Goal: Information Seeking & Learning: Learn about a topic

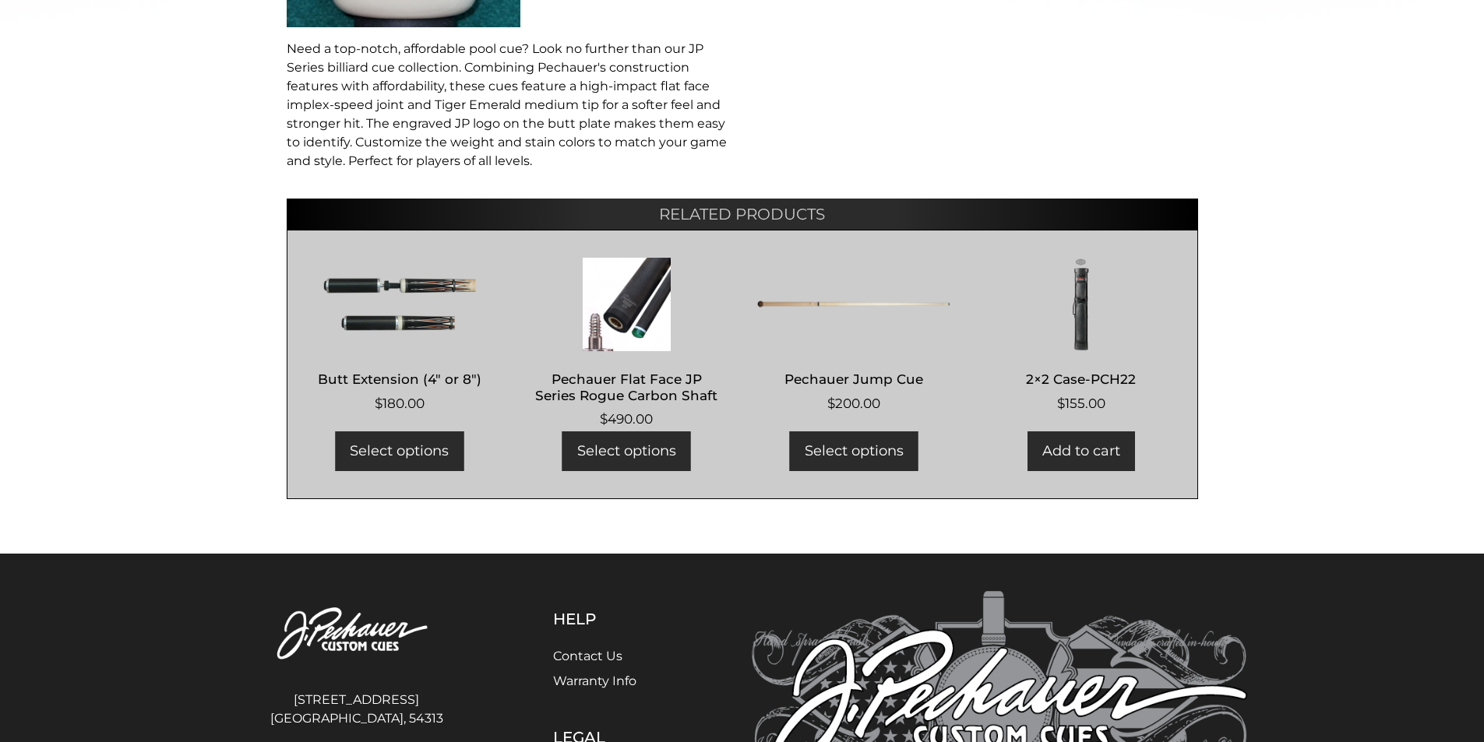
select select "********"
select select "*****"
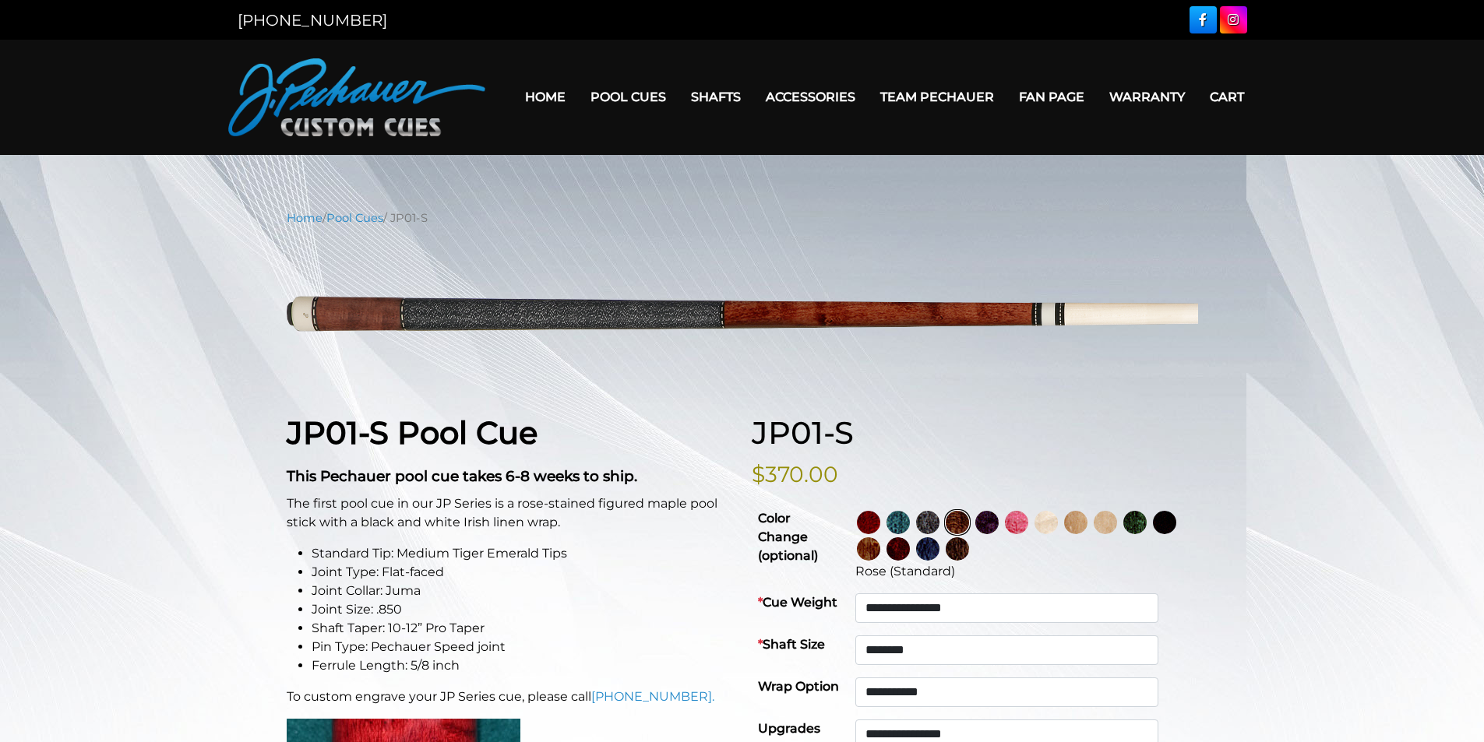
click at [939, 522] on img at bounding box center [927, 522] width 23 height 23
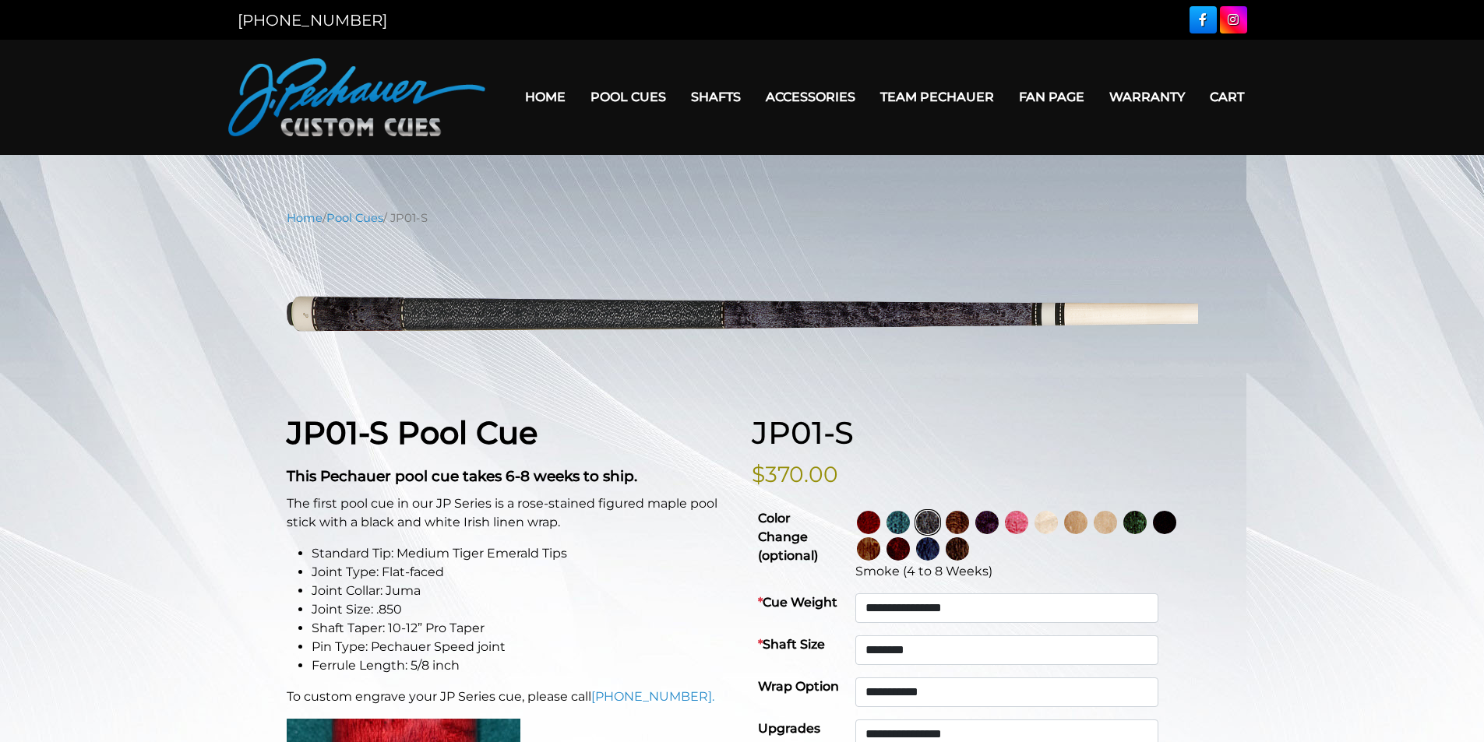
click at [969, 527] on img at bounding box center [957, 522] width 23 height 23
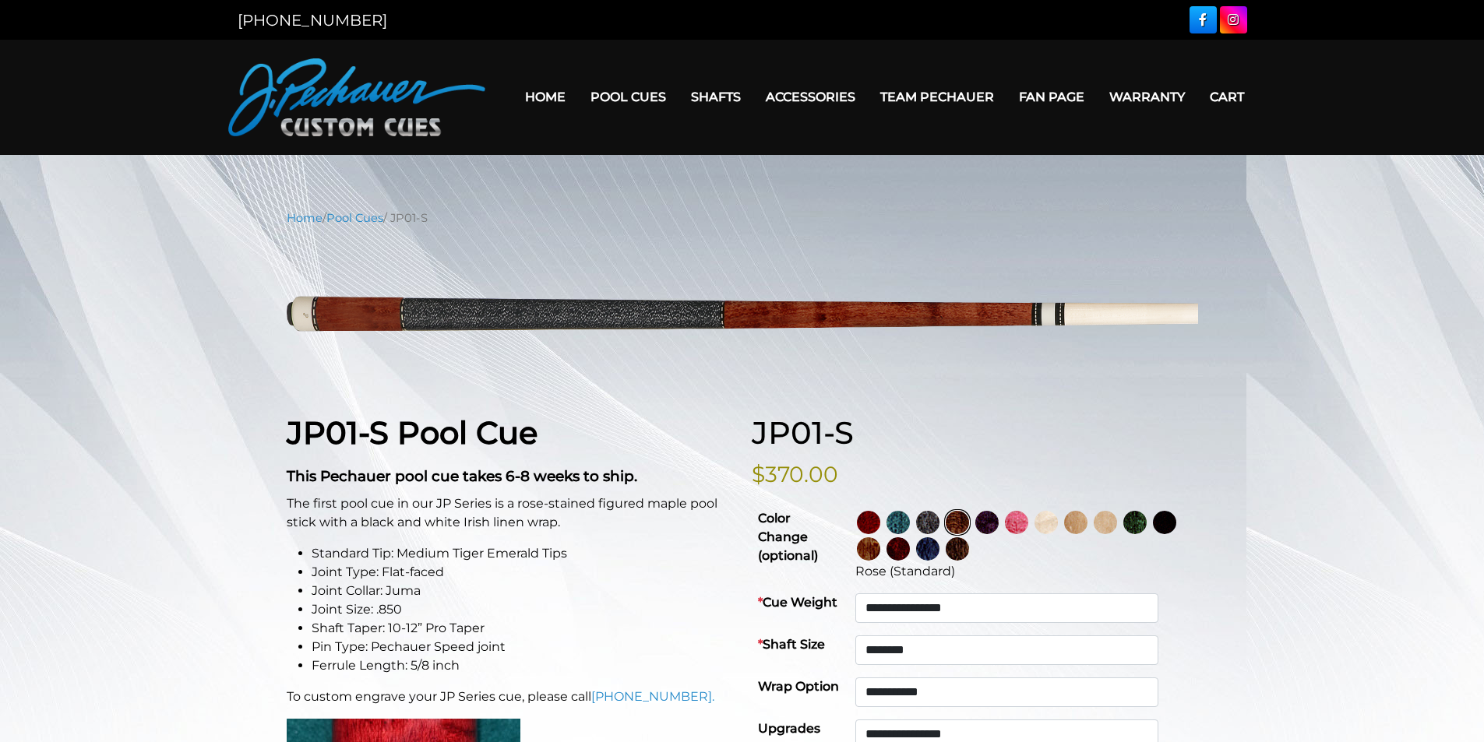
drag, startPoint x: 1048, startPoint y: 523, endPoint x: 1064, endPoint y: 521, distance: 16.4
click at [1028, 522] on img at bounding box center [1016, 522] width 23 height 23
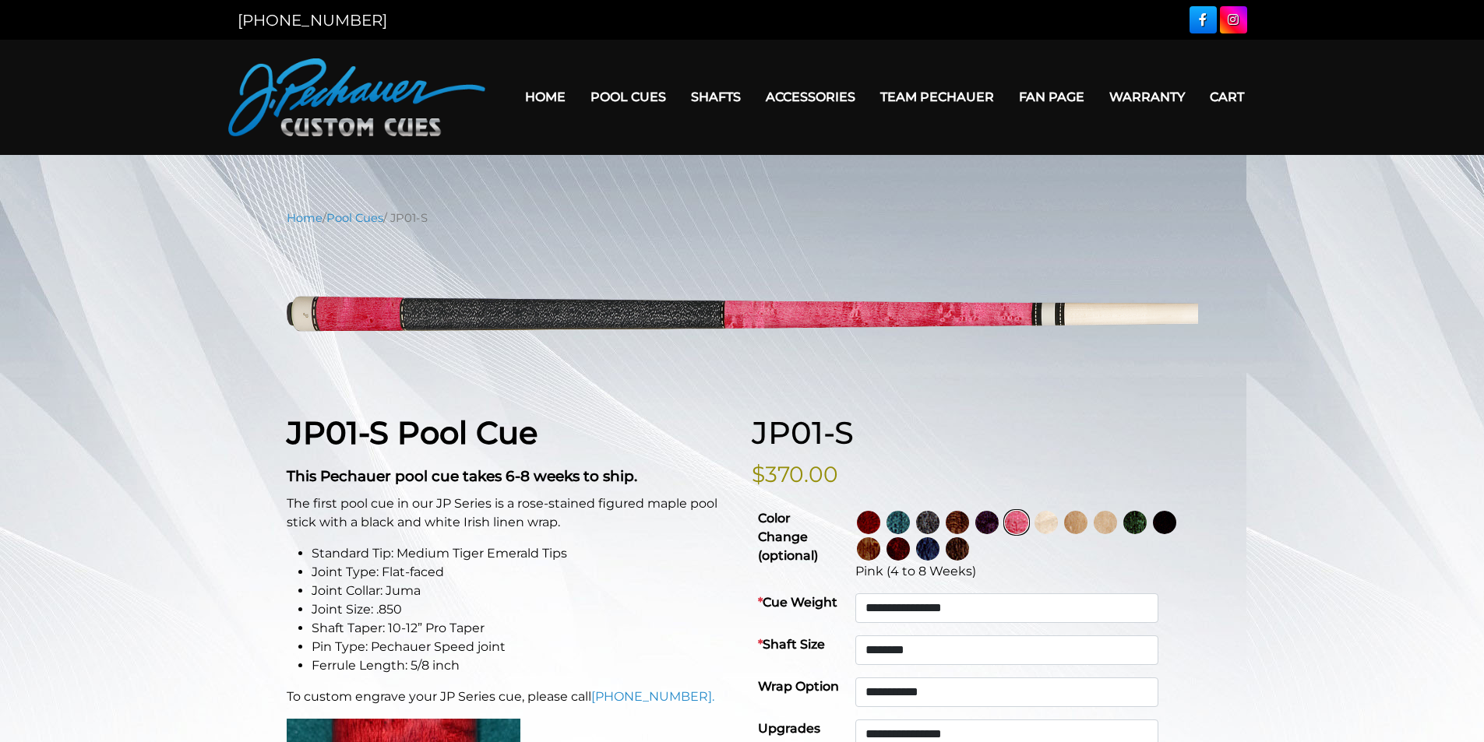
click at [1117, 522] on img at bounding box center [1105, 522] width 23 height 23
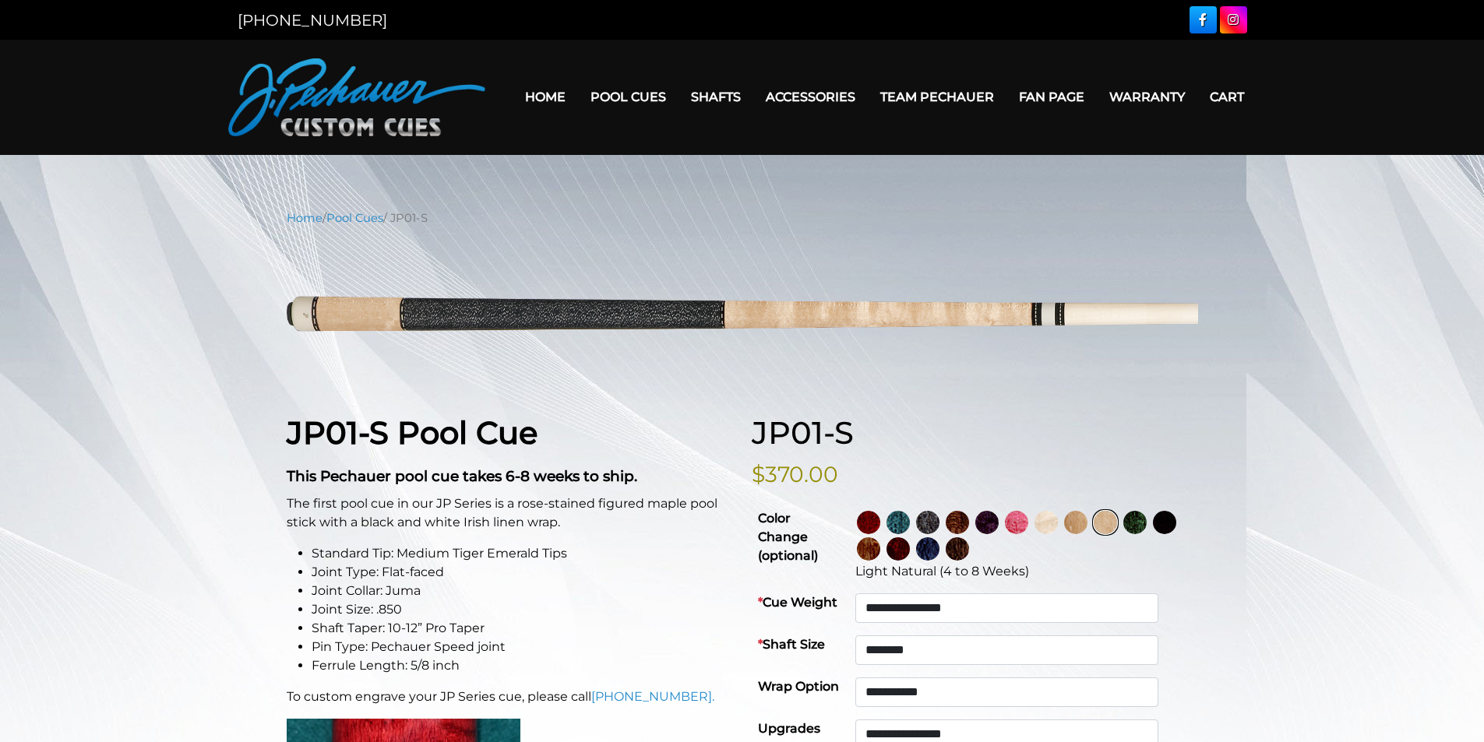
click at [1088, 528] on img at bounding box center [1075, 522] width 23 height 23
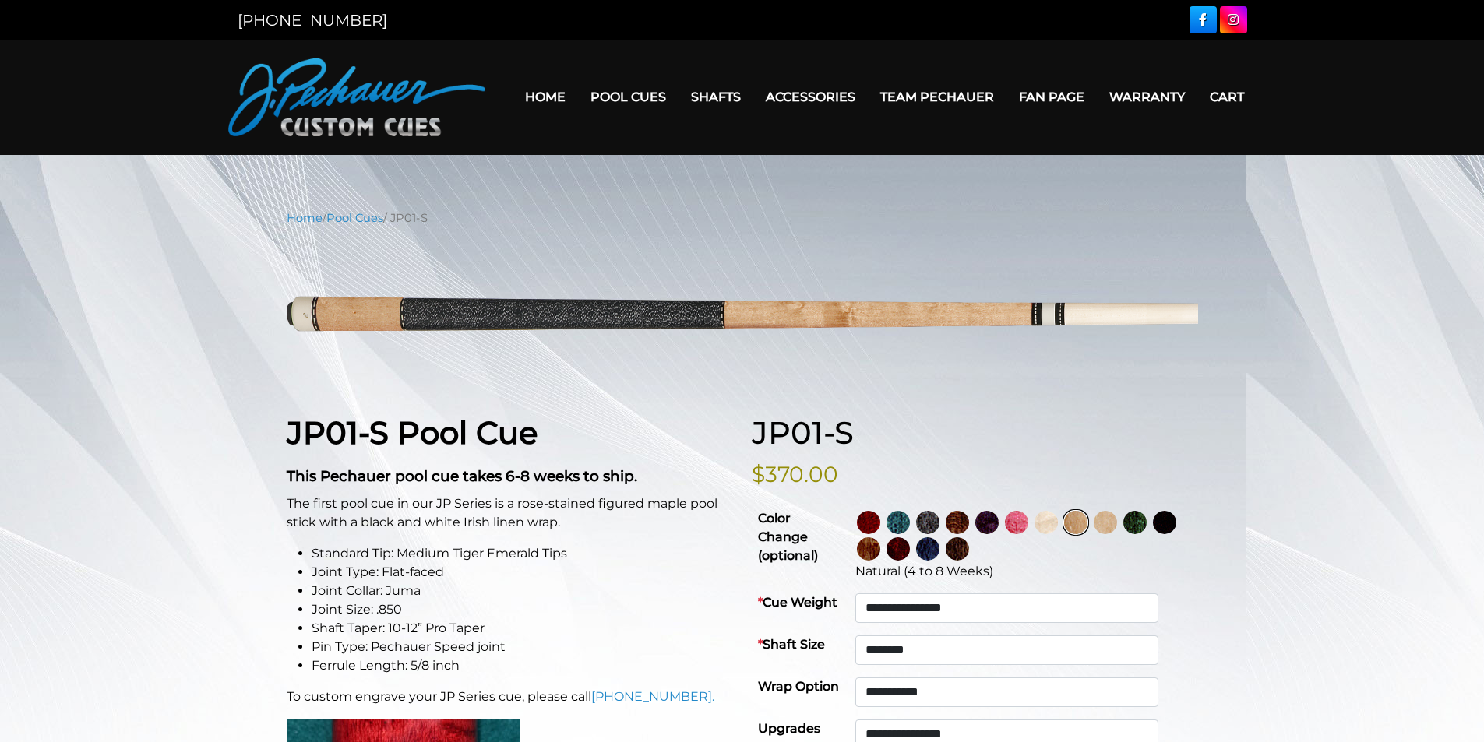
click at [1147, 519] on img at bounding box center [1134, 522] width 23 height 23
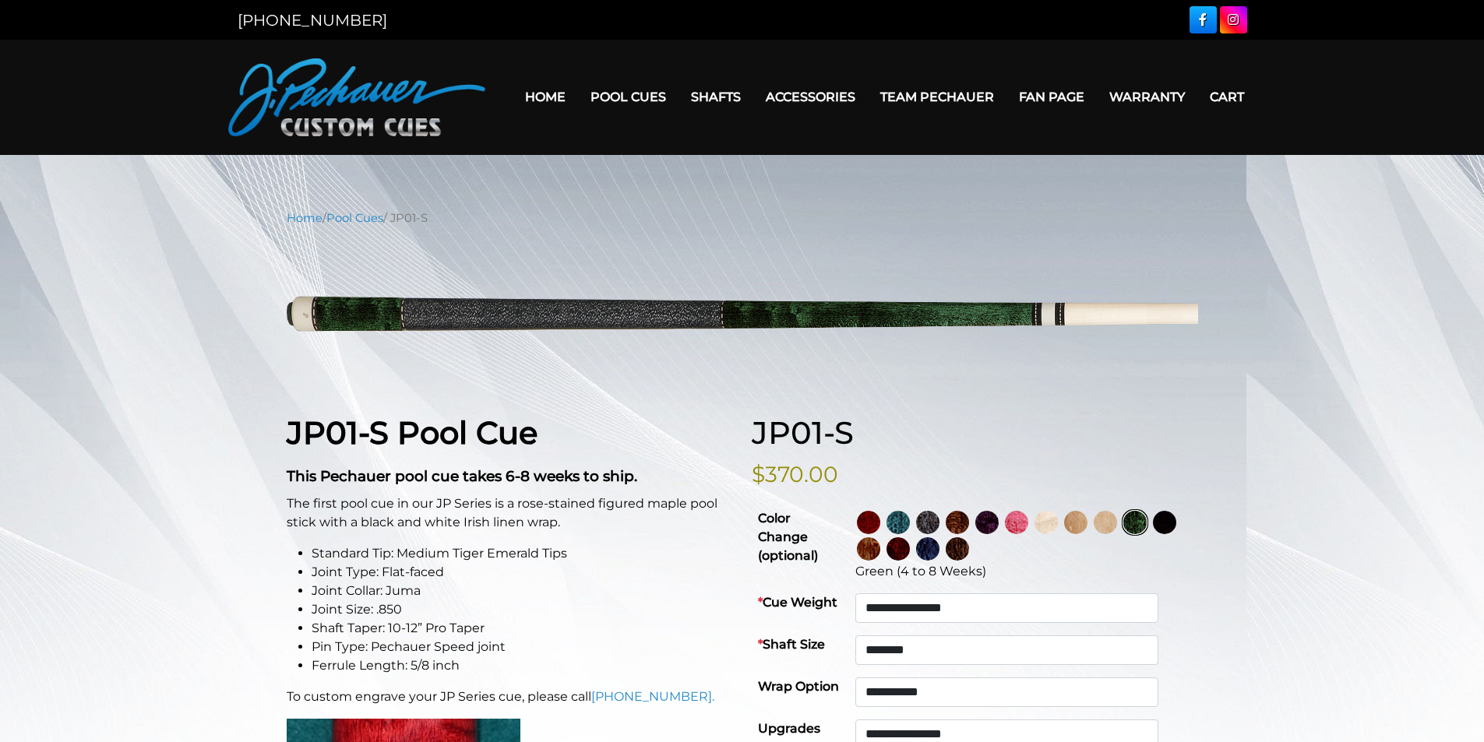
click at [999, 519] on img at bounding box center [986, 522] width 23 height 23
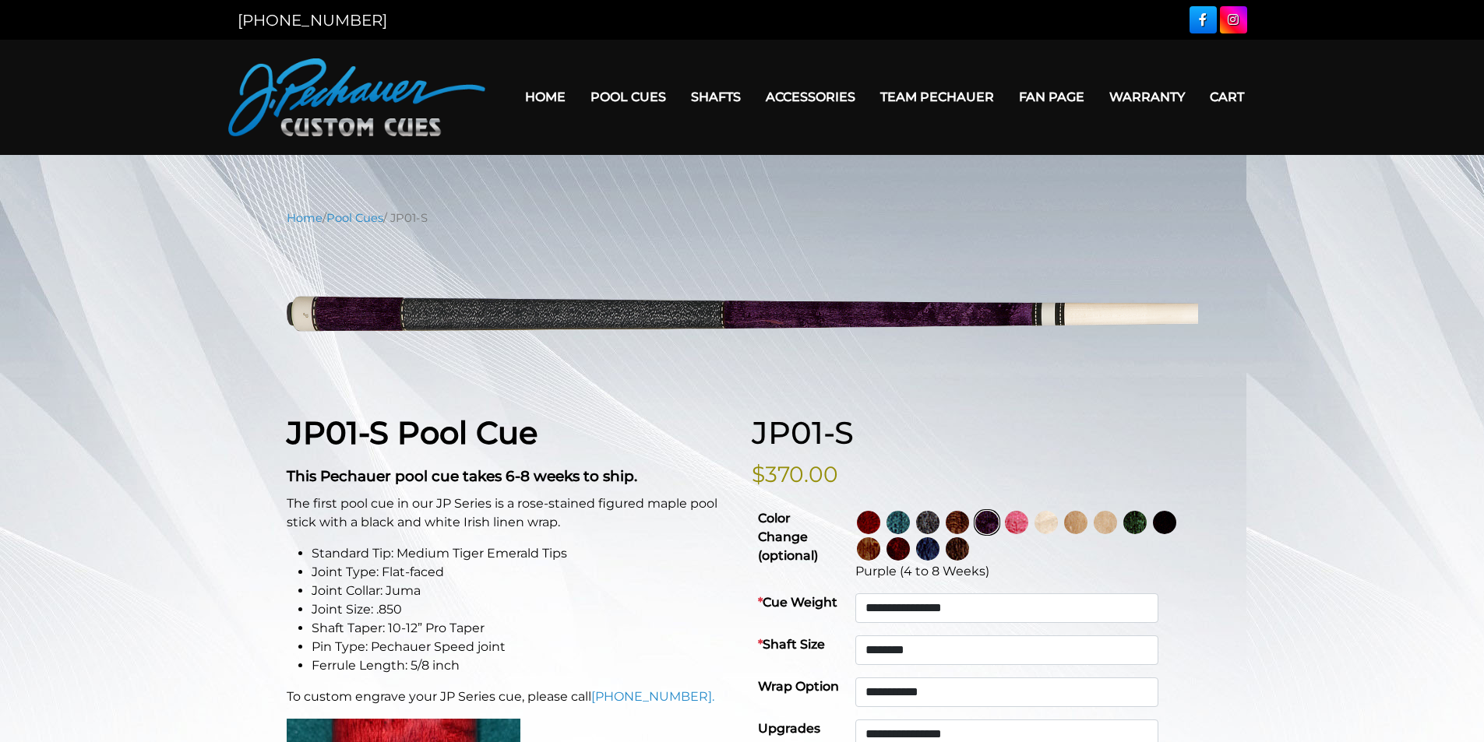
click at [944, 520] on link at bounding box center [930, 522] width 30 height 26
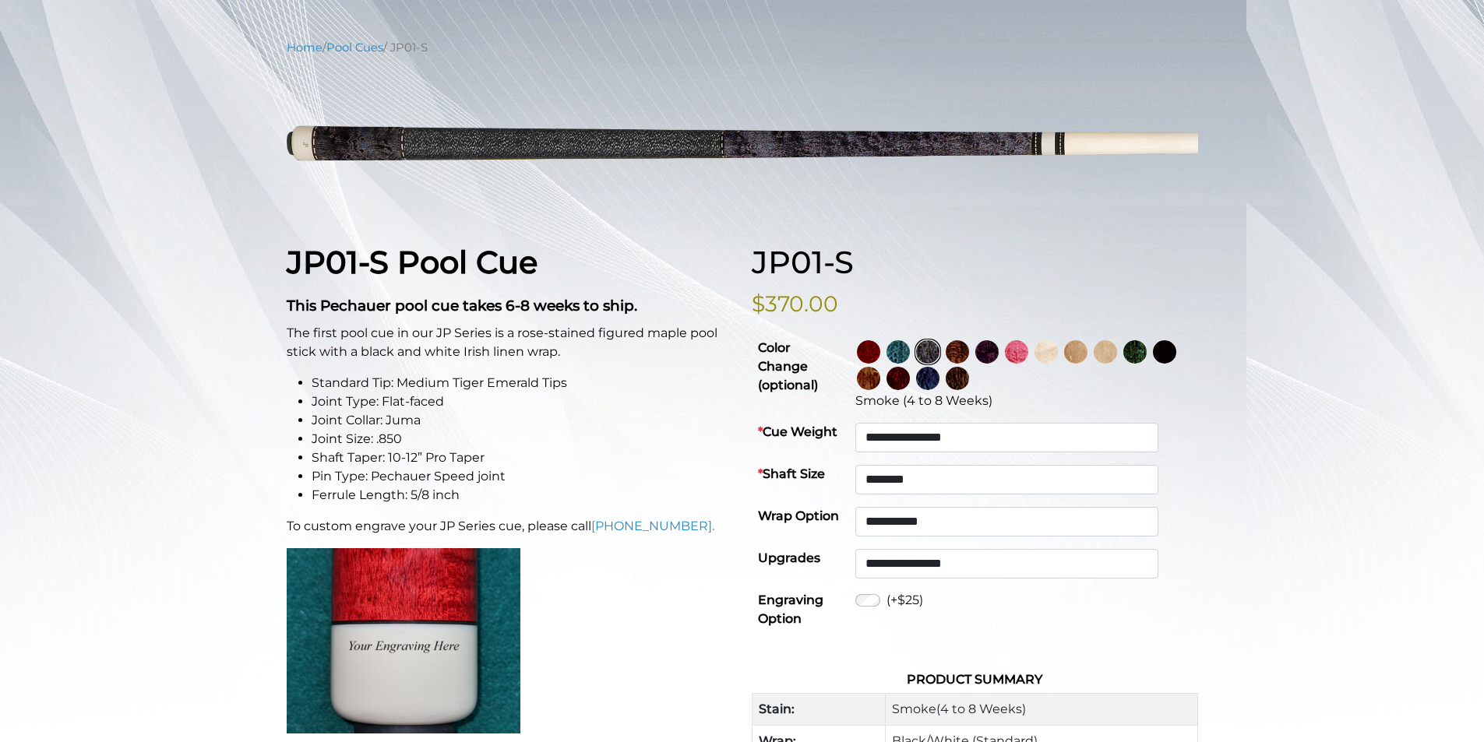
scroll to position [175, 0]
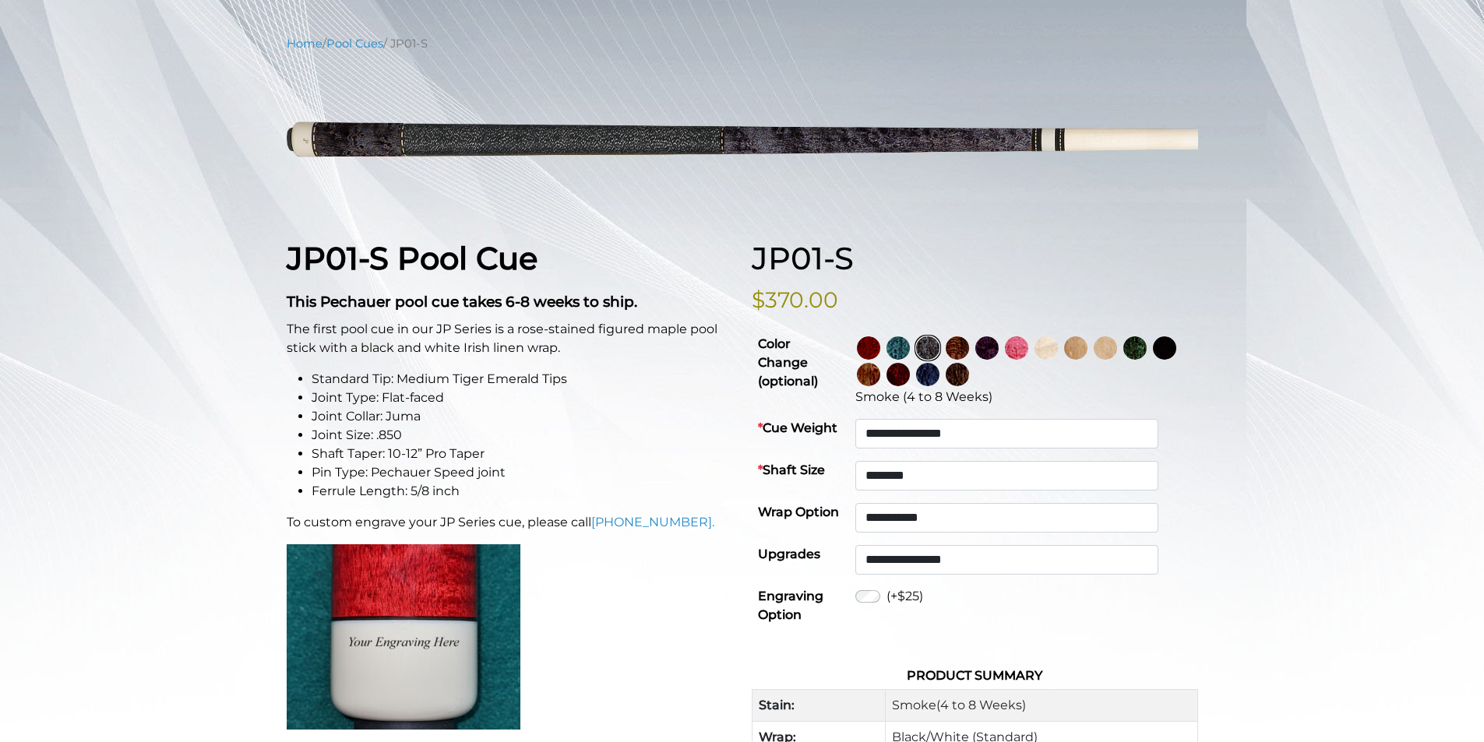
click at [969, 355] on img at bounding box center [957, 348] width 23 height 23
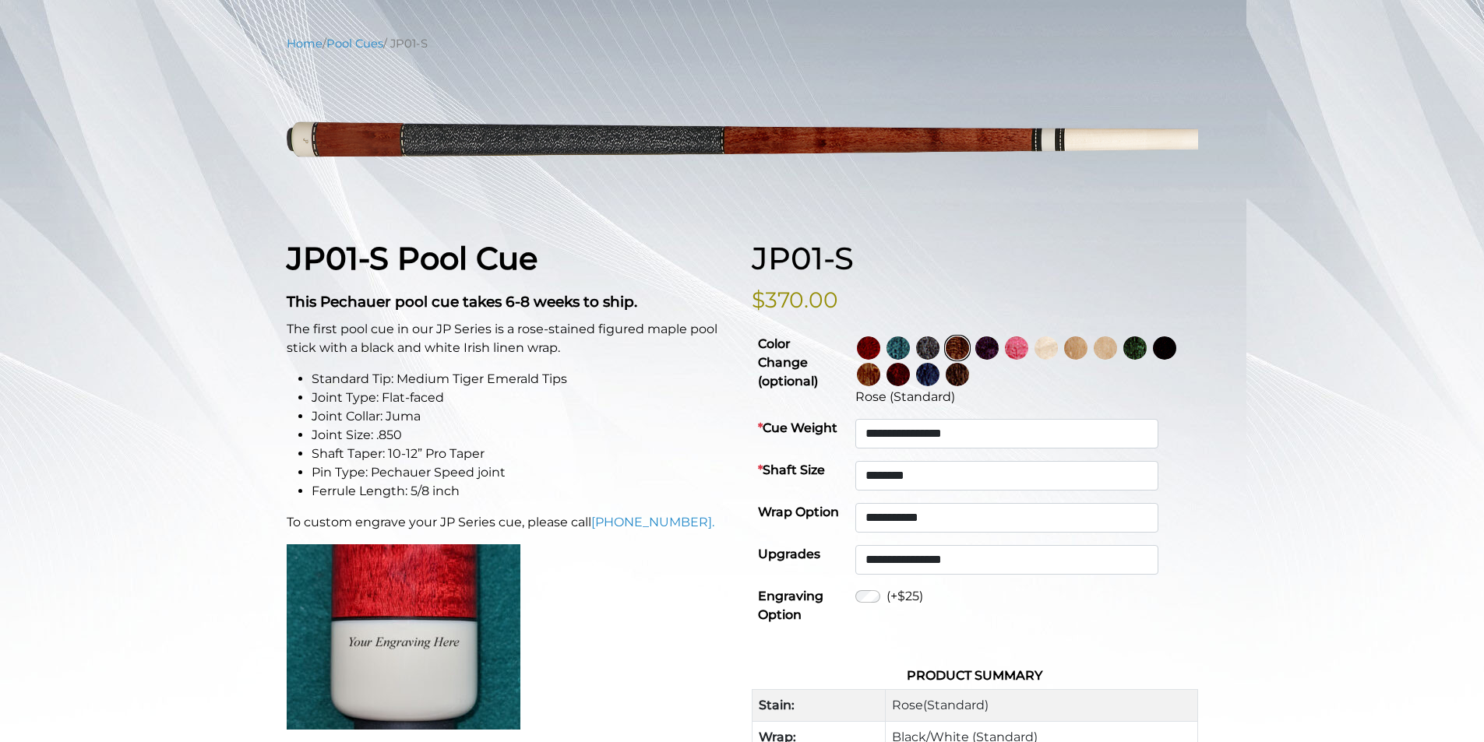
click at [1028, 351] on img at bounding box center [1016, 348] width 23 height 23
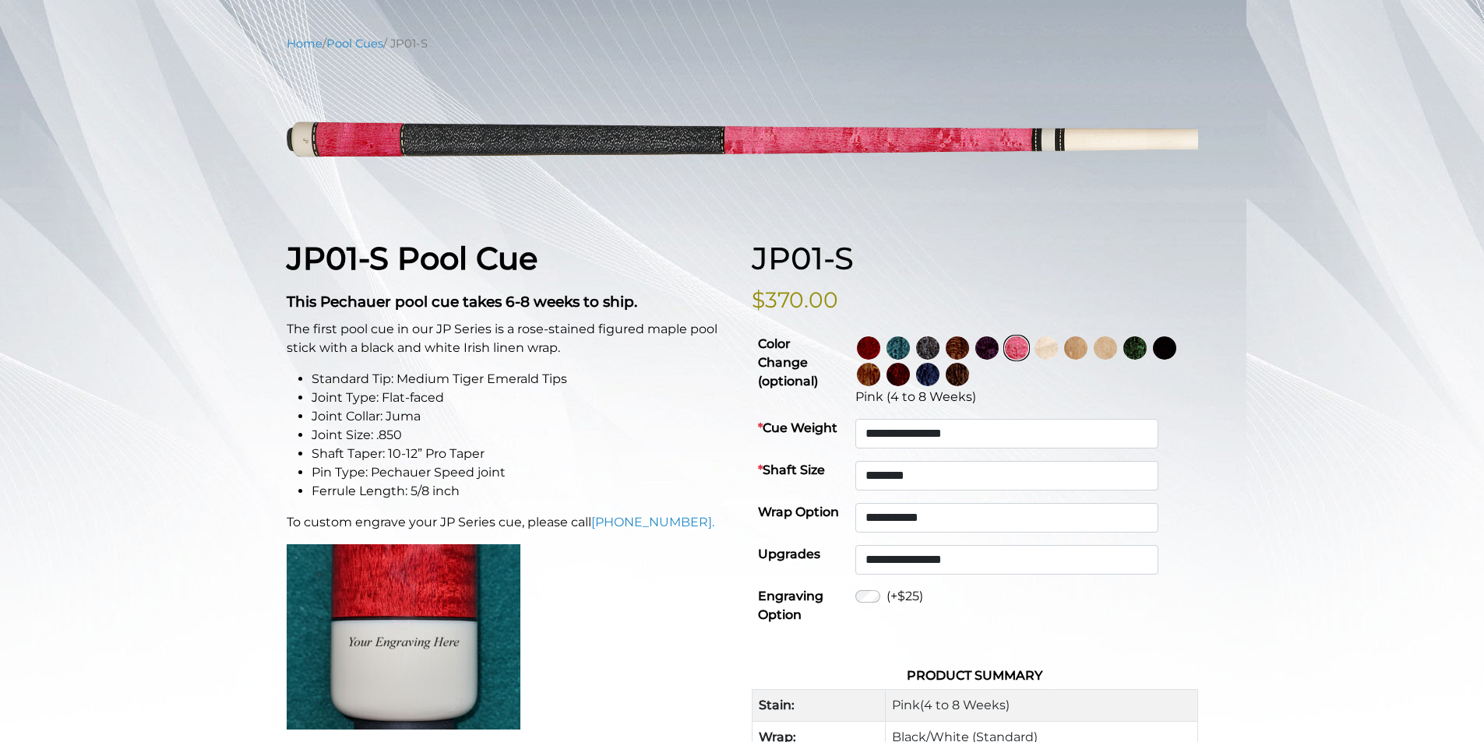
drag, startPoint x: 1147, startPoint y: 353, endPoint x: 1168, endPoint y: 352, distance: 21.0
click at [1117, 353] on img at bounding box center [1105, 348] width 23 height 23
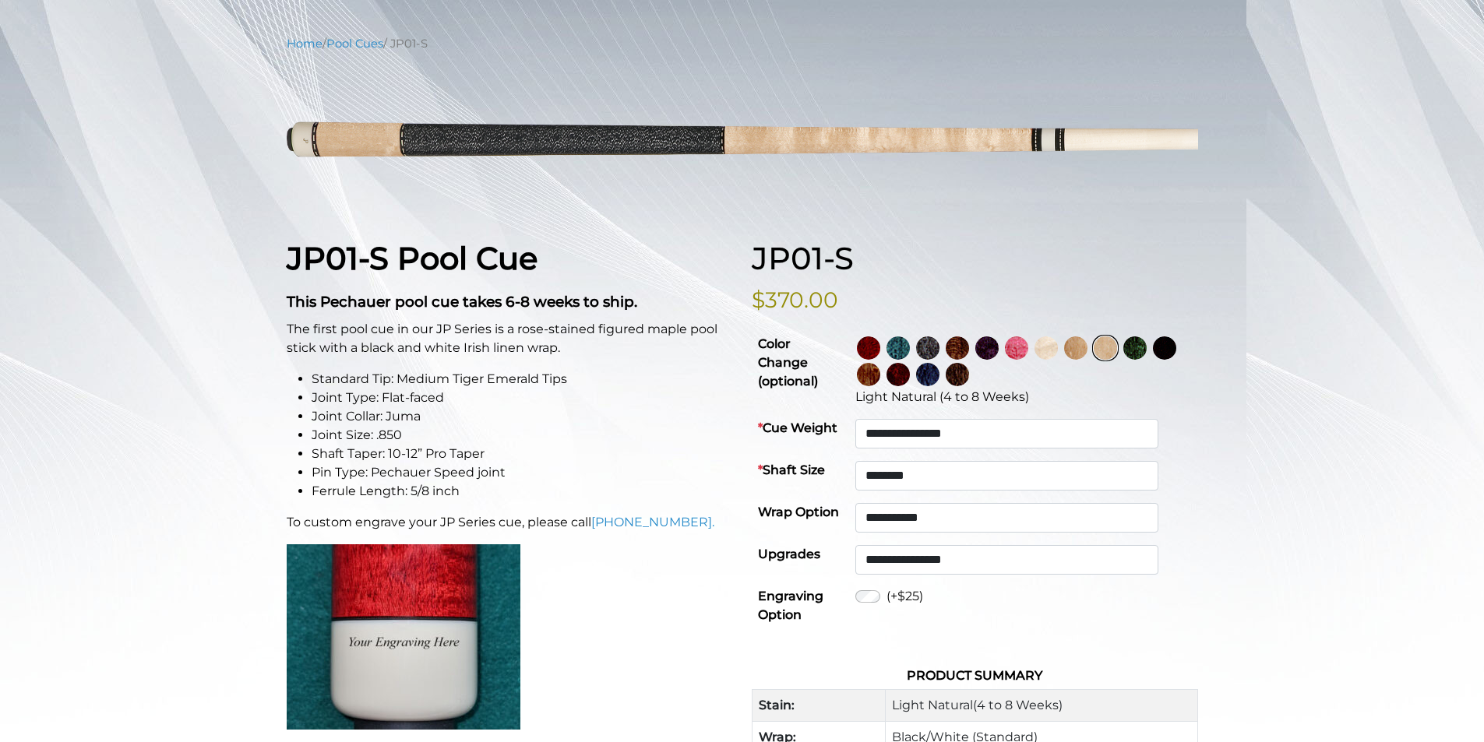
click at [1206, 347] on div "**********" at bounding box center [974, 569] width 465 height 658
click at [969, 365] on img at bounding box center [957, 374] width 23 height 23
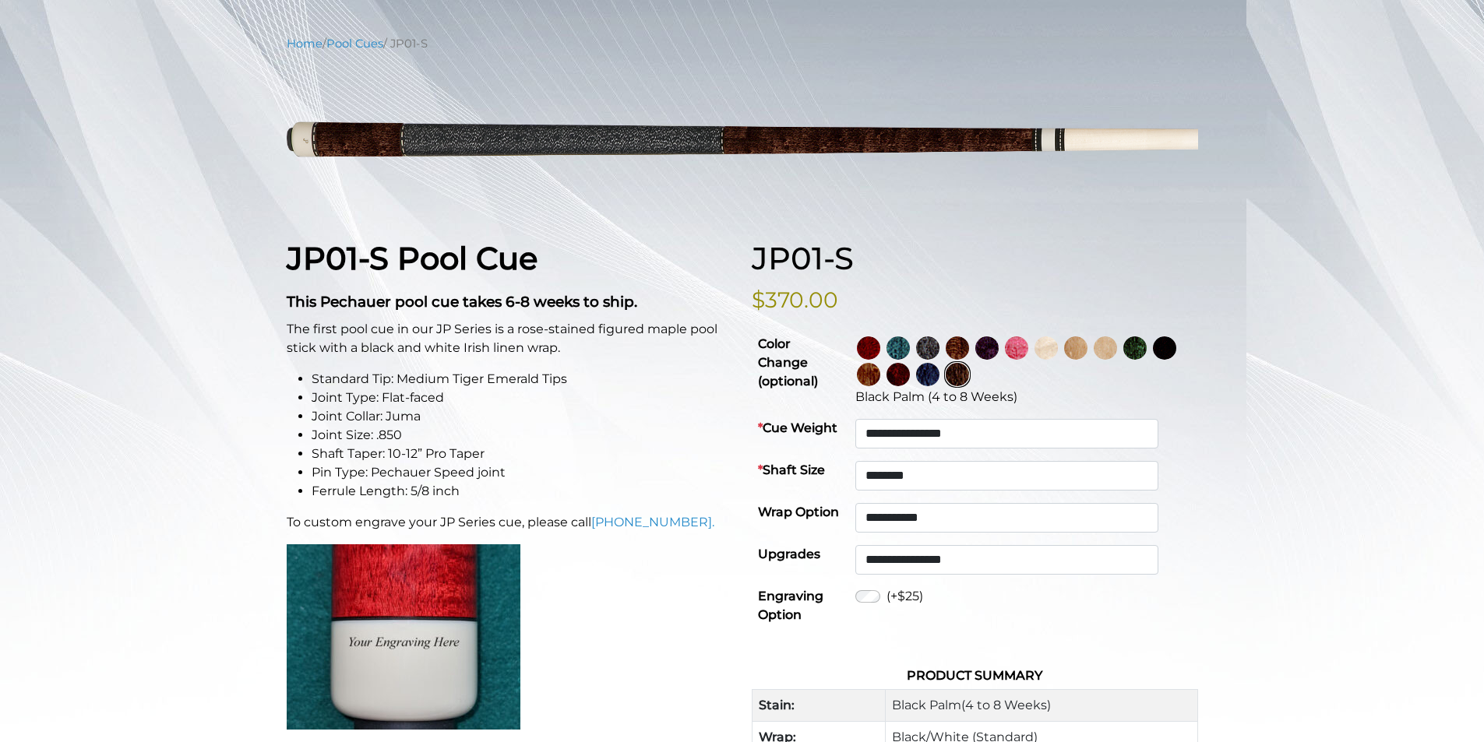
click at [969, 379] on img at bounding box center [957, 374] width 23 height 23
click at [939, 351] on img at bounding box center [927, 348] width 23 height 23
click at [974, 338] on link at bounding box center [959, 348] width 30 height 26
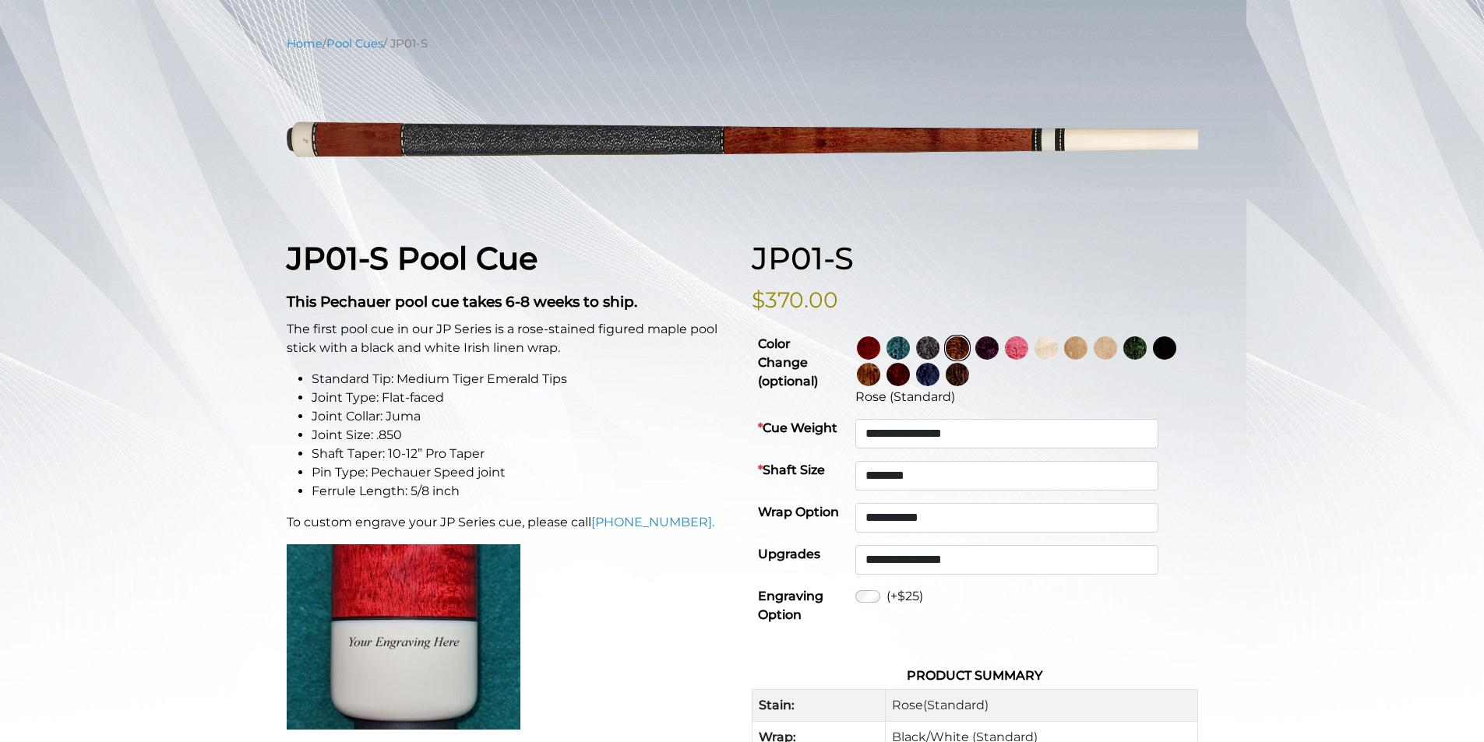
scroll to position [0, 0]
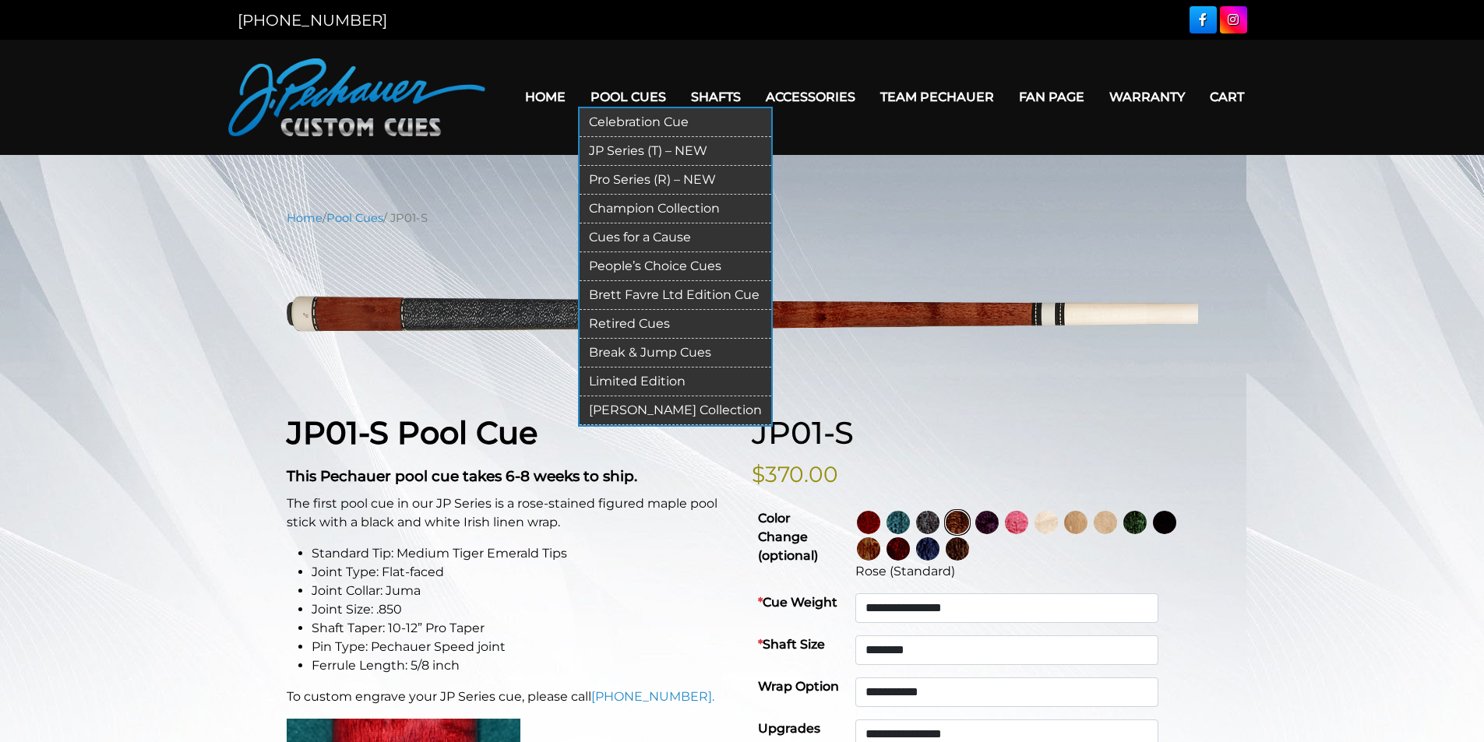
click at [675, 128] on link "Celebration Cue" at bounding box center [676, 122] width 192 height 29
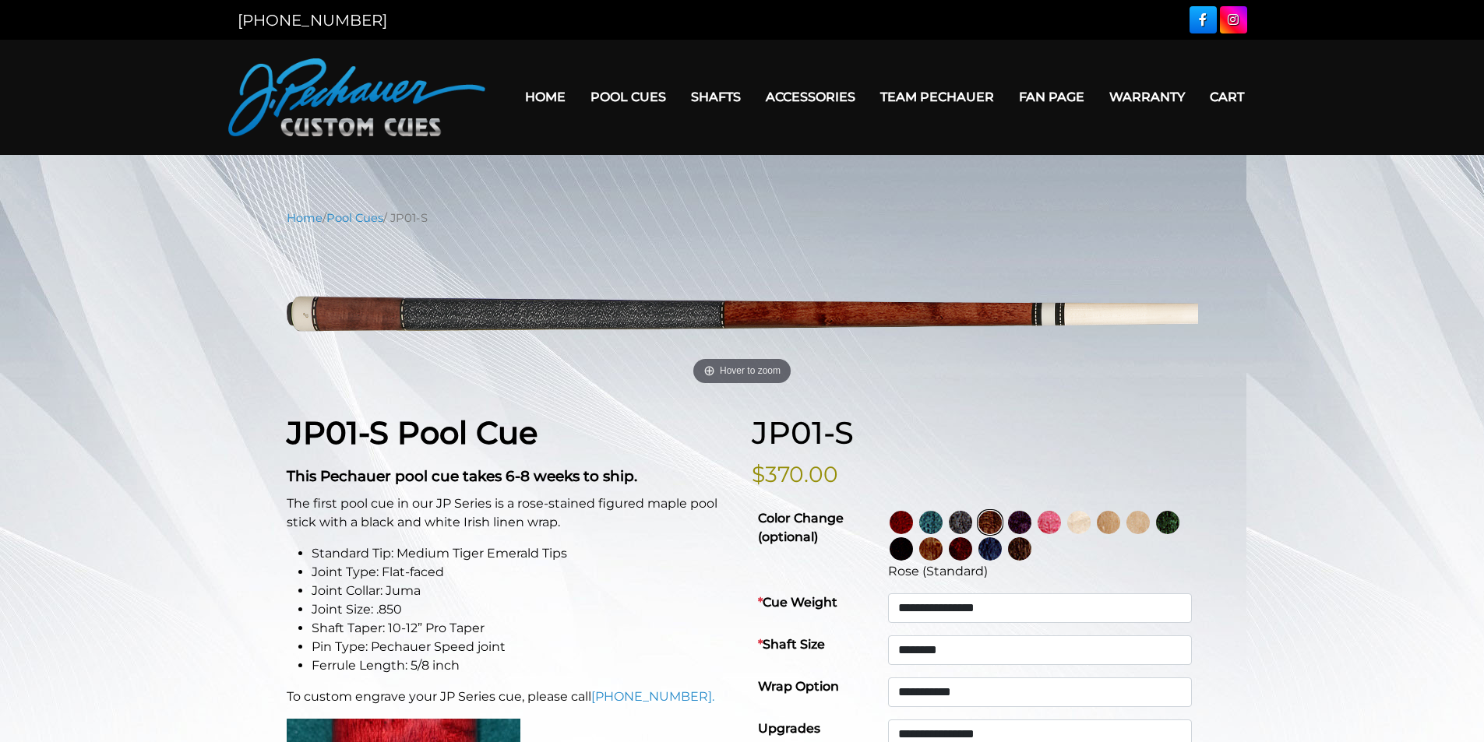
select select "********"
select select "*****"
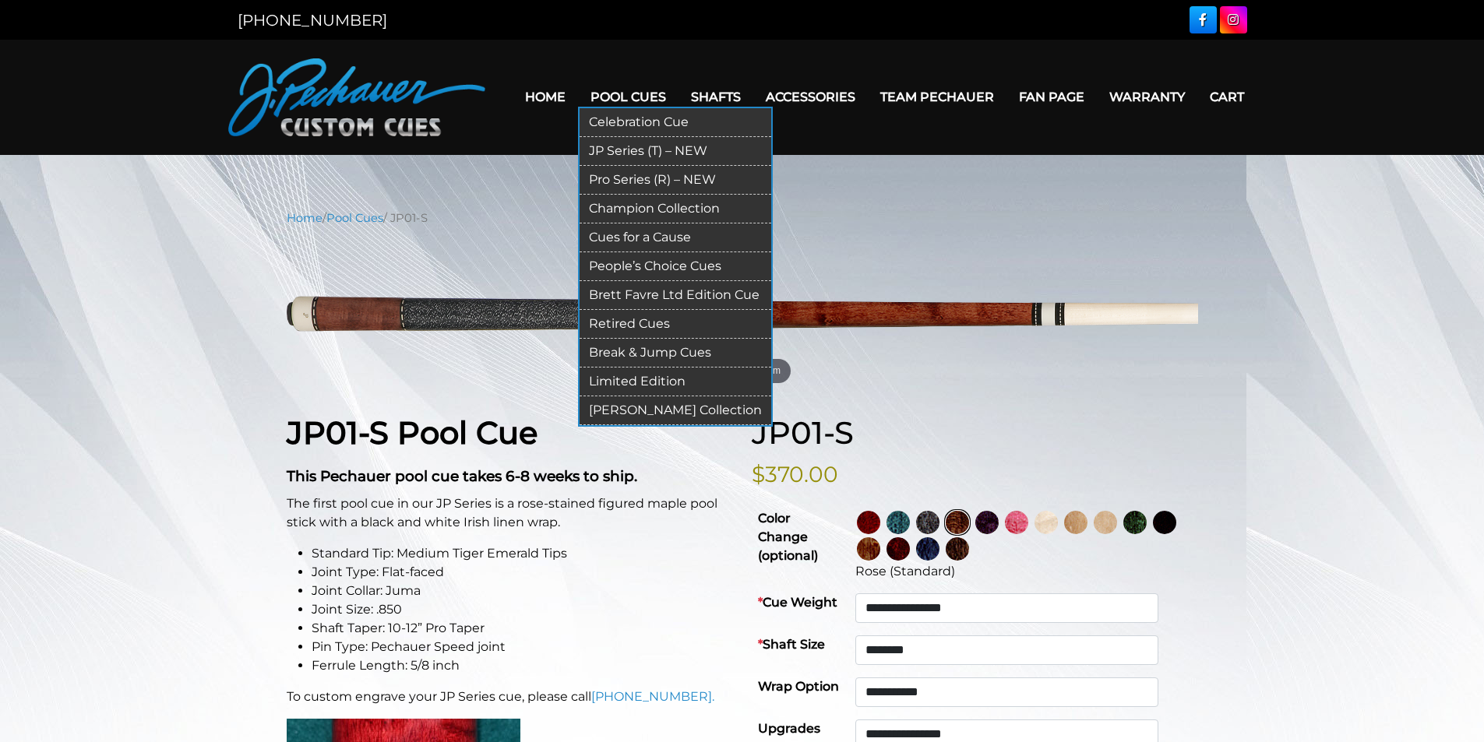
click at [629, 153] on link "JP Series (T) – NEW" at bounding box center [676, 151] width 192 height 29
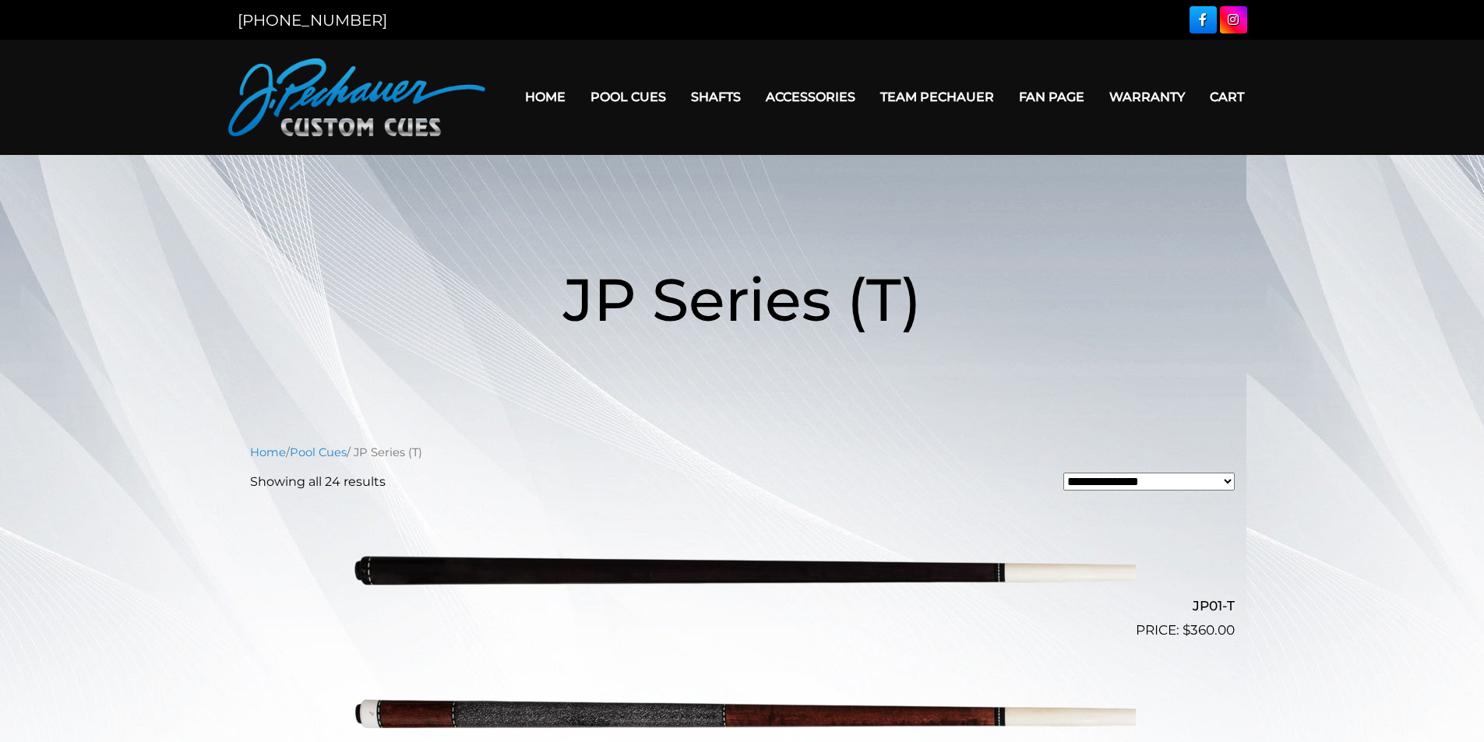
click at [1140, 478] on select "**********" at bounding box center [1148, 482] width 171 height 18
drag, startPoint x: 918, startPoint y: 448, endPoint x: 898, endPoint y: 428, distance: 27.5
click at [916, 446] on nav "Home / Pool Cues / JP Series (T)" at bounding box center [742, 452] width 985 height 17
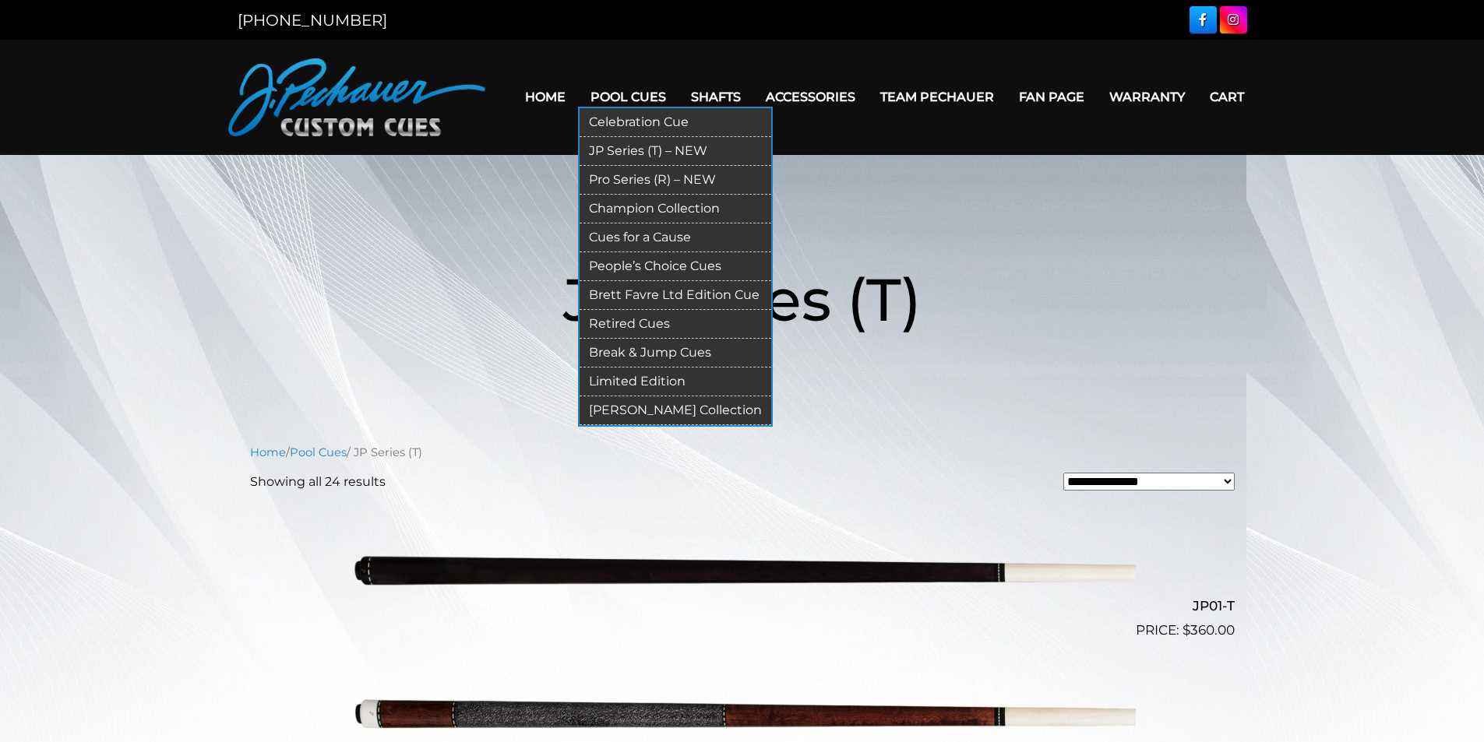
click at [627, 99] on link "Pool Cues" at bounding box center [628, 97] width 100 height 40
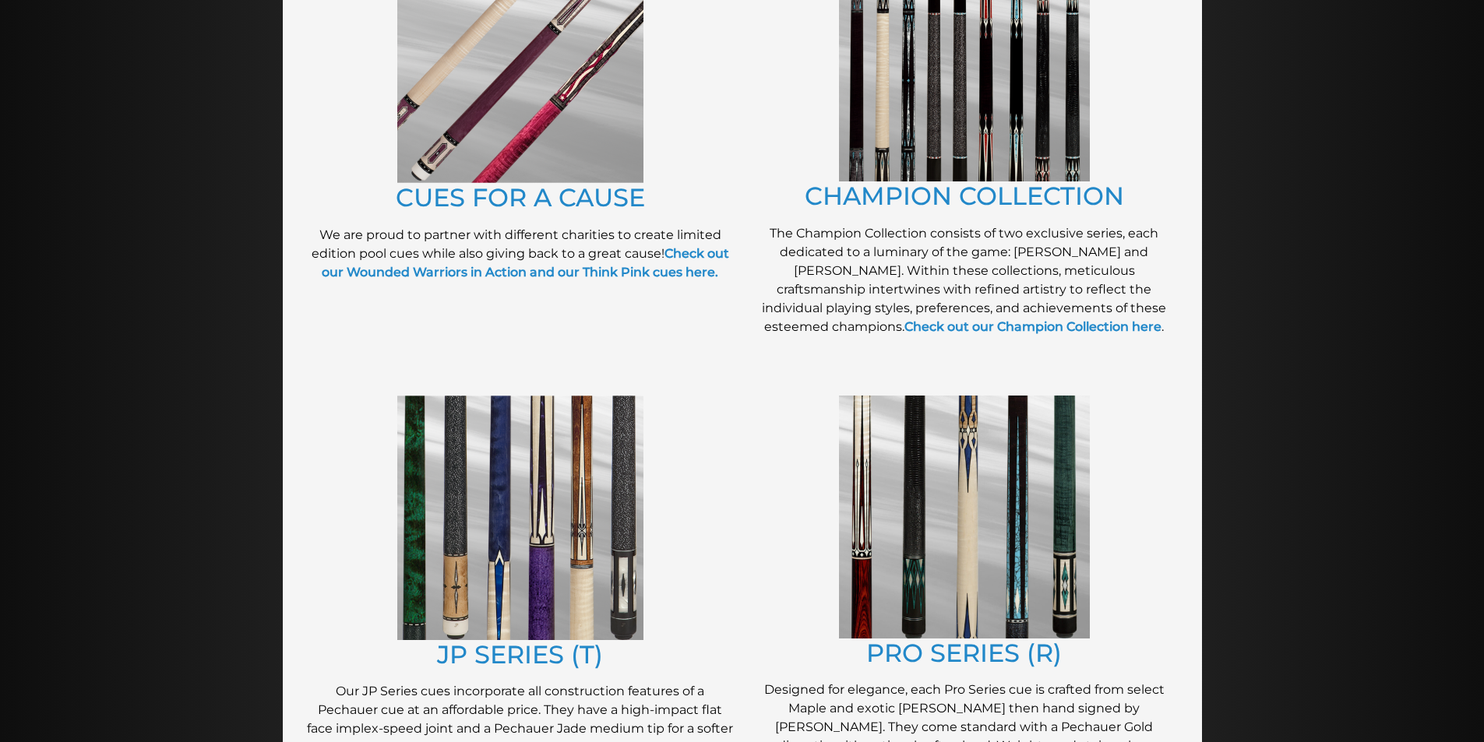
scroll to position [457, 0]
click at [549, 541] on img at bounding box center [520, 519] width 246 height 245
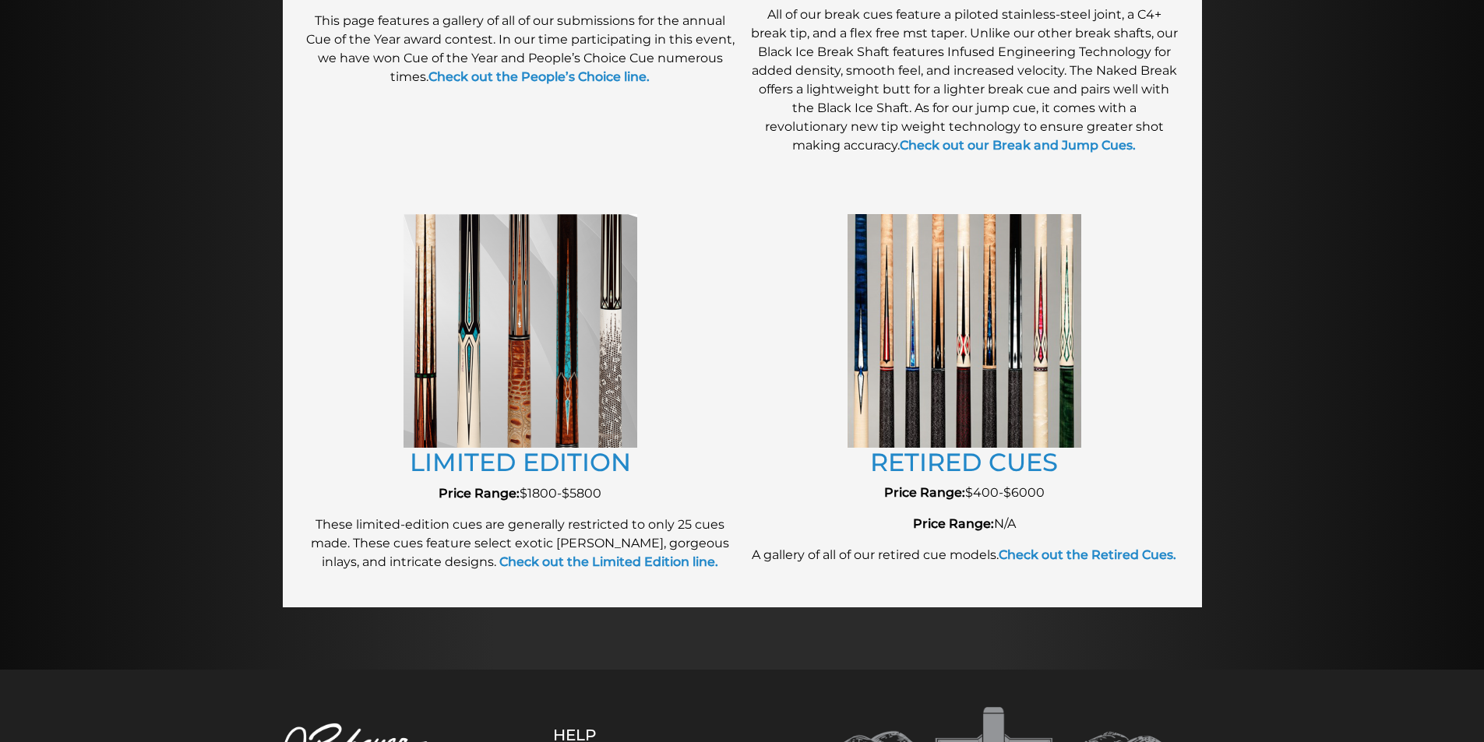
scroll to position [1627, 0]
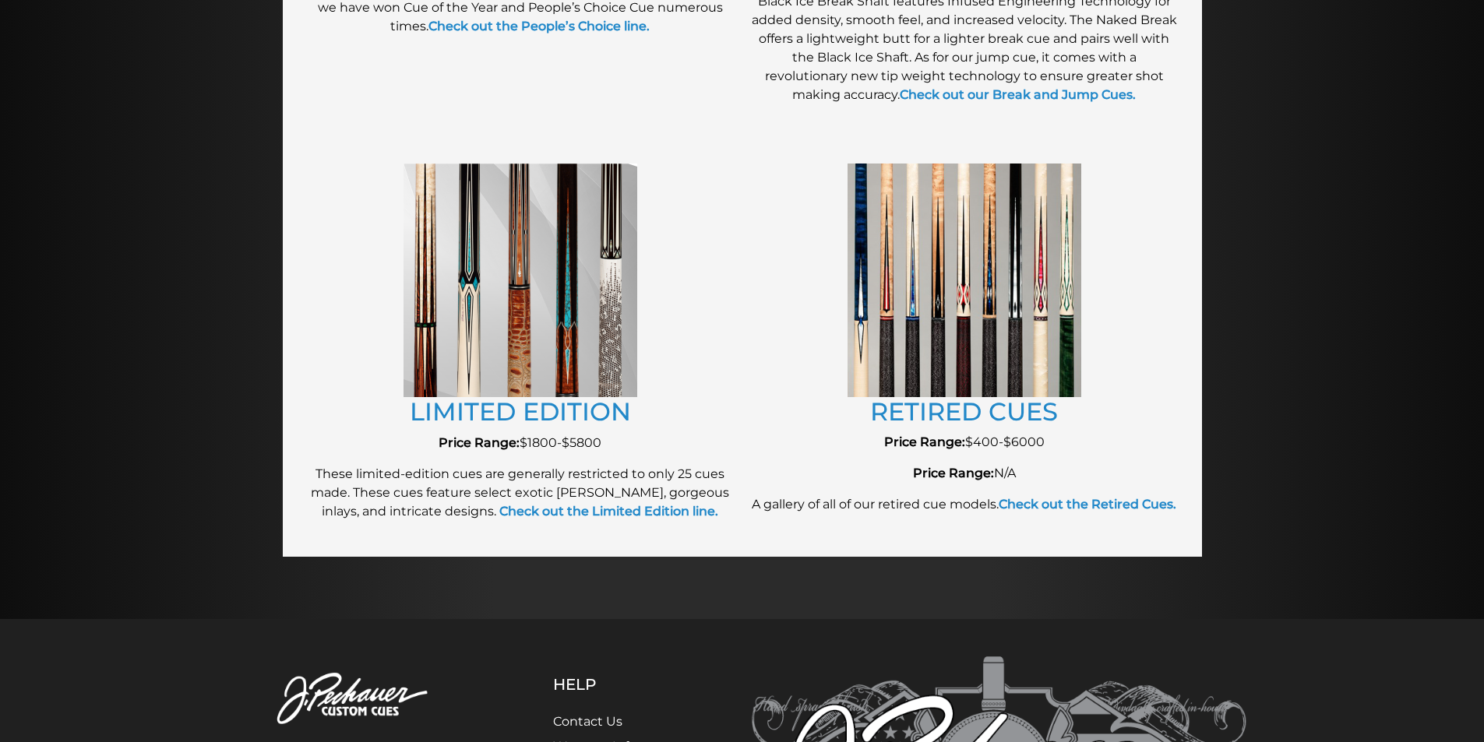
click at [942, 272] on img at bounding box center [965, 280] width 234 height 233
click at [941, 410] on link "RETIRED CUES" at bounding box center [964, 412] width 188 height 30
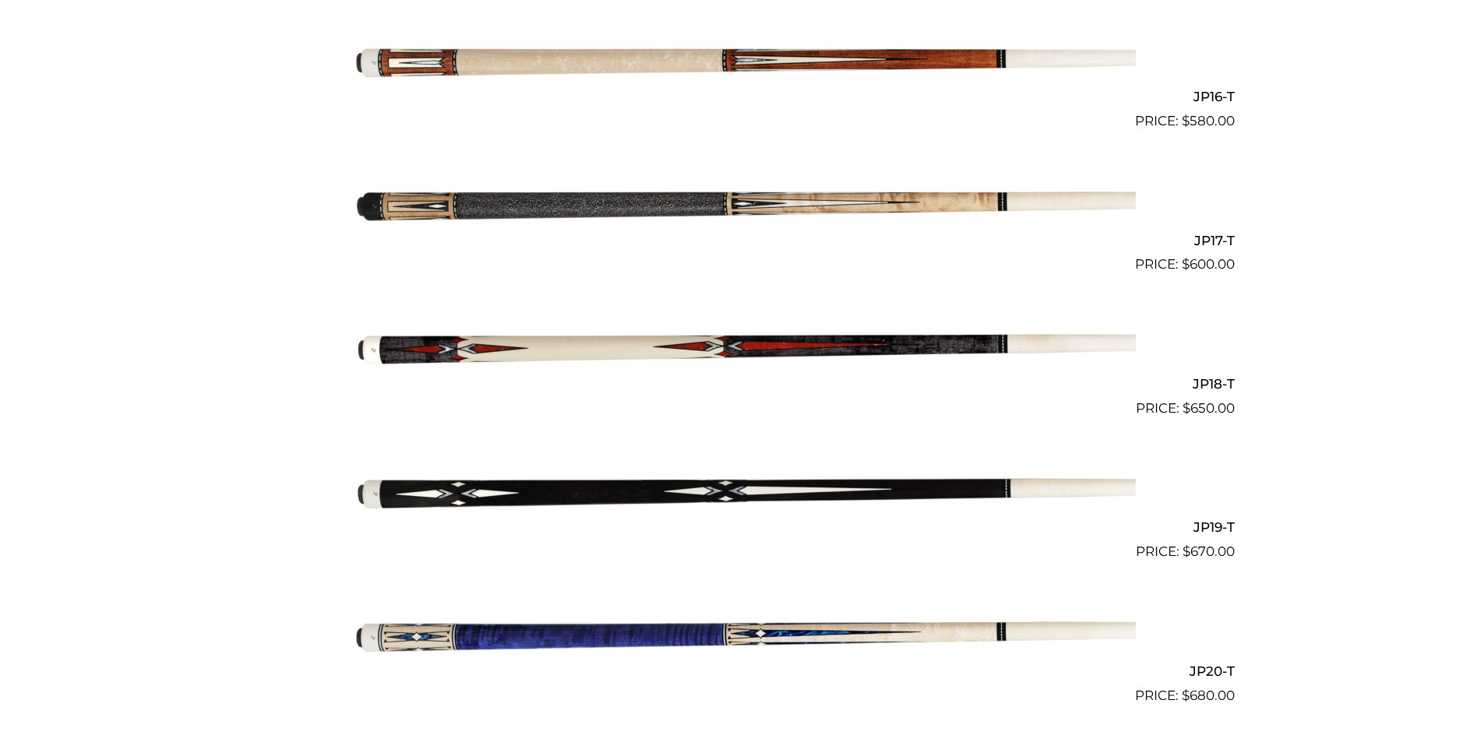
scroll to position [2661, 0]
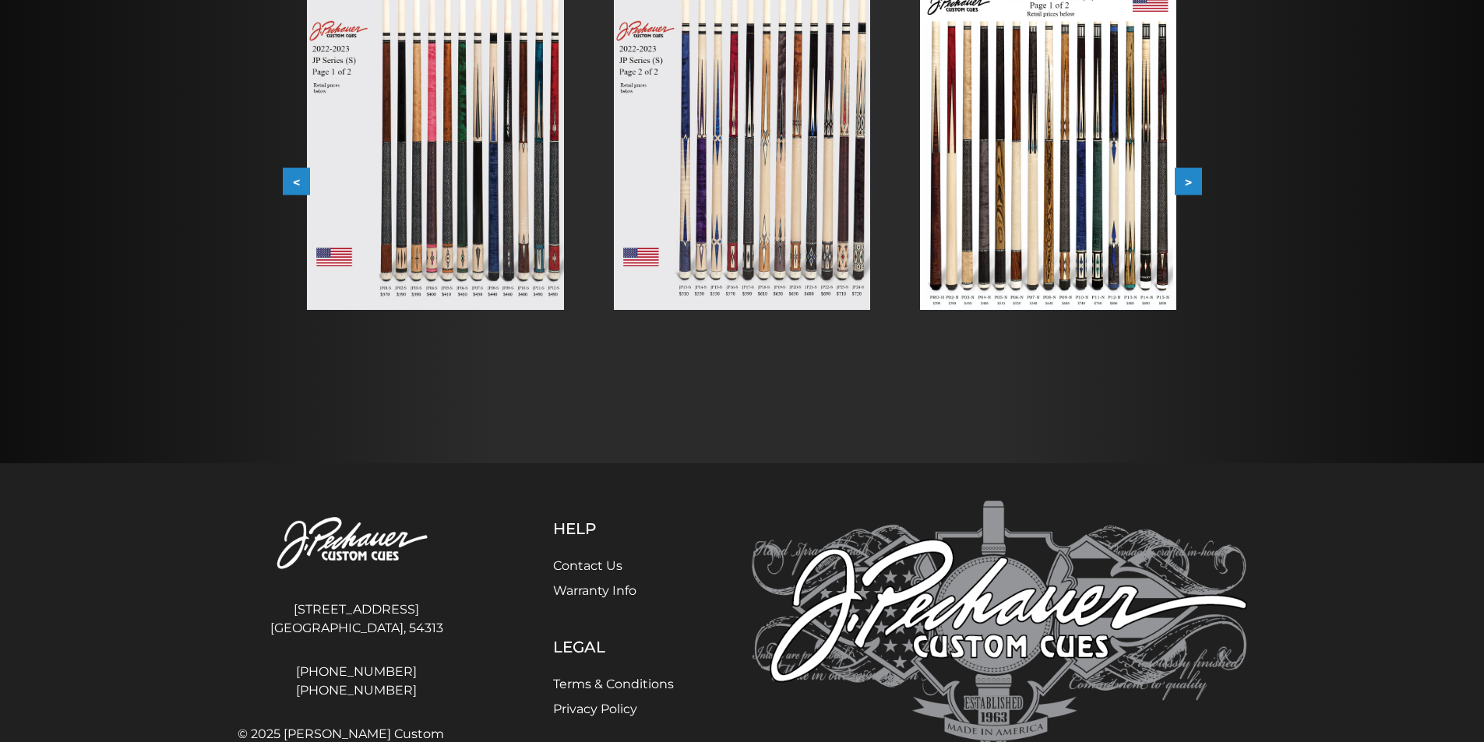
scroll to position [352, 0]
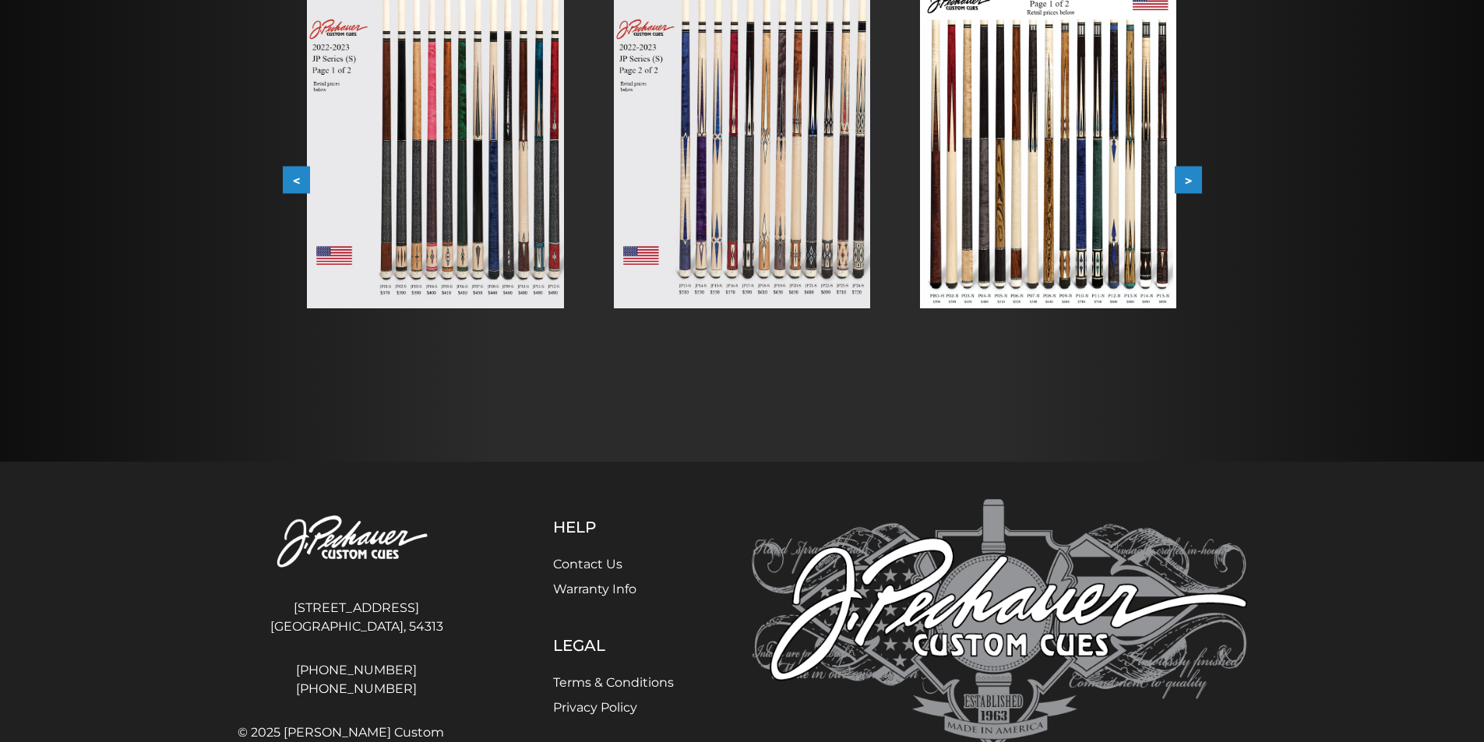
click at [439, 199] on img at bounding box center [435, 146] width 256 height 323
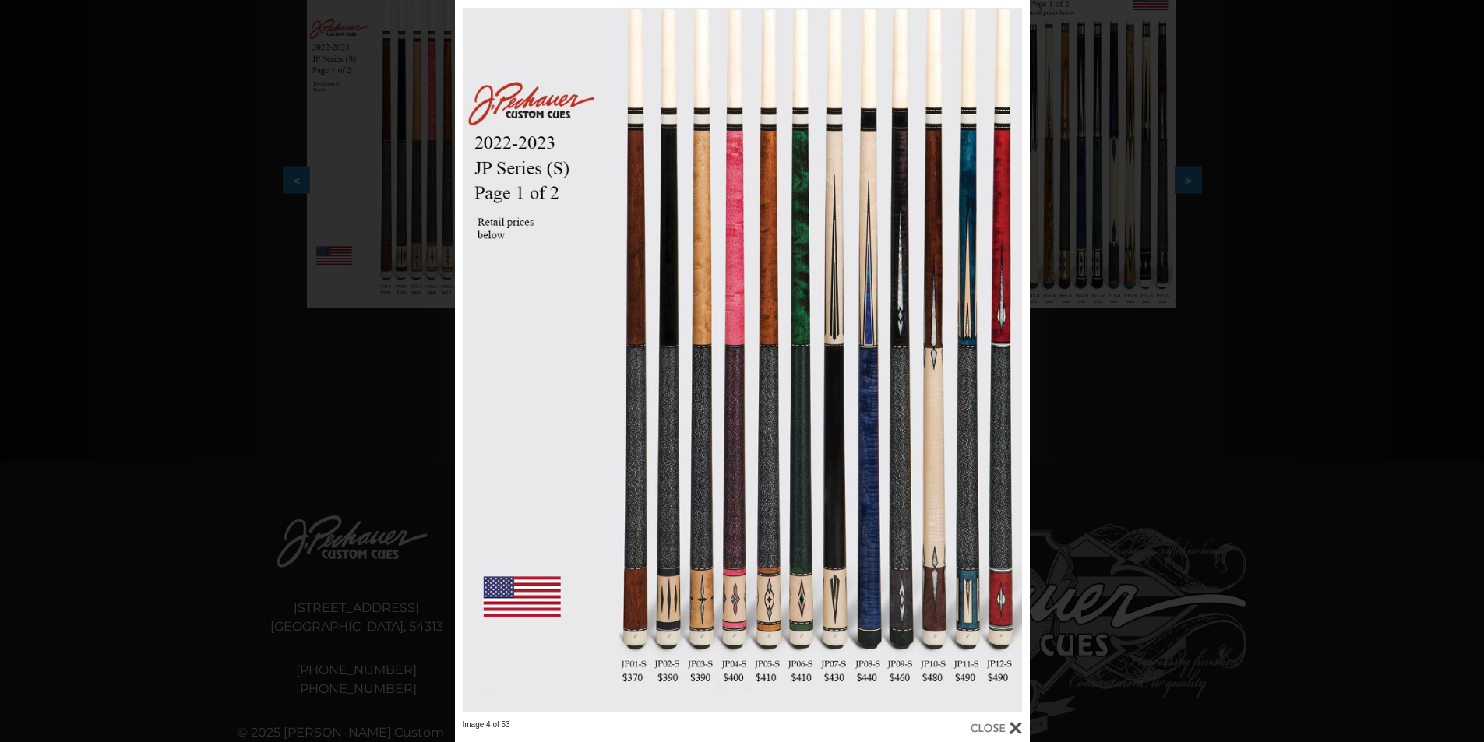
click at [1281, 344] on div "Image 4 of 53" at bounding box center [742, 371] width 1484 height 742
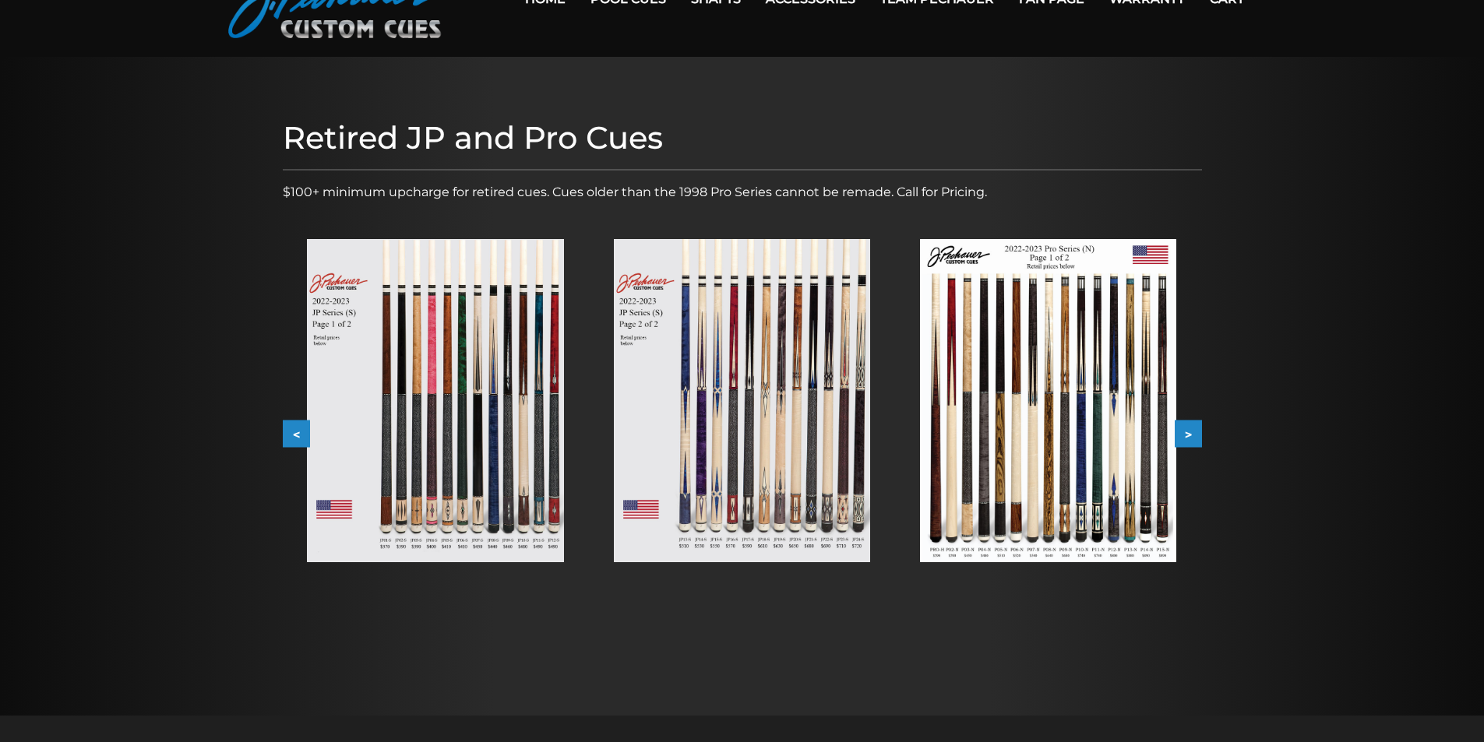
scroll to position [0, 0]
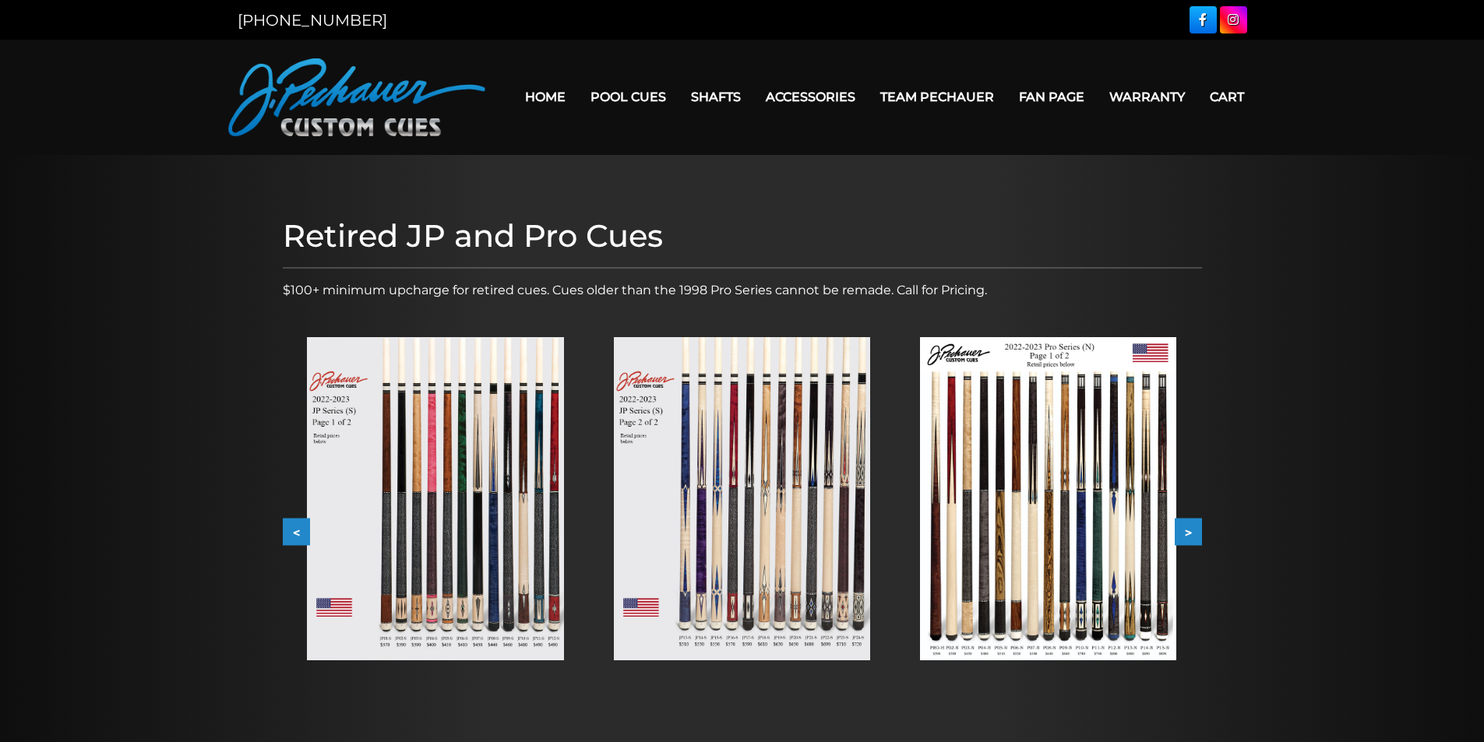
click at [439, 406] on img at bounding box center [435, 498] width 256 height 323
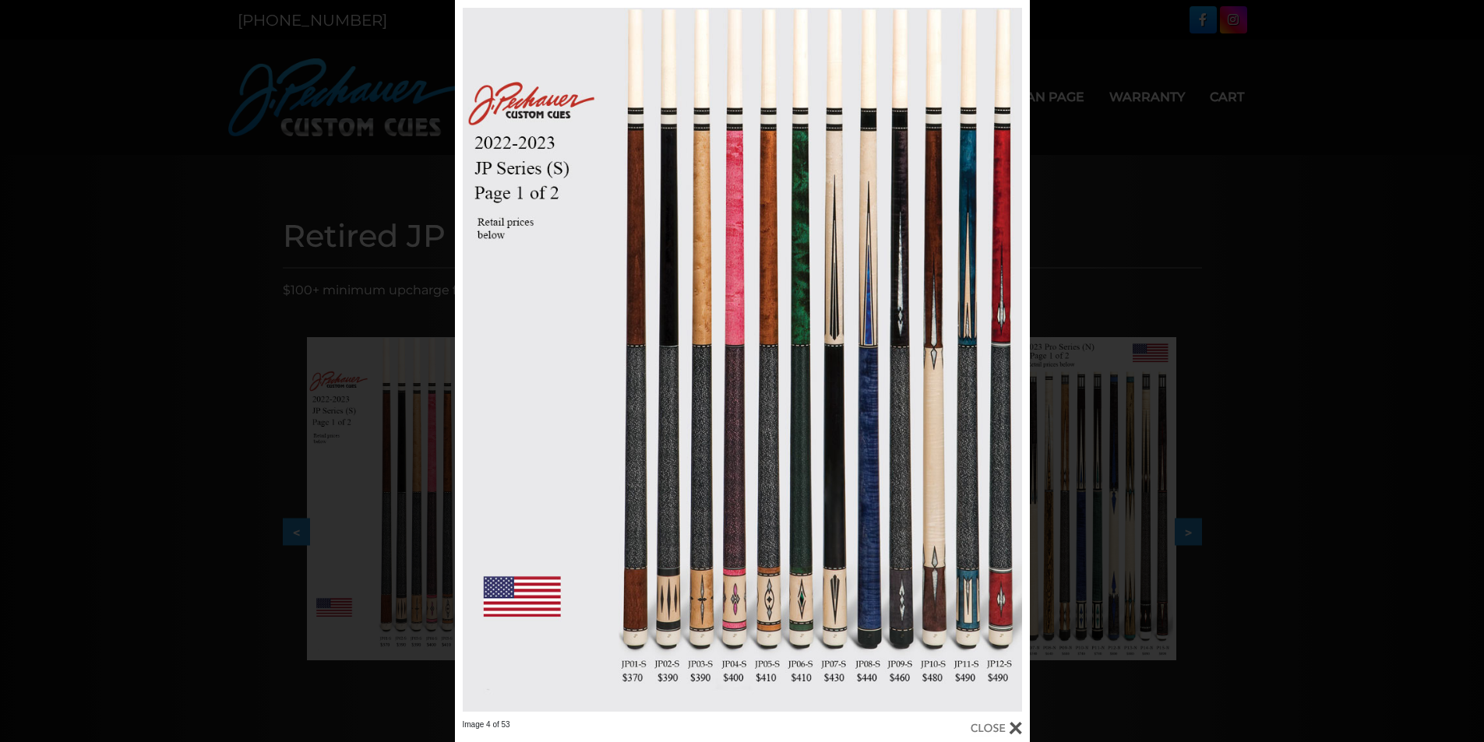
click at [1239, 260] on div "Image 4 of 53" at bounding box center [742, 371] width 1484 height 742
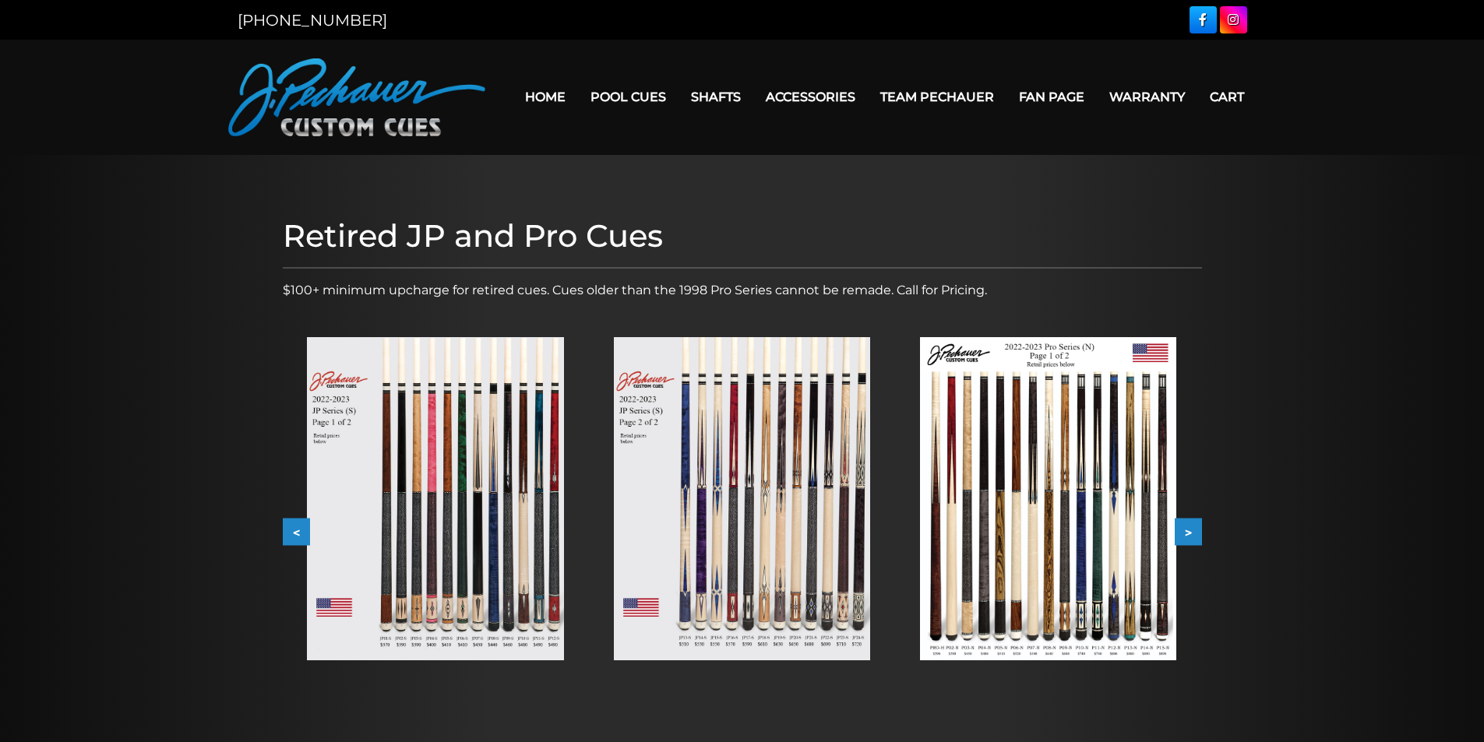
click at [764, 470] on img at bounding box center [742, 498] width 256 height 323
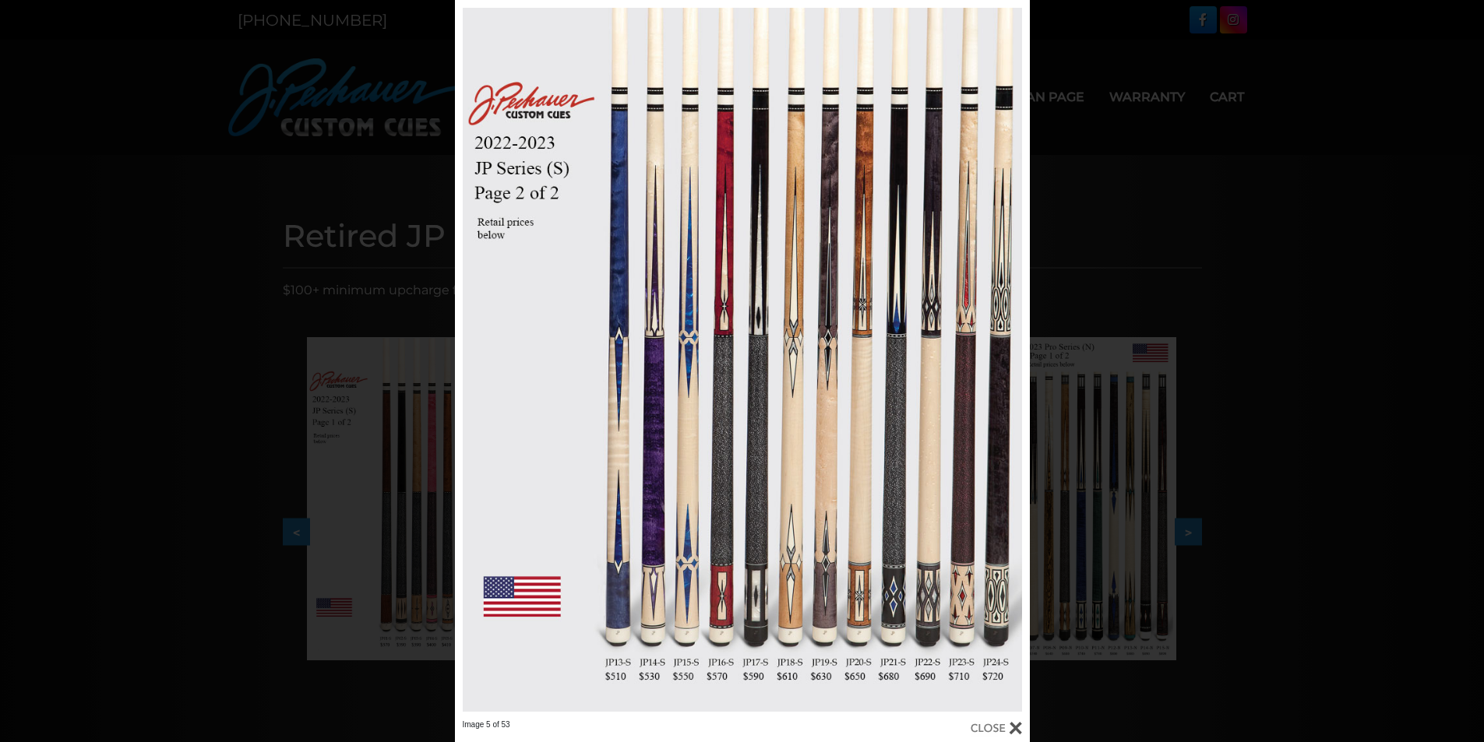
click at [1107, 365] on div "Image 5 of 53" at bounding box center [742, 371] width 1484 height 742
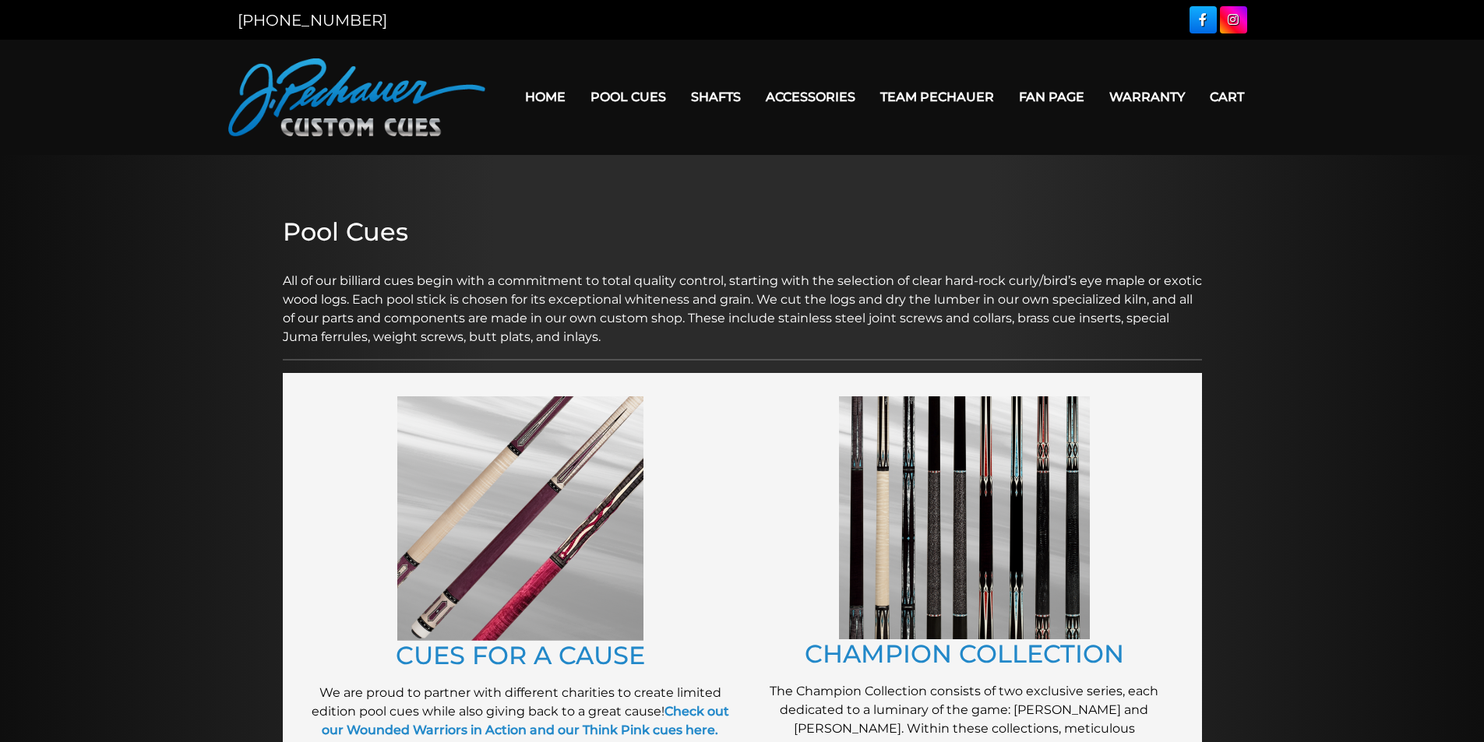
scroll to position [1627, 0]
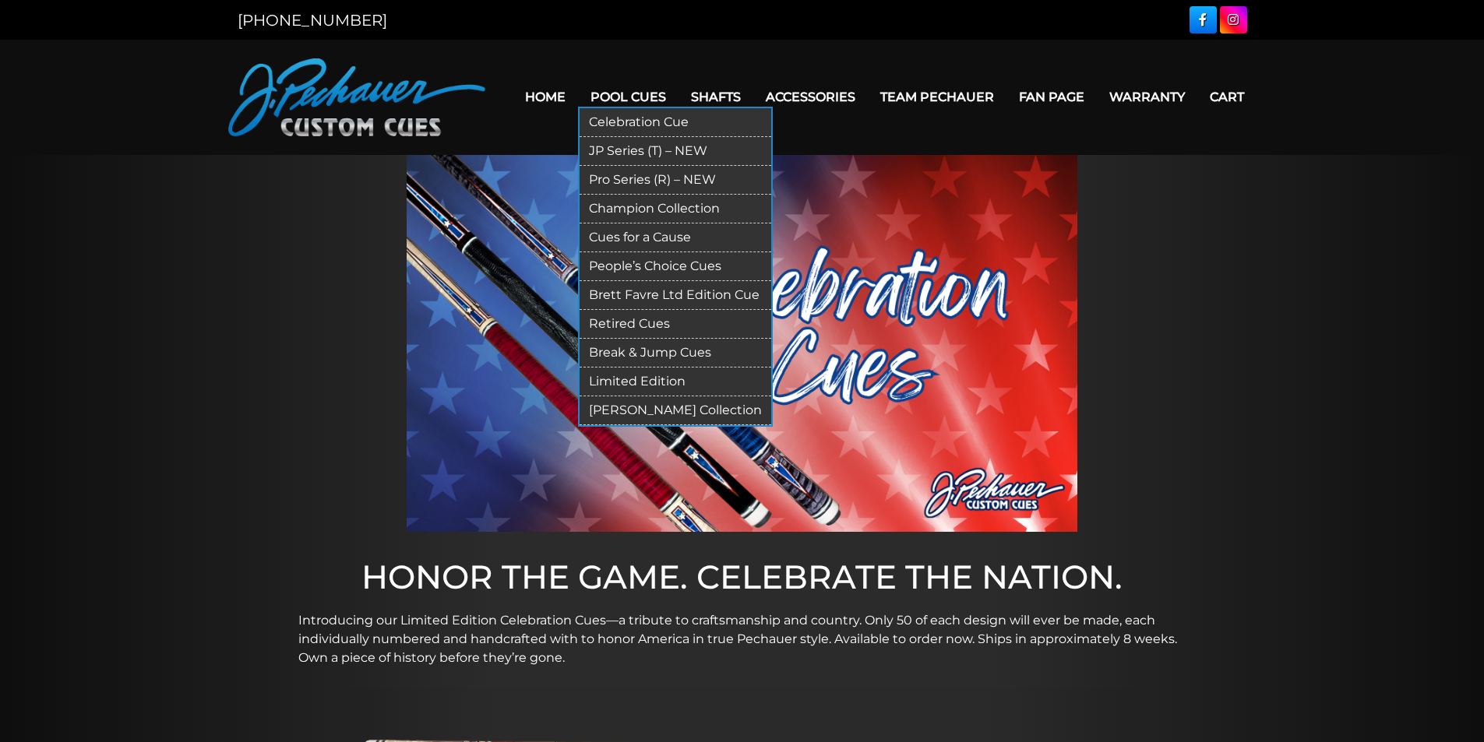
click at [621, 90] on link "Pool Cues" at bounding box center [628, 97] width 100 height 40
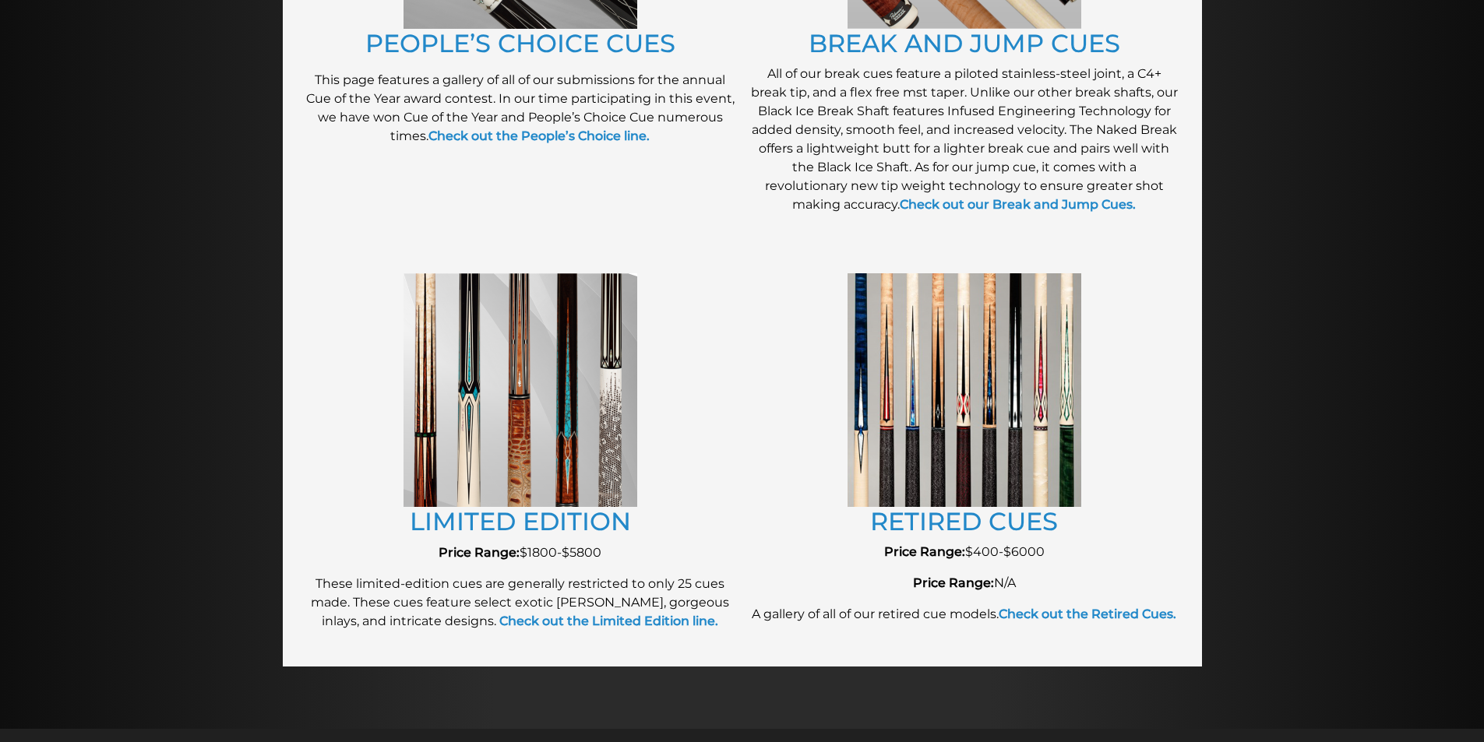
scroll to position [1605, 0]
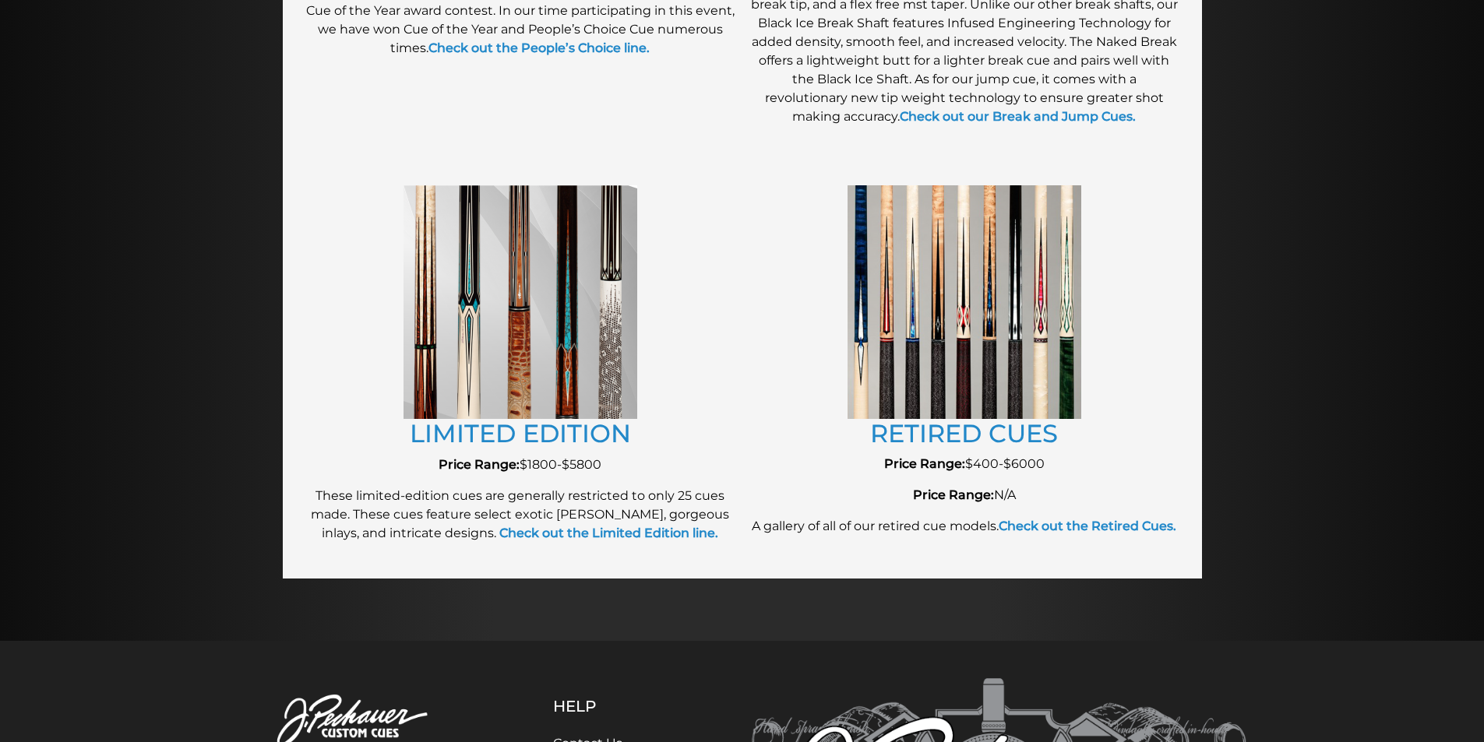
click at [954, 330] on img at bounding box center [965, 301] width 234 height 233
click at [962, 438] on link "RETIRED CUES" at bounding box center [964, 433] width 188 height 30
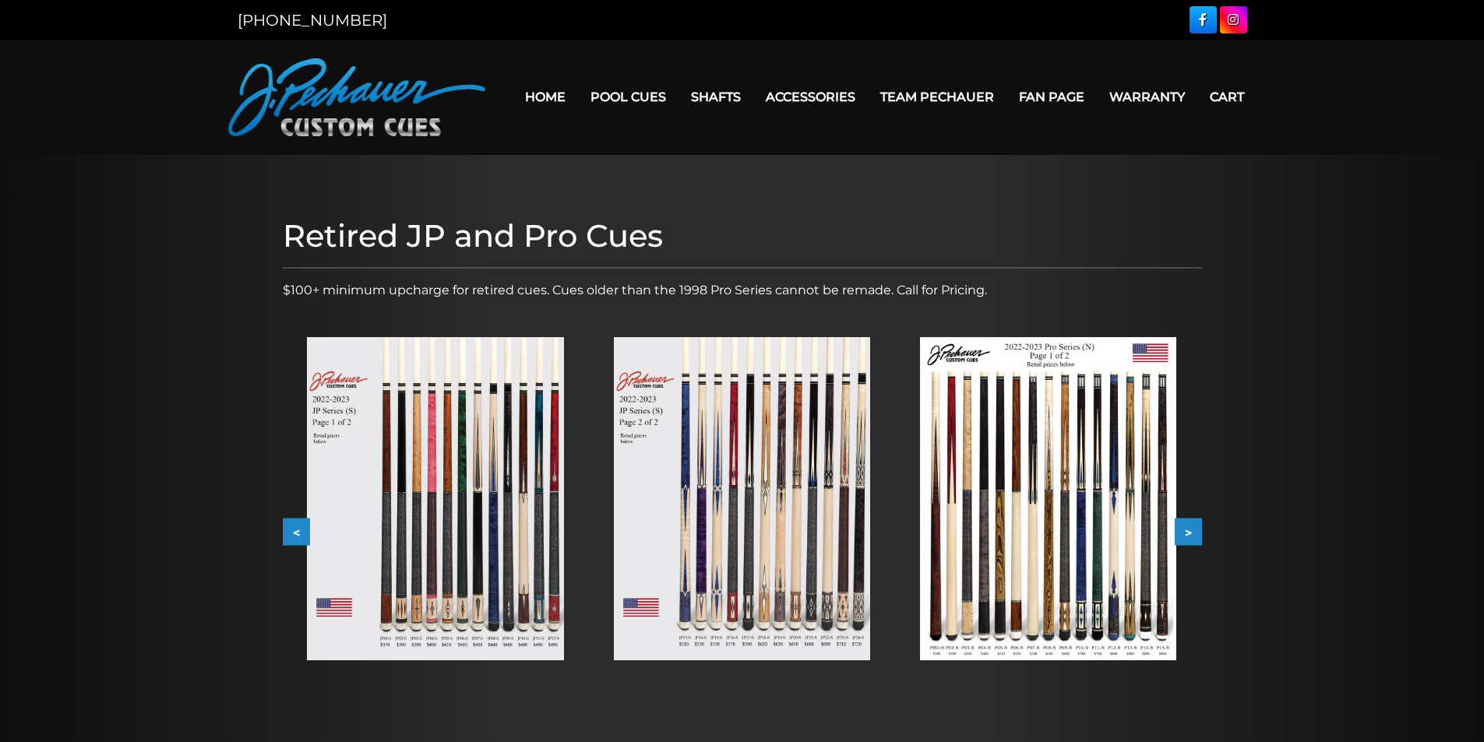
click at [524, 473] on img at bounding box center [435, 498] width 256 height 323
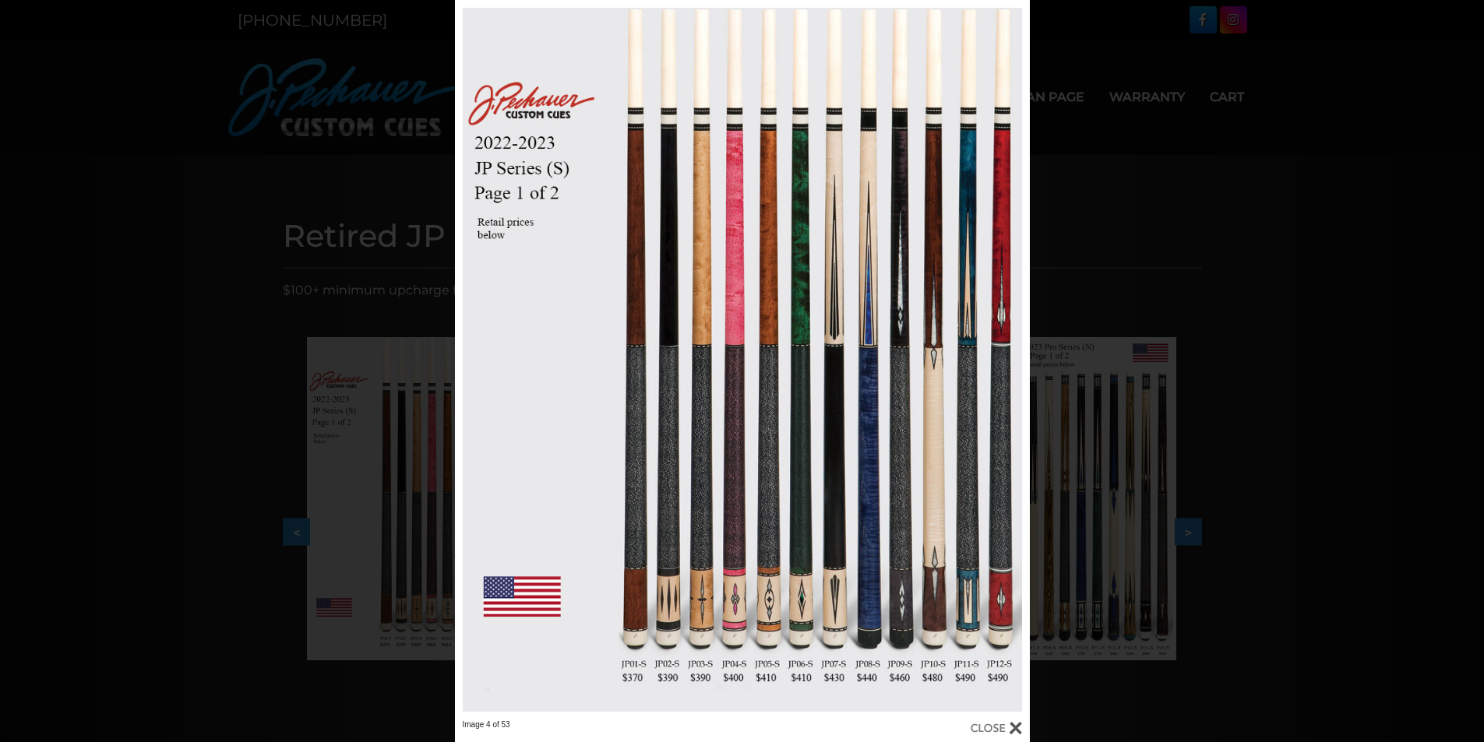
click at [1128, 482] on div "Image 4 of 53" at bounding box center [742, 371] width 1484 height 742
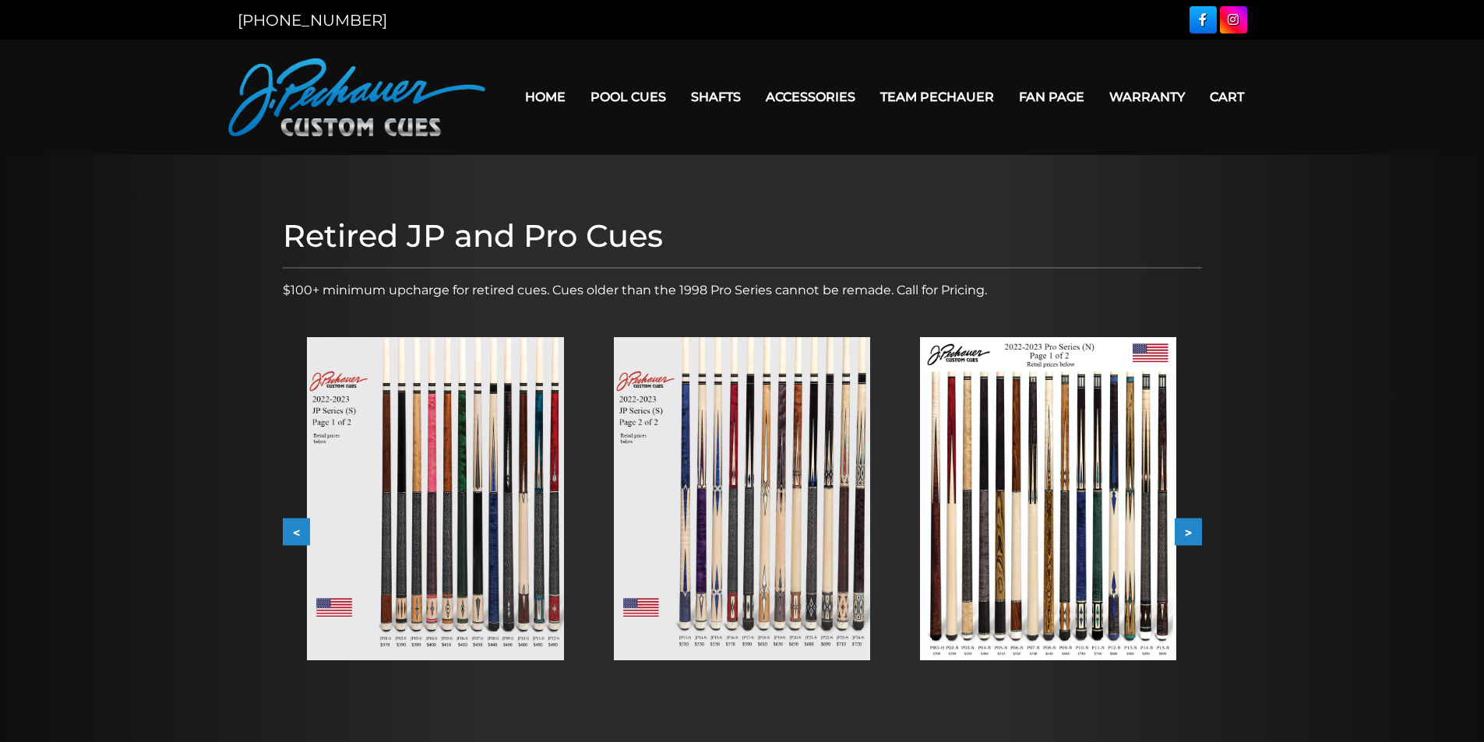
click at [1052, 485] on img at bounding box center [1048, 498] width 256 height 323
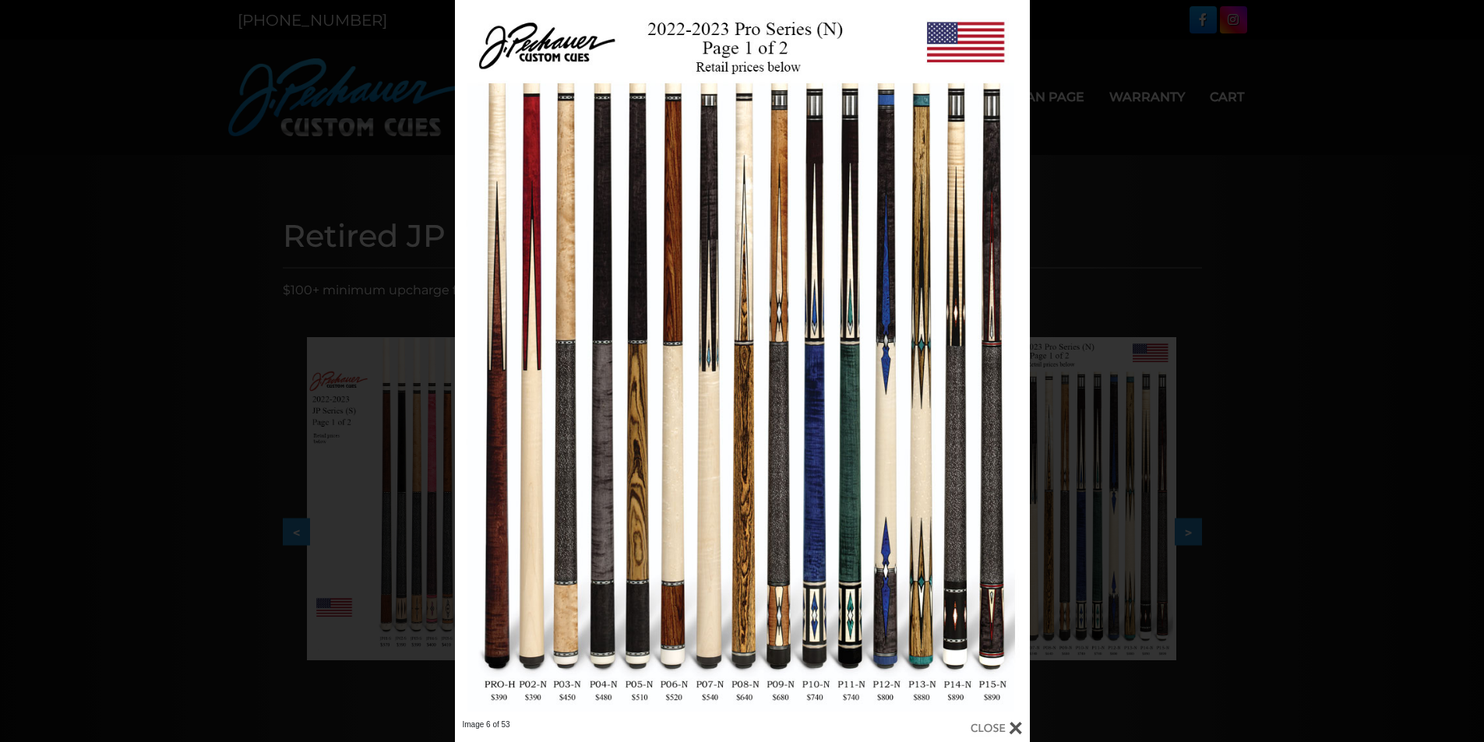
click at [1345, 439] on div "Image 6 of 53" at bounding box center [742, 371] width 1484 height 742
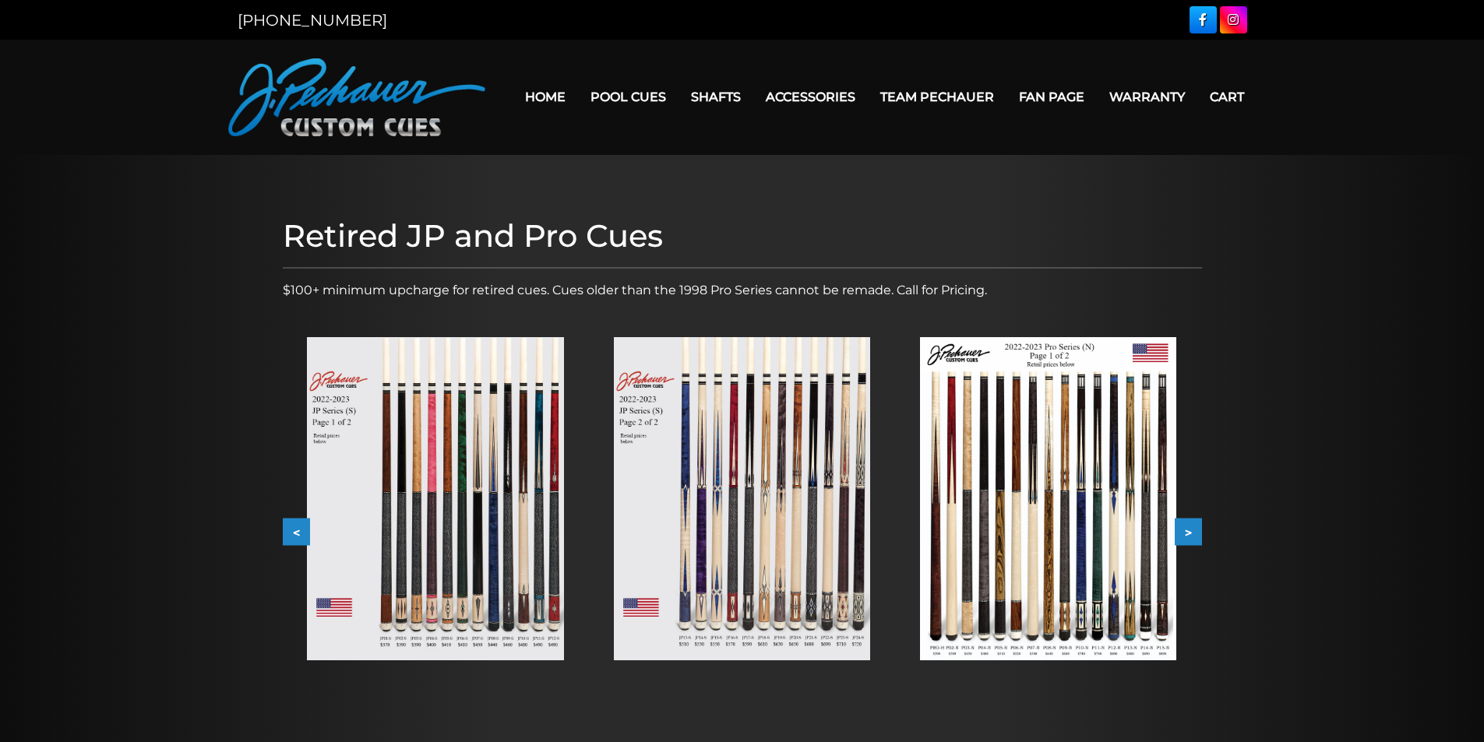
click at [1203, 529] on div "Retired JP and Pro Cues $100+ minimum upcharge for retired cues. Cues older tha…" at bounding box center [742, 485] width 935 height 550
click at [1199, 531] on button ">" at bounding box center [1188, 532] width 27 height 27
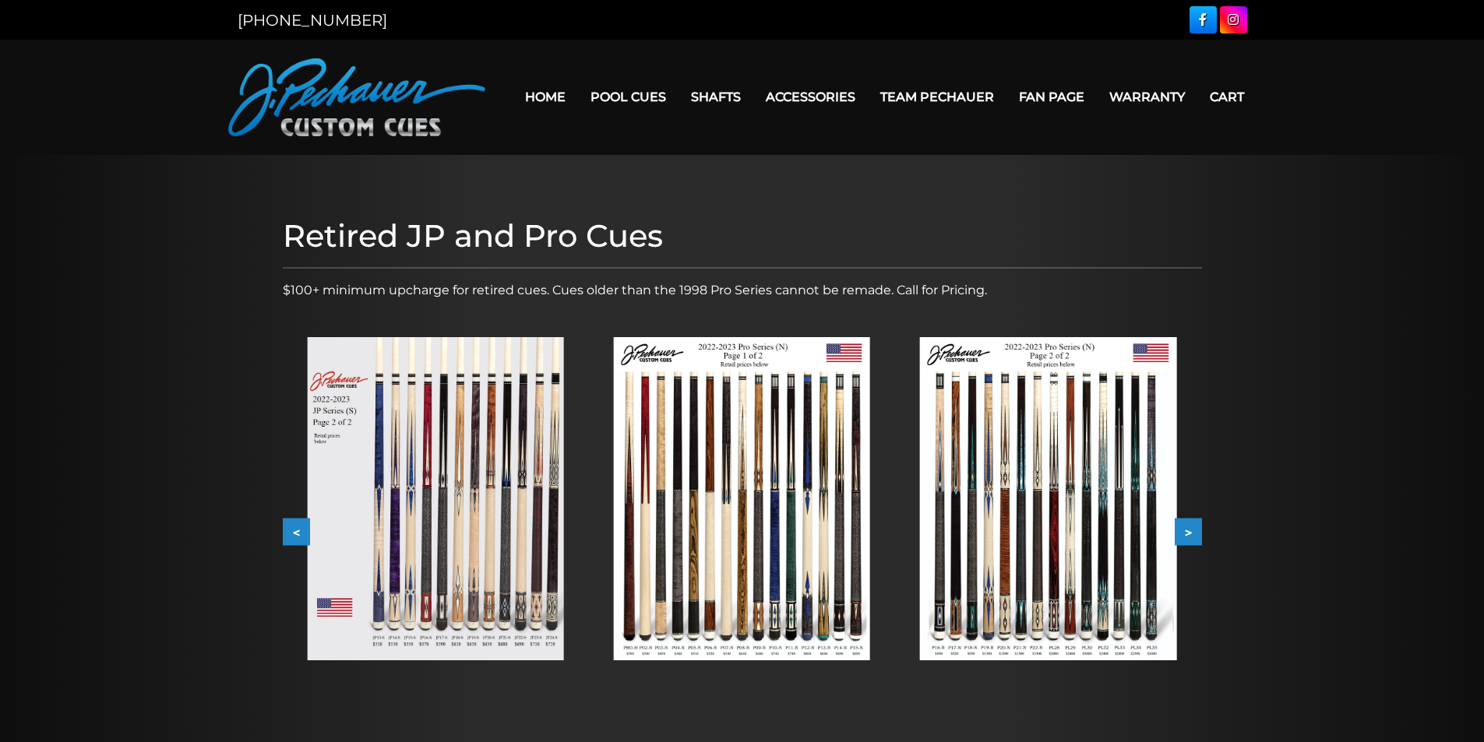
click at [1031, 505] on img at bounding box center [1048, 498] width 256 height 323
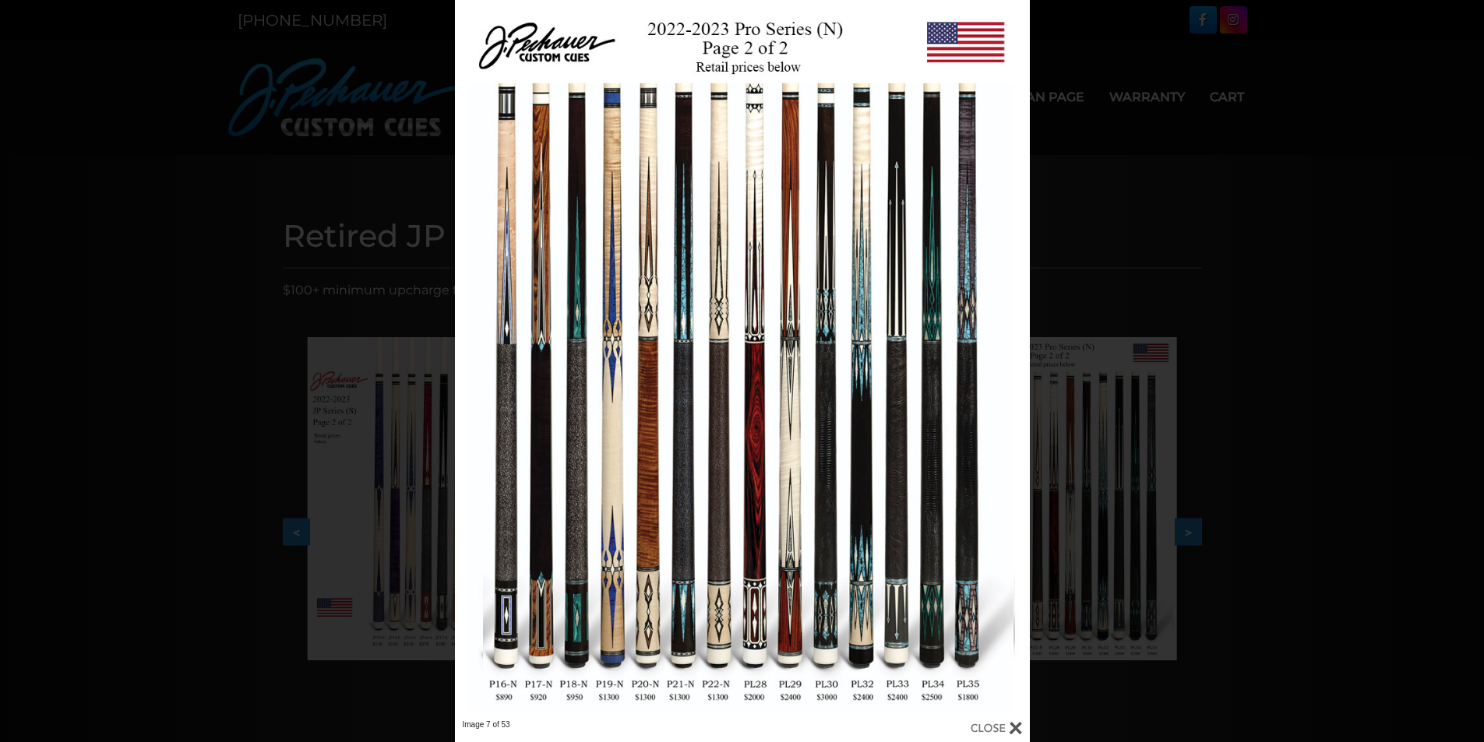
drag, startPoint x: 1267, startPoint y: 449, endPoint x: 464, endPoint y: 524, distance: 807.3
click at [1264, 449] on div "Image 7 of 53" at bounding box center [742, 371] width 1484 height 742
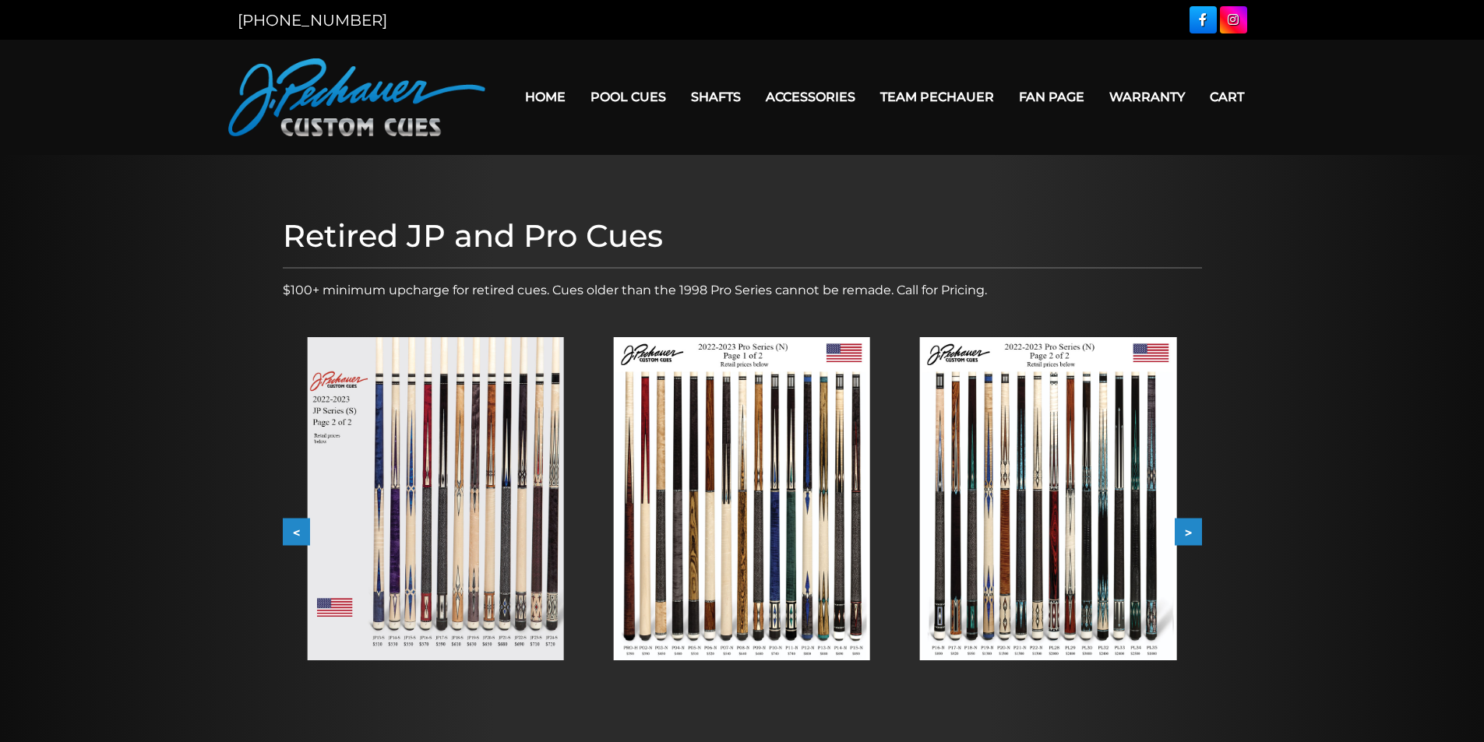
click at [292, 530] on button "<" at bounding box center [296, 532] width 27 height 27
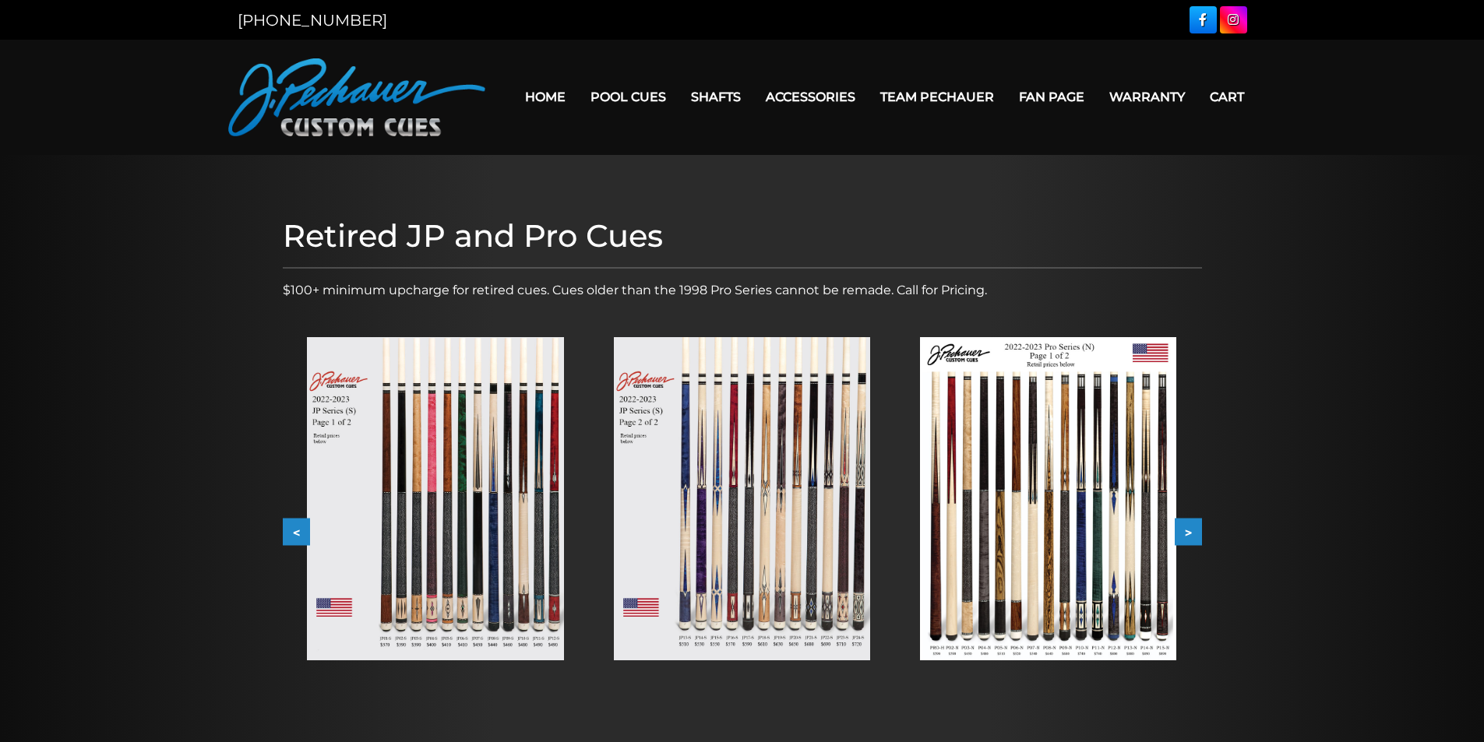
drag, startPoint x: 122, startPoint y: 312, endPoint x: 79, endPoint y: 211, distance: 110.0
click at [79, 211] on div at bounding box center [742, 484] width 1484 height 659
drag, startPoint x: 228, startPoint y: 280, endPoint x: 210, endPoint y: 284, distance: 19.0
drag, startPoint x: 210, startPoint y: 284, endPoint x: 175, endPoint y: 292, distance: 35.3
click at [157, 291] on div at bounding box center [742, 484] width 1484 height 659
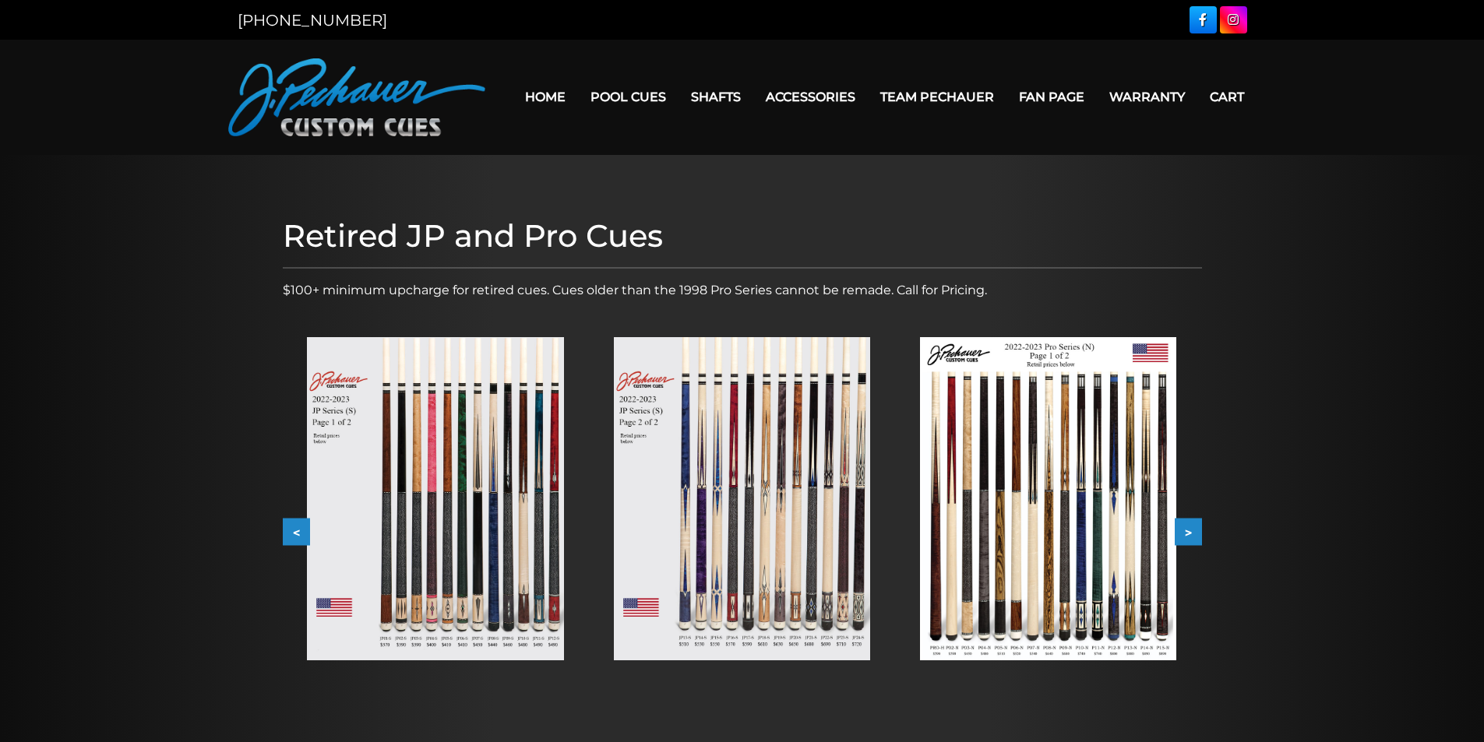
click at [439, 473] on img at bounding box center [435, 498] width 256 height 323
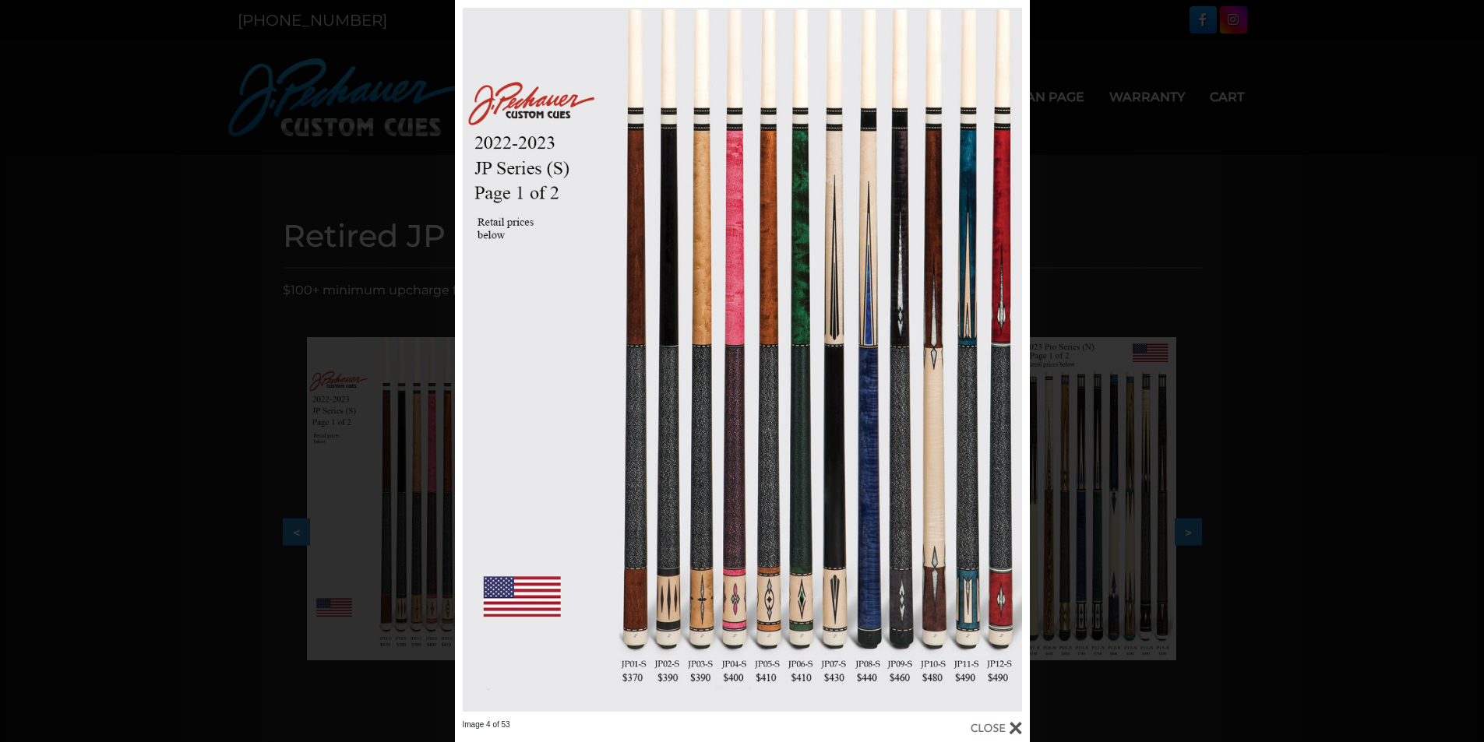
drag, startPoint x: 1222, startPoint y: 693, endPoint x: 830, endPoint y: 679, distance: 392.1
click at [1220, 693] on div "Image 4 of 53" at bounding box center [742, 371] width 1484 height 742
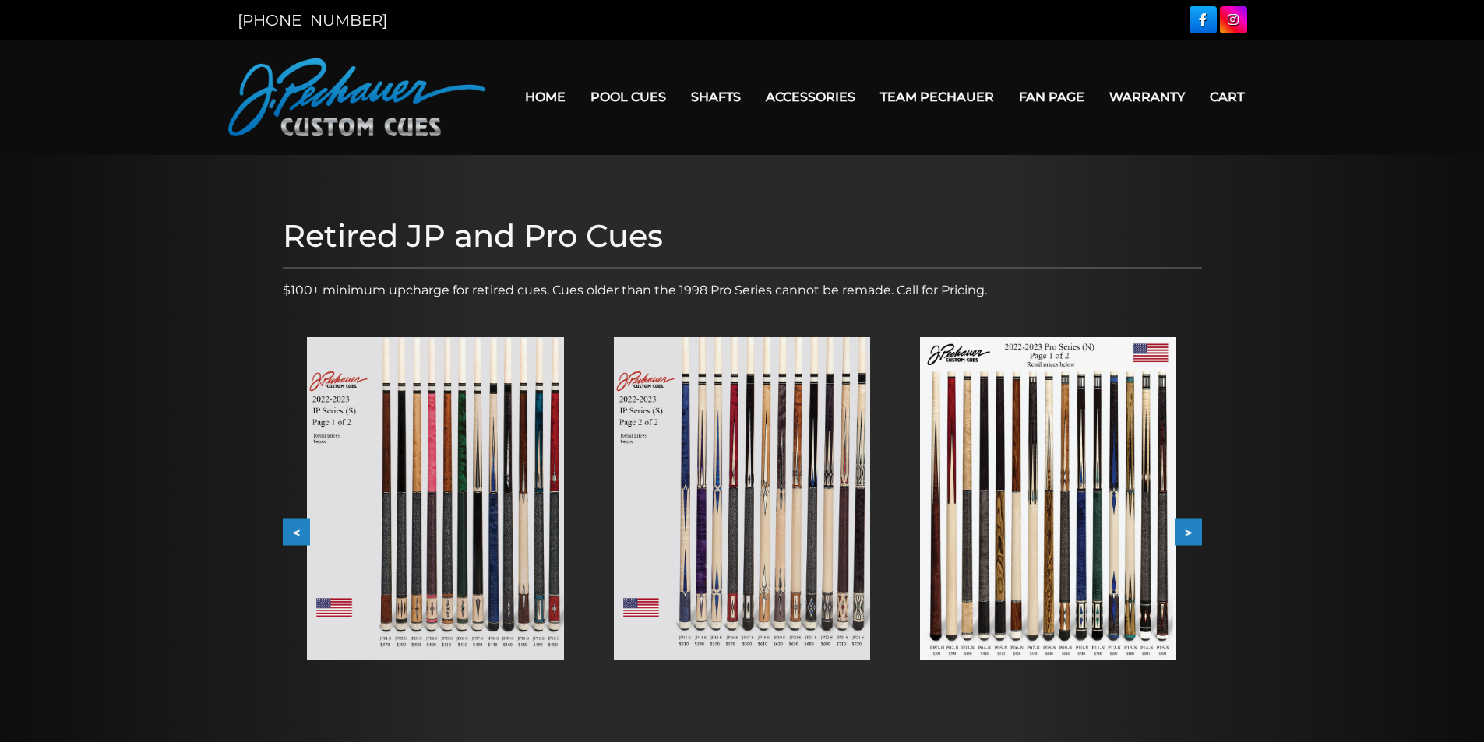
click at [707, 517] on img at bounding box center [742, 498] width 256 height 323
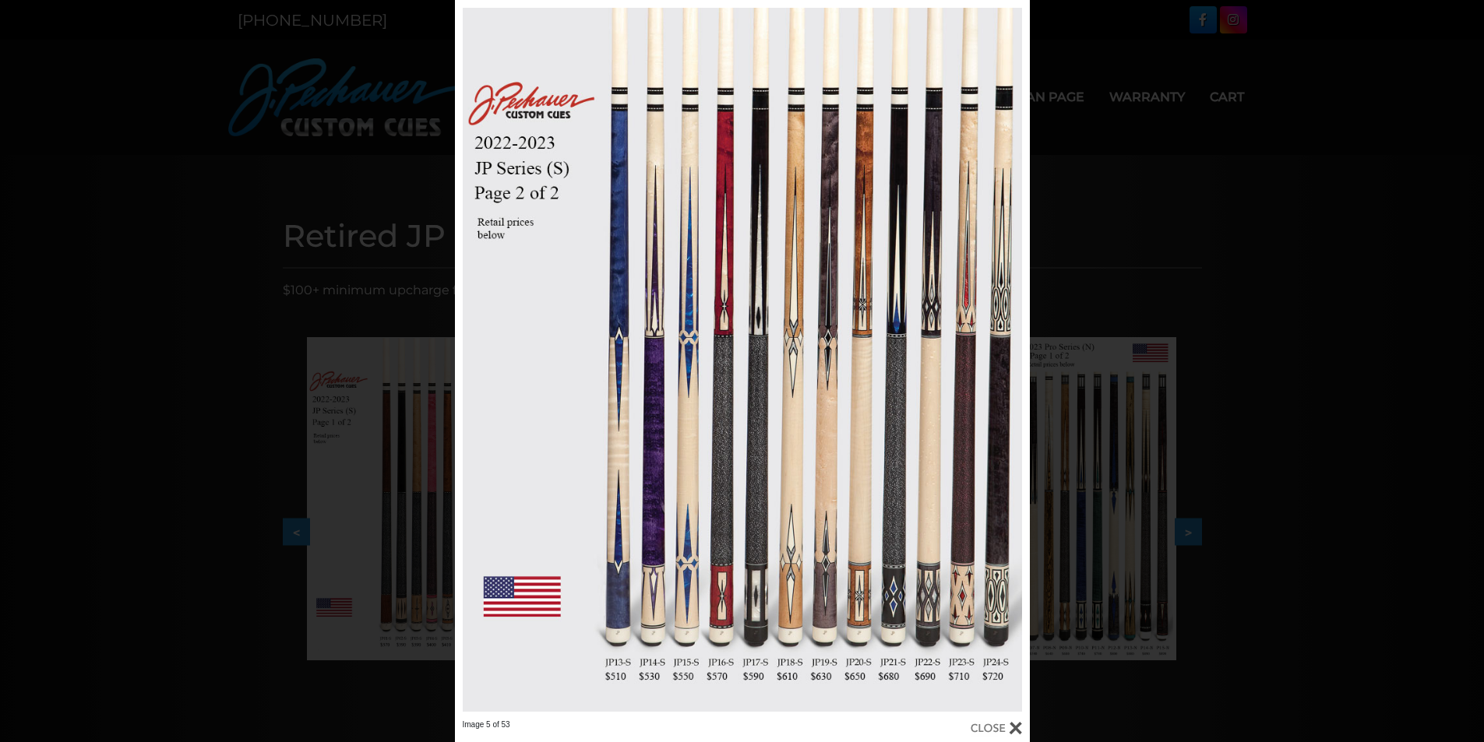
click at [1134, 712] on div "Image 5 of 53" at bounding box center [742, 371] width 1484 height 742
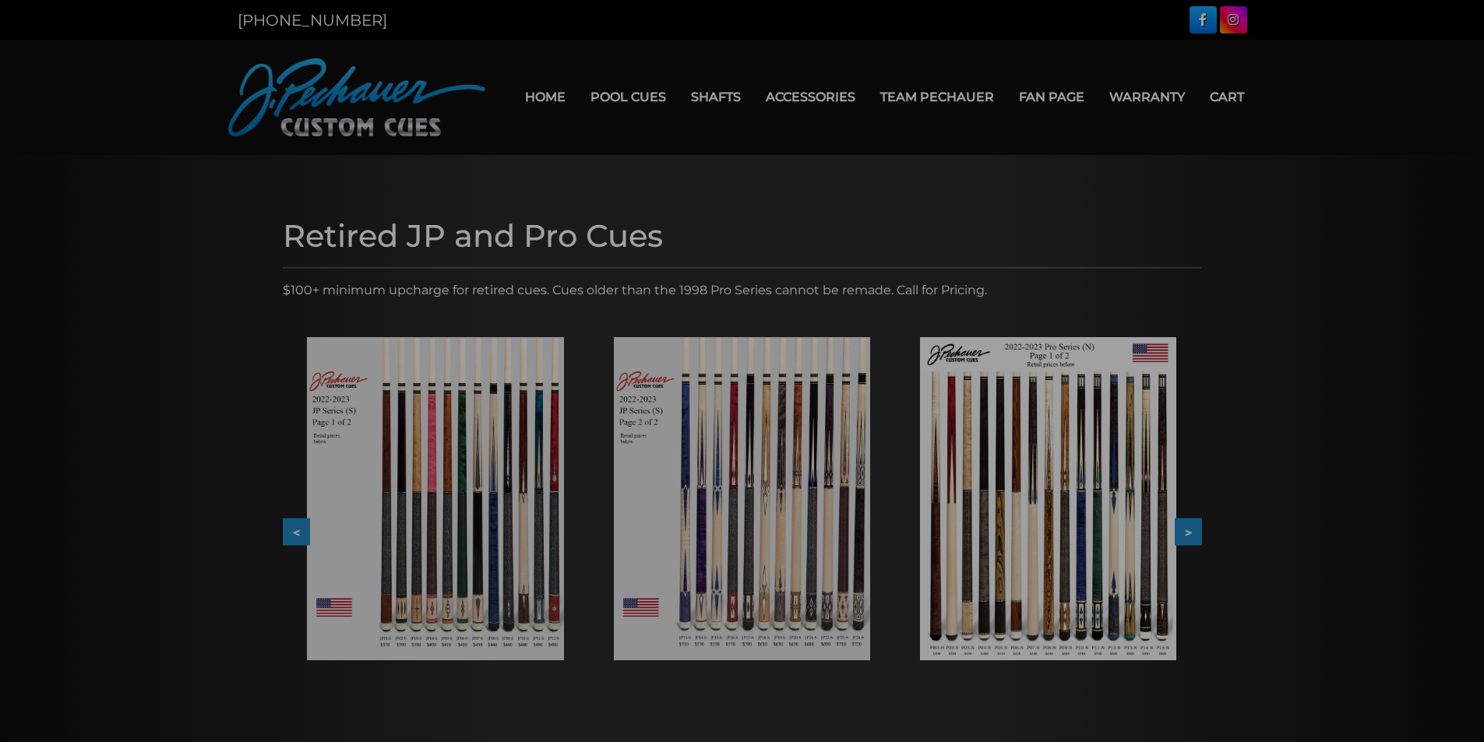
click at [1089, 605] on div at bounding box center [742, 699] width 1484 height 1398
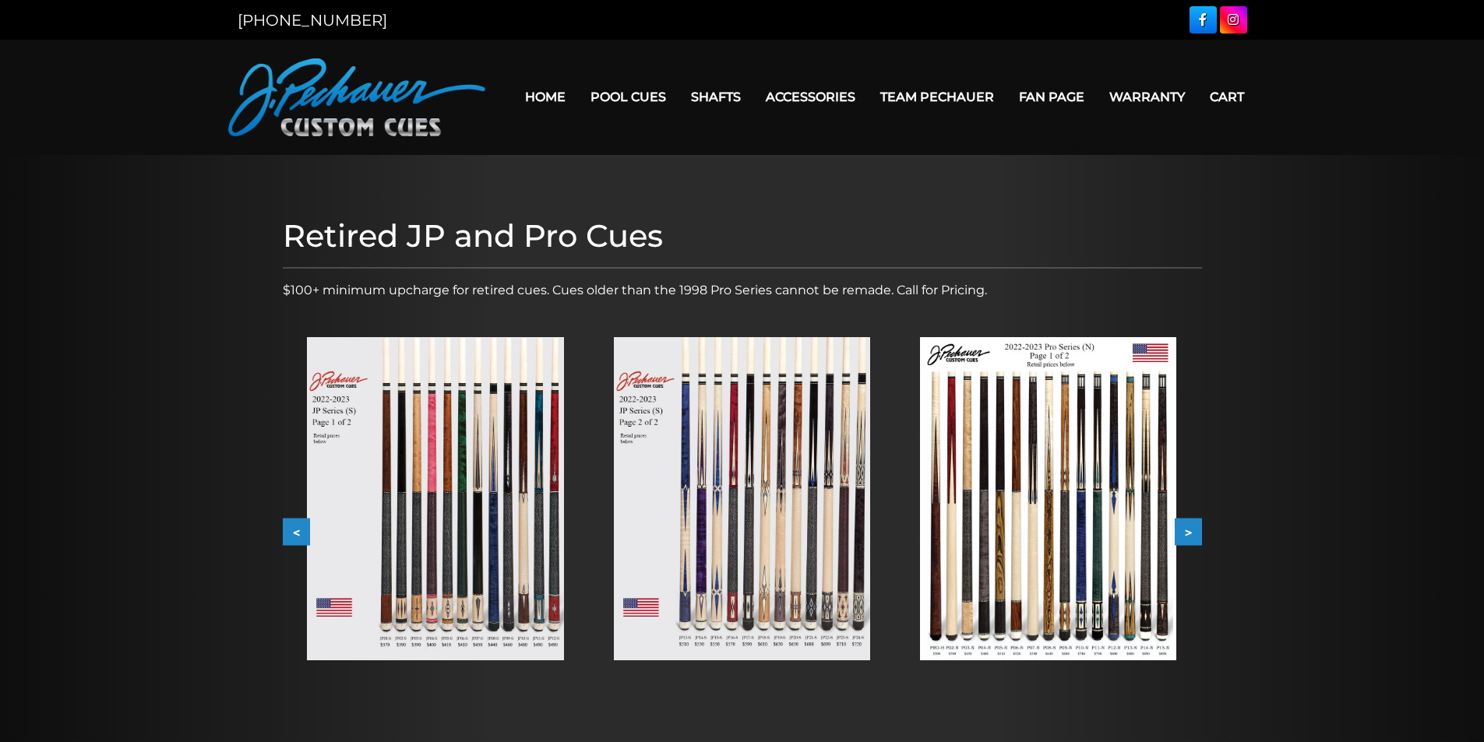
click at [1070, 494] on img at bounding box center [1048, 498] width 256 height 323
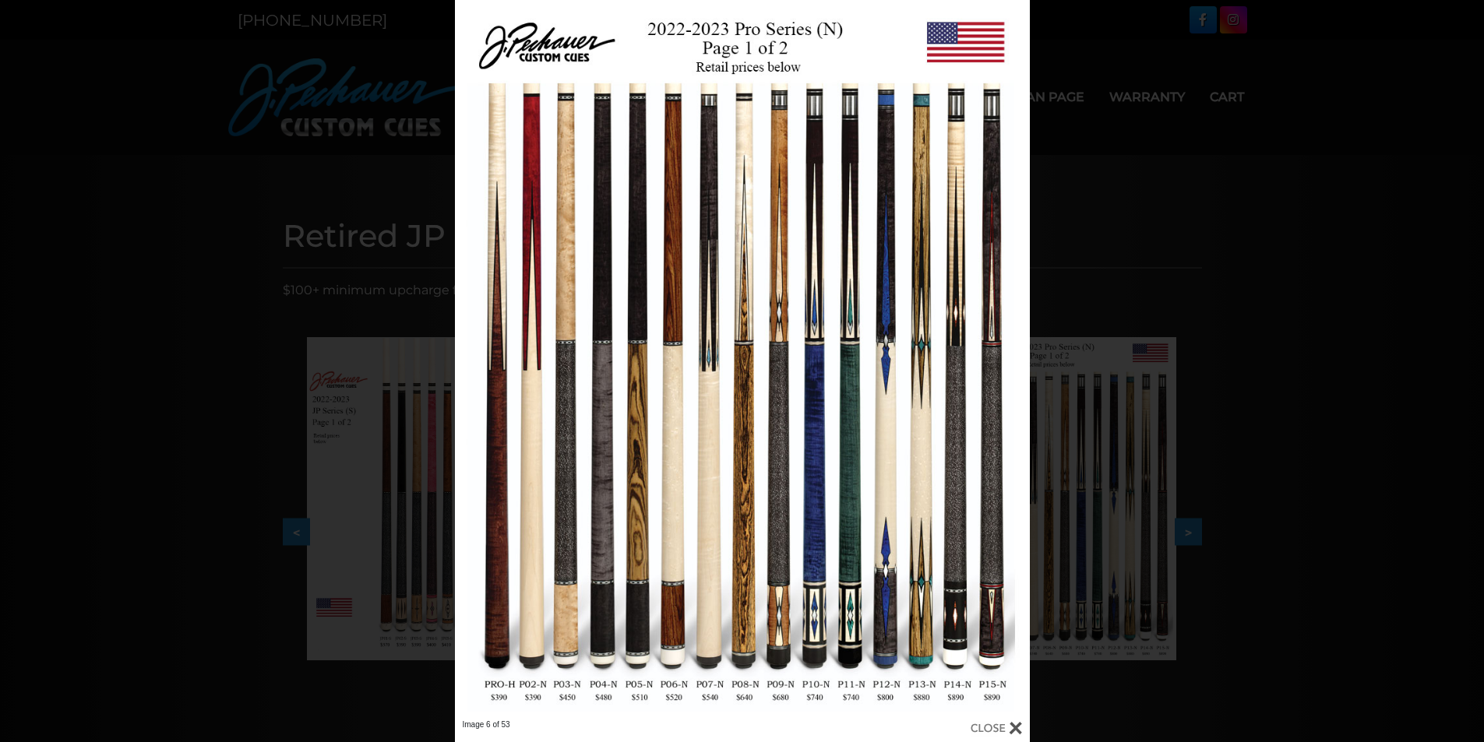
click at [1246, 640] on div "Image 6 of 53" at bounding box center [742, 371] width 1484 height 742
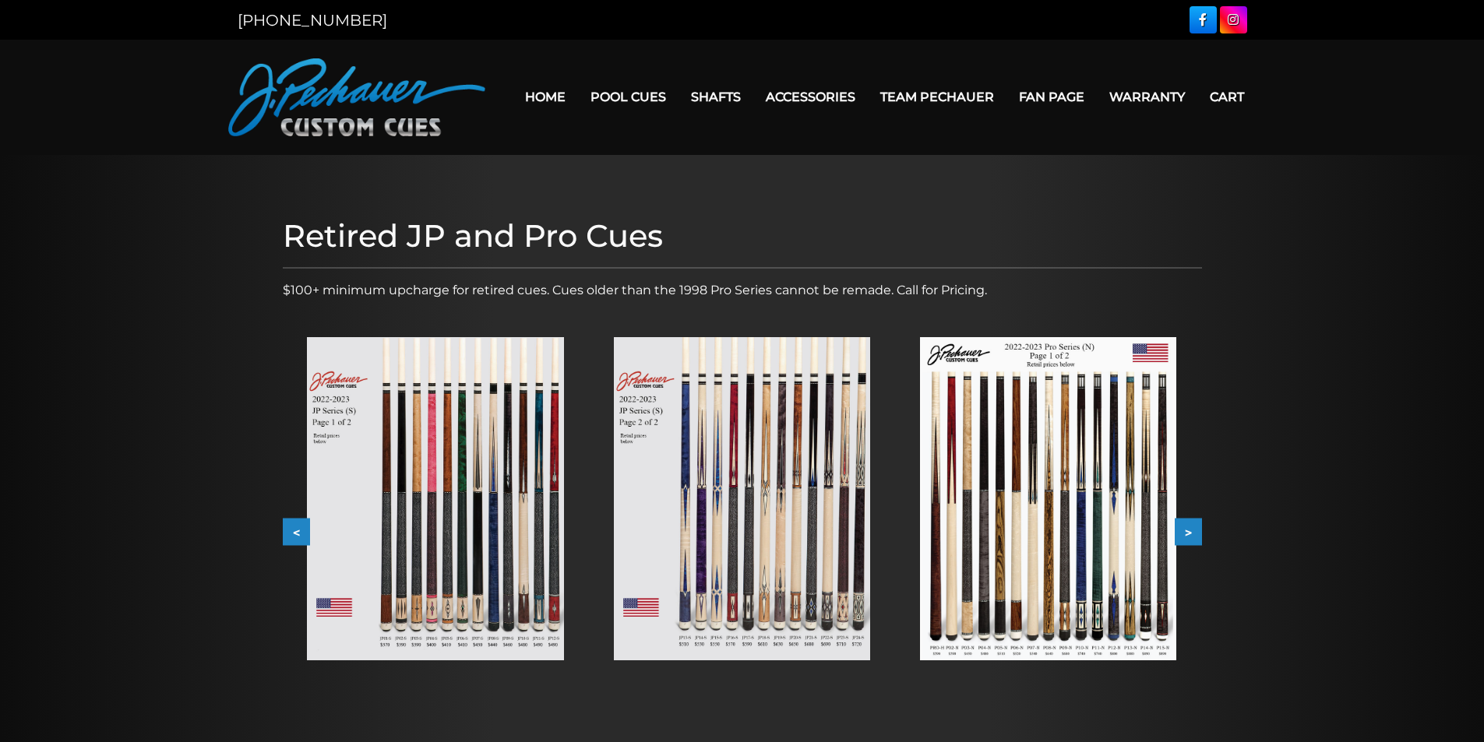
click at [415, 471] on img at bounding box center [435, 498] width 256 height 323
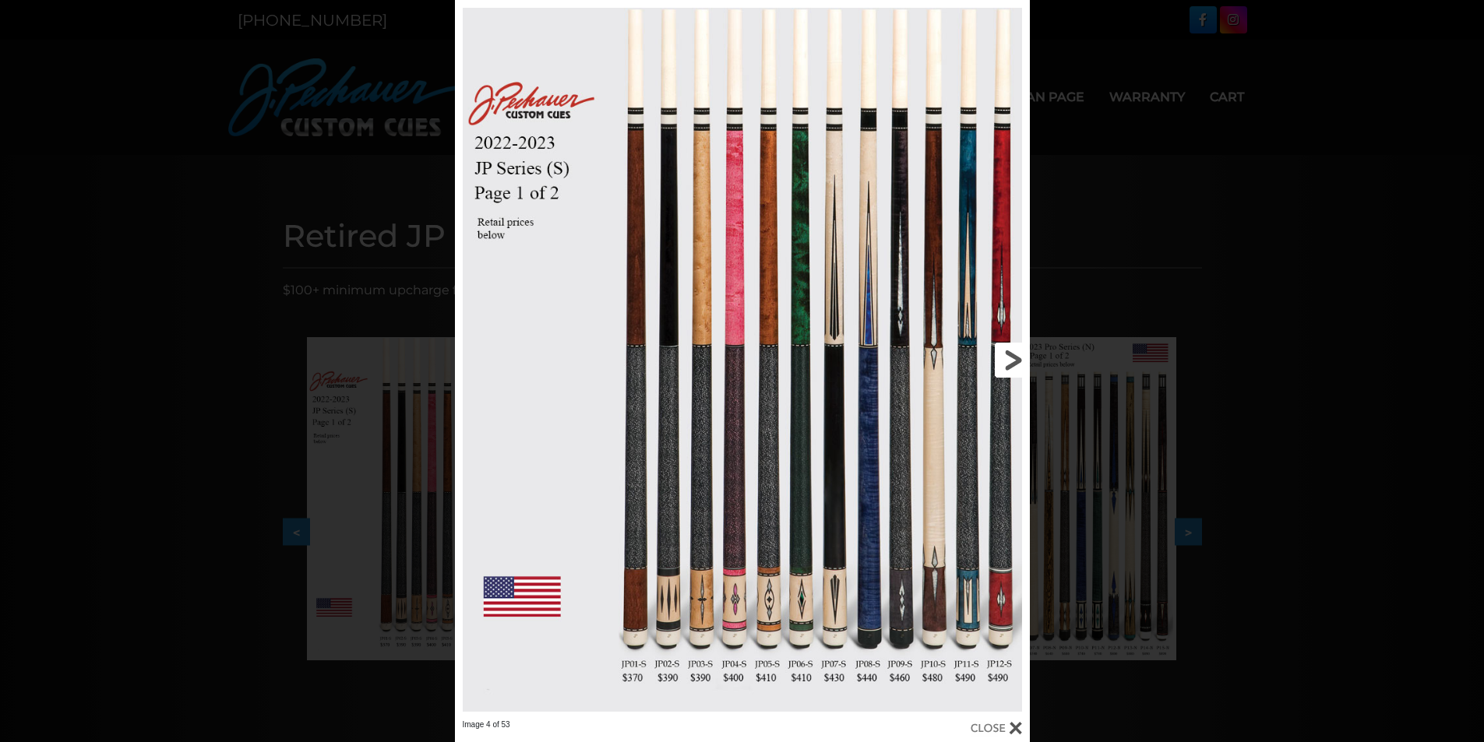
drag, startPoint x: 1017, startPoint y: 360, endPoint x: 1003, endPoint y: 361, distance: 14.0
click at [1017, 360] on link at bounding box center [899, 360] width 259 height 720
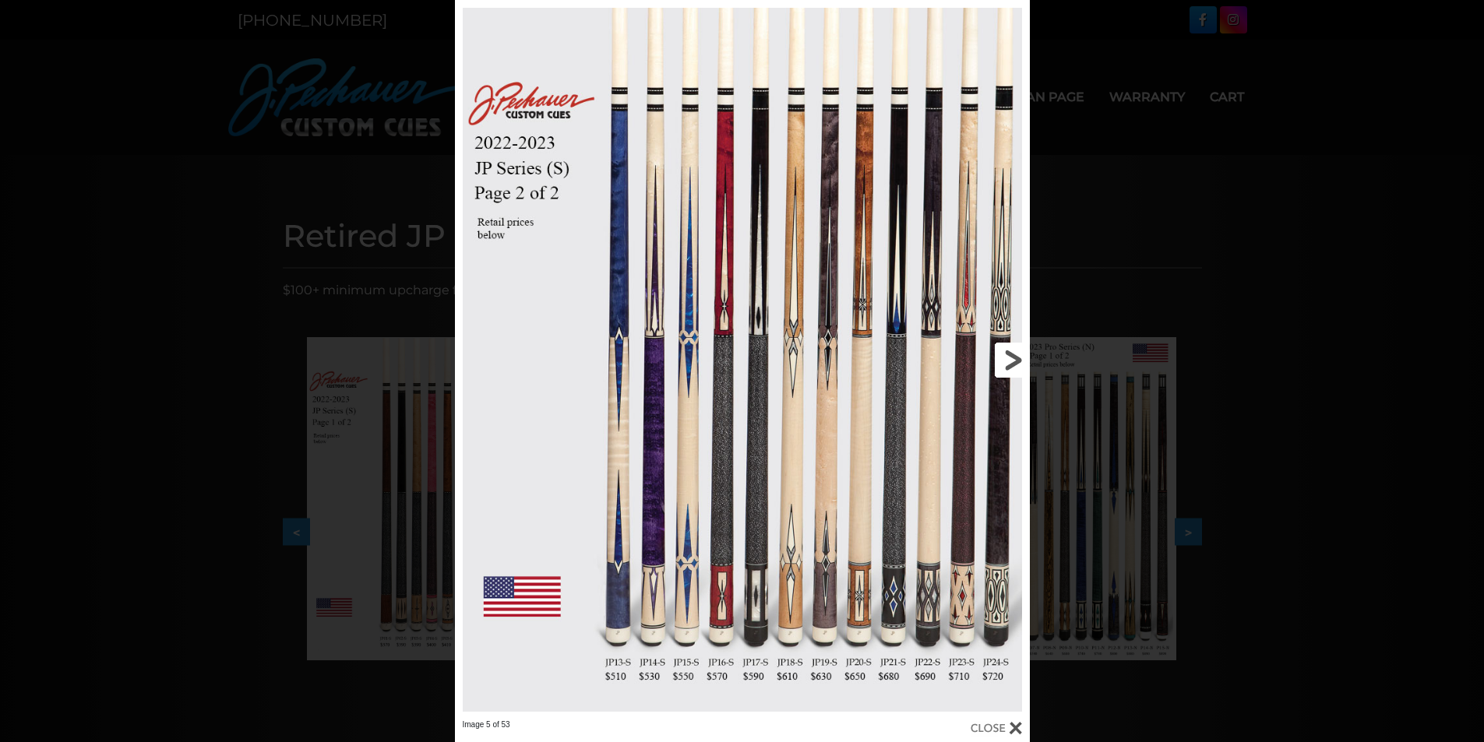
click at [1003, 361] on link at bounding box center [899, 360] width 259 height 720
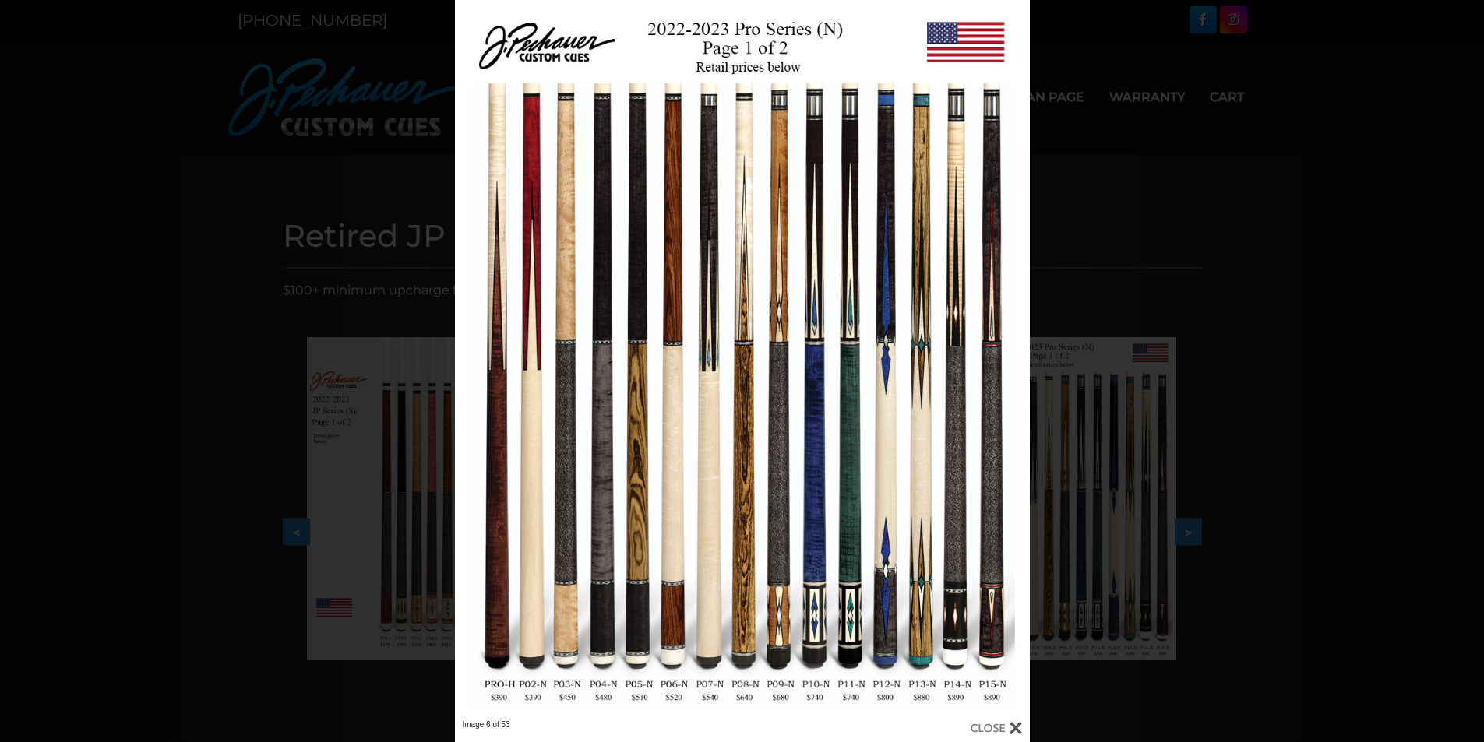
drag, startPoint x: 679, startPoint y: 250, endPoint x: 1117, endPoint y: 415, distance: 467.9
click at [1117, 415] on div "Image 6 of 53" at bounding box center [742, 371] width 1484 height 742
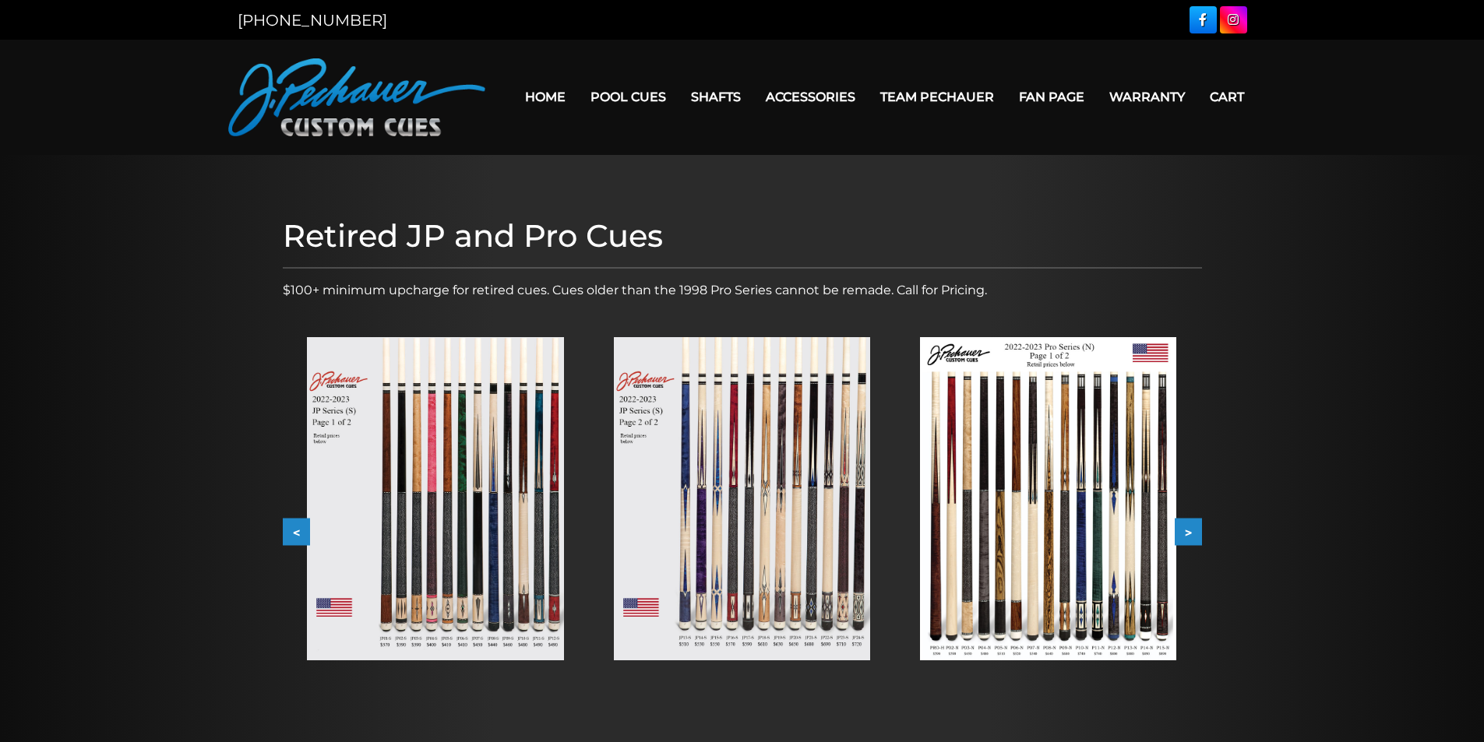
click at [1036, 521] on img at bounding box center [1048, 498] width 256 height 323
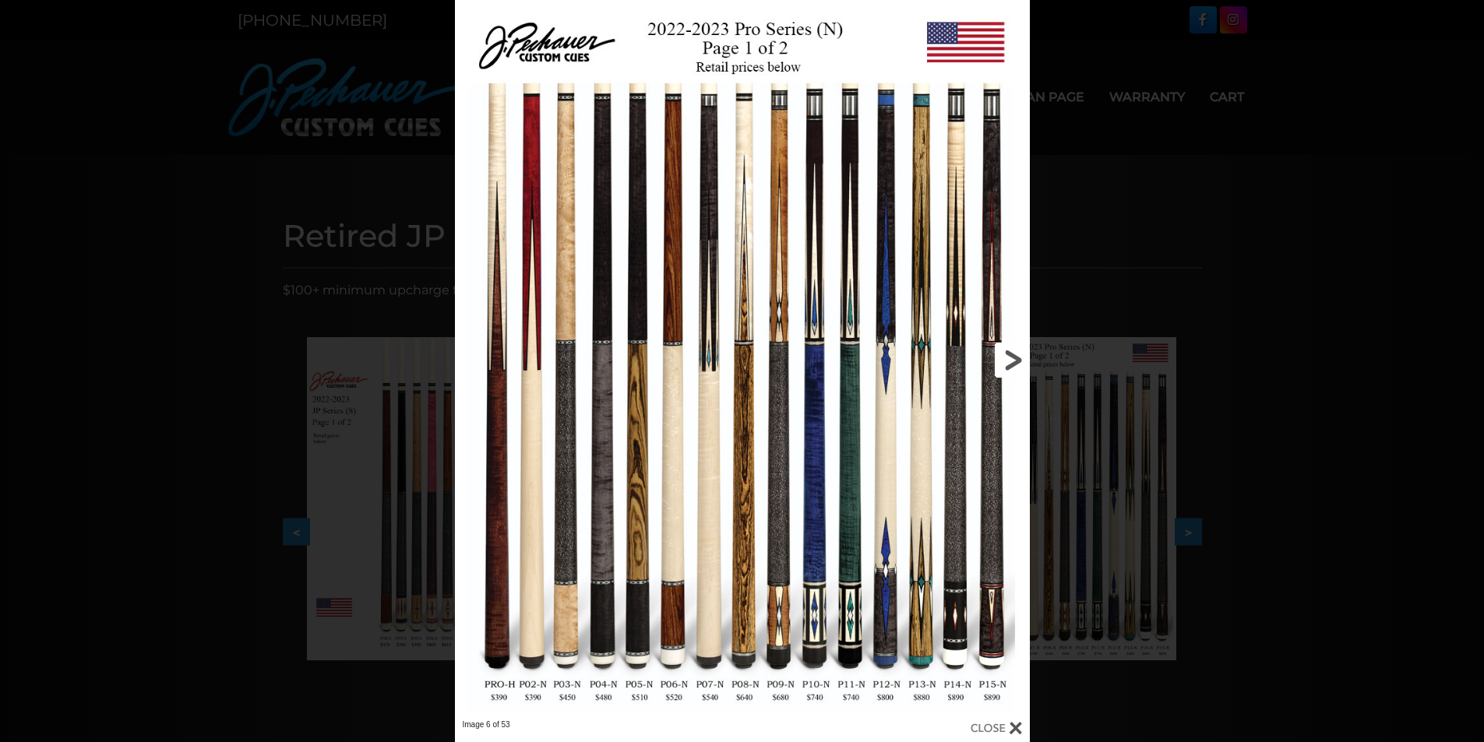
click at [1005, 353] on link at bounding box center [899, 360] width 259 height 720
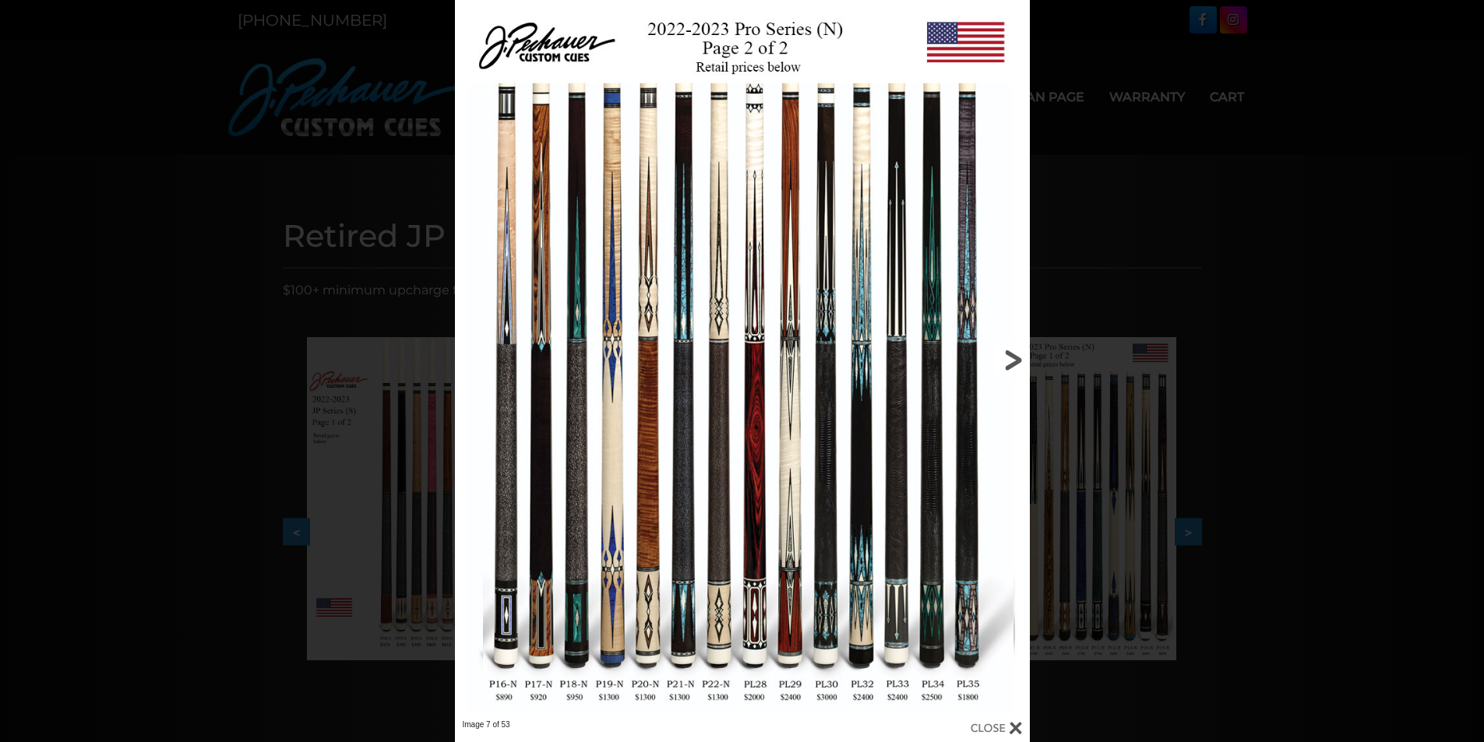
click at [1013, 351] on link at bounding box center [899, 360] width 259 height 720
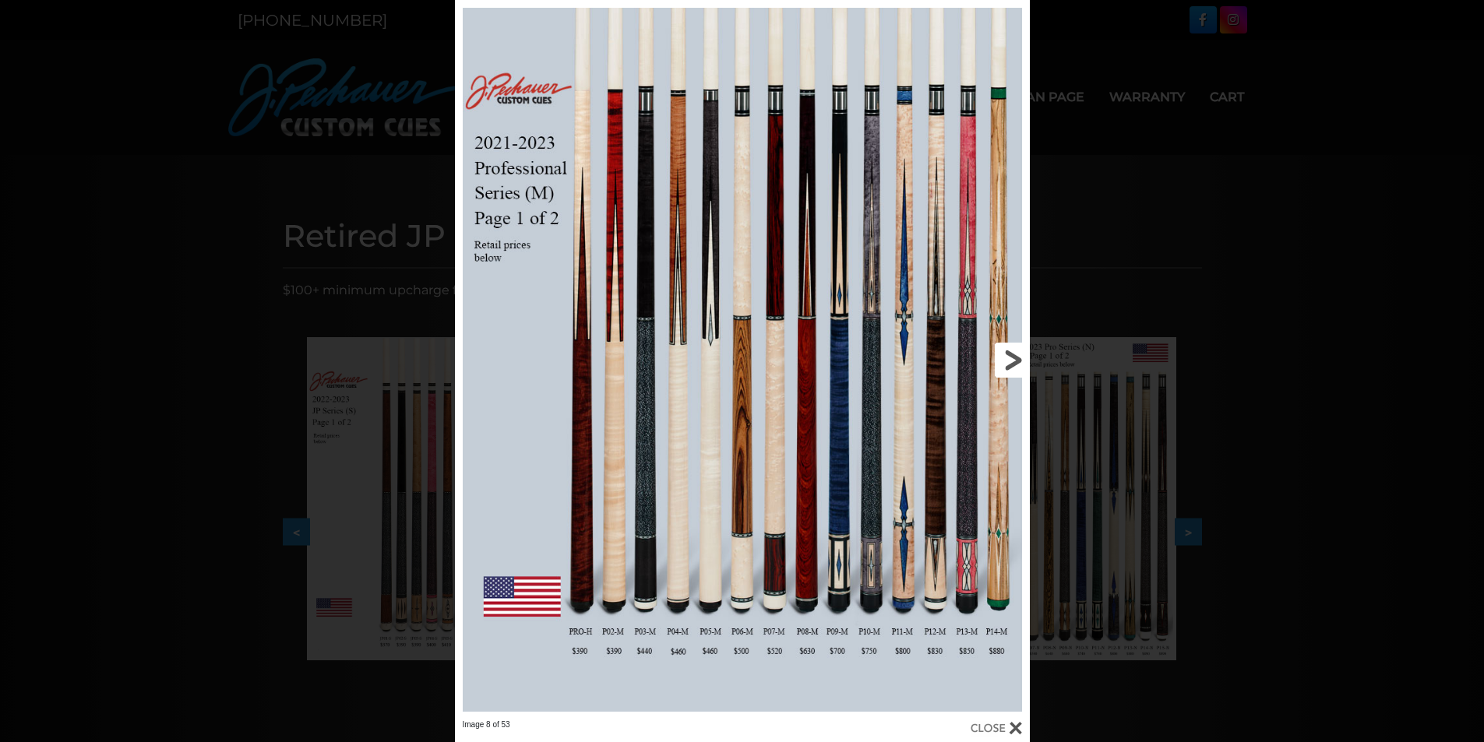
click at [1016, 354] on link at bounding box center [899, 360] width 259 height 720
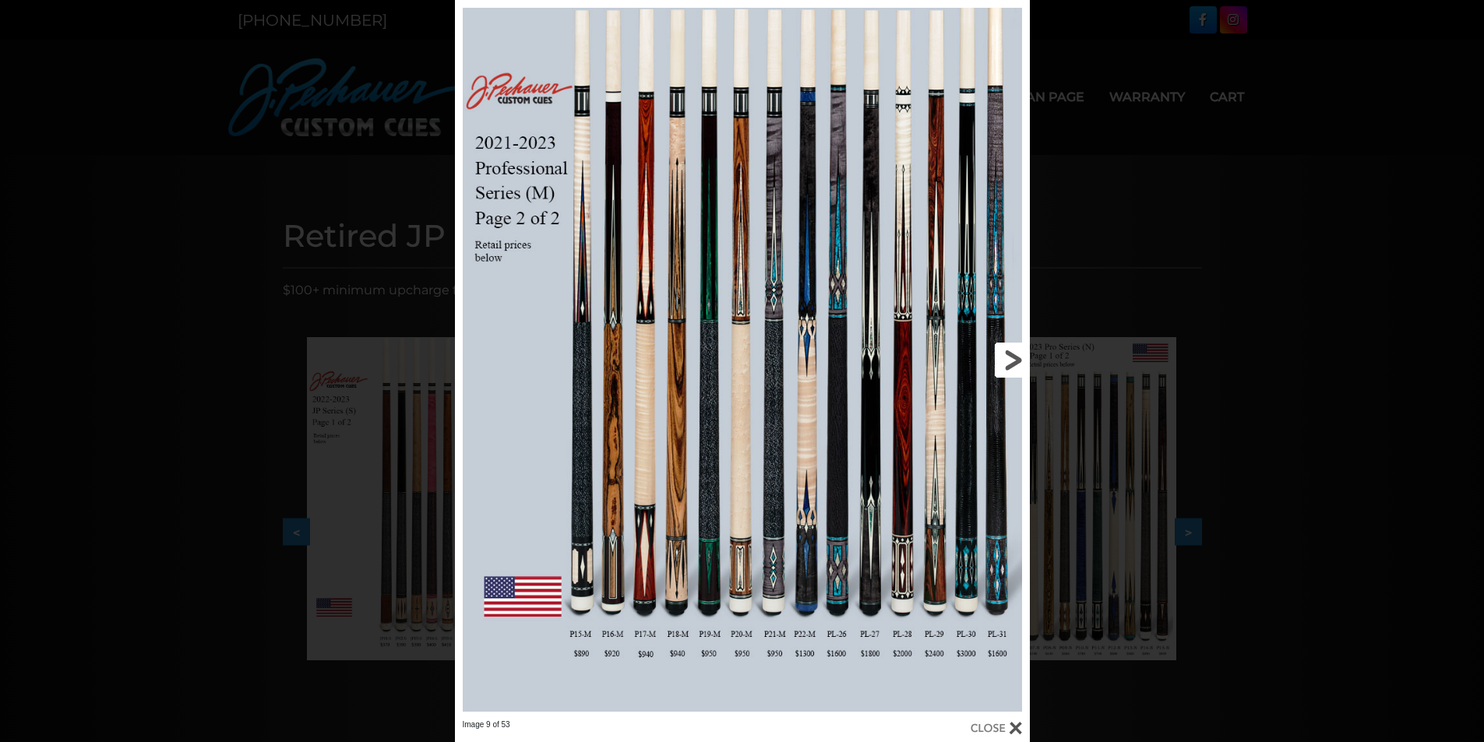
click at [1015, 354] on link at bounding box center [899, 360] width 259 height 720
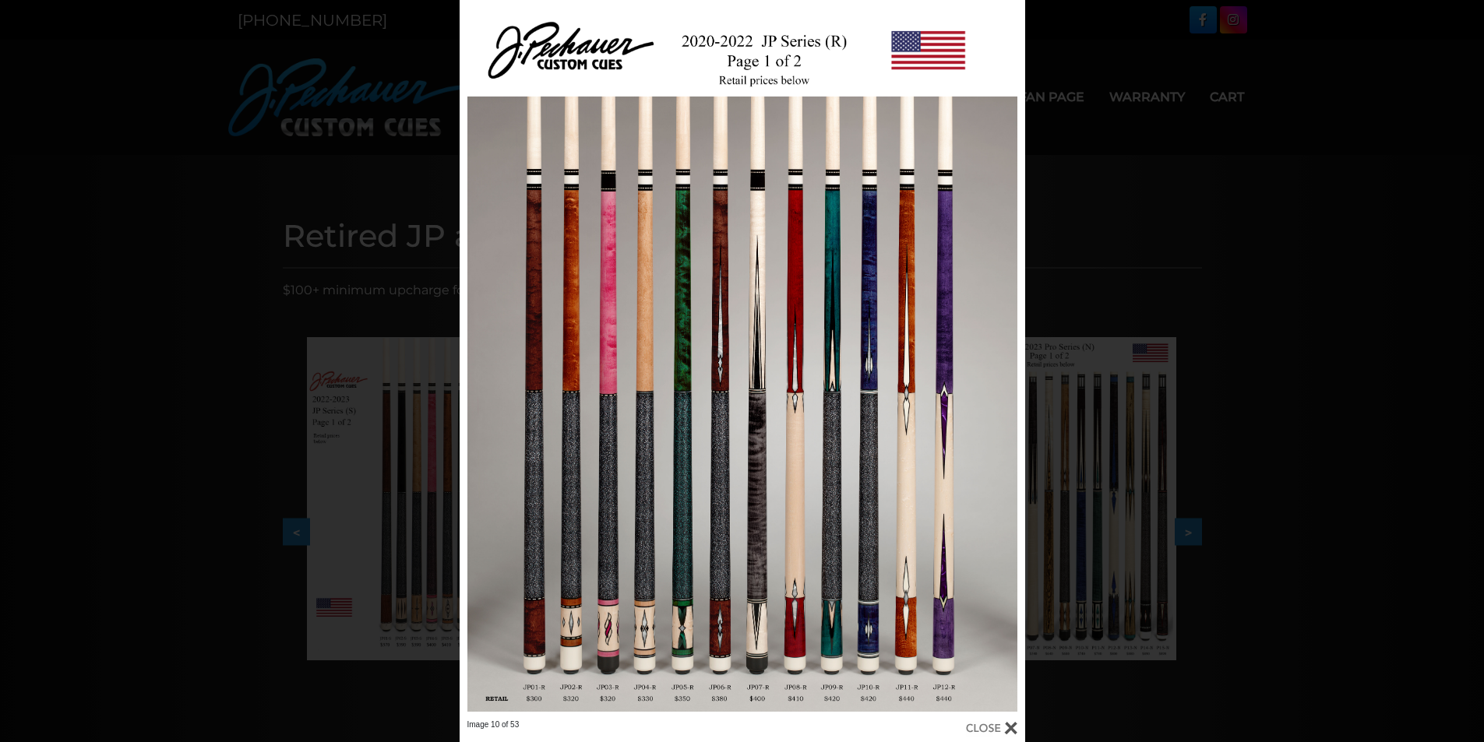
click at [1281, 354] on div "Image 10 of 53" at bounding box center [742, 371] width 1484 height 742
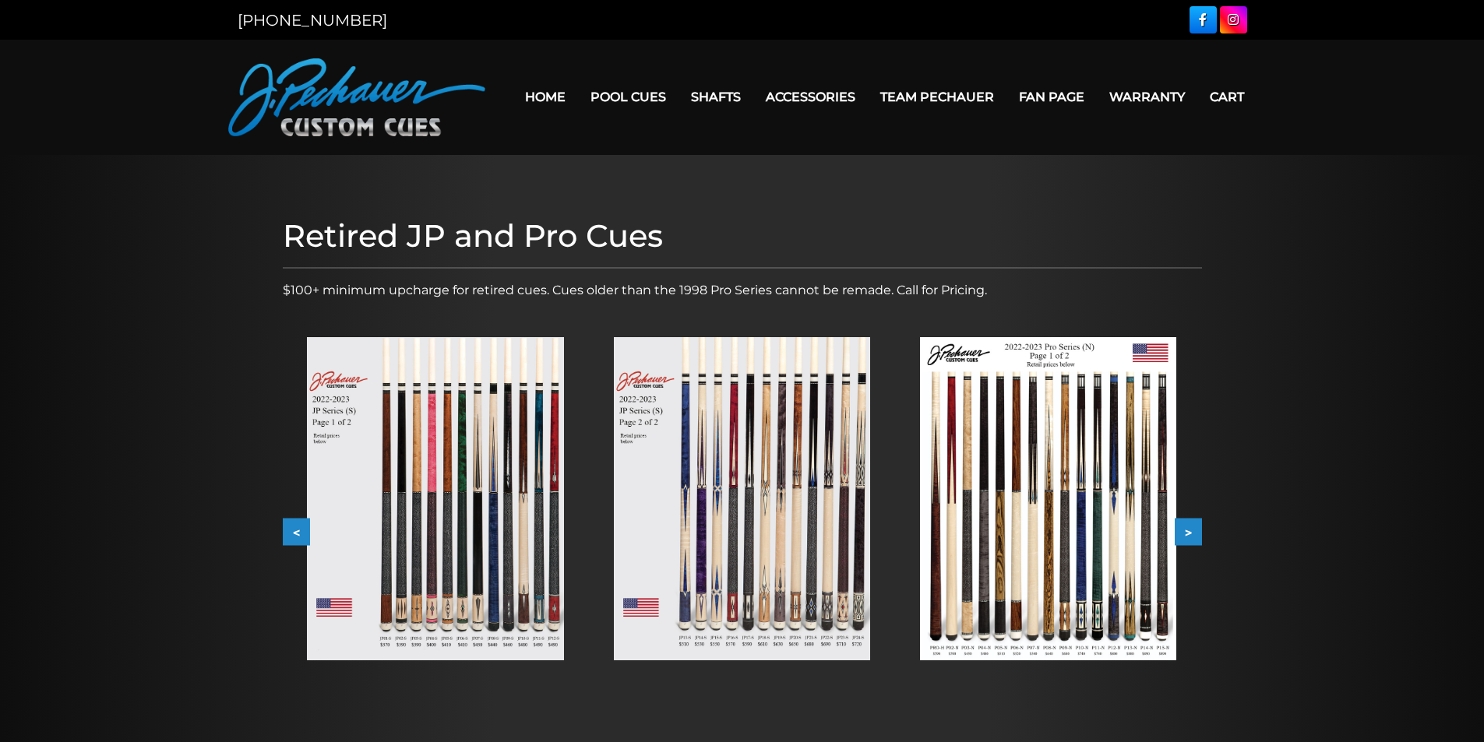
click at [1084, 463] on img at bounding box center [1048, 498] width 256 height 323
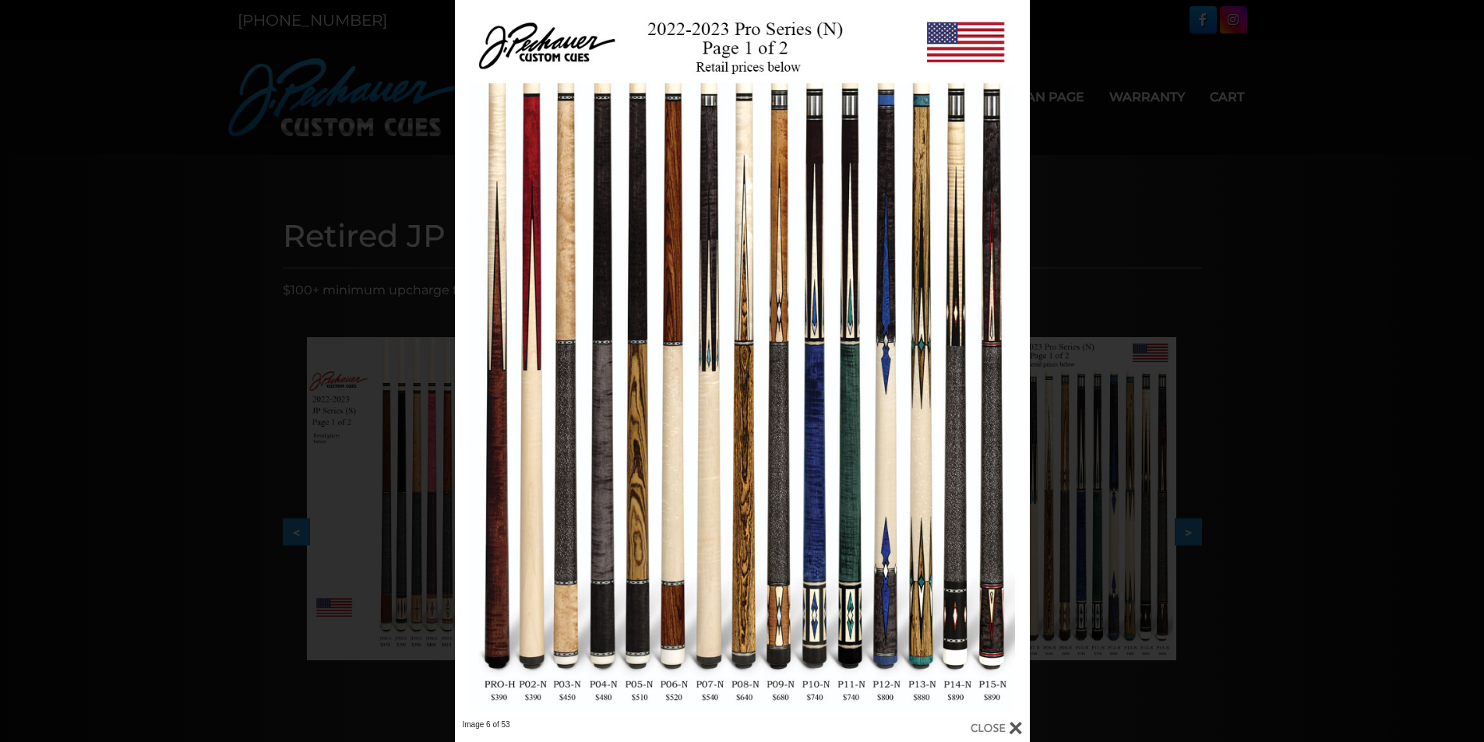
click at [1042, 345] on div "Image 6 of 53" at bounding box center [742, 371] width 1484 height 742
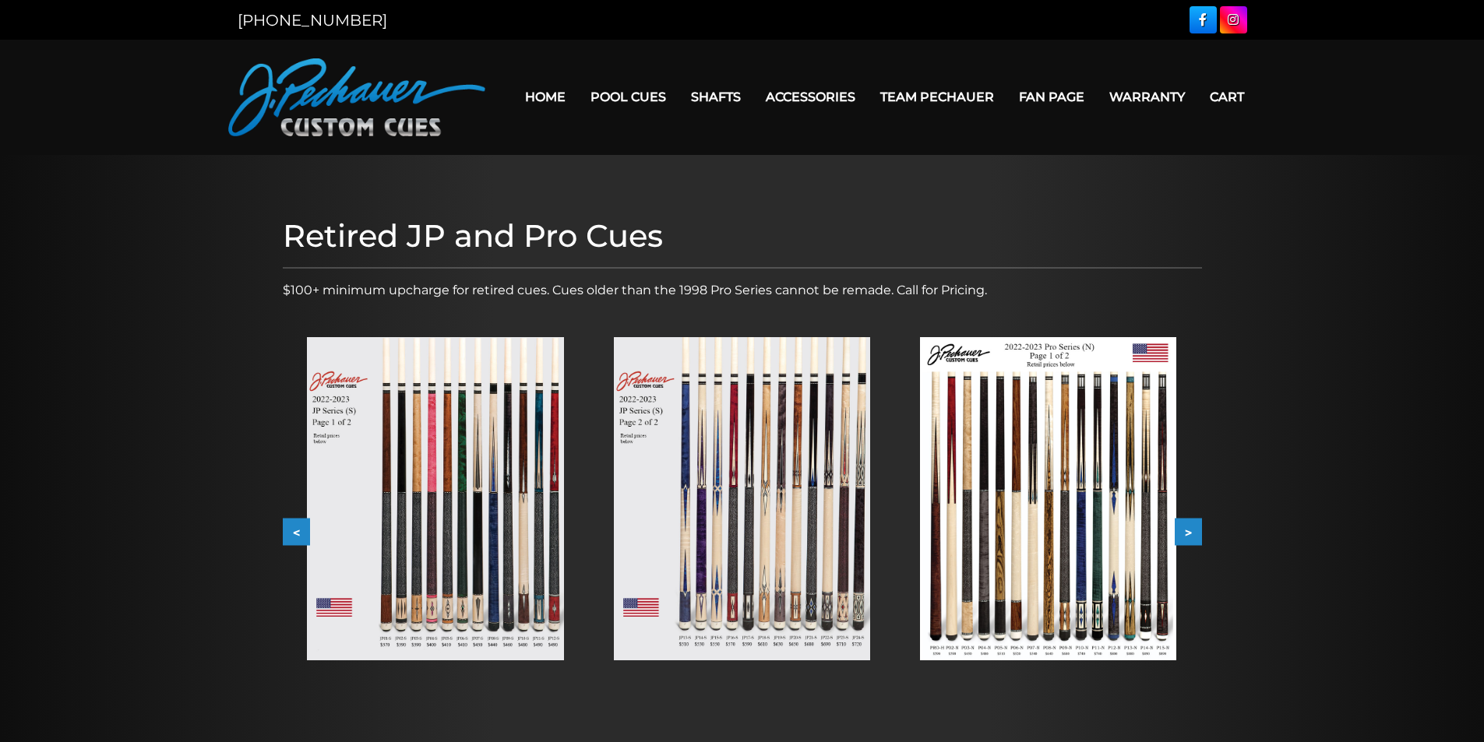
click at [1191, 527] on button ">" at bounding box center [1188, 532] width 27 height 27
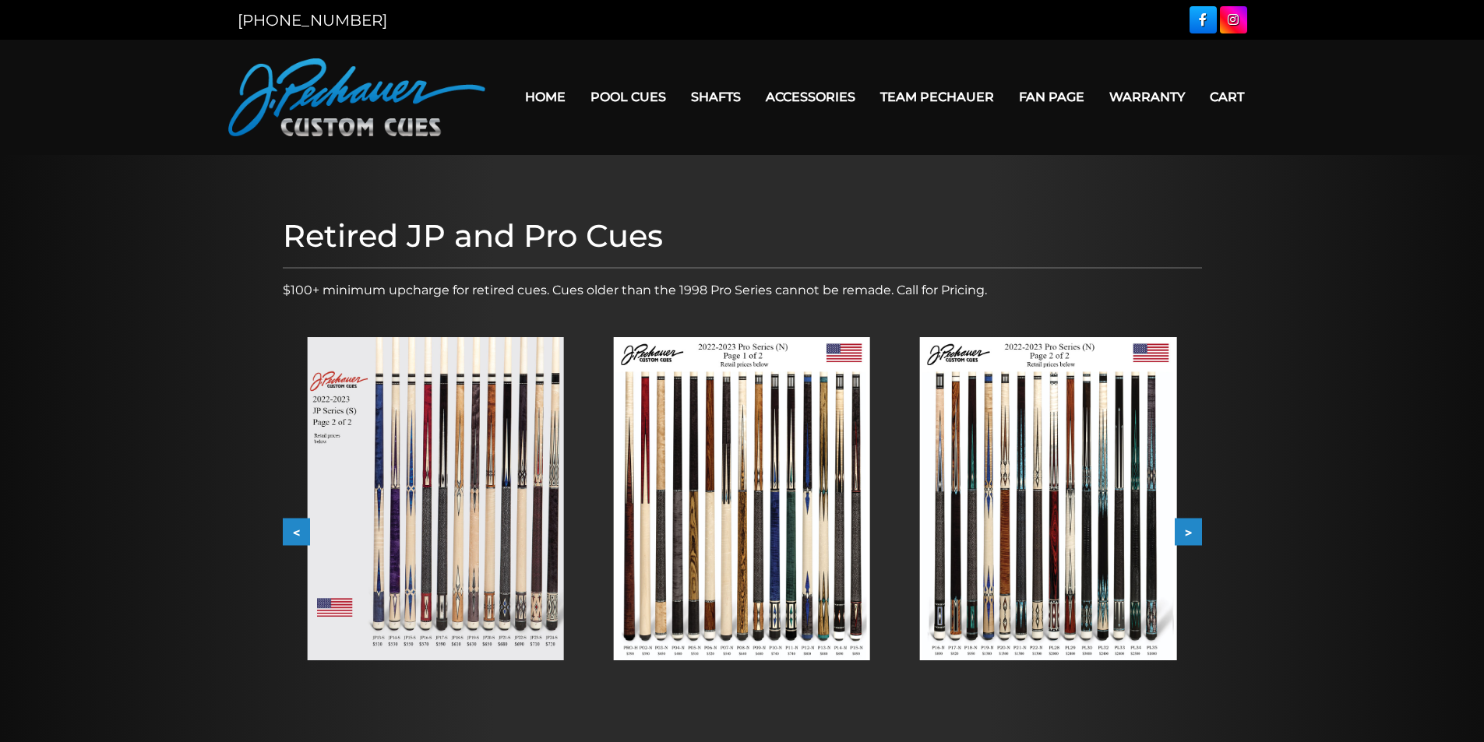
click at [1008, 468] on img at bounding box center [1048, 498] width 256 height 323
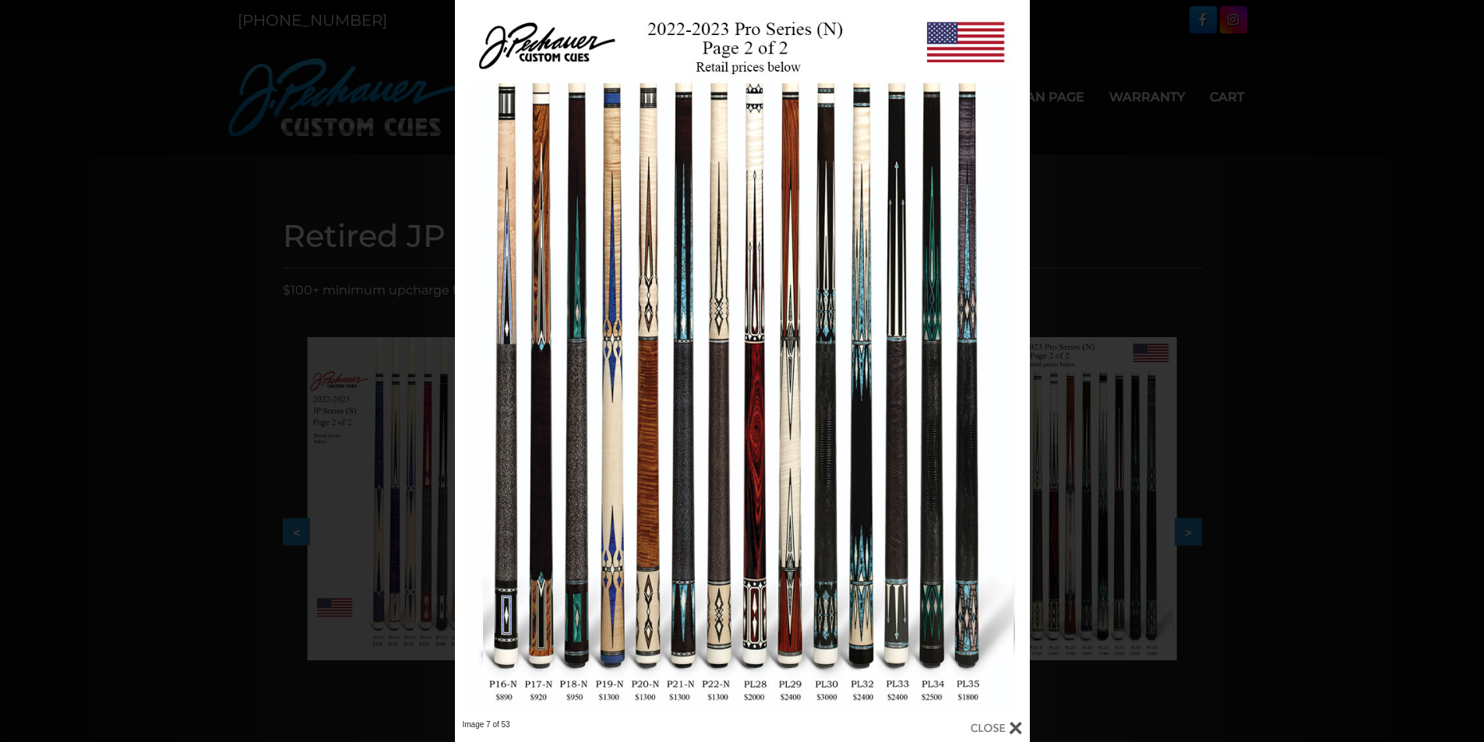
click at [1383, 428] on div "Image 7 of 53" at bounding box center [742, 371] width 1484 height 742
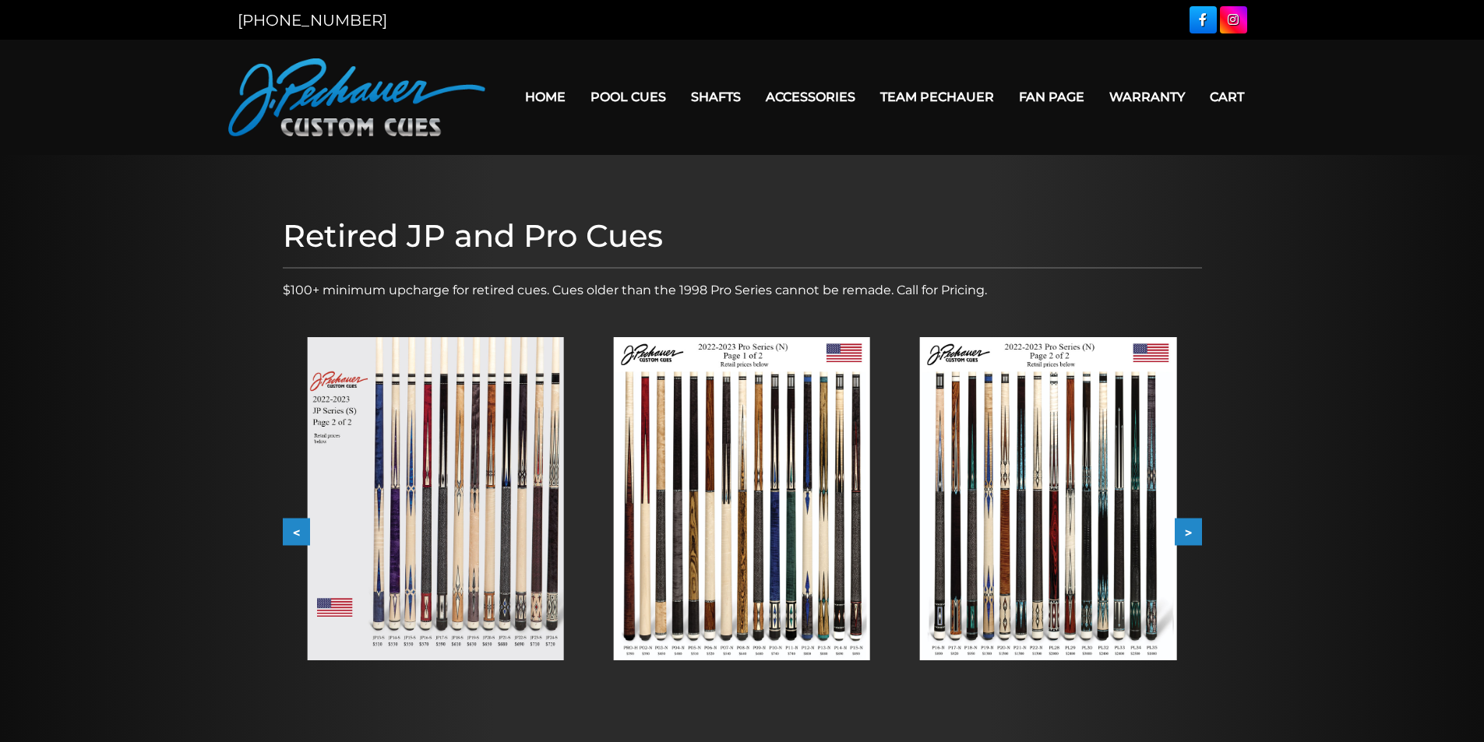
drag, startPoint x: 1177, startPoint y: 534, endPoint x: 1169, endPoint y: 524, distance: 13.9
click at [1176, 534] on button ">" at bounding box center [1188, 532] width 27 height 27
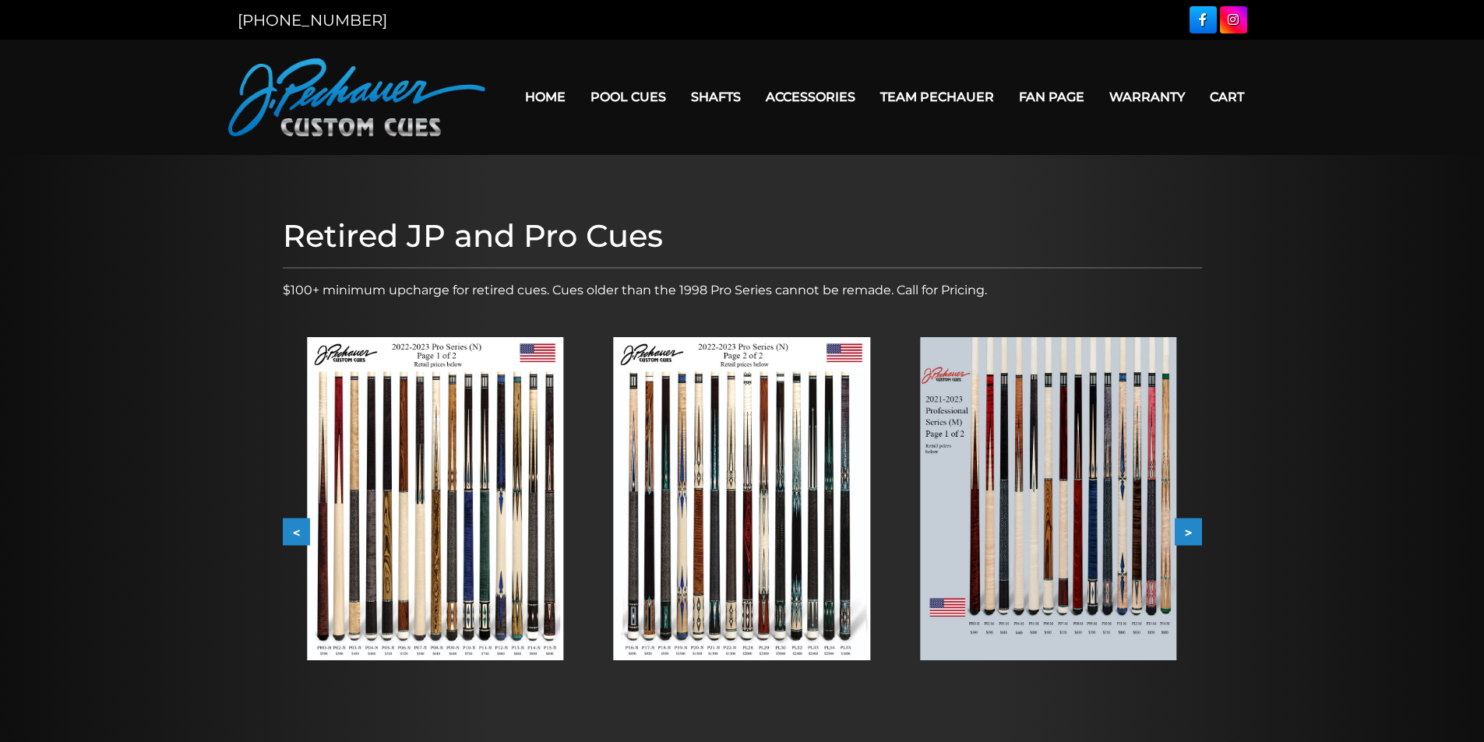
click at [1036, 494] on img at bounding box center [1048, 498] width 256 height 323
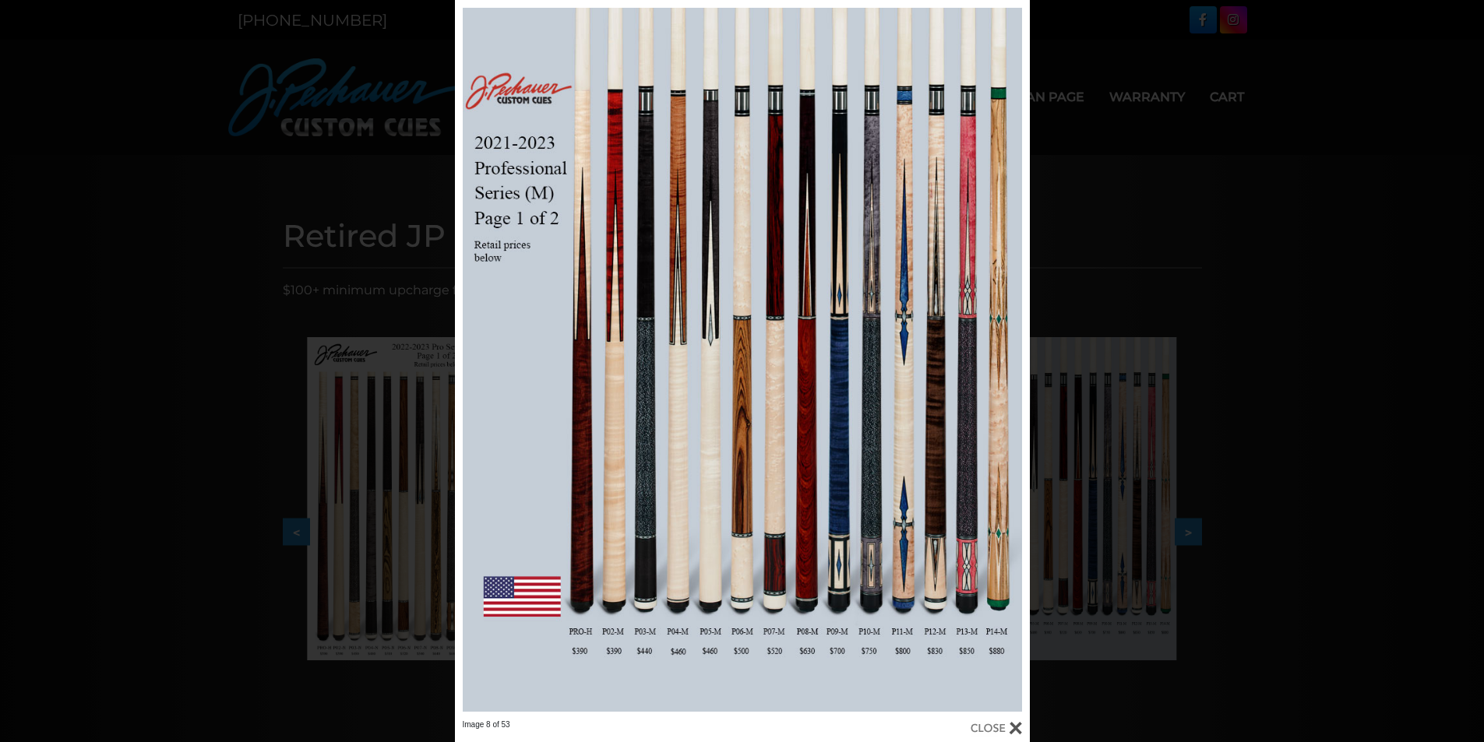
drag, startPoint x: 1292, startPoint y: 499, endPoint x: 1188, endPoint y: 524, distance: 106.4
click at [1288, 499] on div "Image 8 of 53" at bounding box center [742, 371] width 1484 height 742
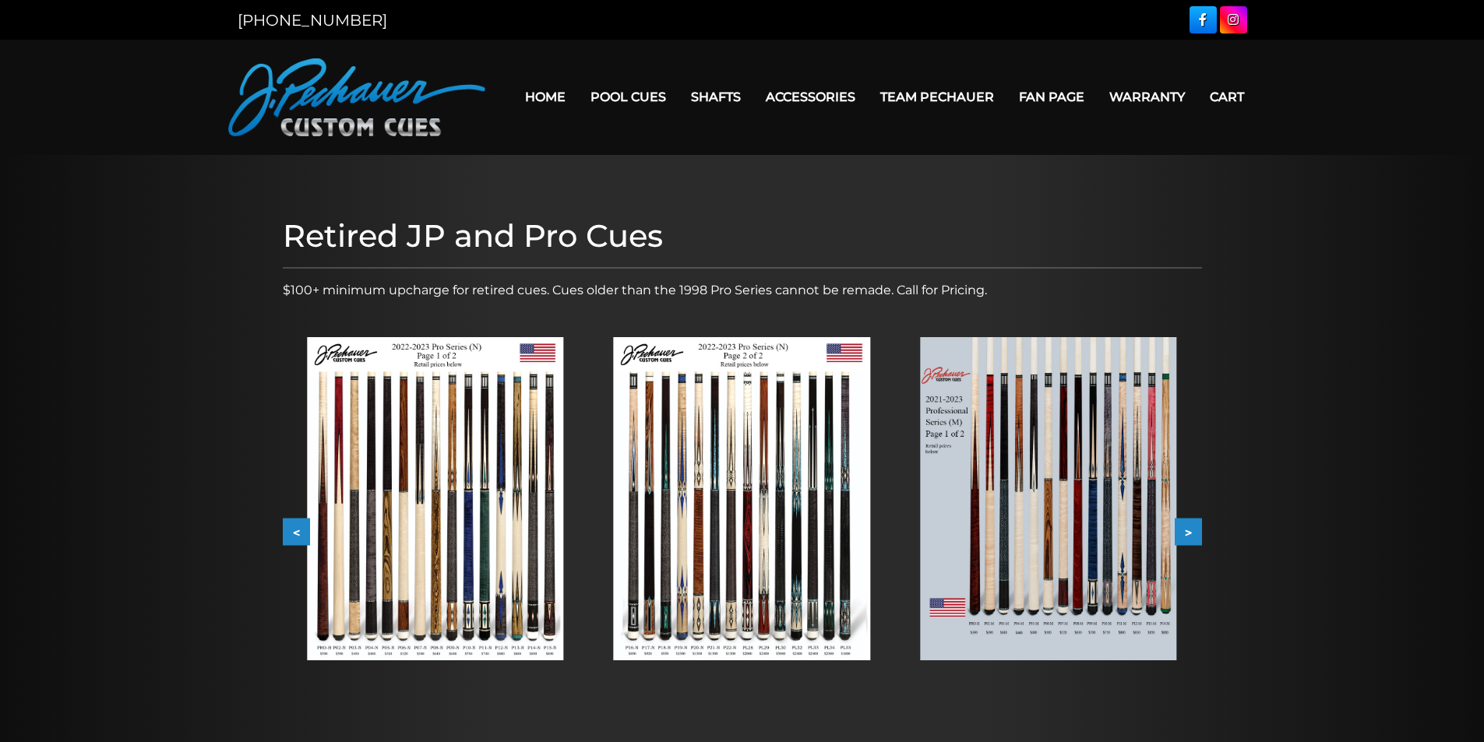
drag, startPoint x: 1197, startPoint y: 521, endPoint x: 1188, endPoint y: 528, distance: 11.1
click at [1188, 528] on button ">" at bounding box center [1188, 532] width 27 height 27
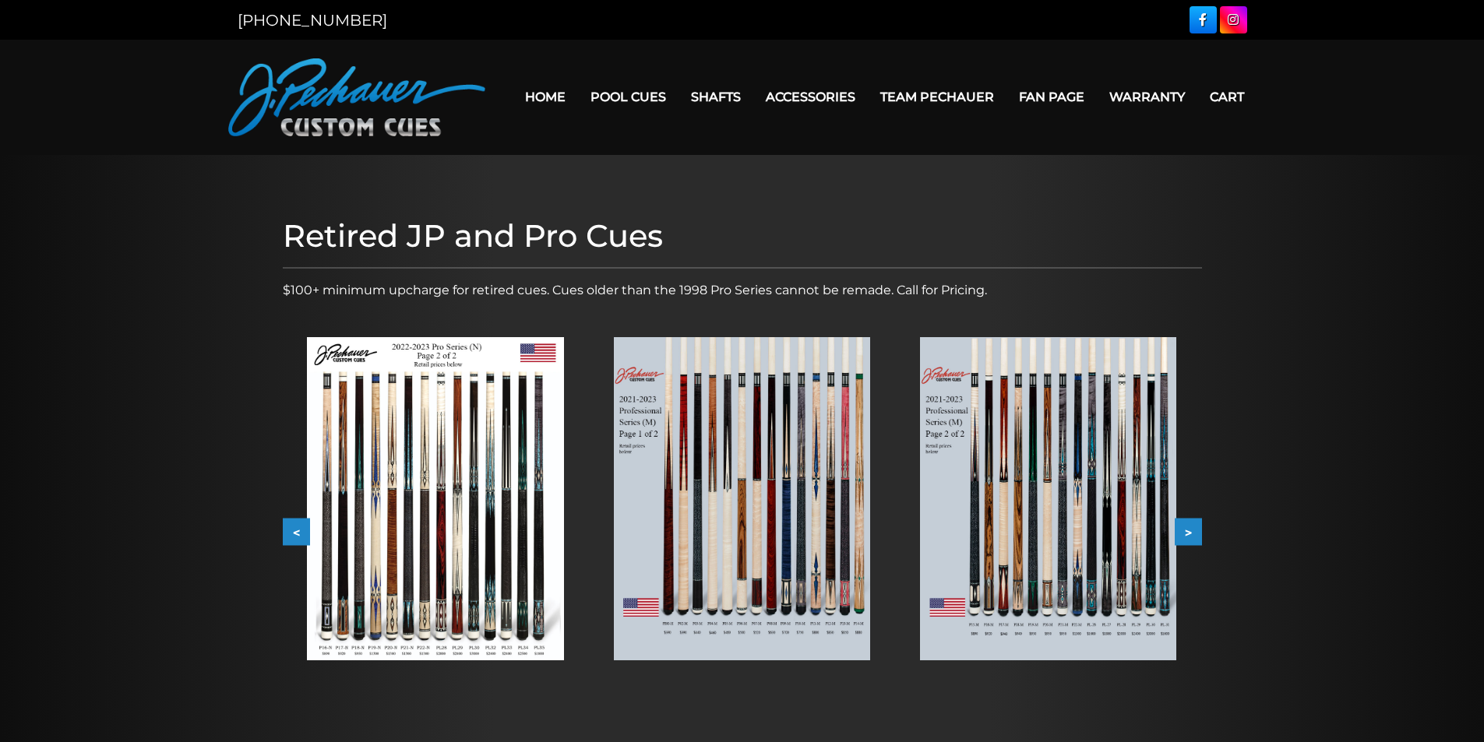
click at [1188, 528] on button ">" at bounding box center [1188, 532] width 27 height 27
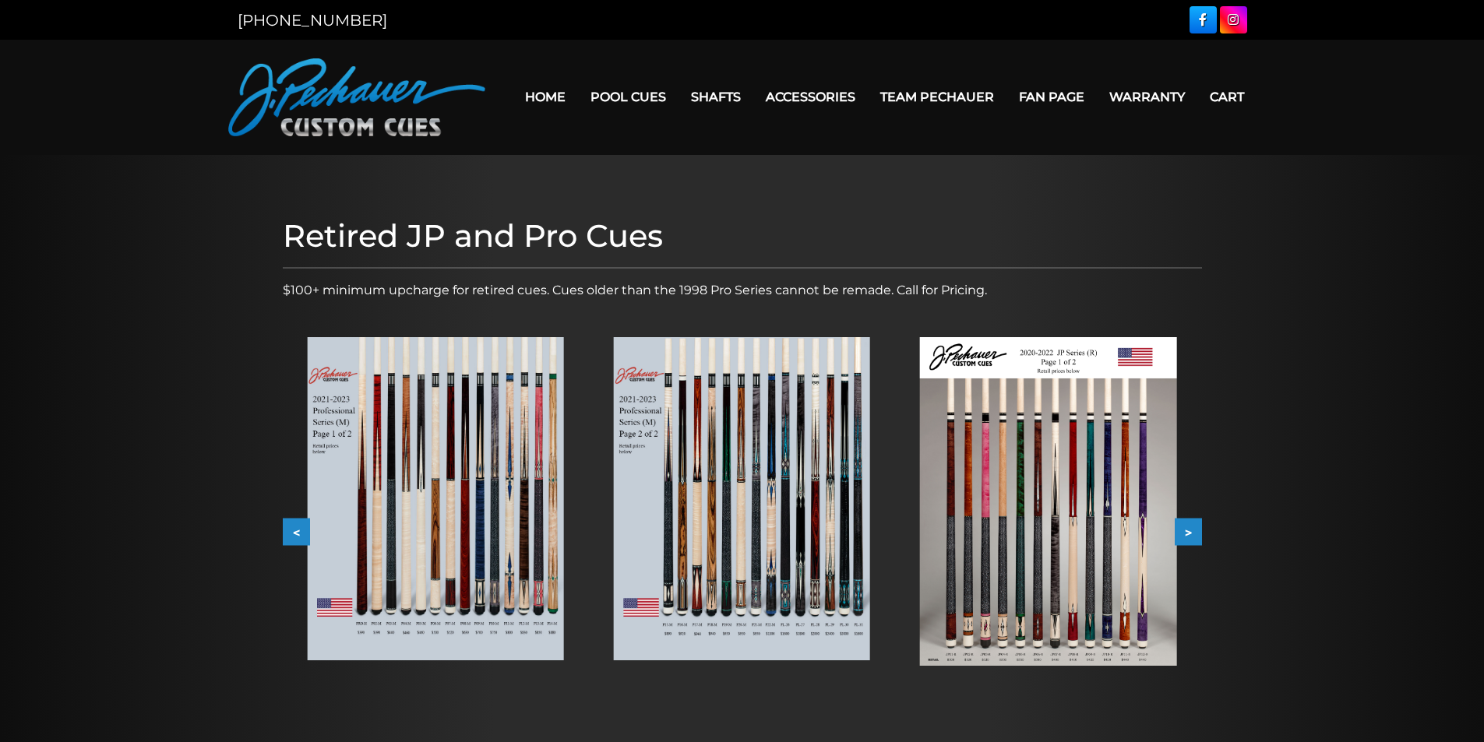
click at [959, 517] on img at bounding box center [1048, 501] width 256 height 329
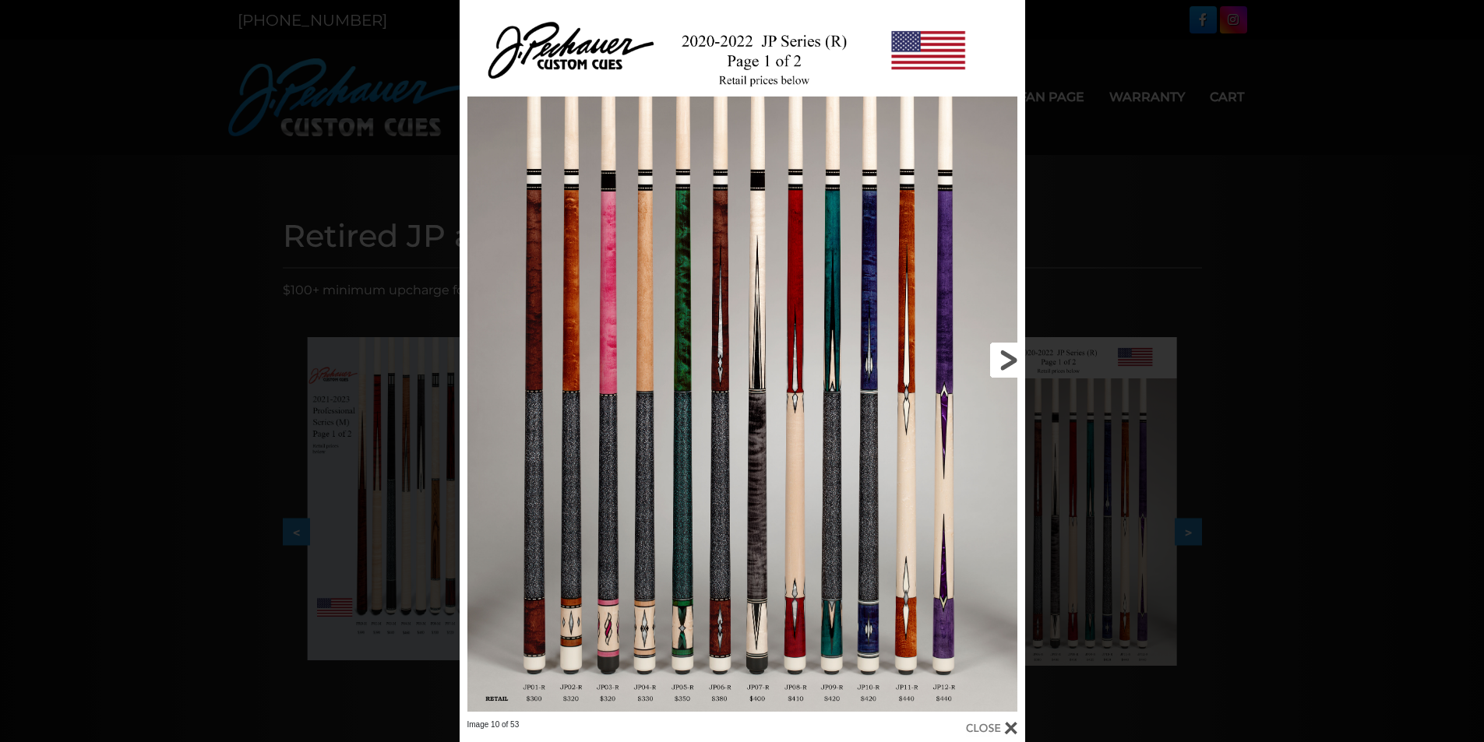
drag, startPoint x: 792, startPoint y: 273, endPoint x: 909, endPoint y: 203, distance: 135.9
click at [913, 202] on link at bounding box center [897, 360] width 255 height 720
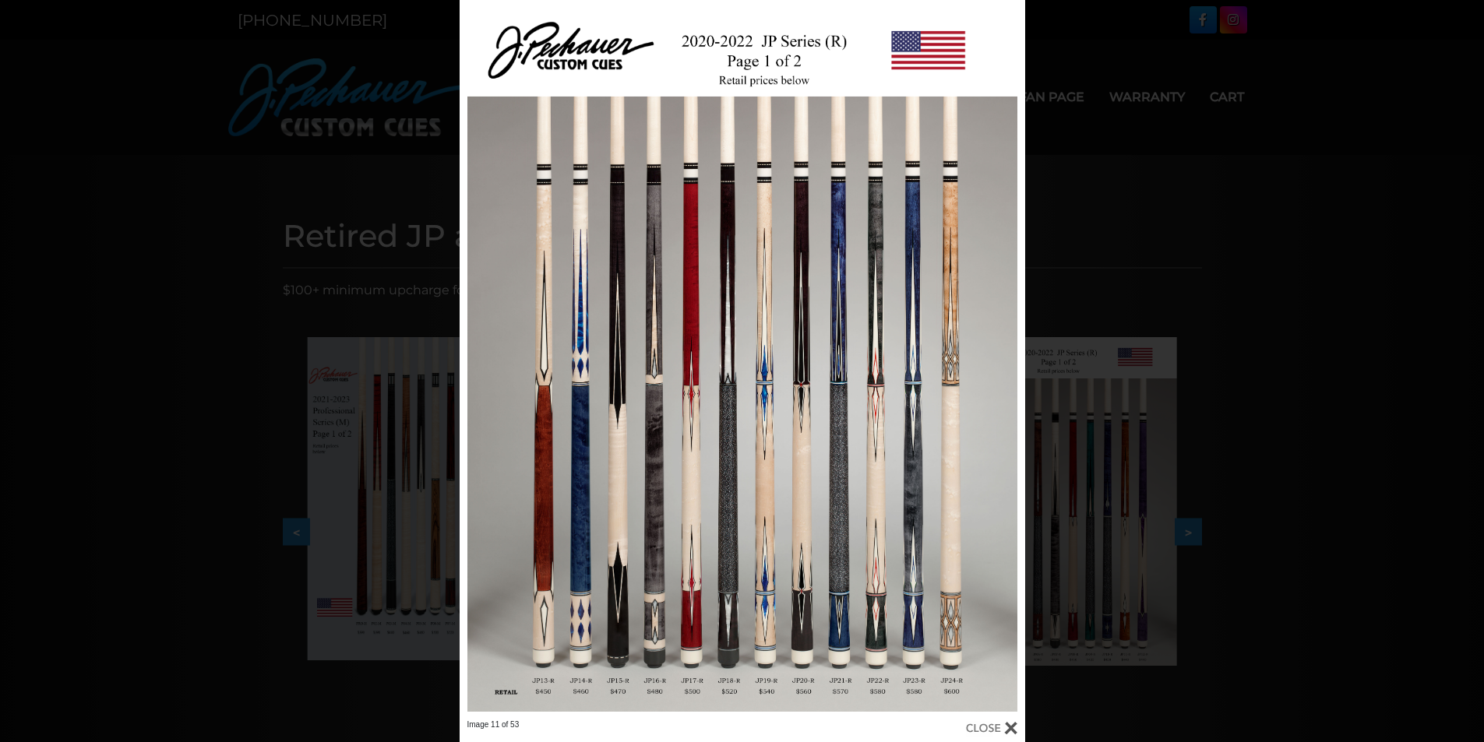
click at [1259, 482] on div "Image 11 of 53" at bounding box center [742, 371] width 1484 height 742
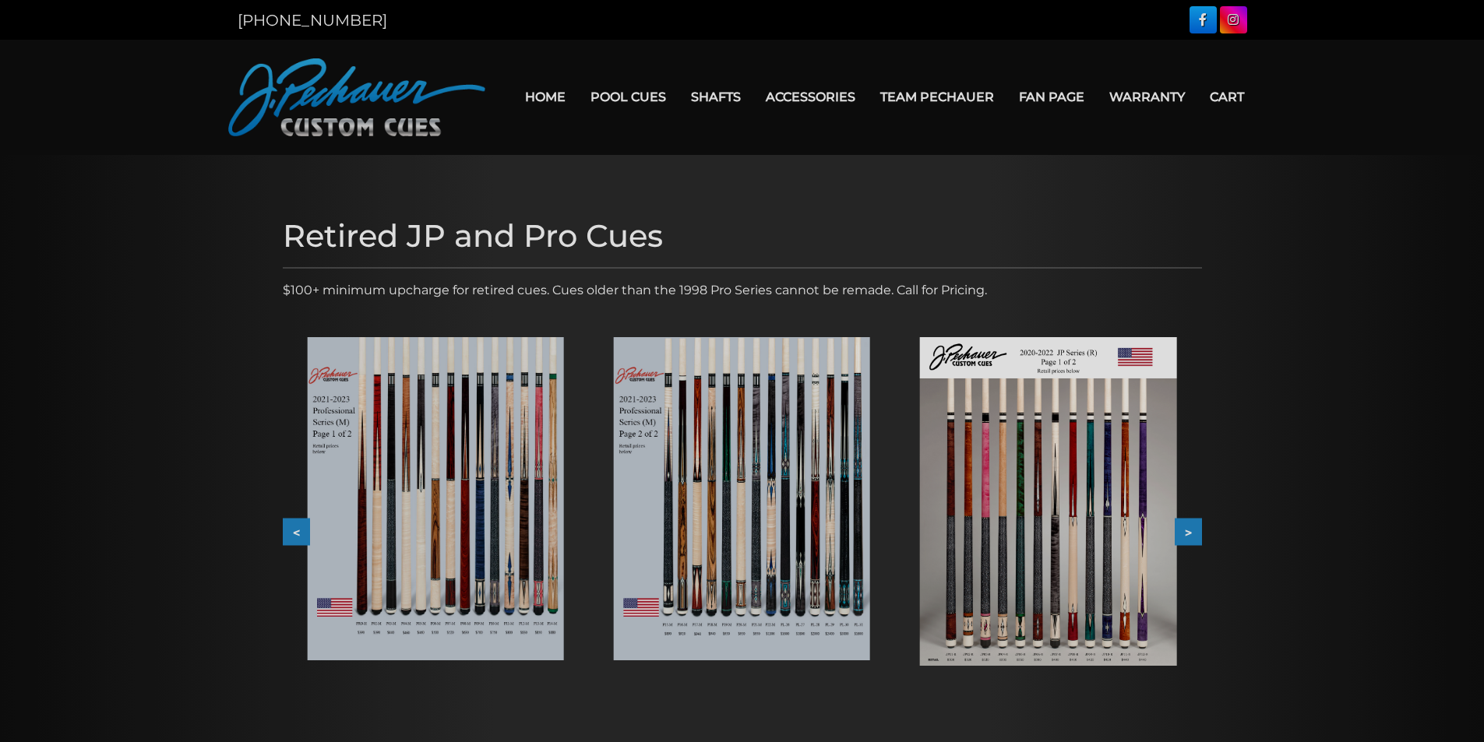
click at [1190, 537] on button ">" at bounding box center [1188, 532] width 27 height 27
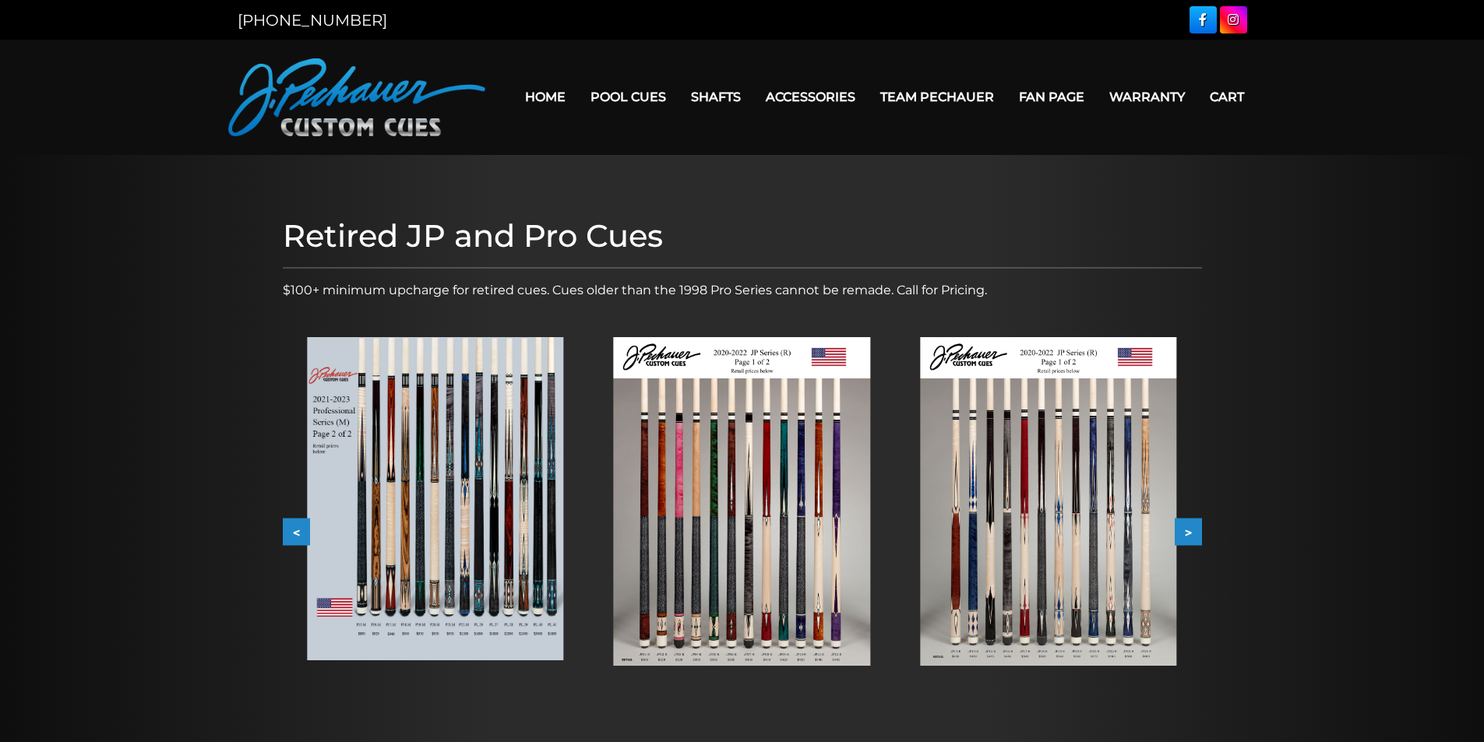
click at [1107, 527] on img at bounding box center [1048, 501] width 256 height 329
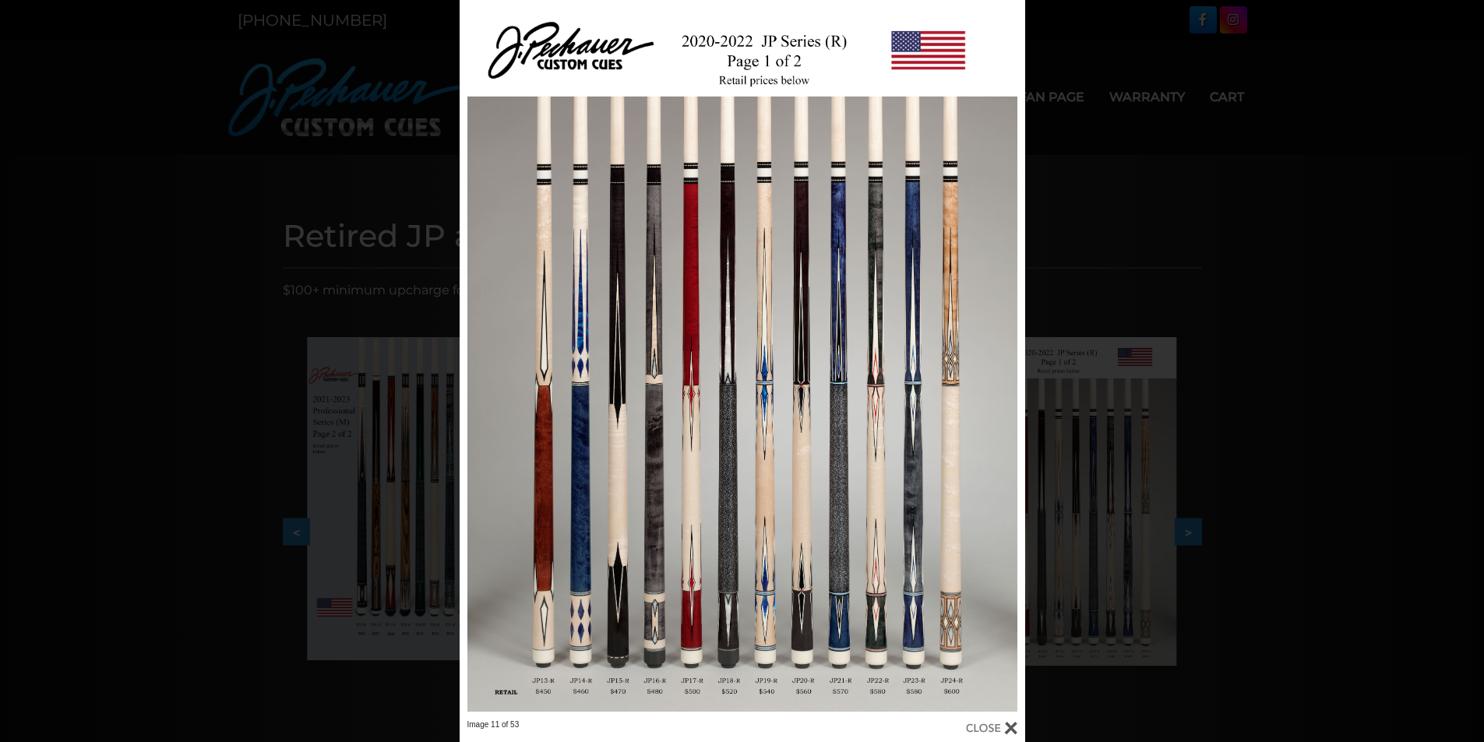
click at [1264, 520] on div "Image 11 of 53" at bounding box center [742, 371] width 1484 height 742
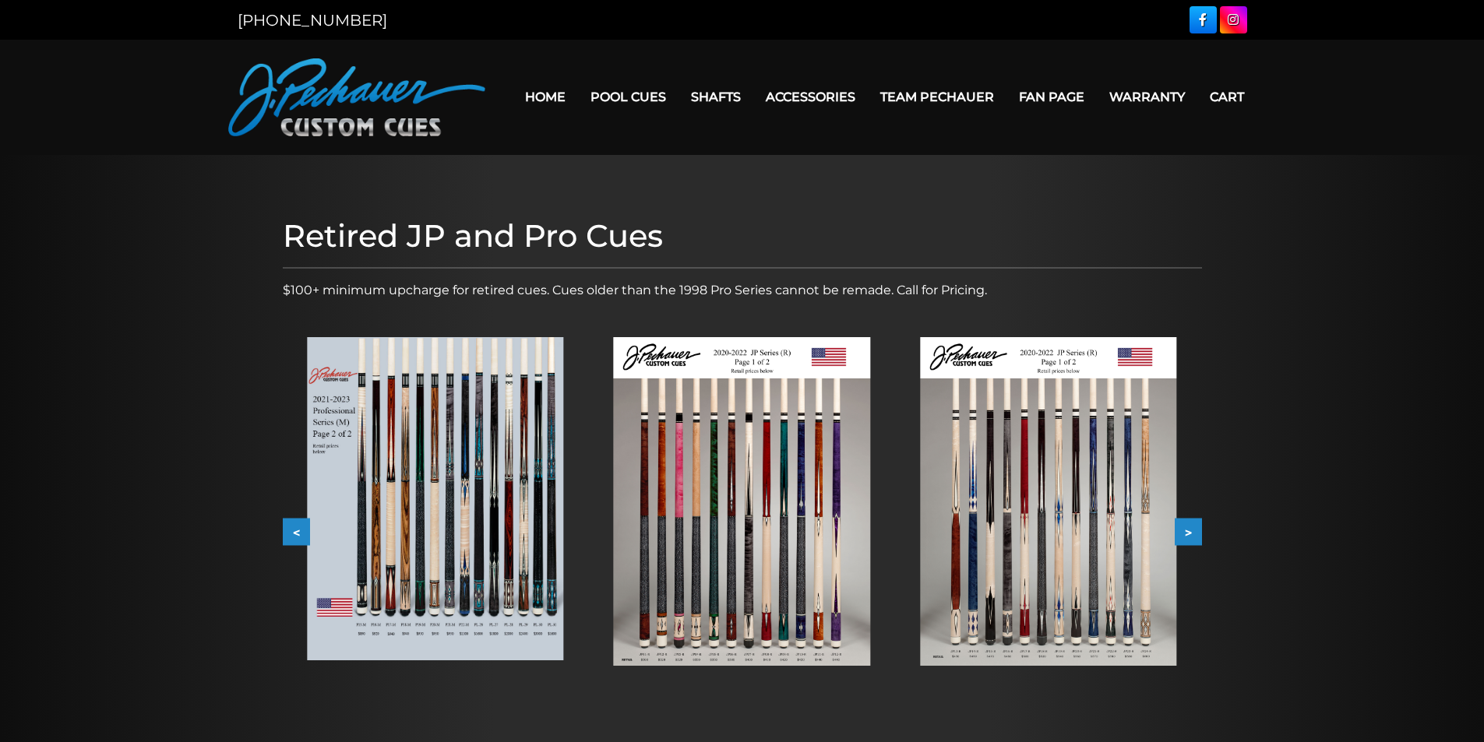
click at [1193, 532] on button ">" at bounding box center [1188, 532] width 27 height 27
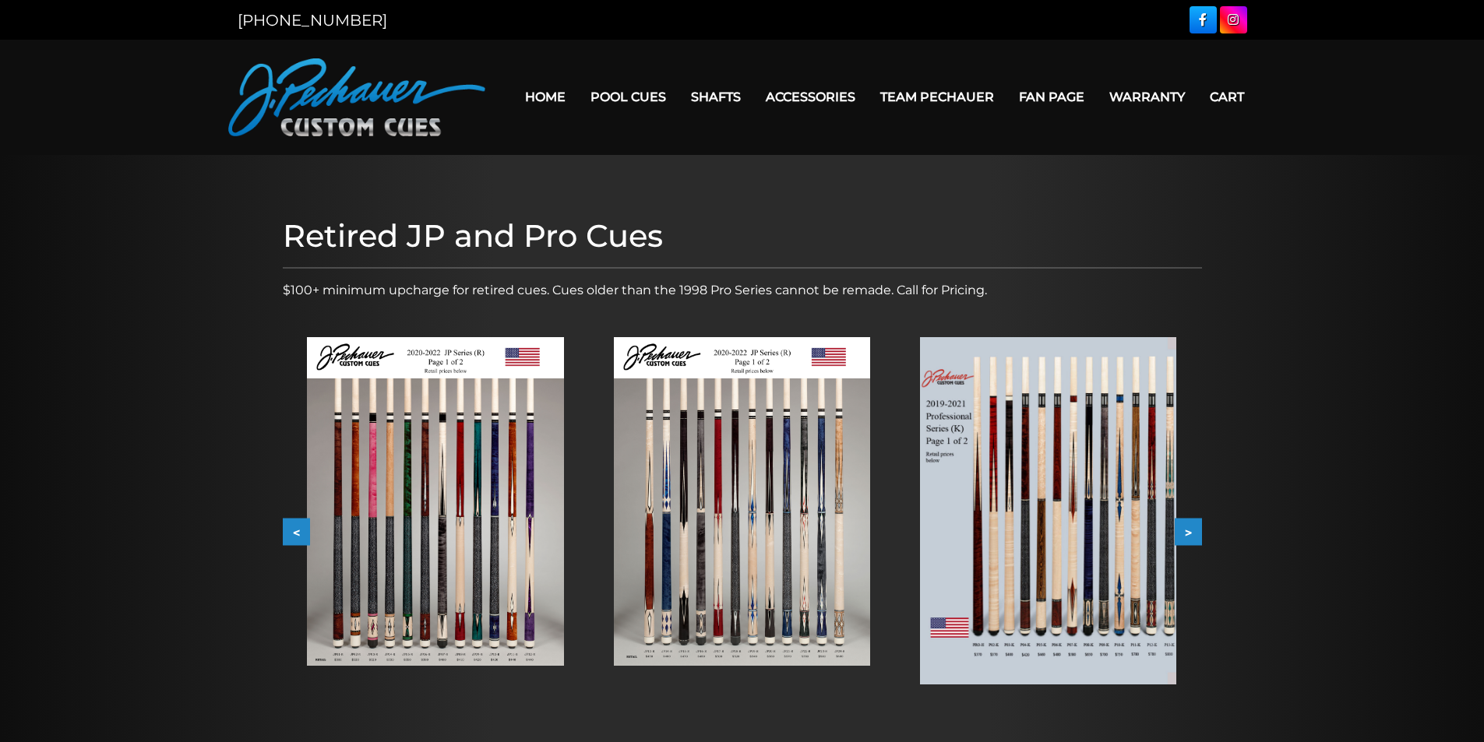
click at [1193, 532] on button ">" at bounding box center [1188, 532] width 27 height 27
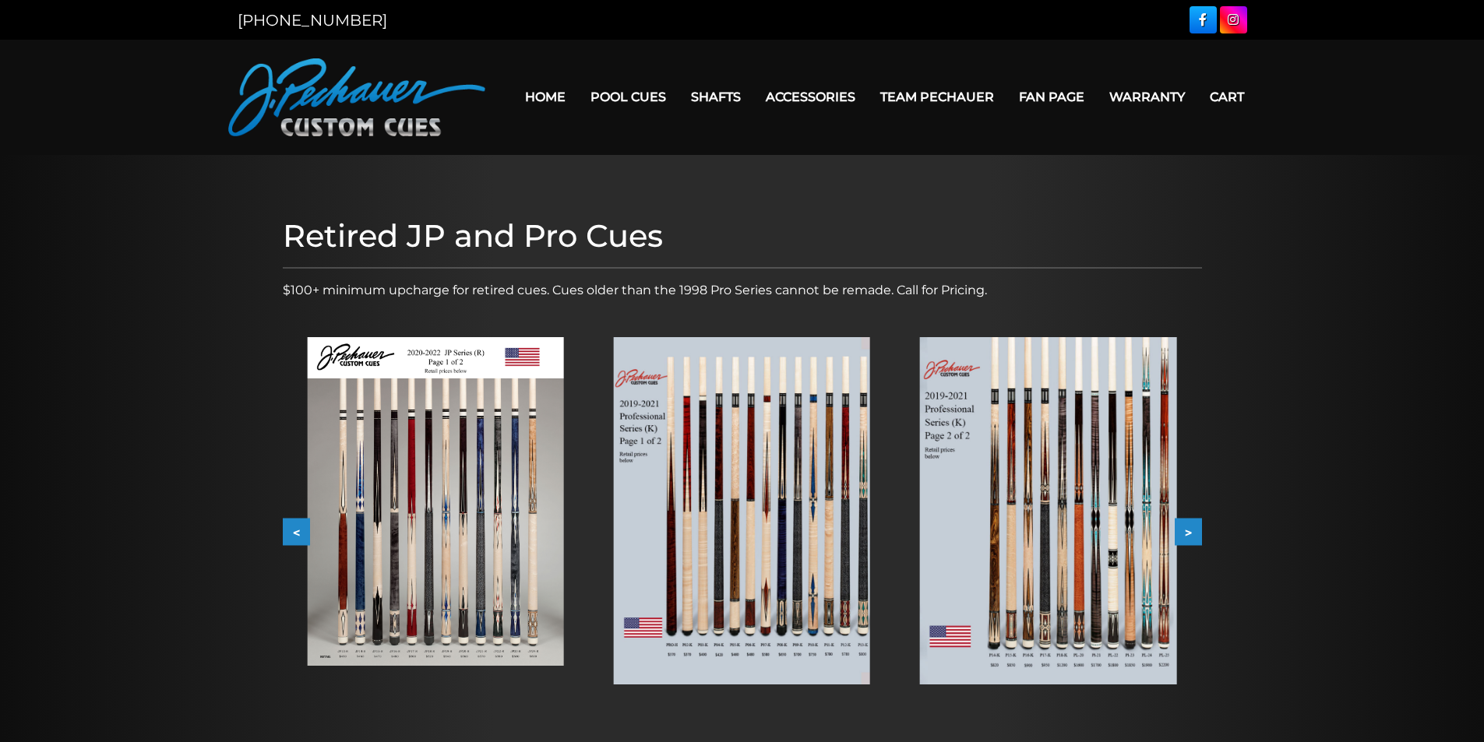
click at [793, 526] on img at bounding box center [742, 510] width 256 height 347
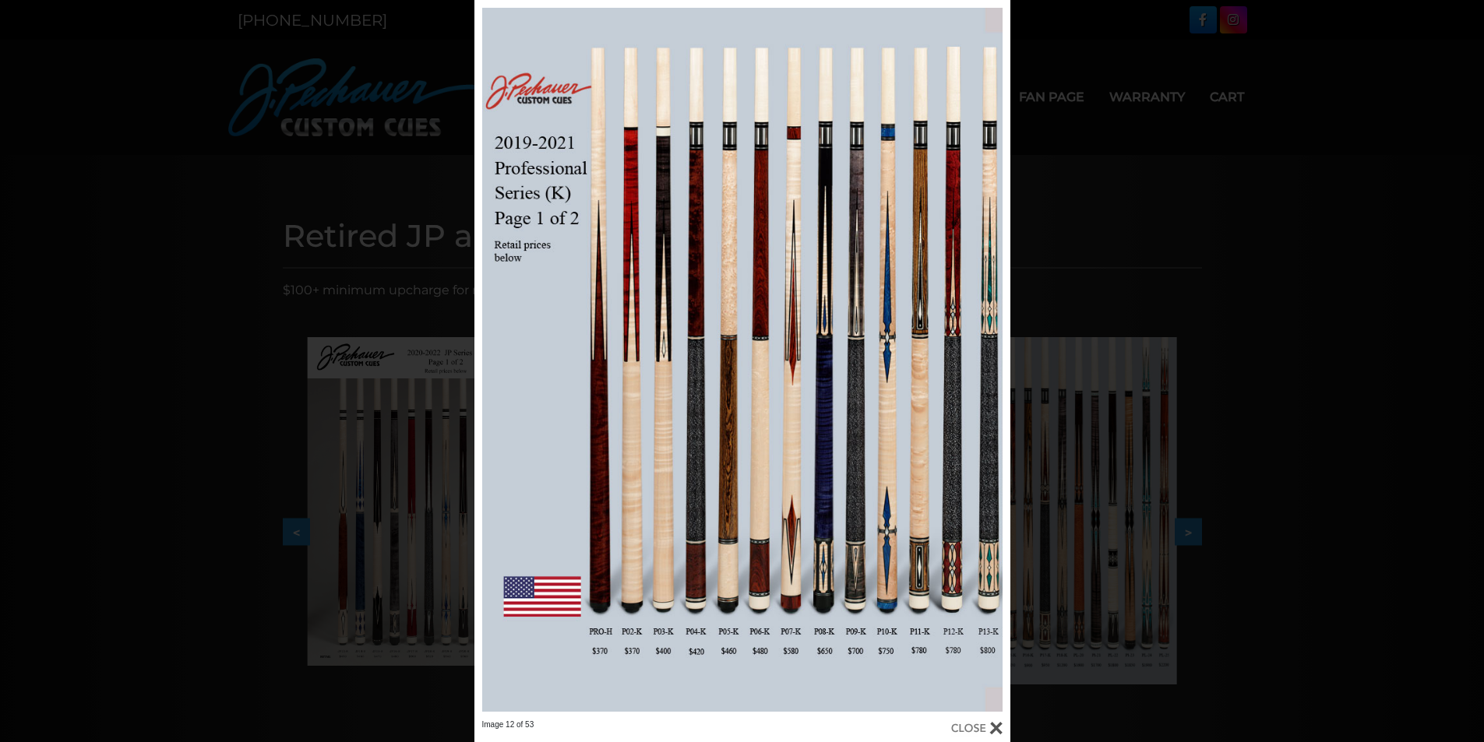
click at [1207, 403] on div "Image 12 of 53" at bounding box center [742, 371] width 1484 height 742
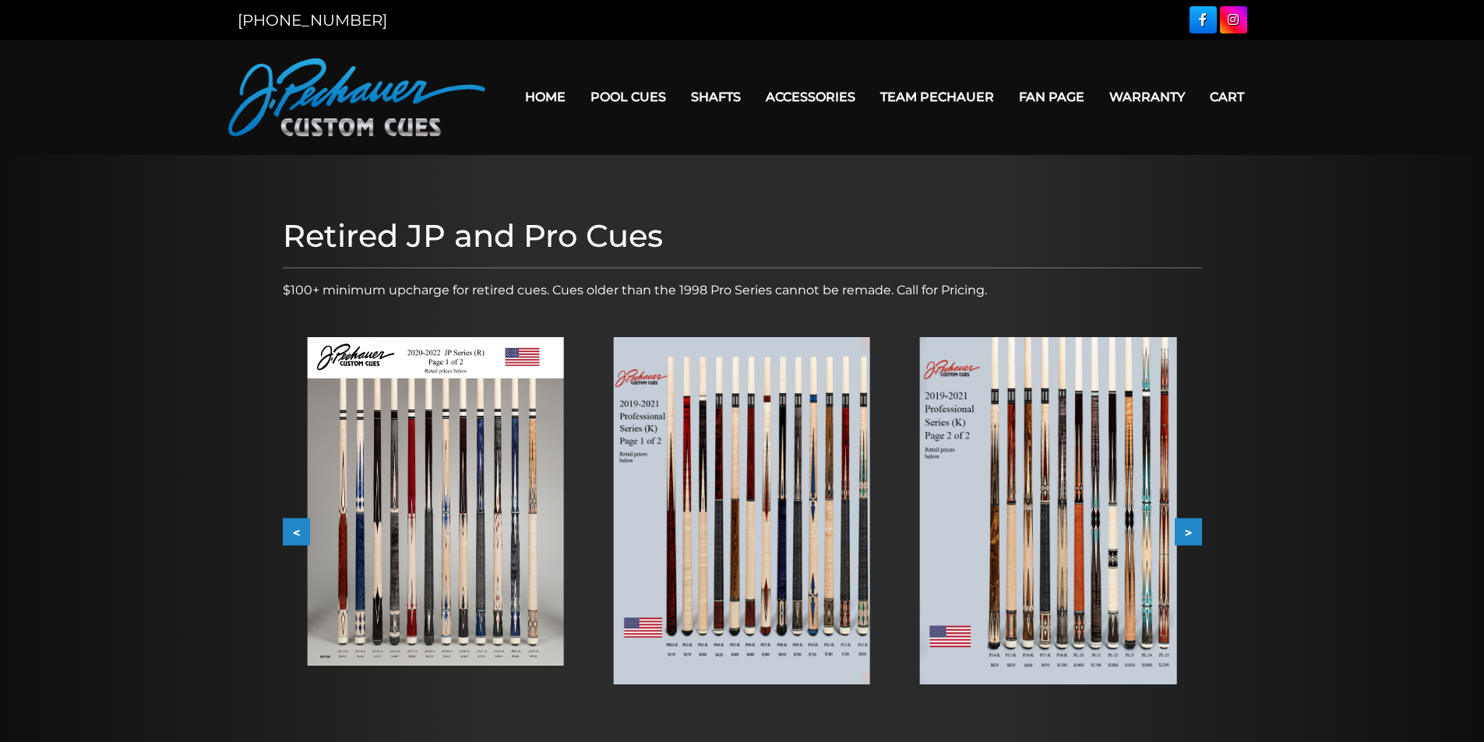
click at [1191, 521] on button ">" at bounding box center [1188, 532] width 27 height 27
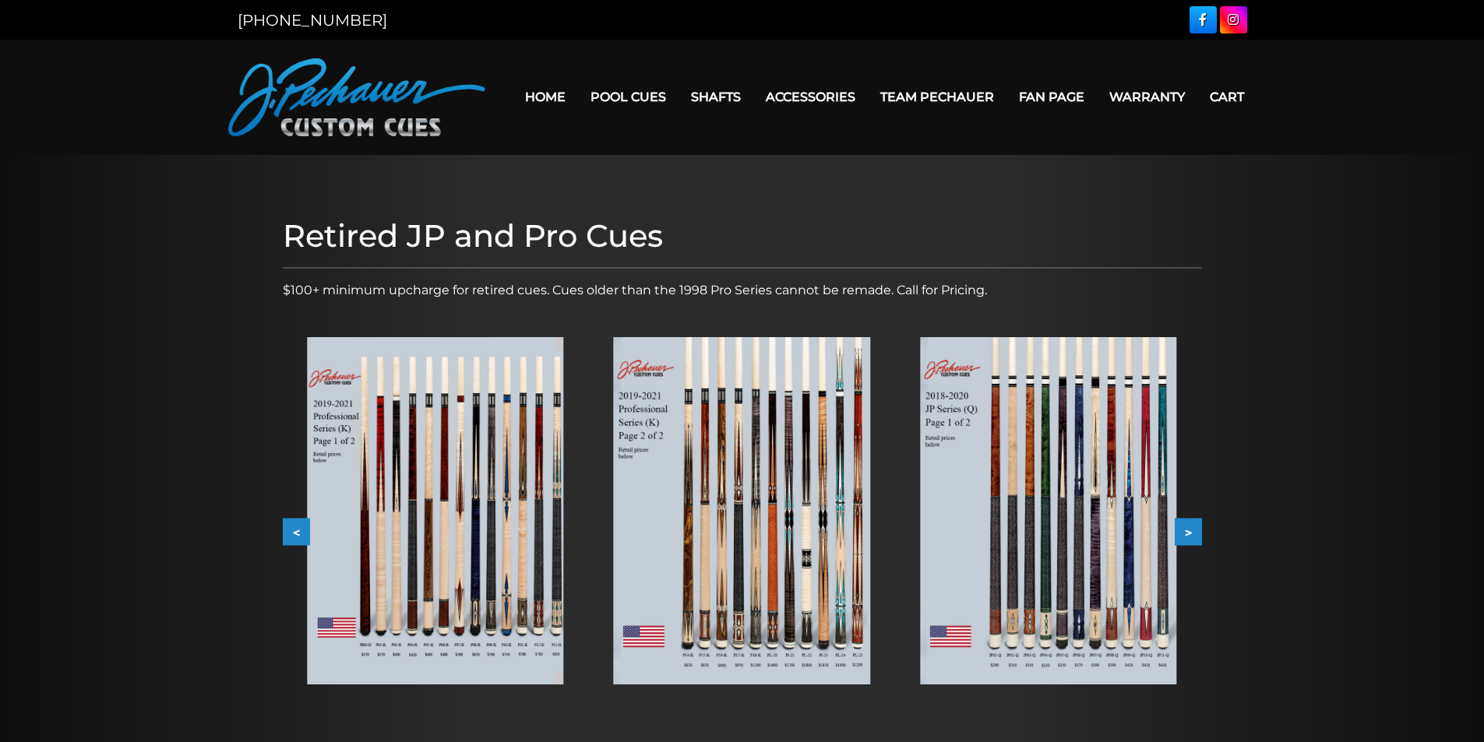
click at [1191, 530] on button ">" at bounding box center [1188, 532] width 27 height 27
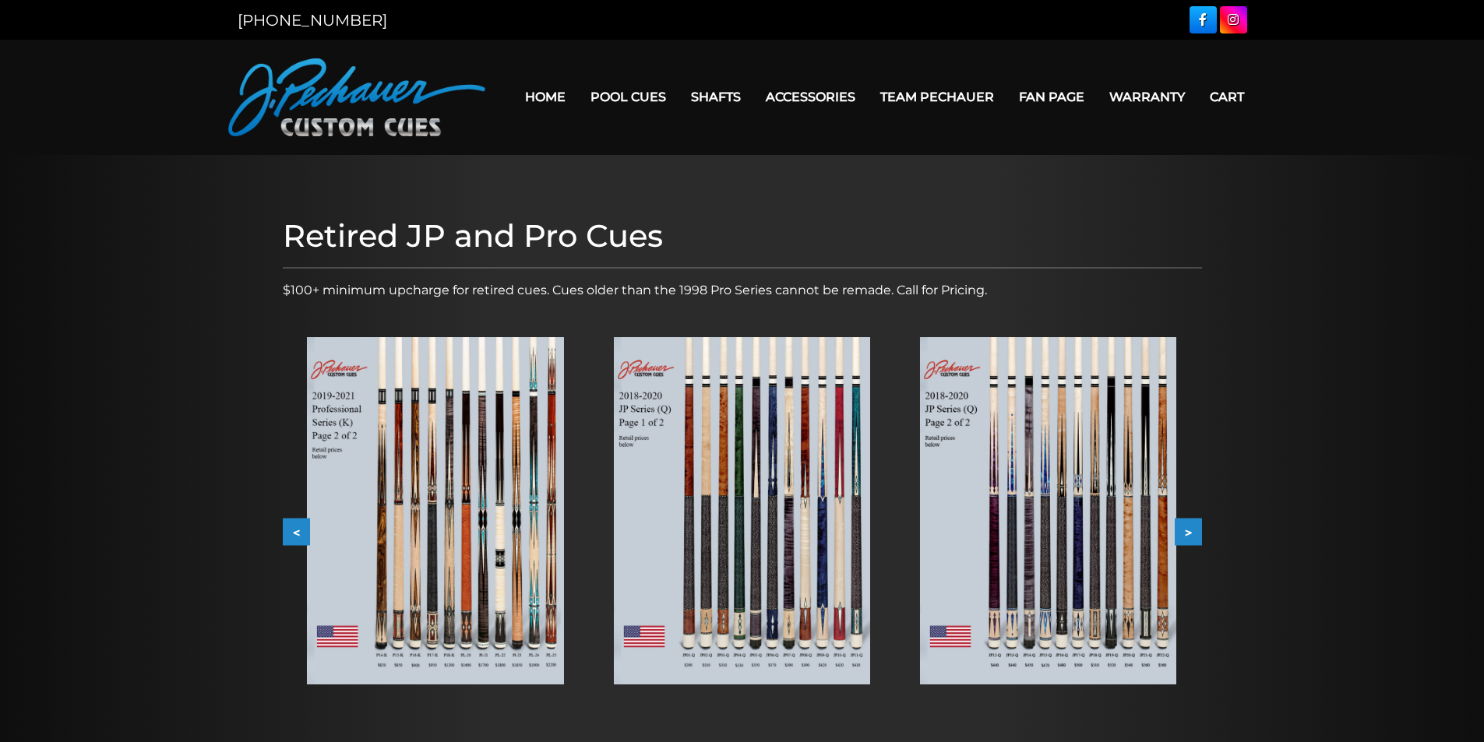
click at [1191, 530] on button ">" at bounding box center [1188, 532] width 27 height 27
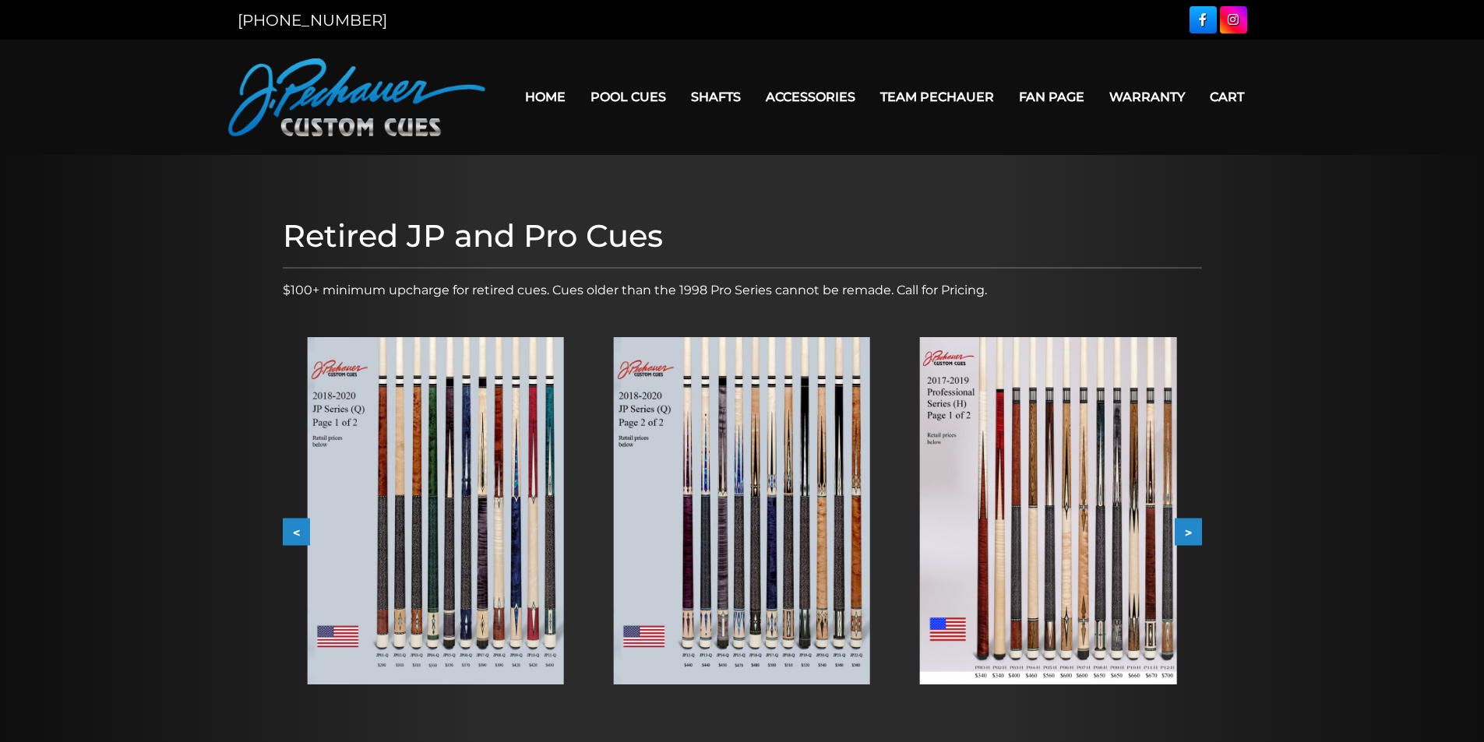
click at [1191, 530] on button ">" at bounding box center [1188, 532] width 27 height 27
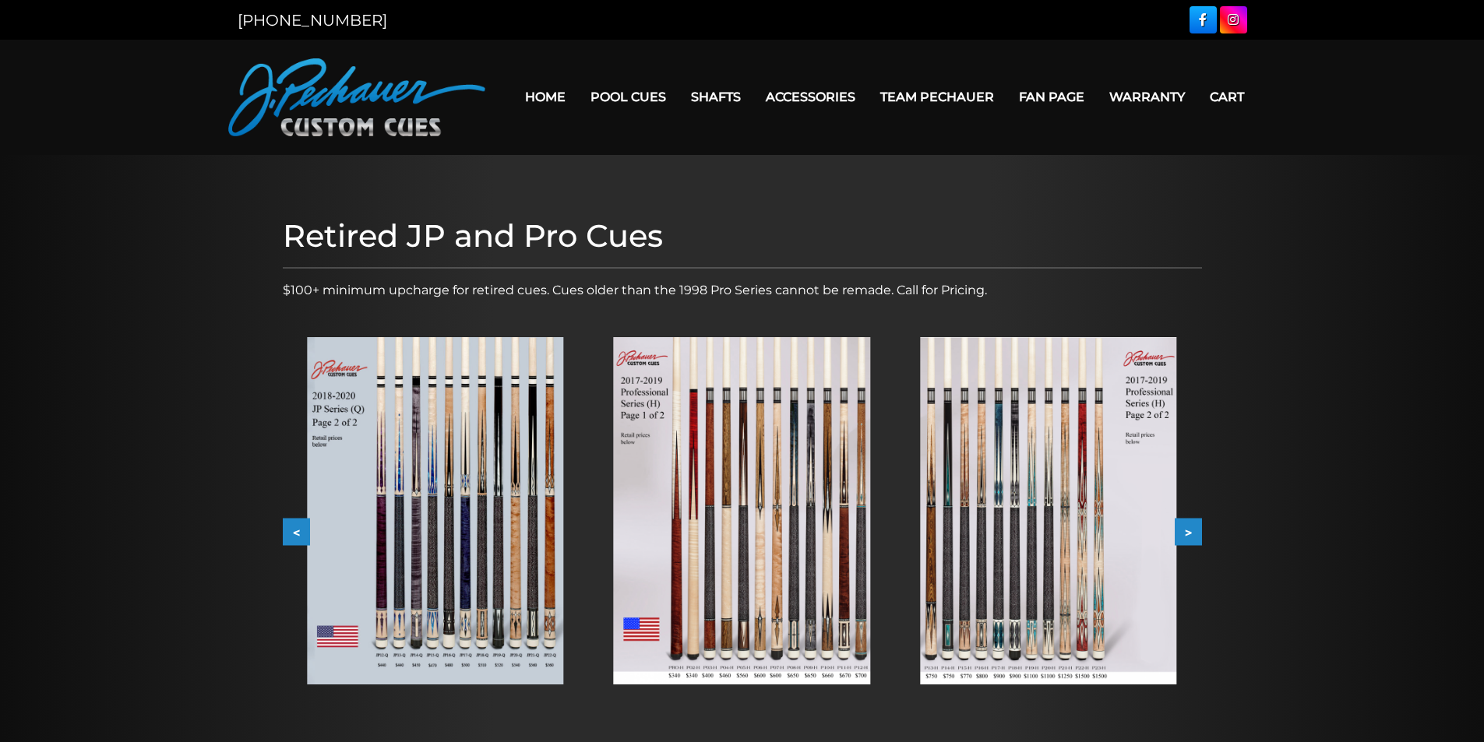
click at [694, 525] on img at bounding box center [742, 510] width 256 height 347
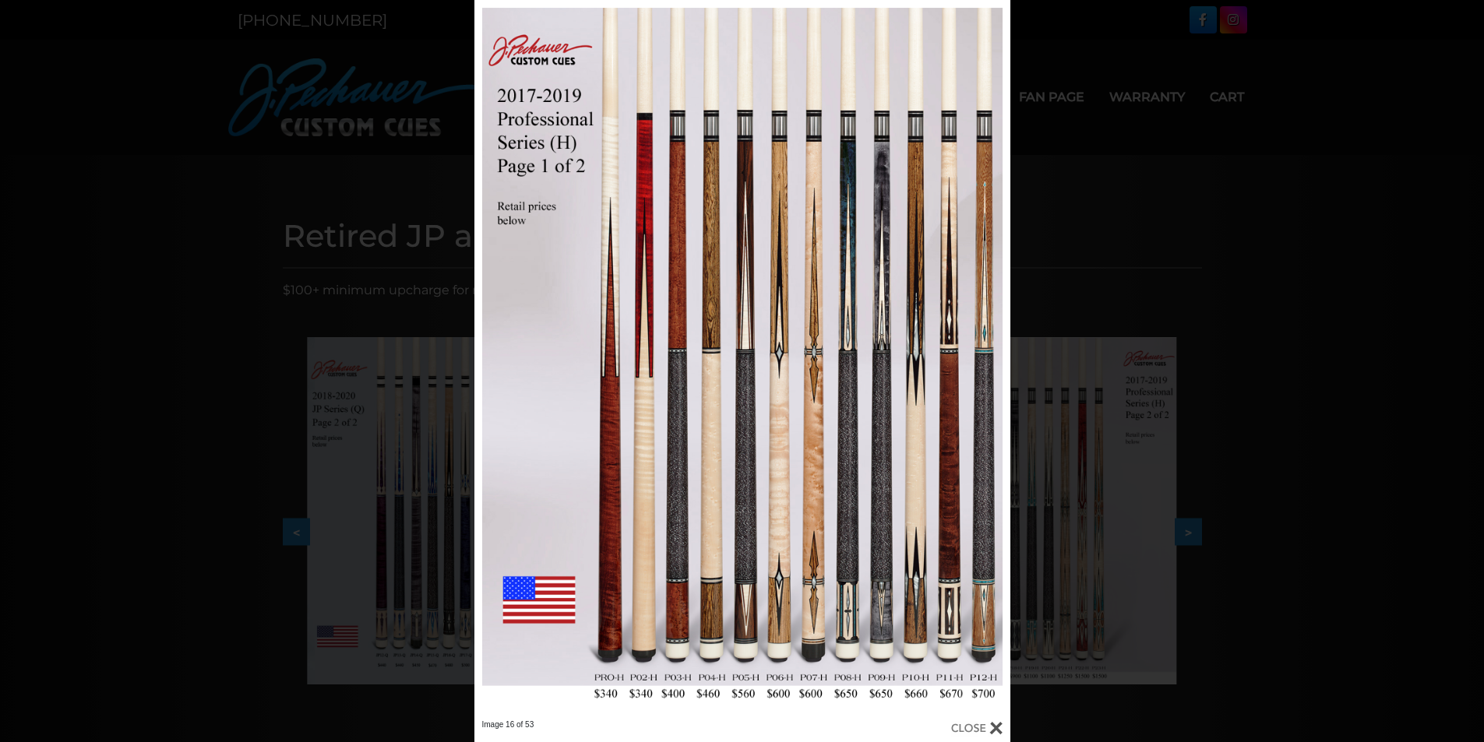
click at [1213, 464] on div "Image 16 of 53" at bounding box center [742, 371] width 1484 height 742
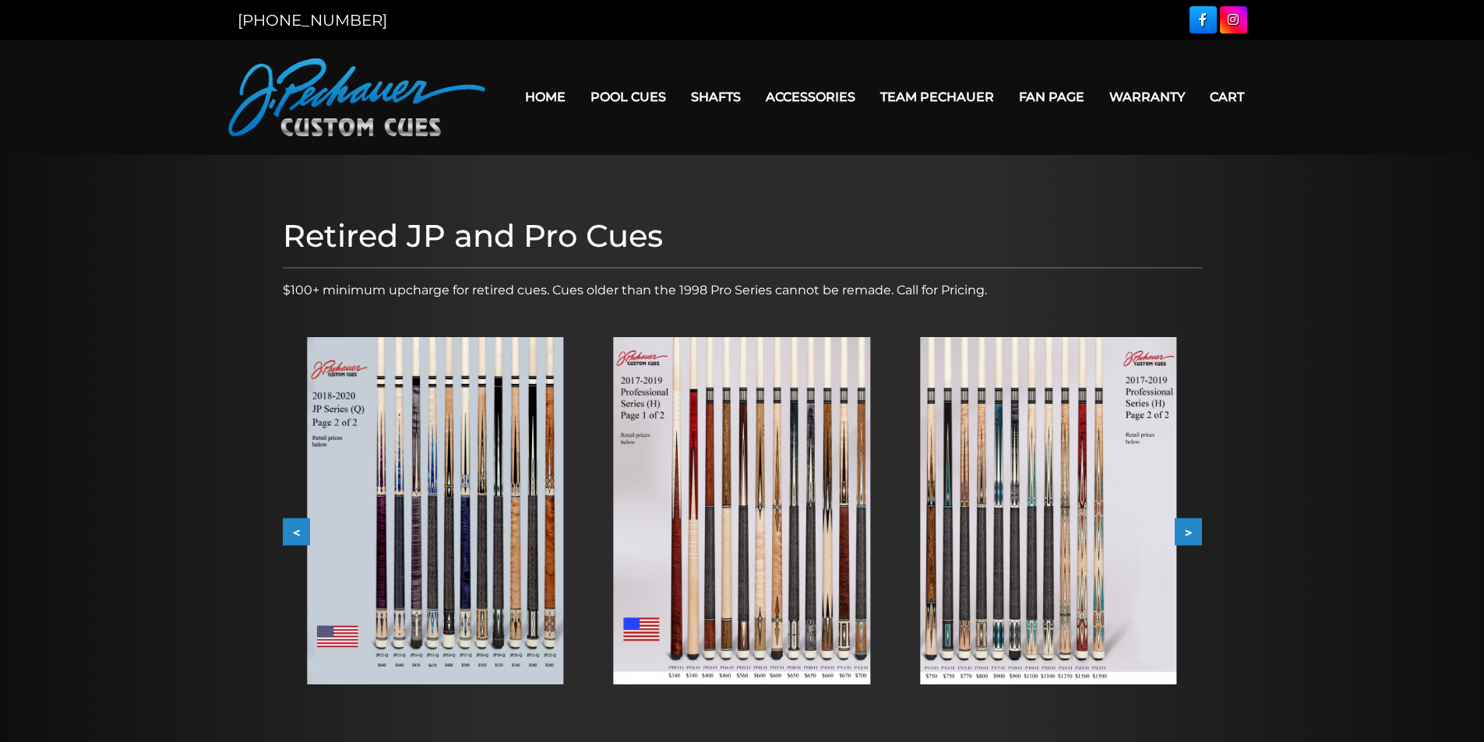
click at [1200, 538] on button ">" at bounding box center [1188, 532] width 27 height 27
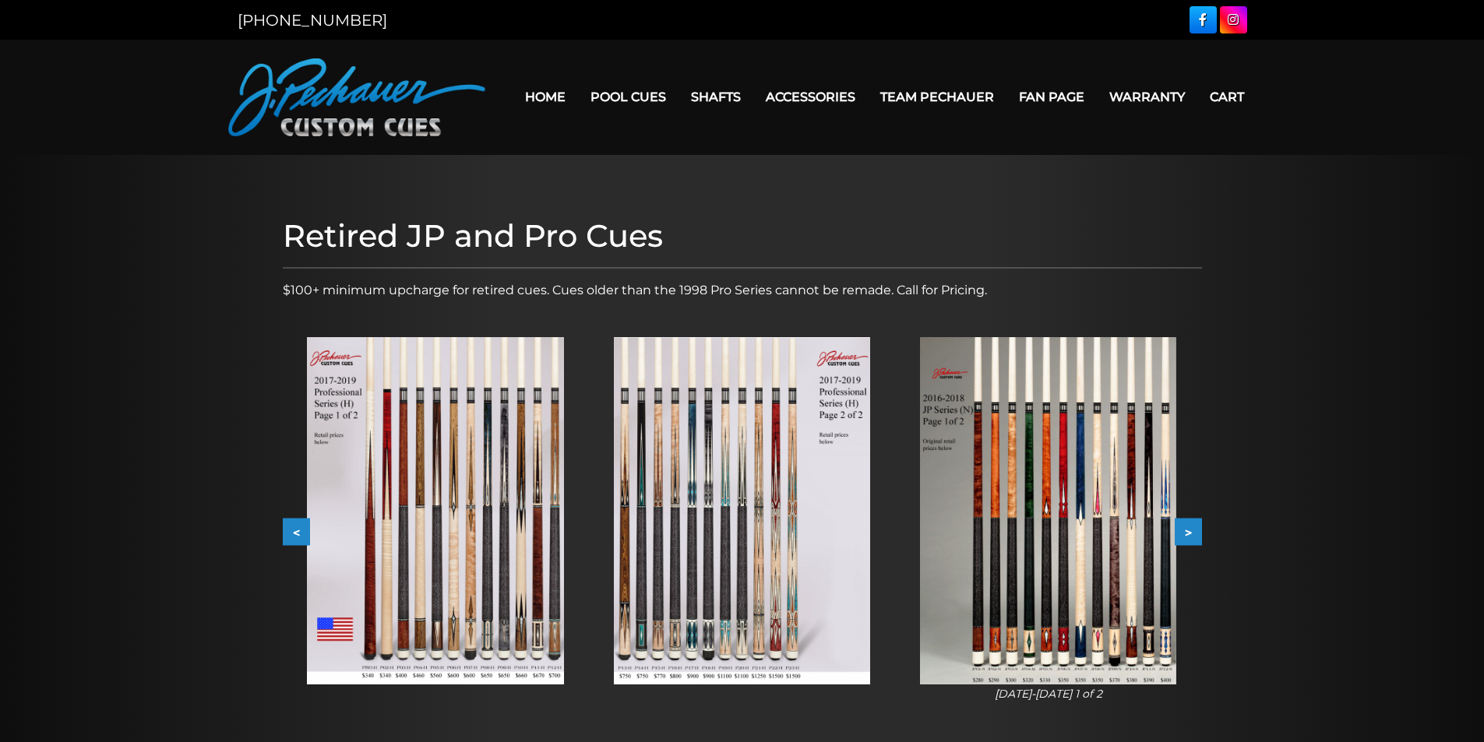
click at [1133, 520] on img at bounding box center [1048, 510] width 256 height 347
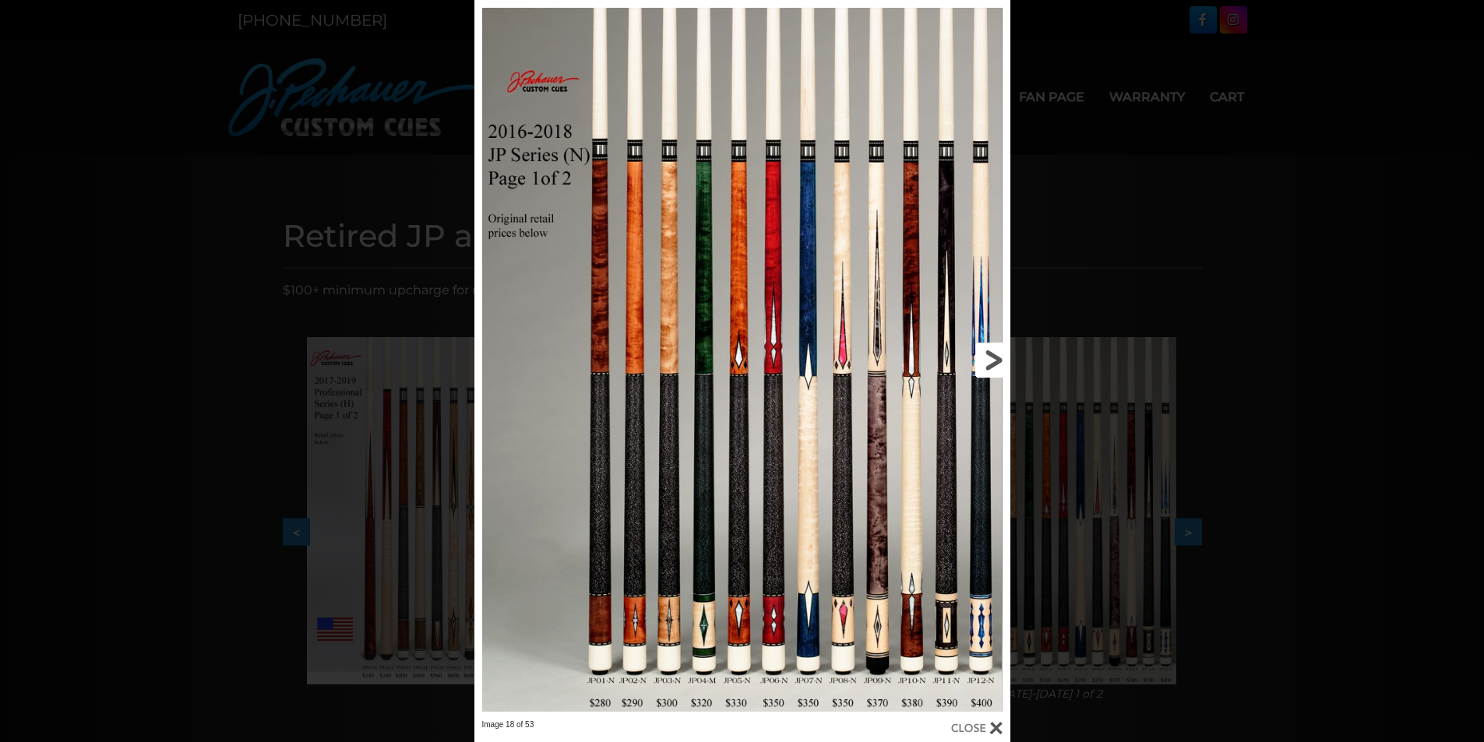
click at [990, 355] on link at bounding box center [889, 360] width 241 height 720
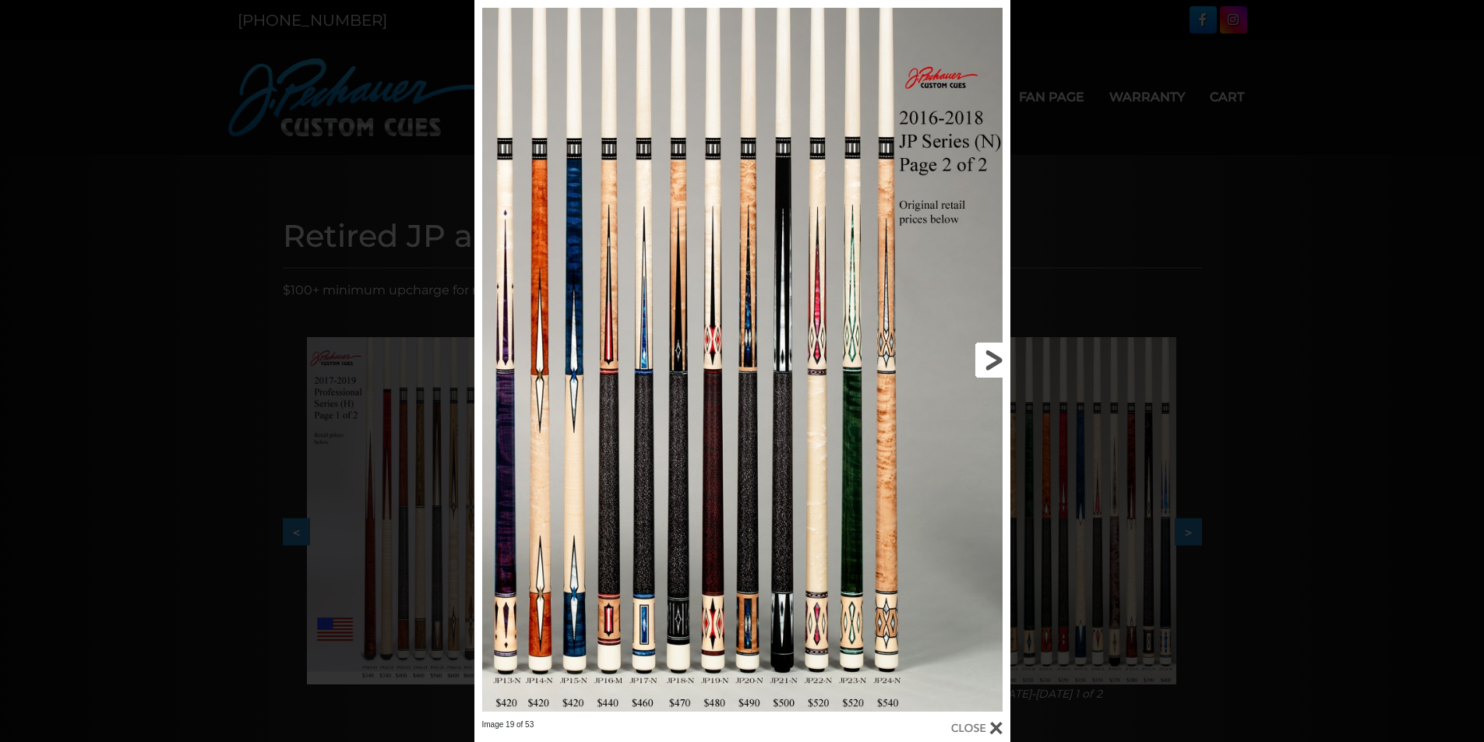
click at [978, 364] on link at bounding box center [889, 360] width 241 height 720
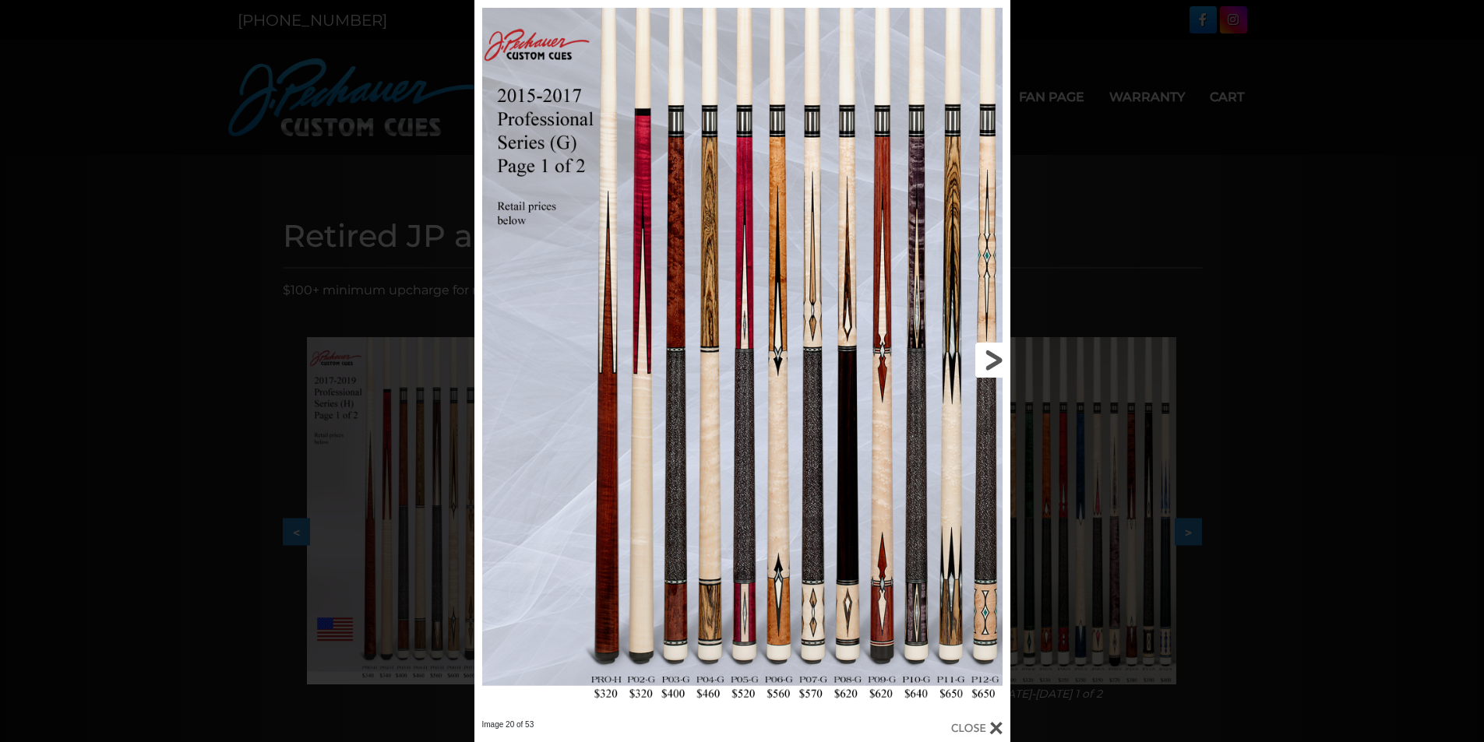
click at [975, 351] on link at bounding box center [889, 360] width 241 height 720
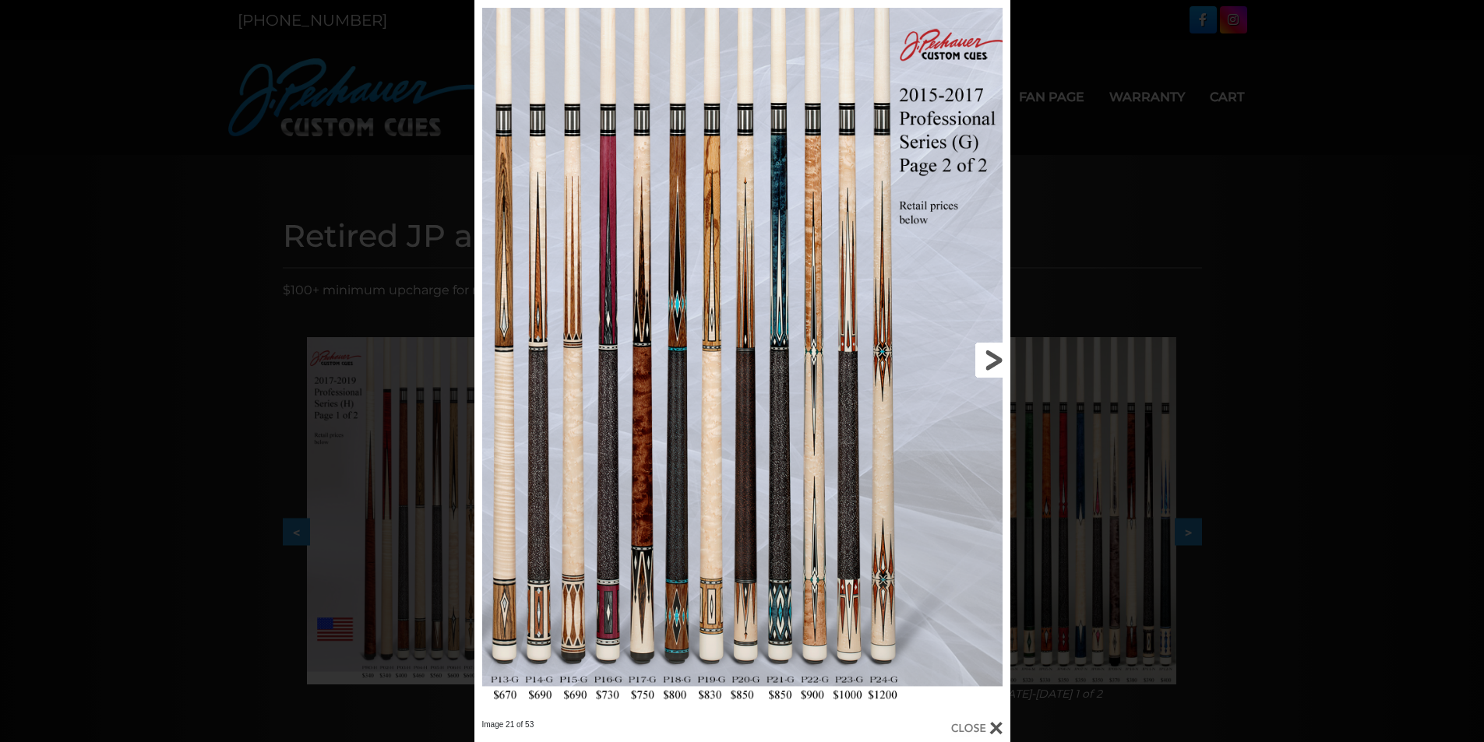
click at [975, 351] on link at bounding box center [889, 360] width 241 height 720
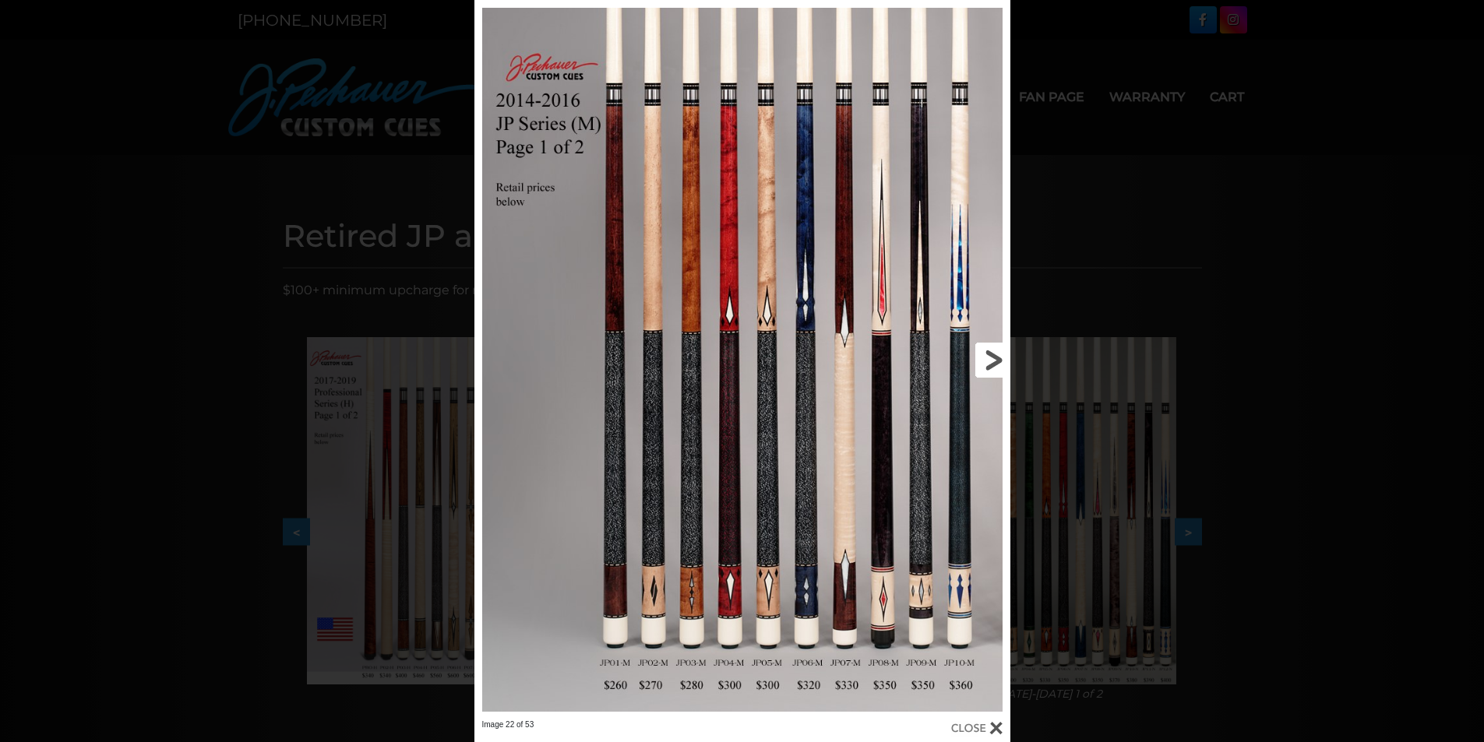
click at [975, 351] on link at bounding box center [889, 360] width 241 height 720
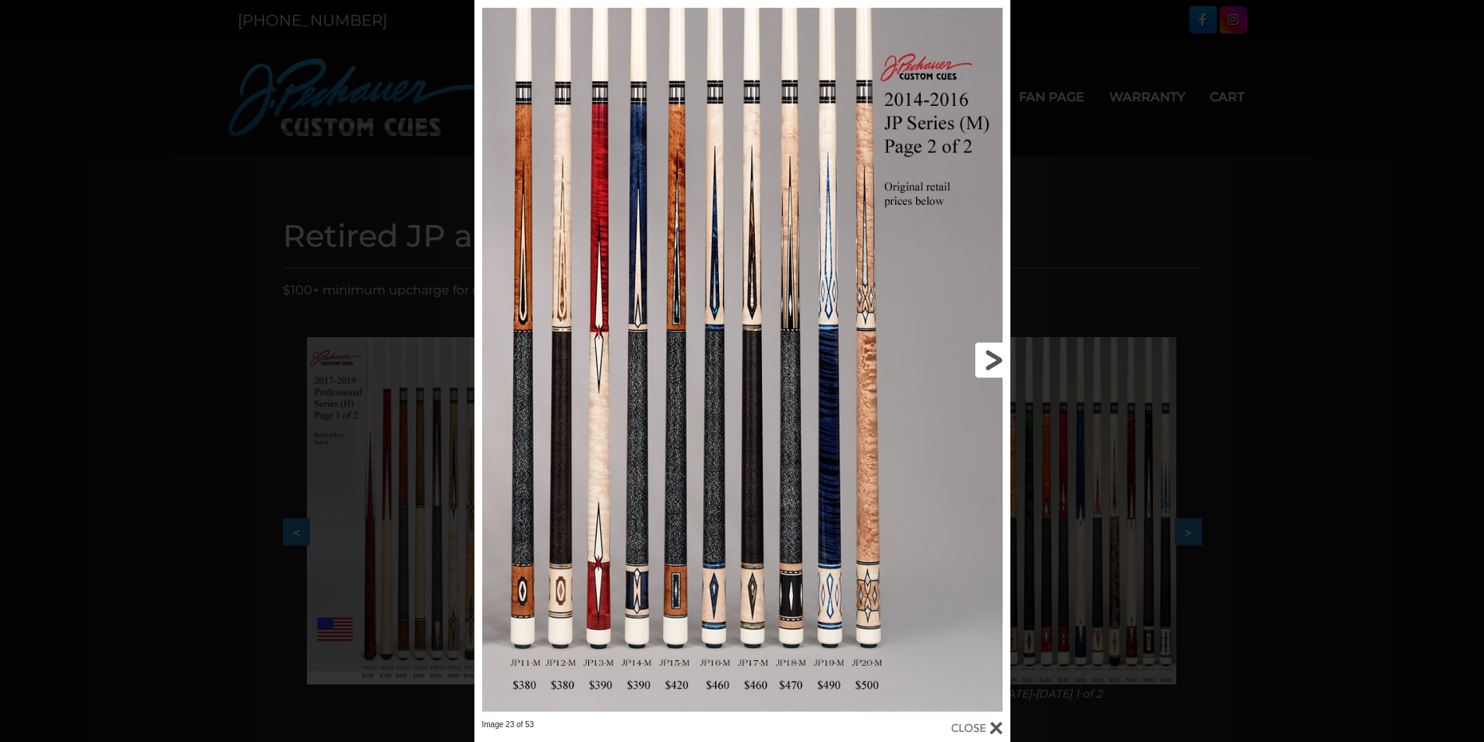
click at [975, 351] on link at bounding box center [889, 360] width 241 height 720
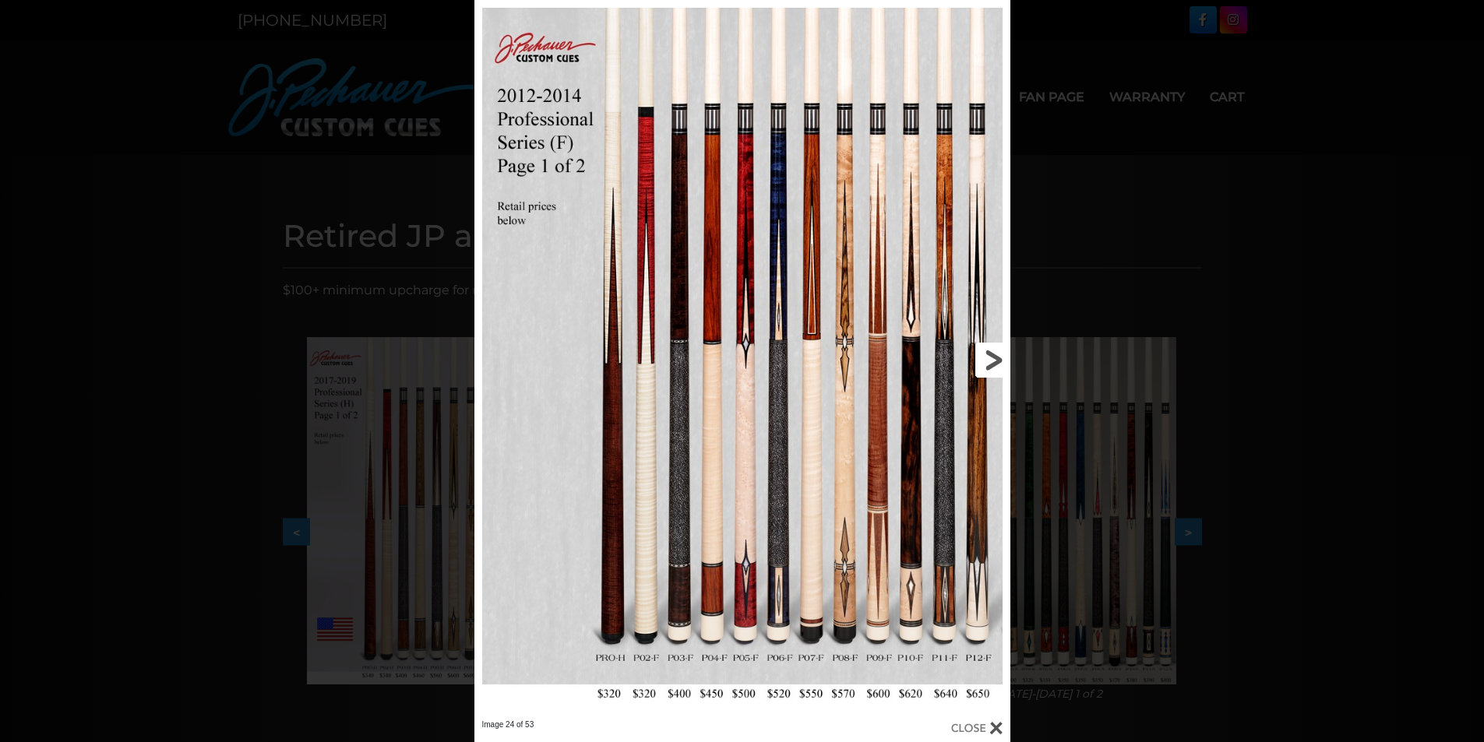
click at [975, 351] on link at bounding box center [889, 360] width 241 height 720
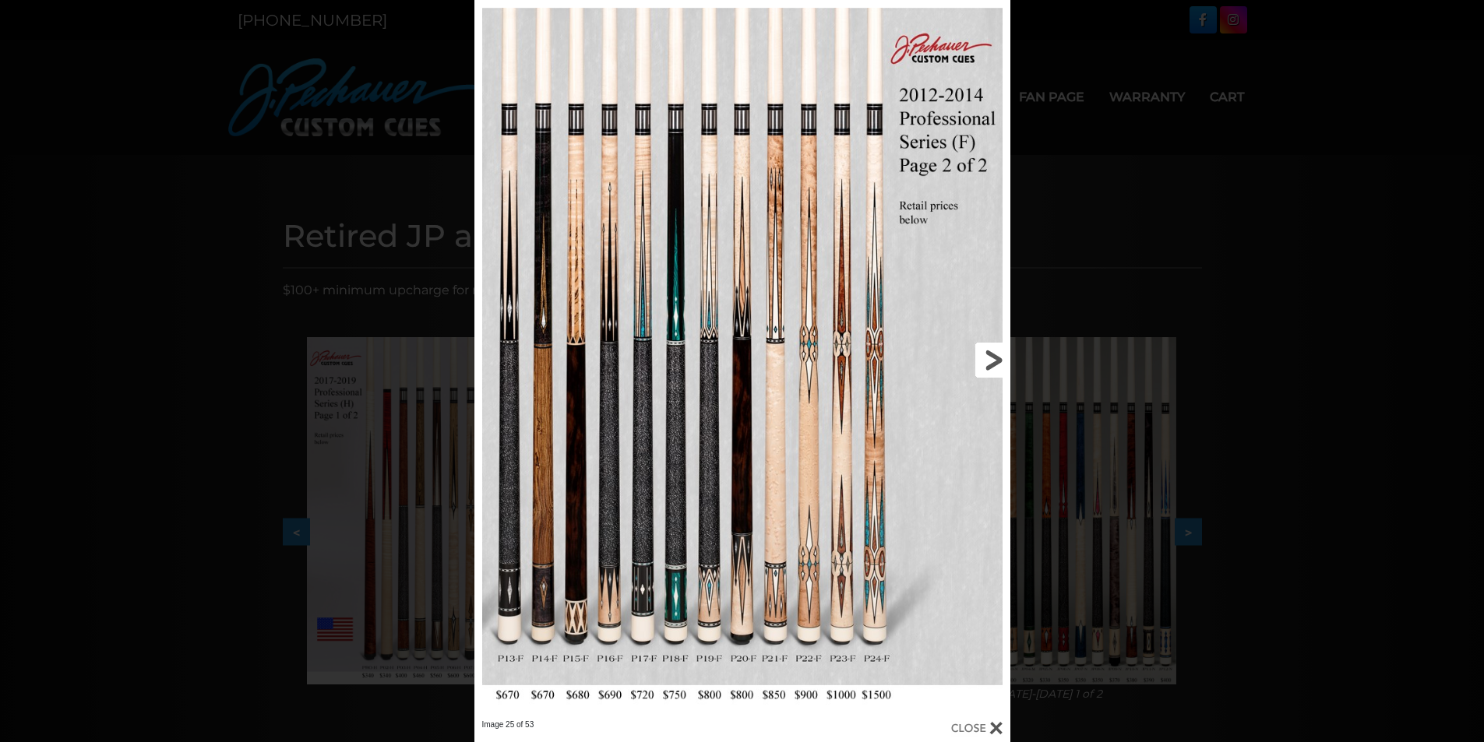
click at [975, 351] on link at bounding box center [889, 360] width 241 height 720
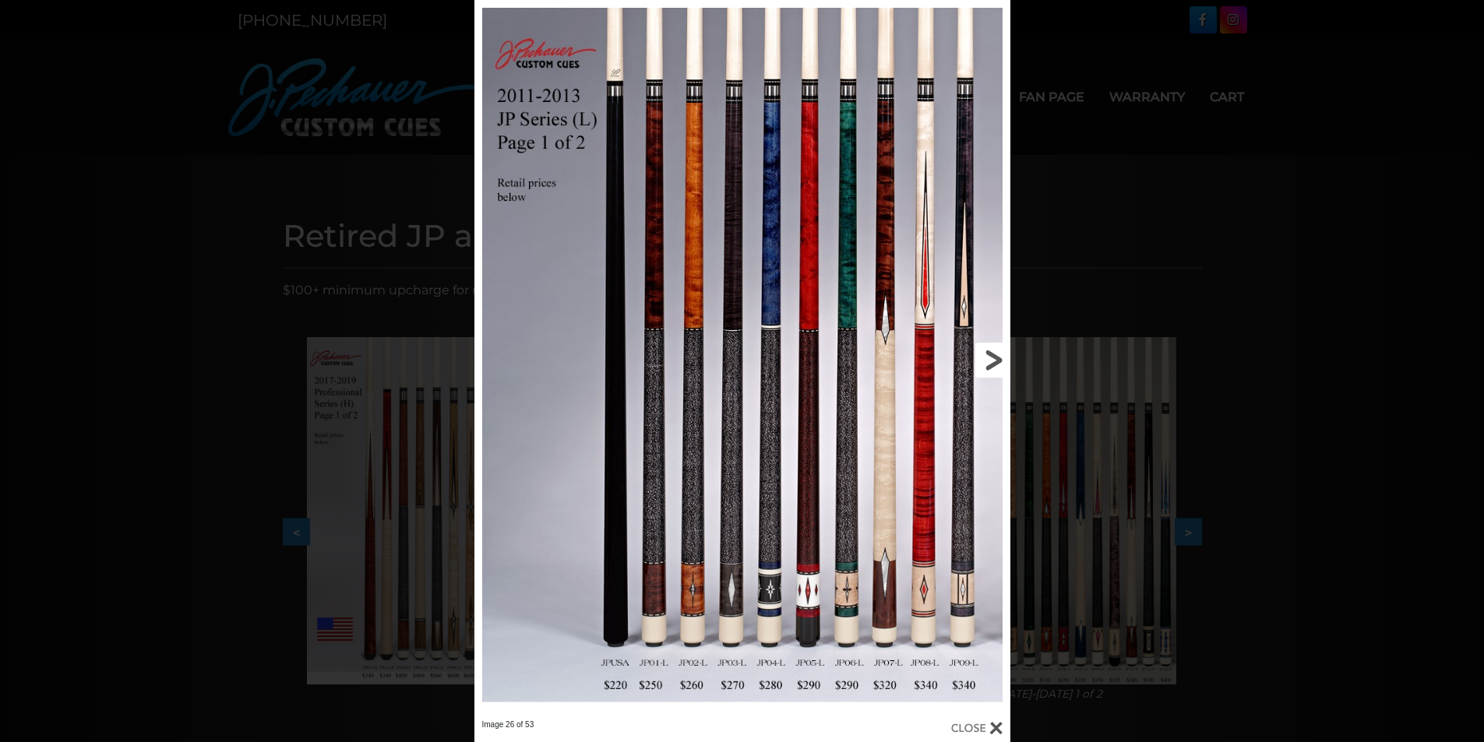
click at [975, 351] on link at bounding box center [889, 360] width 241 height 720
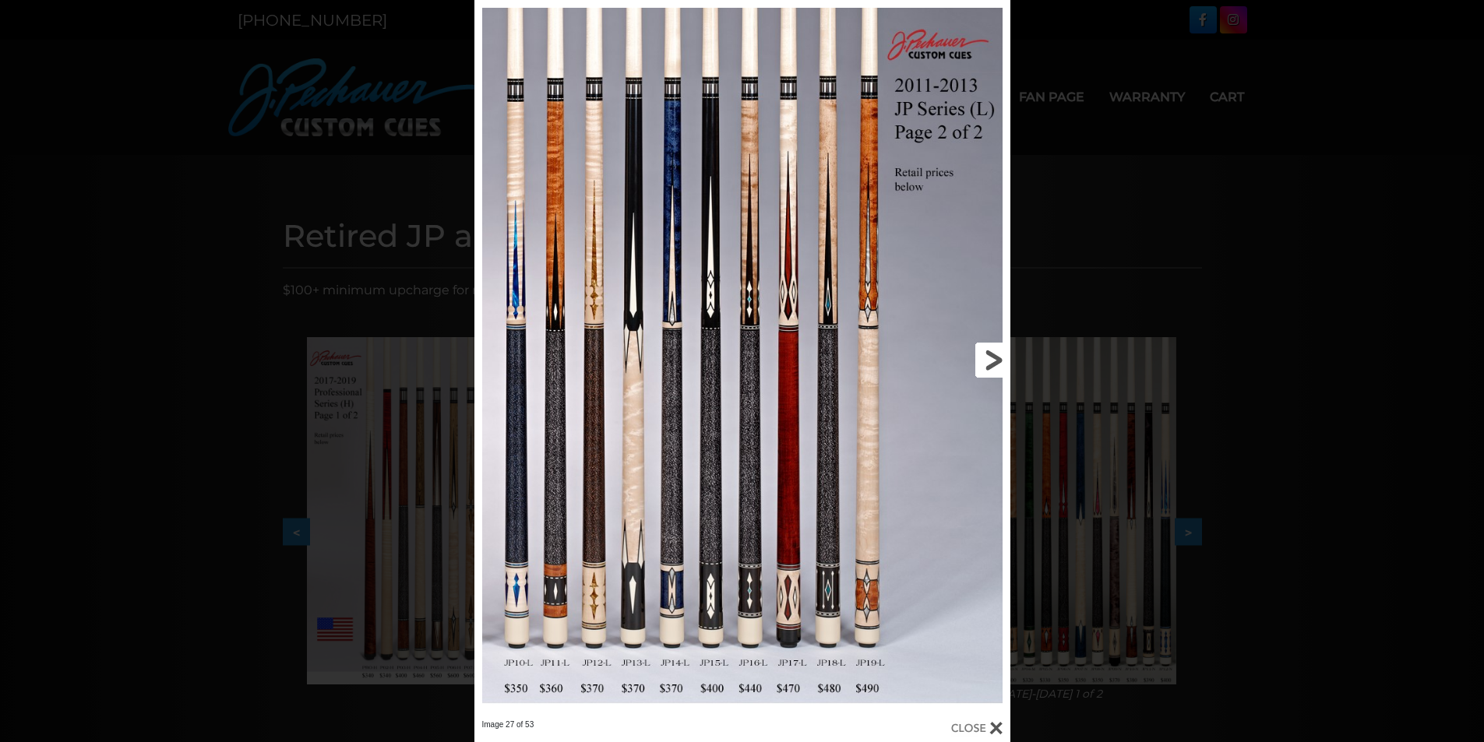
click at [989, 356] on link at bounding box center [889, 360] width 241 height 720
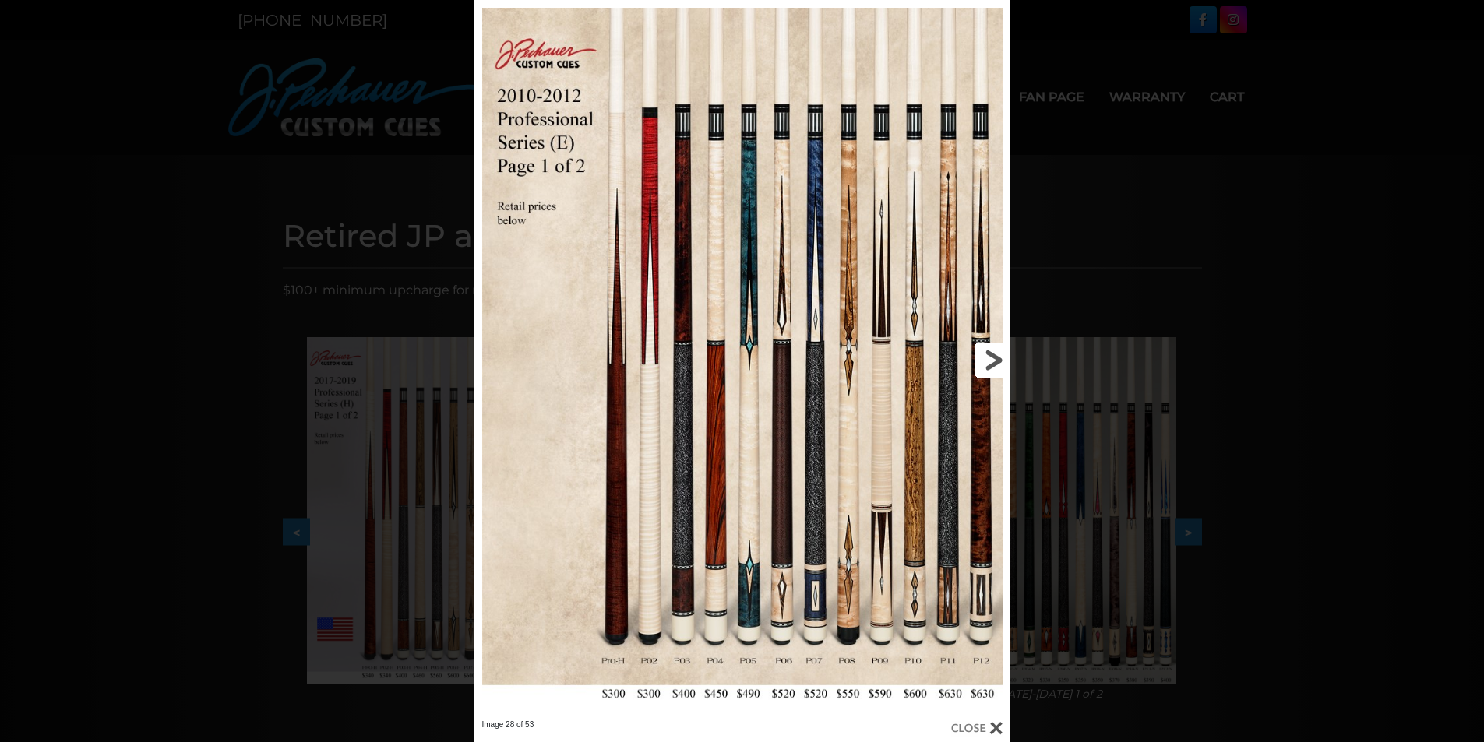
click at [989, 356] on link at bounding box center [889, 360] width 241 height 720
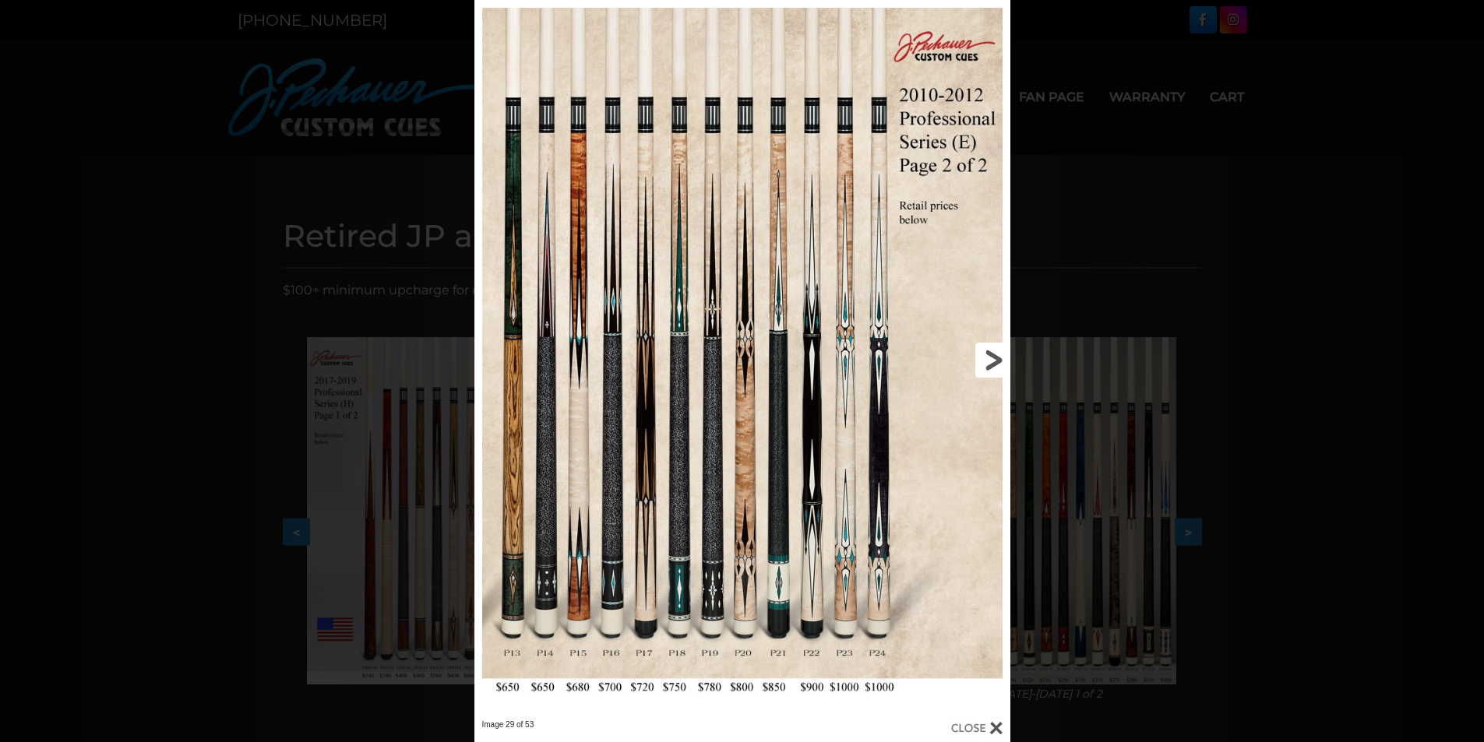
click at [989, 356] on link at bounding box center [889, 360] width 241 height 720
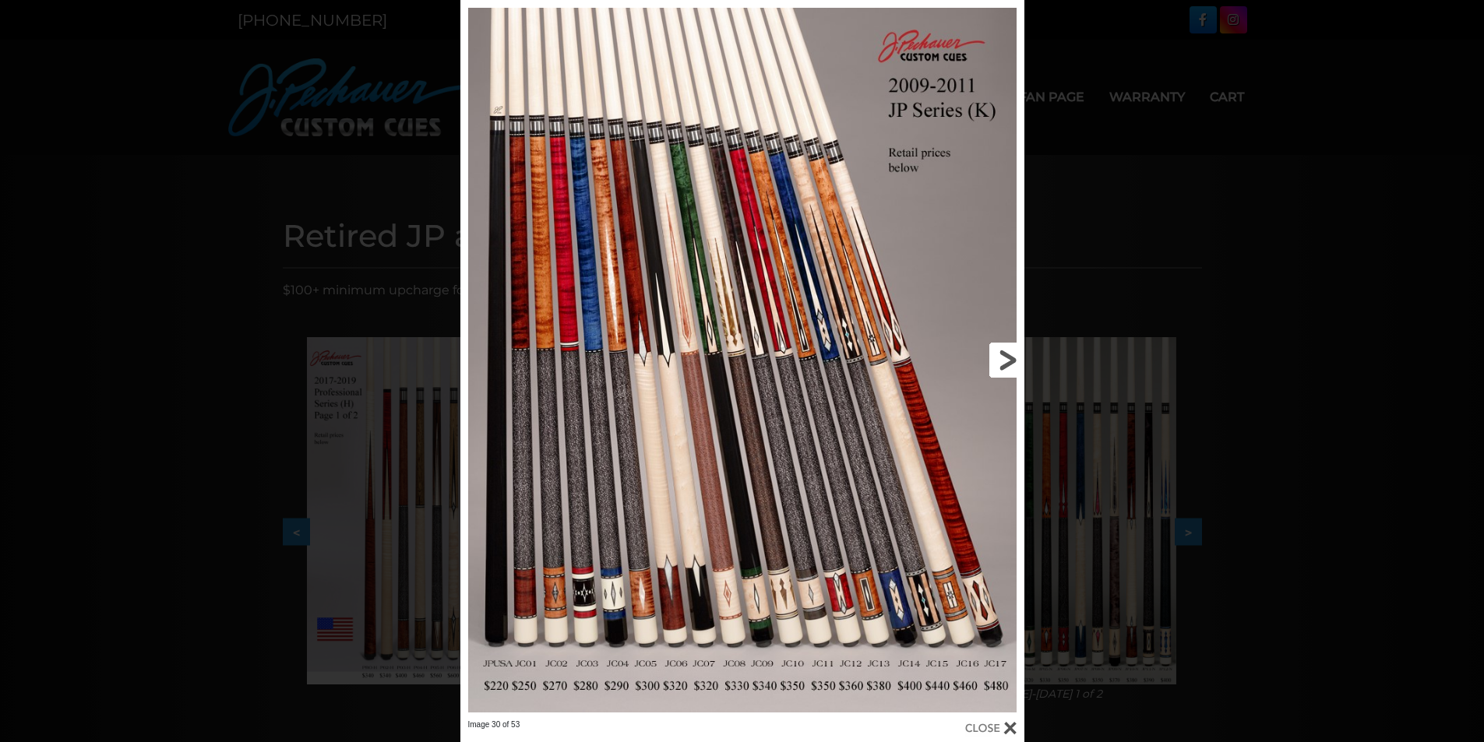
click at [1013, 365] on link at bounding box center [897, 360] width 254 height 720
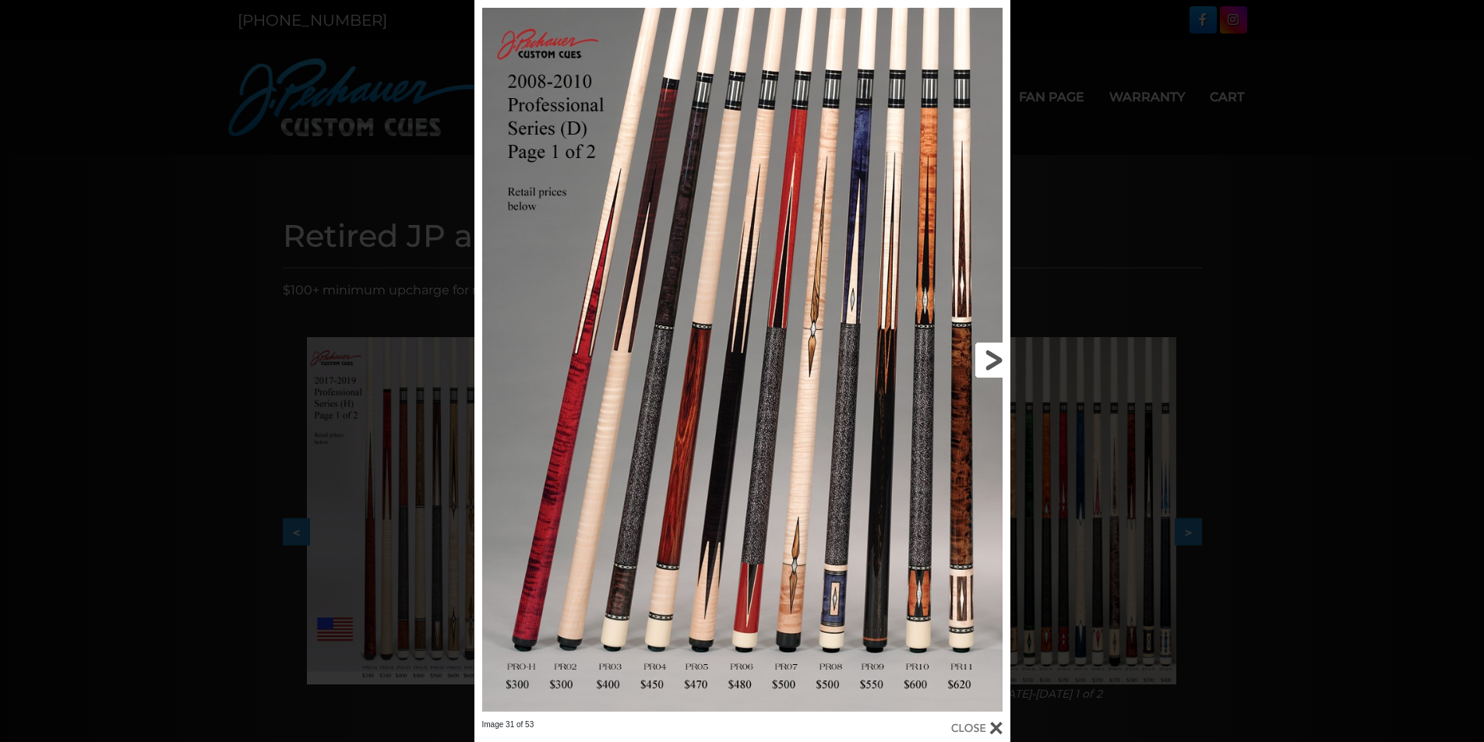
click at [987, 367] on link at bounding box center [889, 360] width 241 height 720
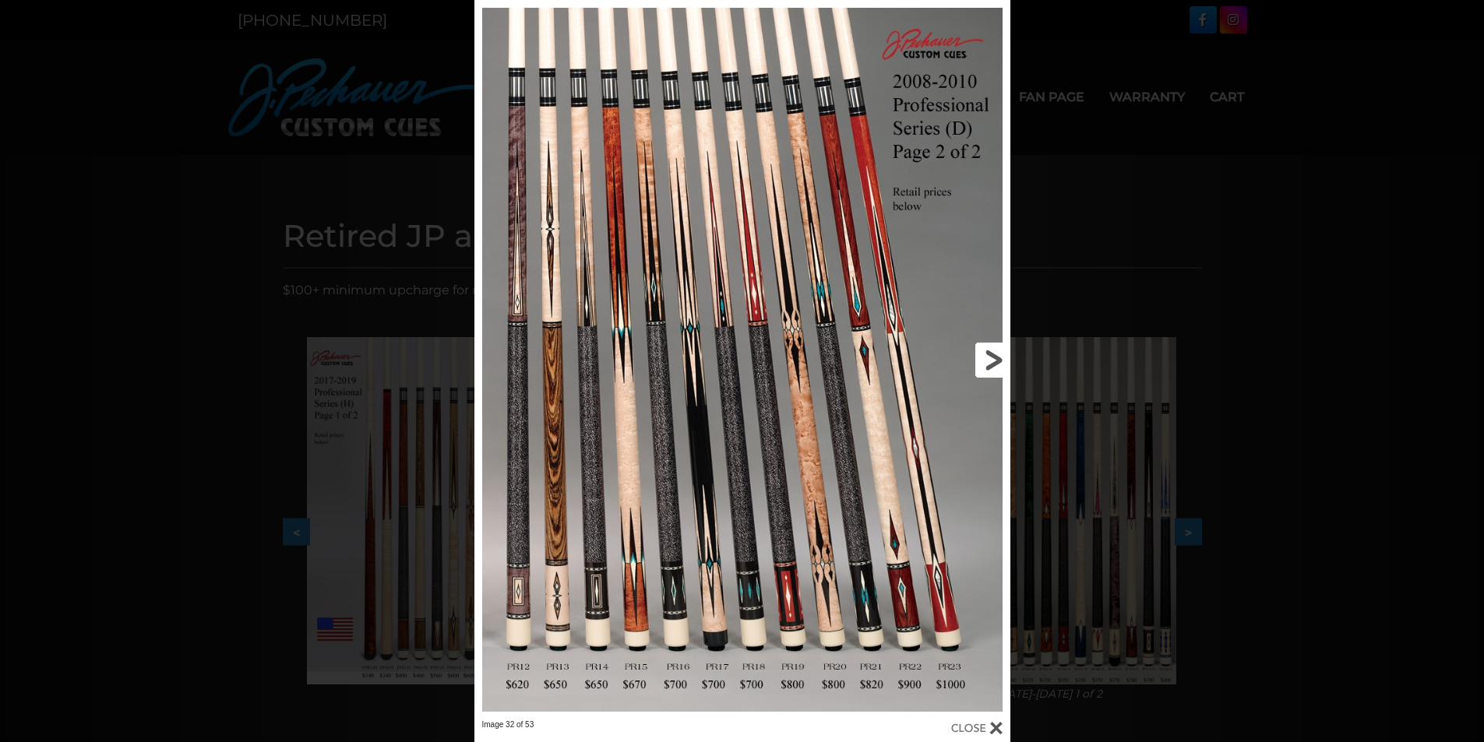
click at [987, 367] on link at bounding box center [889, 360] width 241 height 720
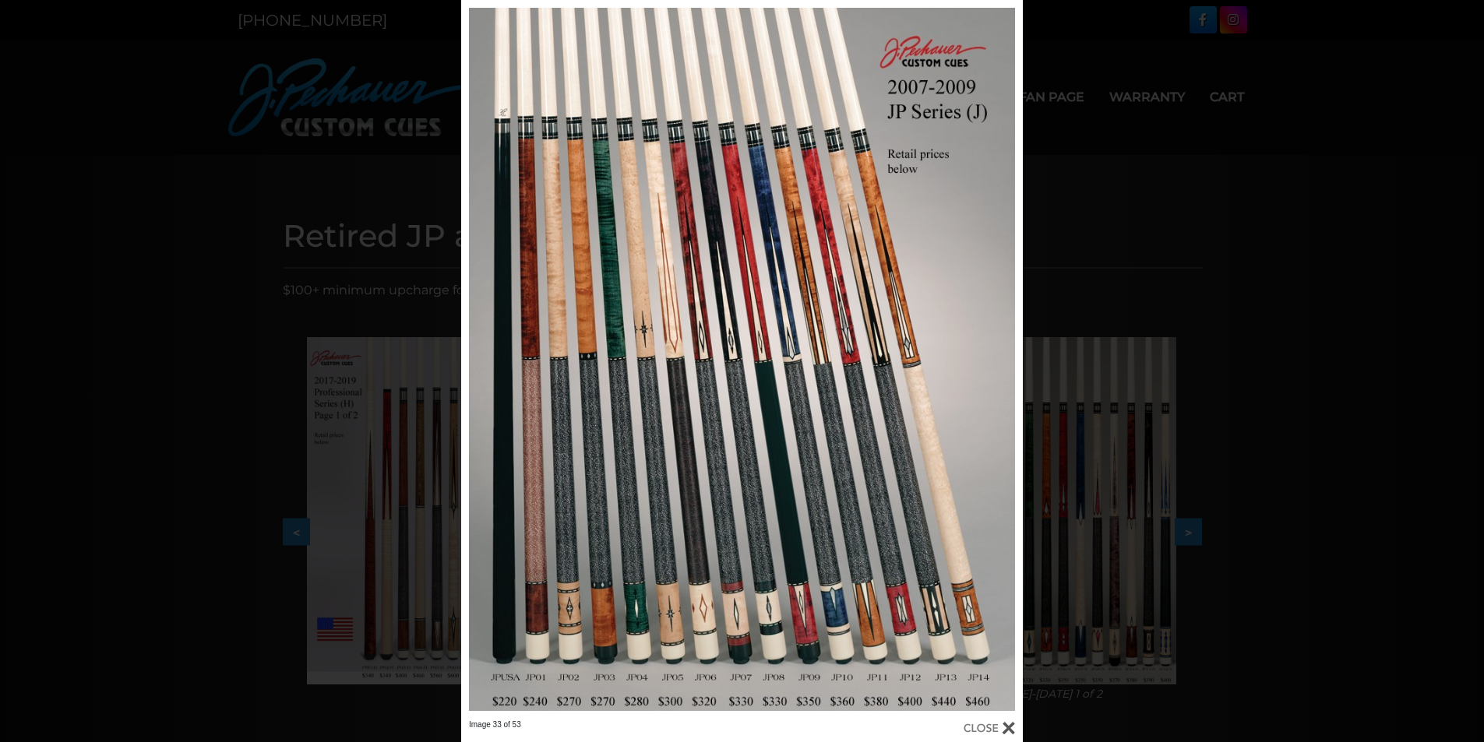
click at [1243, 399] on div "Image 33 of 53" at bounding box center [742, 371] width 1484 height 742
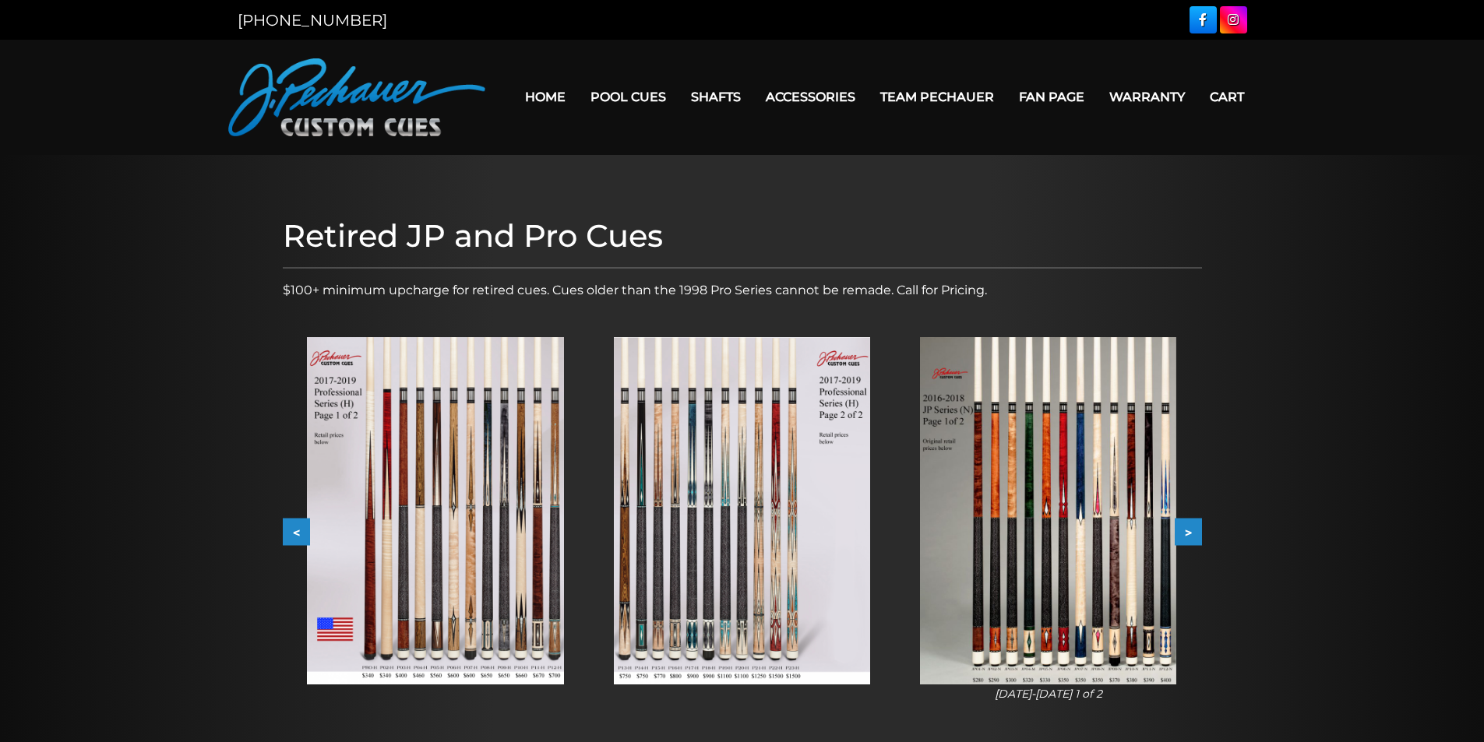
click at [287, 529] on button "<" at bounding box center [296, 532] width 27 height 27
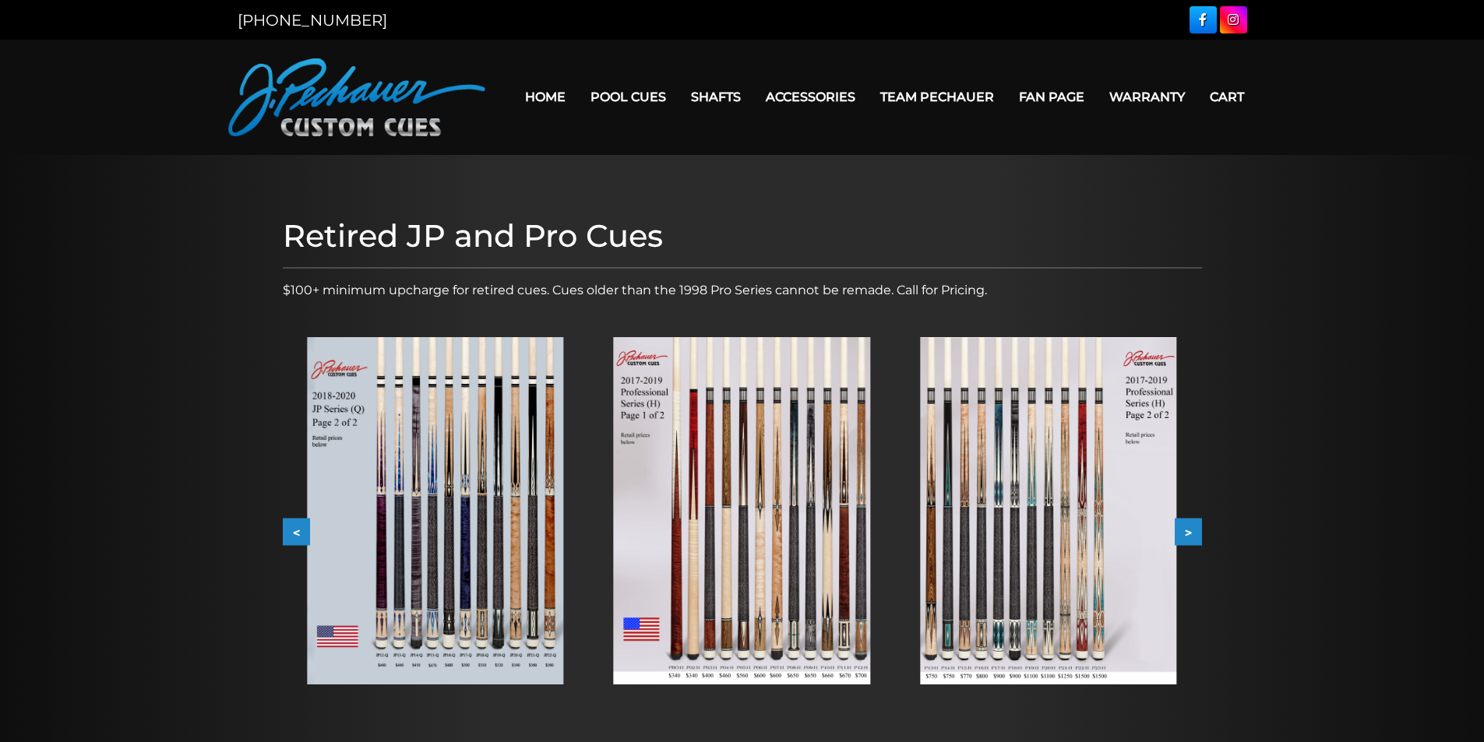
click at [285, 528] on button "<" at bounding box center [296, 532] width 27 height 27
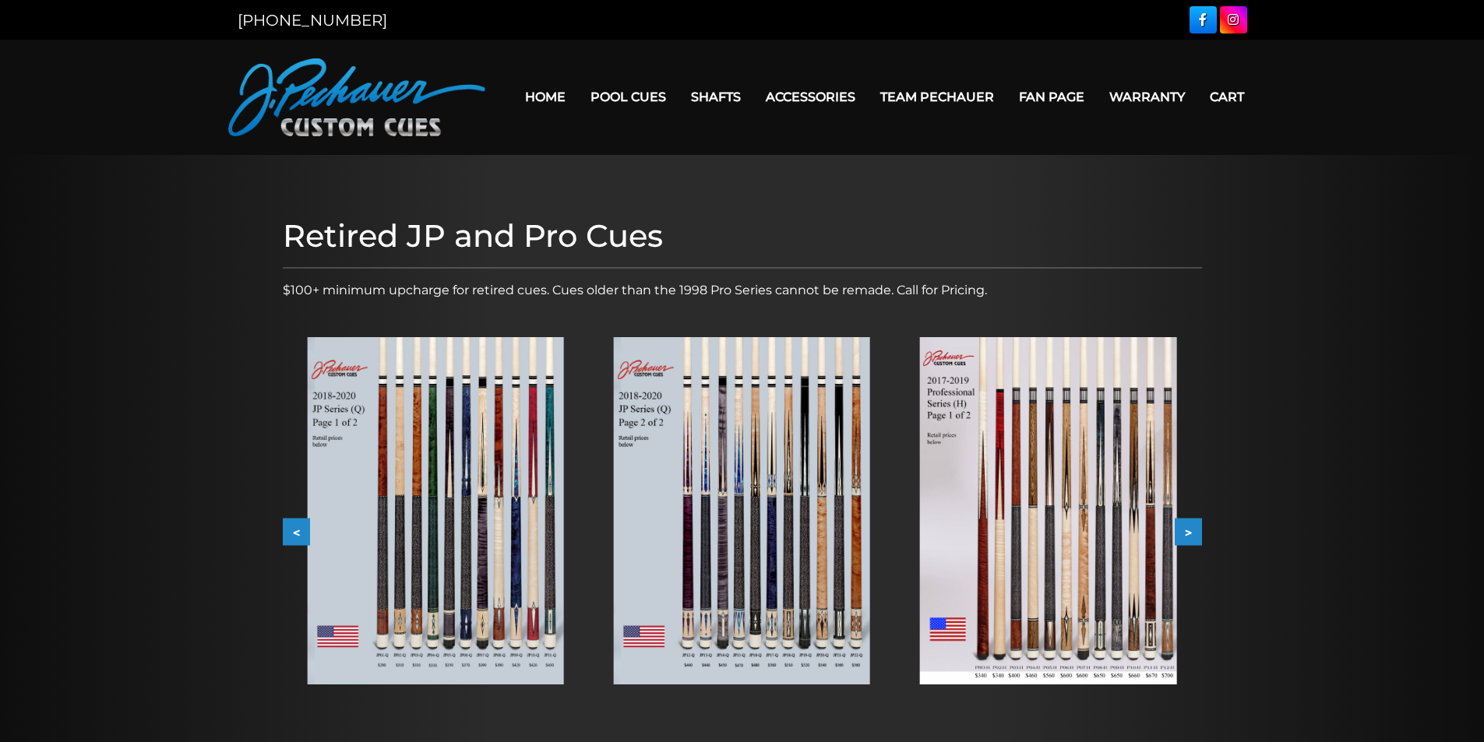
click at [285, 528] on button "<" at bounding box center [296, 532] width 27 height 27
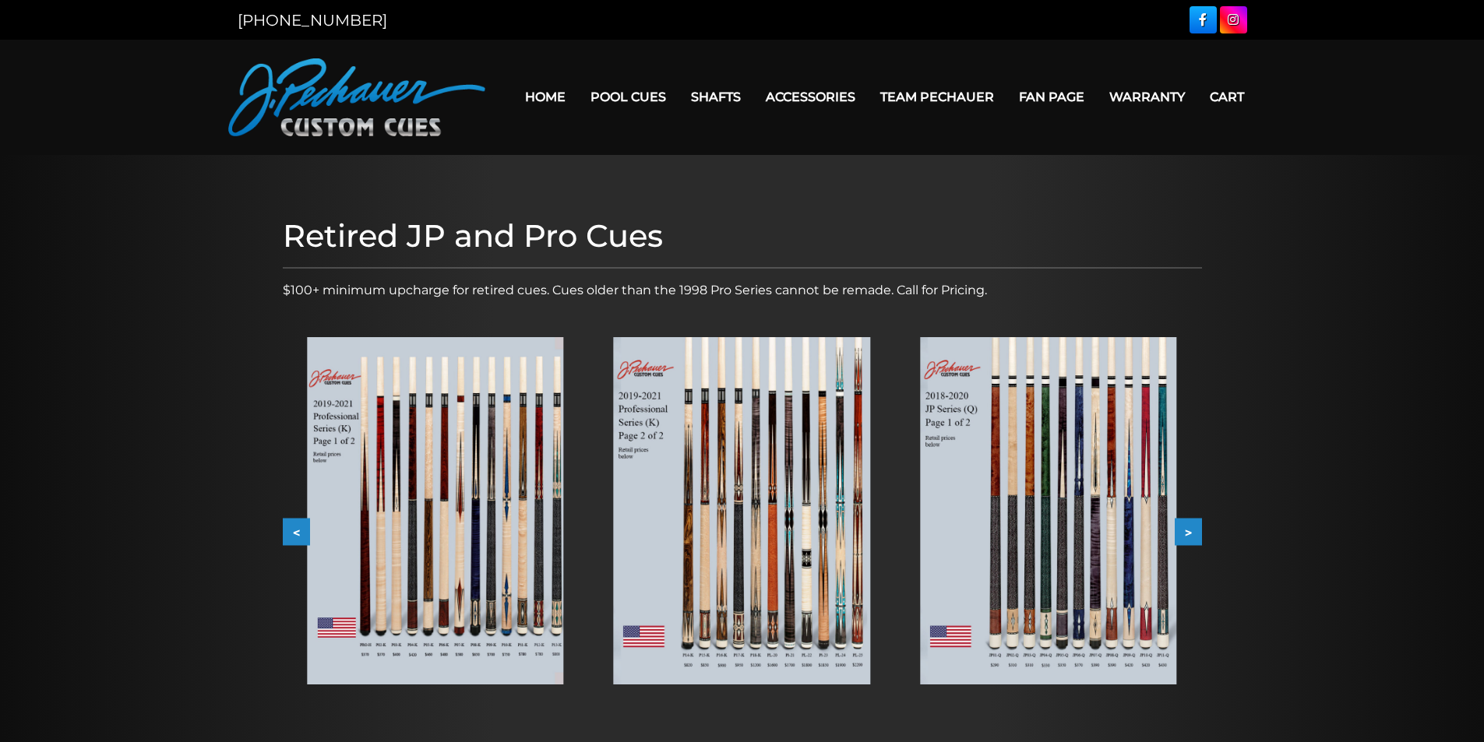
click at [284, 527] on button "<" at bounding box center [296, 532] width 27 height 27
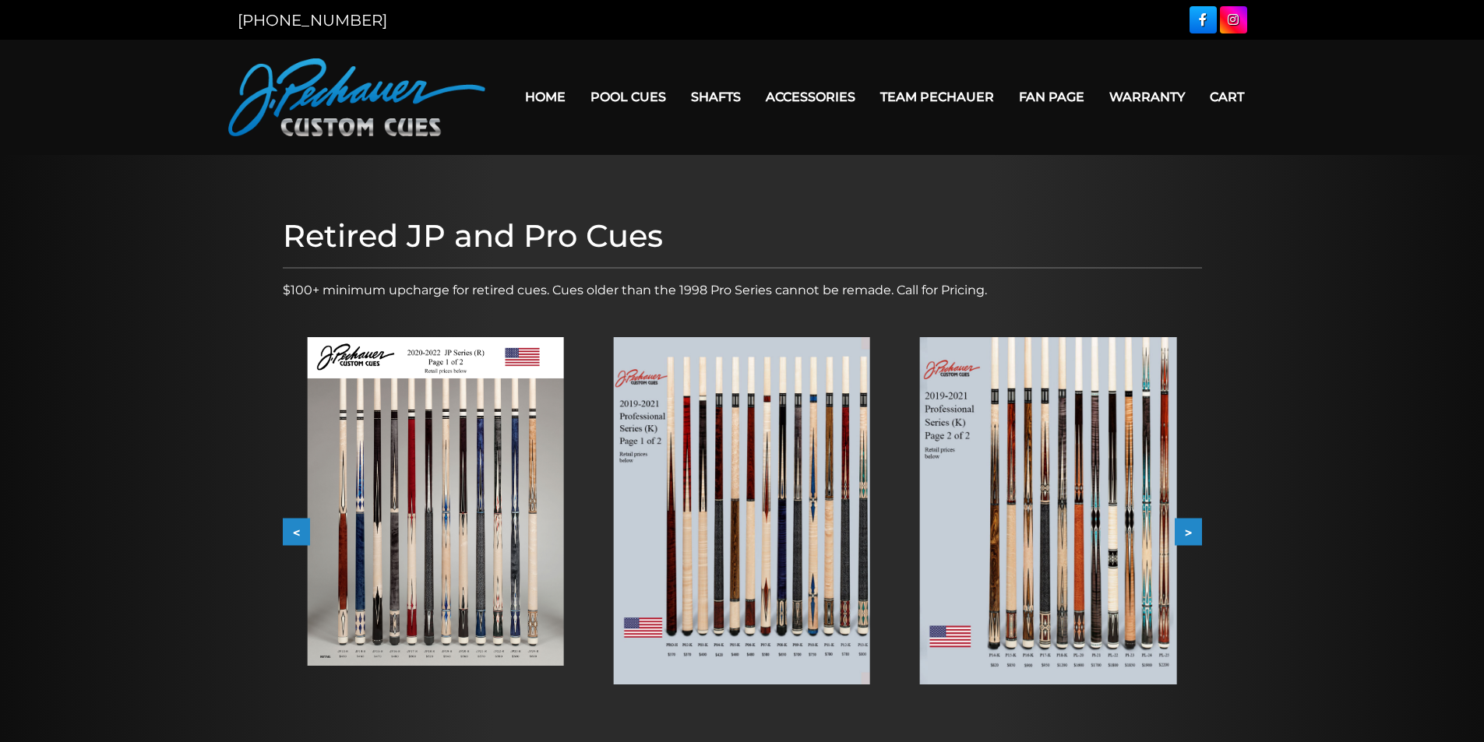
click at [284, 527] on button "<" at bounding box center [296, 532] width 27 height 27
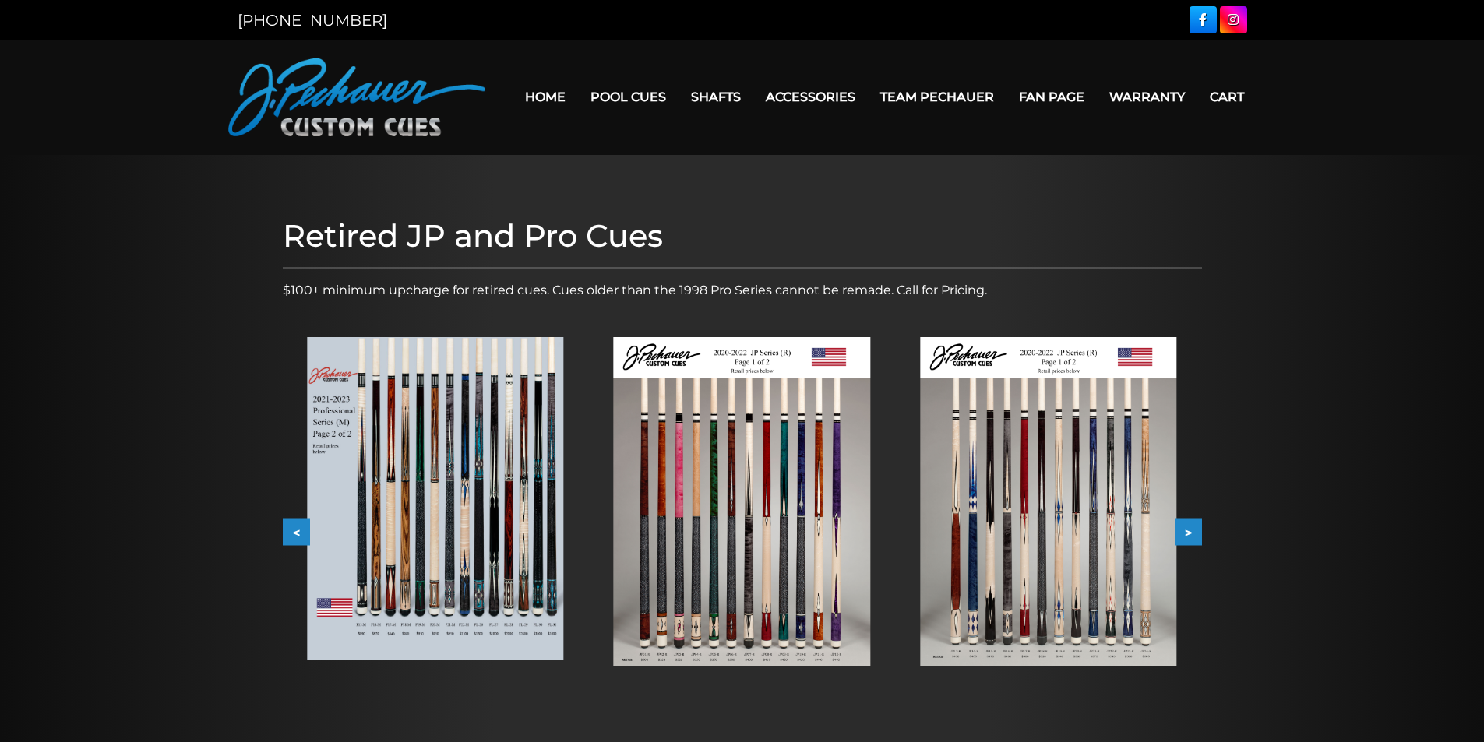
click at [284, 527] on button "<" at bounding box center [296, 532] width 27 height 27
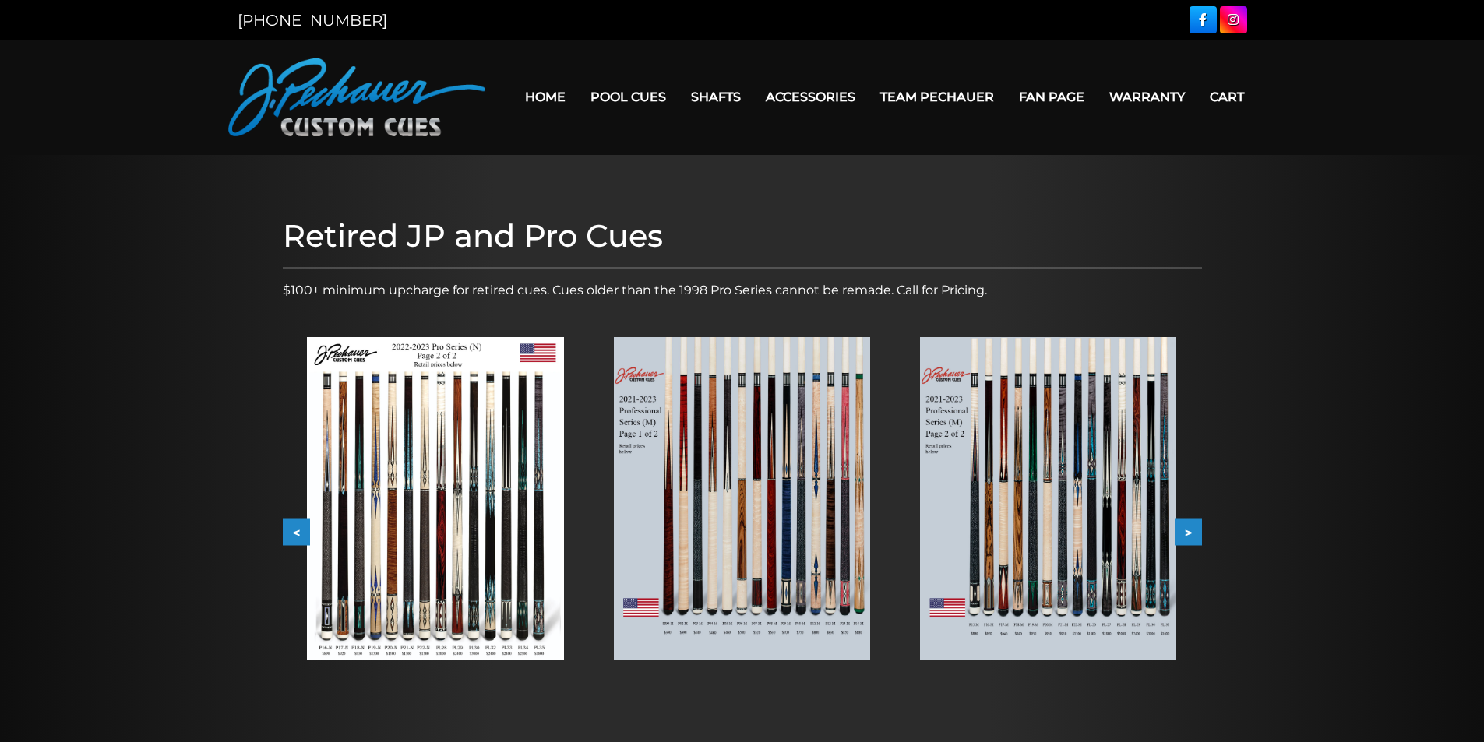
click at [284, 527] on button "<" at bounding box center [296, 532] width 27 height 27
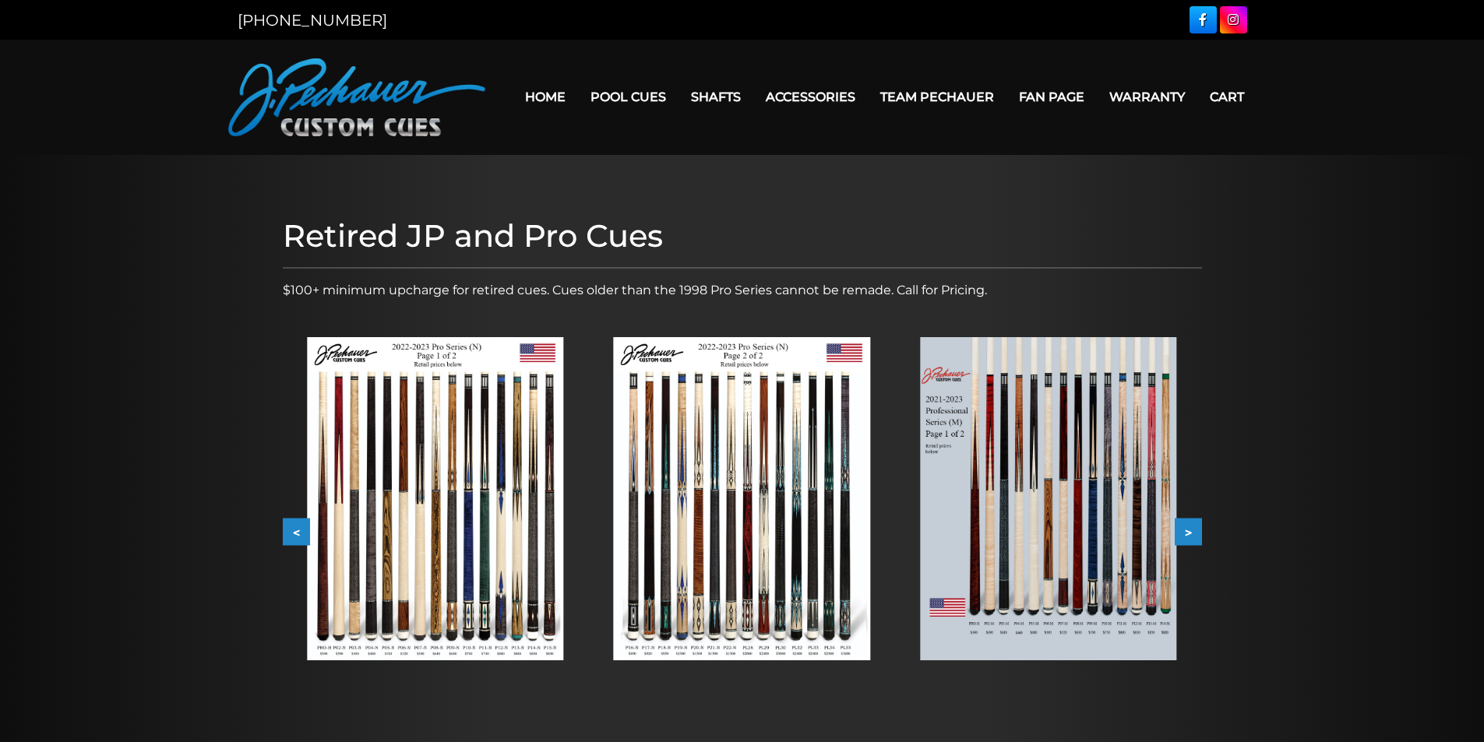
click at [284, 527] on button "<" at bounding box center [296, 532] width 27 height 27
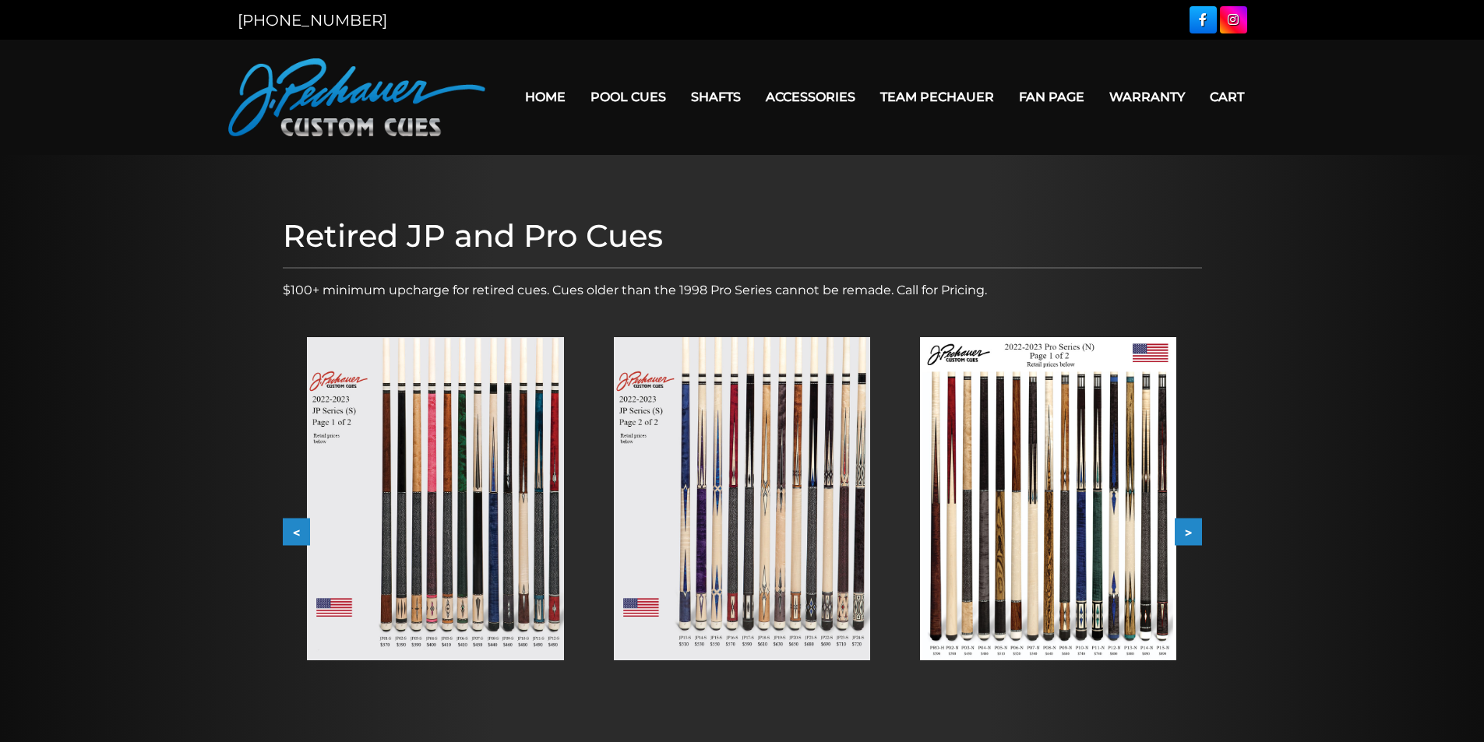
click at [284, 527] on button "<" at bounding box center [296, 532] width 27 height 27
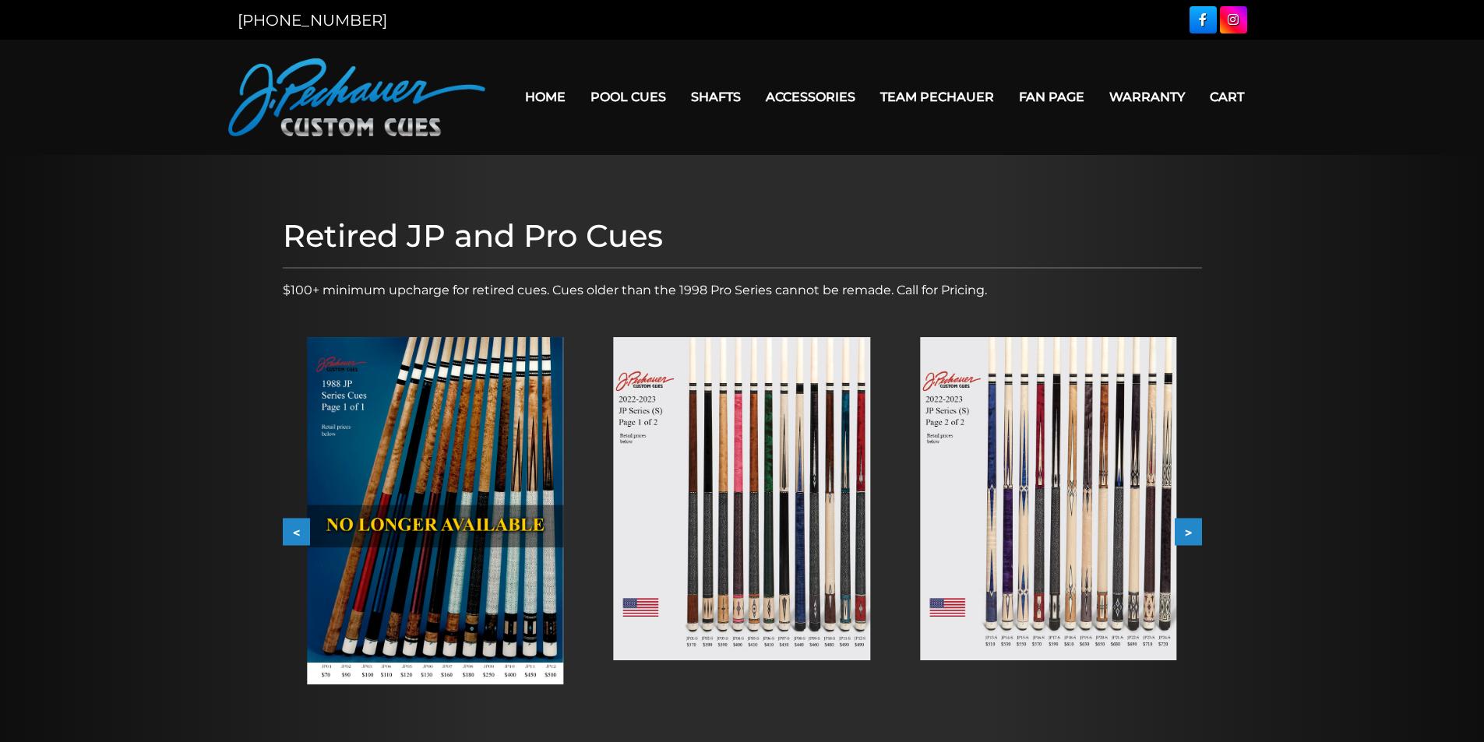
click at [284, 527] on button "<" at bounding box center [296, 532] width 27 height 27
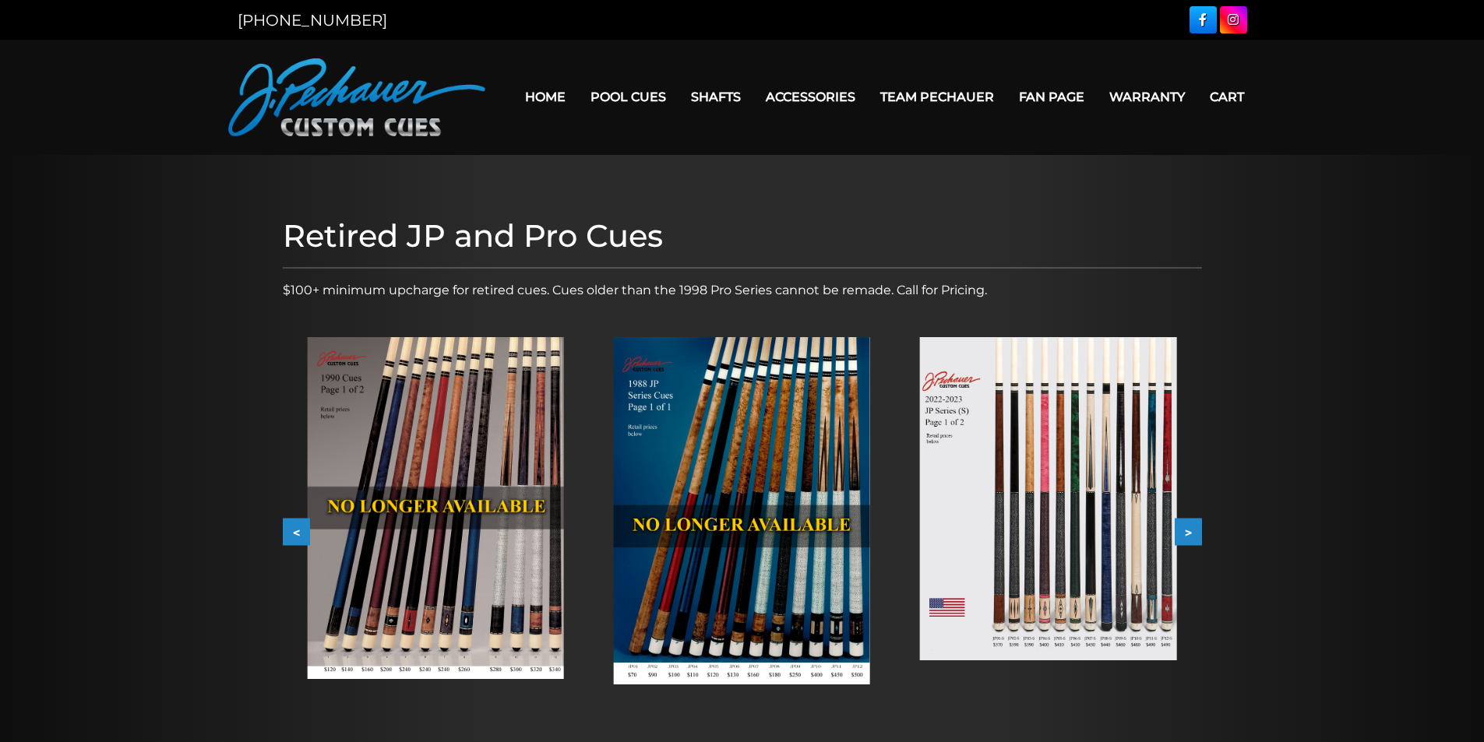
click at [284, 527] on button "<" at bounding box center [296, 532] width 27 height 27
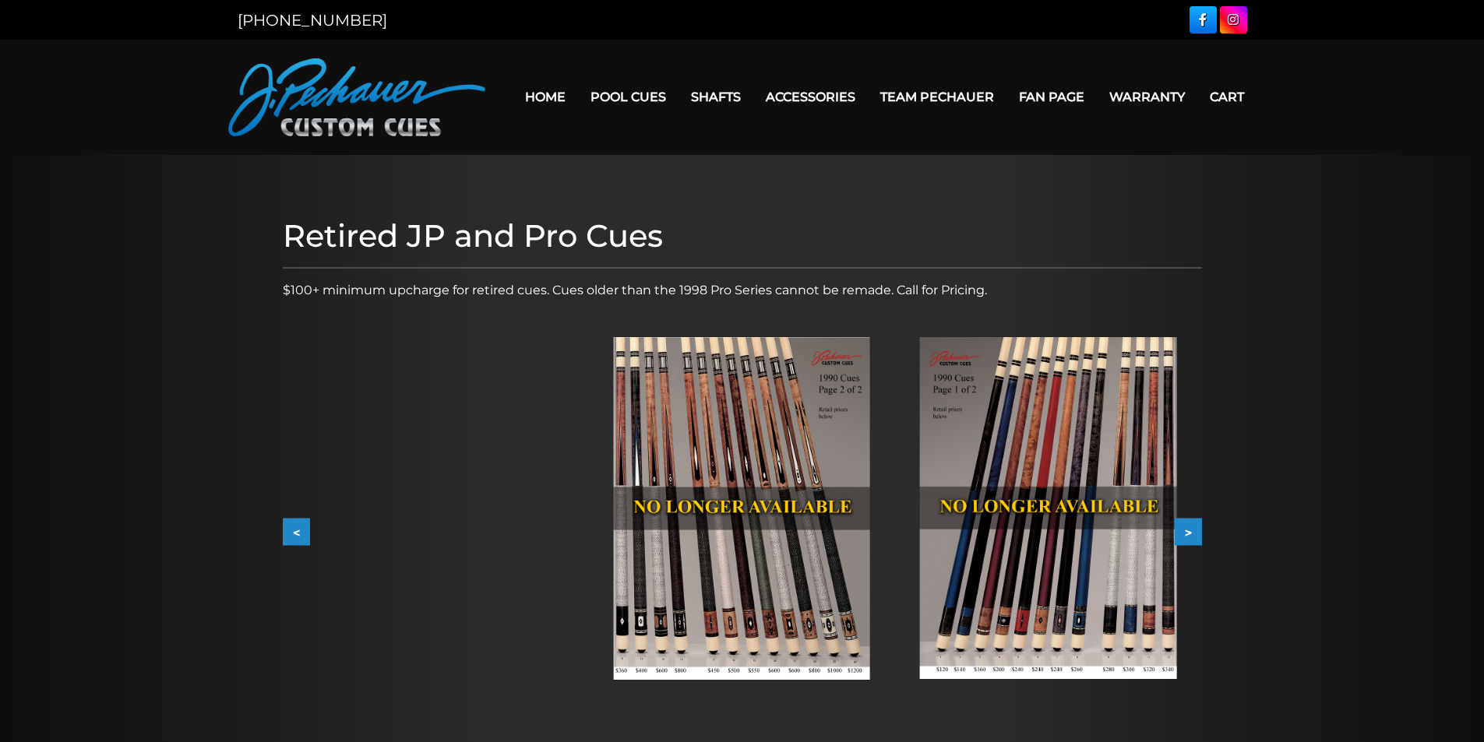
click at [284, 527] on button "<" at bounding box center [296, 532] width 27 height 27
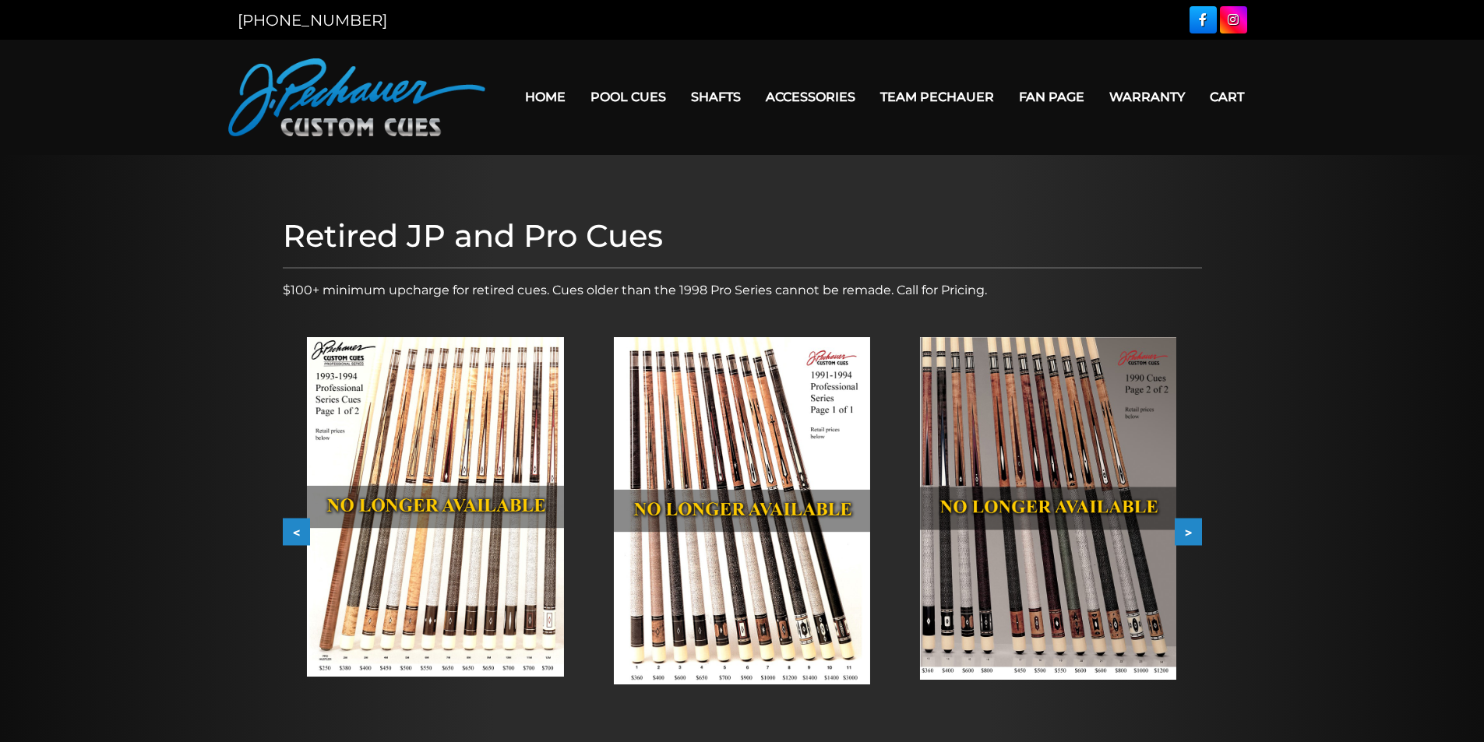
click at [1194, 532] on button ">" at bounding box center [1188, 532] width 27 height 27
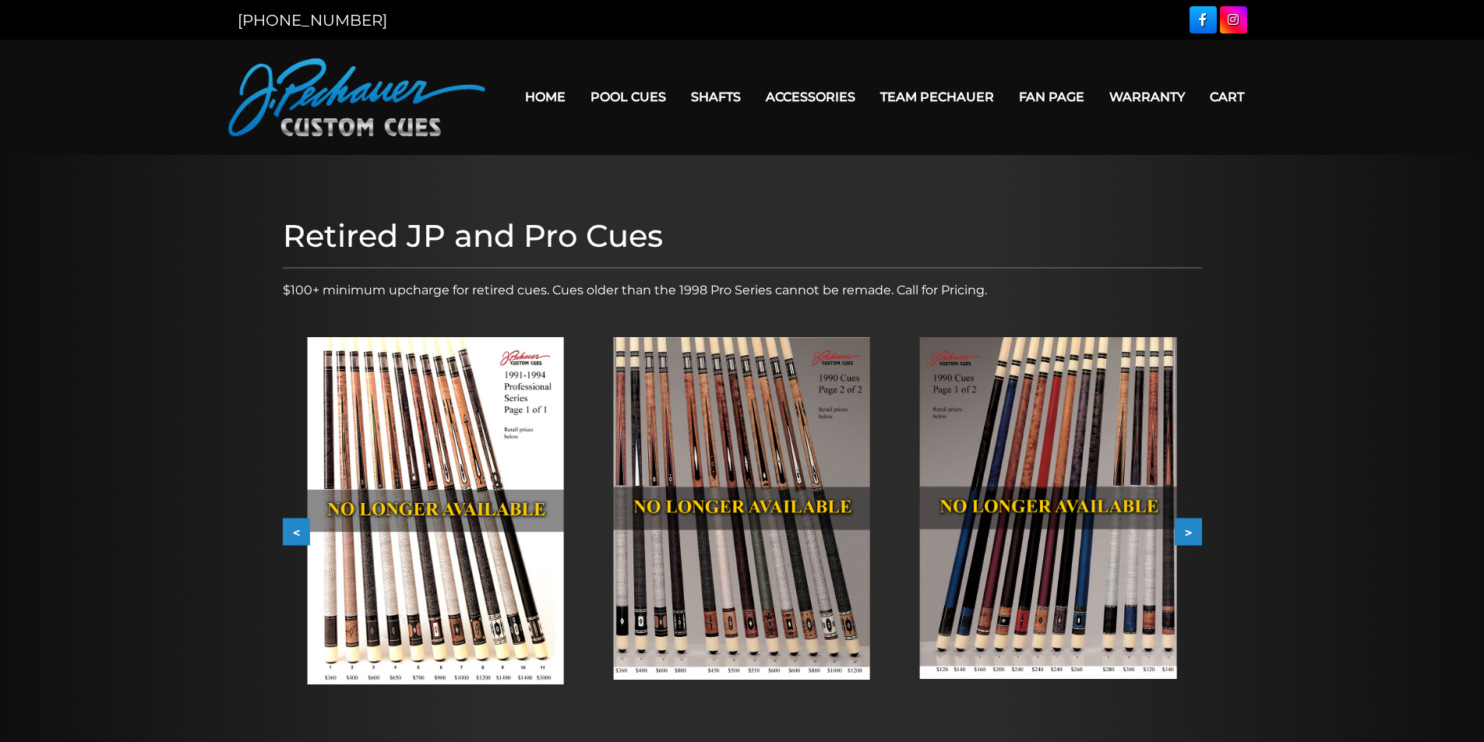
click at [1194, 532] on button ">" at bounding box center [1188, 532] width 27 height 27
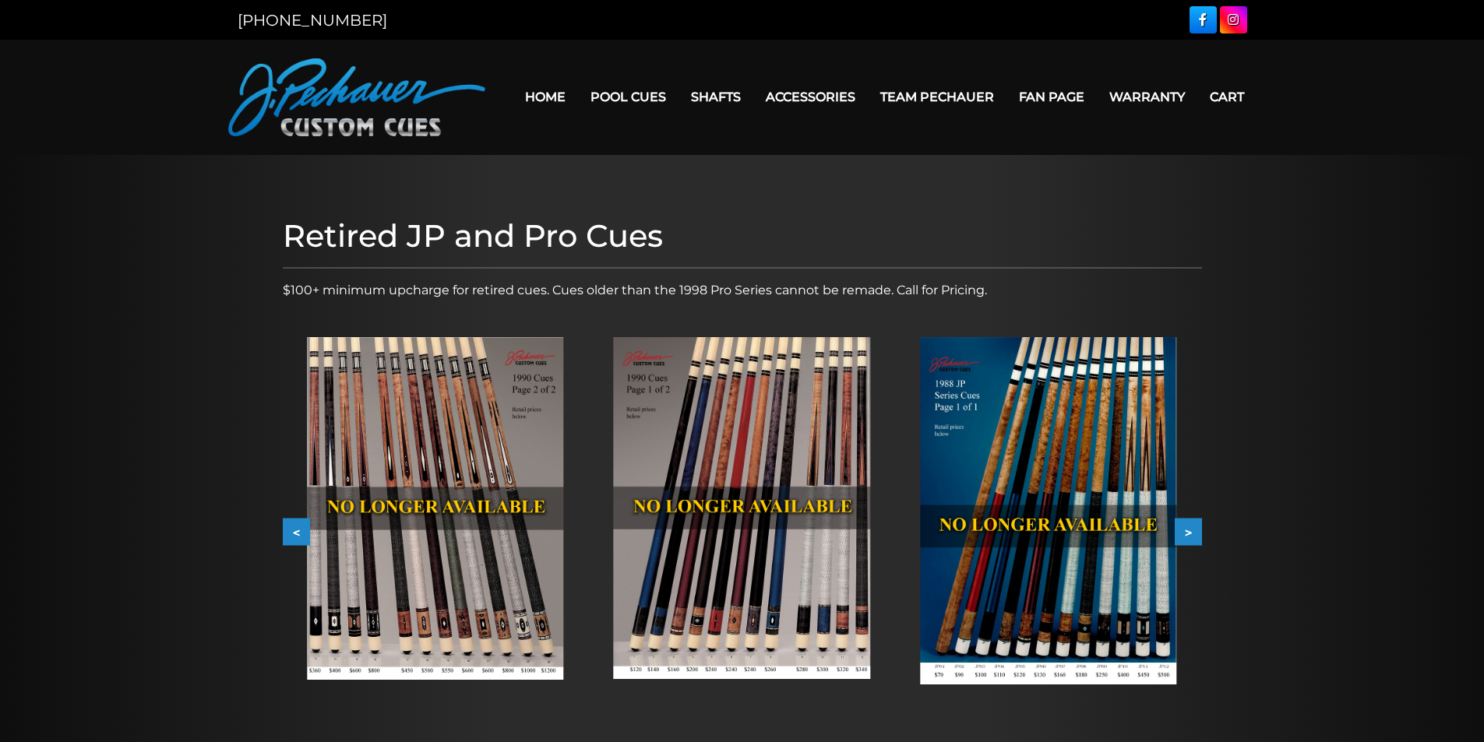
click at [1194, 532] on button ">" at bounding box center [1188, 532] width 27 height 27
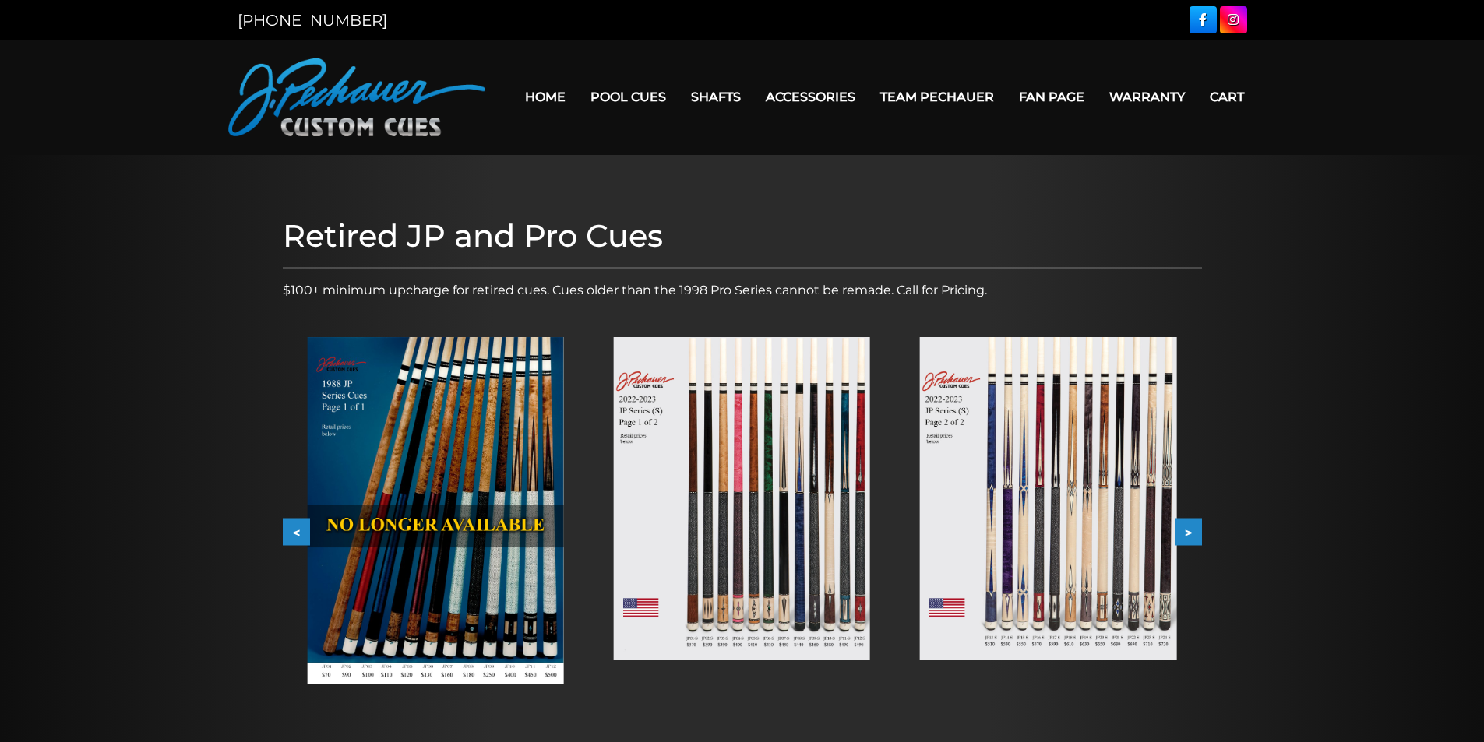
click at [1196, 531] on button ">" at bounding box center [1188, 532] width 27 height 27
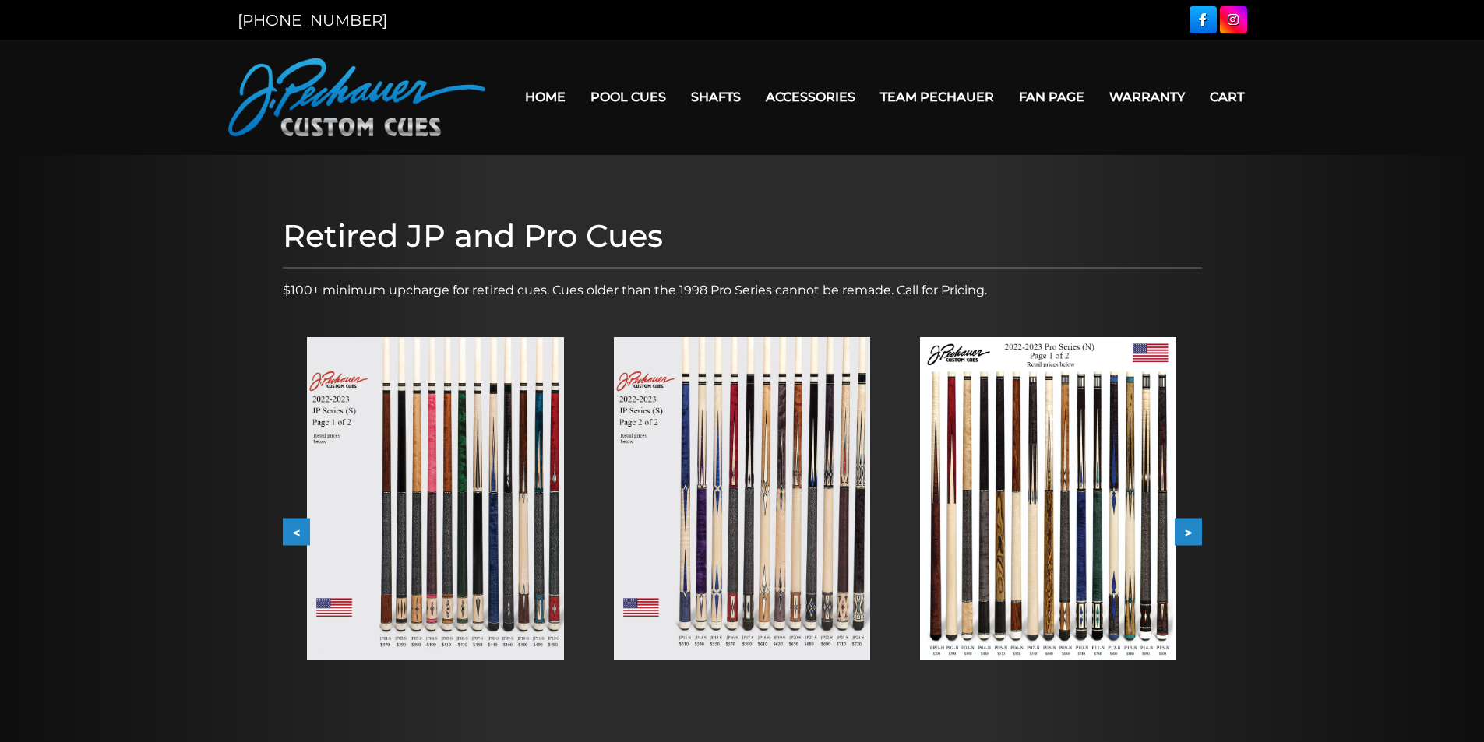
click at [1197, 531] on button ">" at bounding box center [1188, 532] width 27 height 27
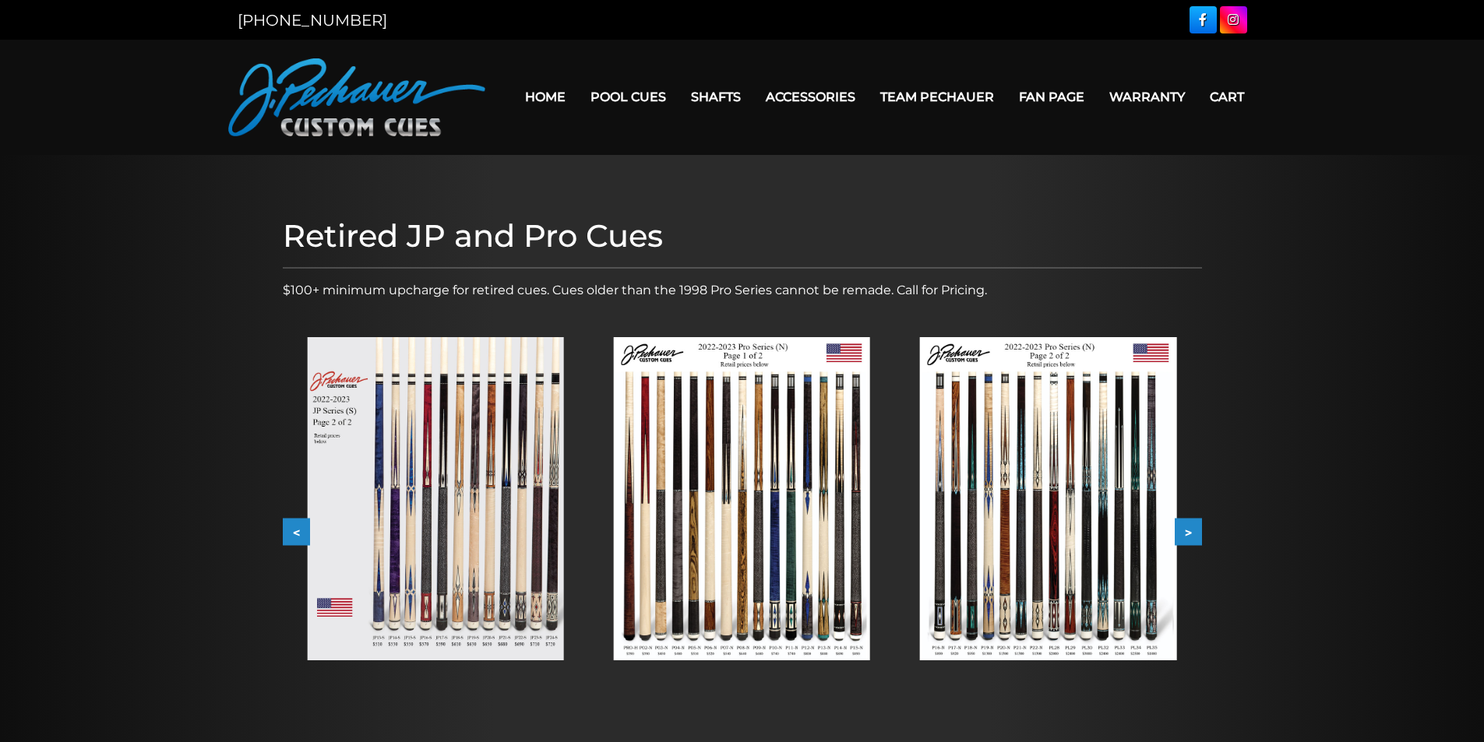
click at [1199, 531] on button ">" at bounding box center [1188, 532] width 27 height 27
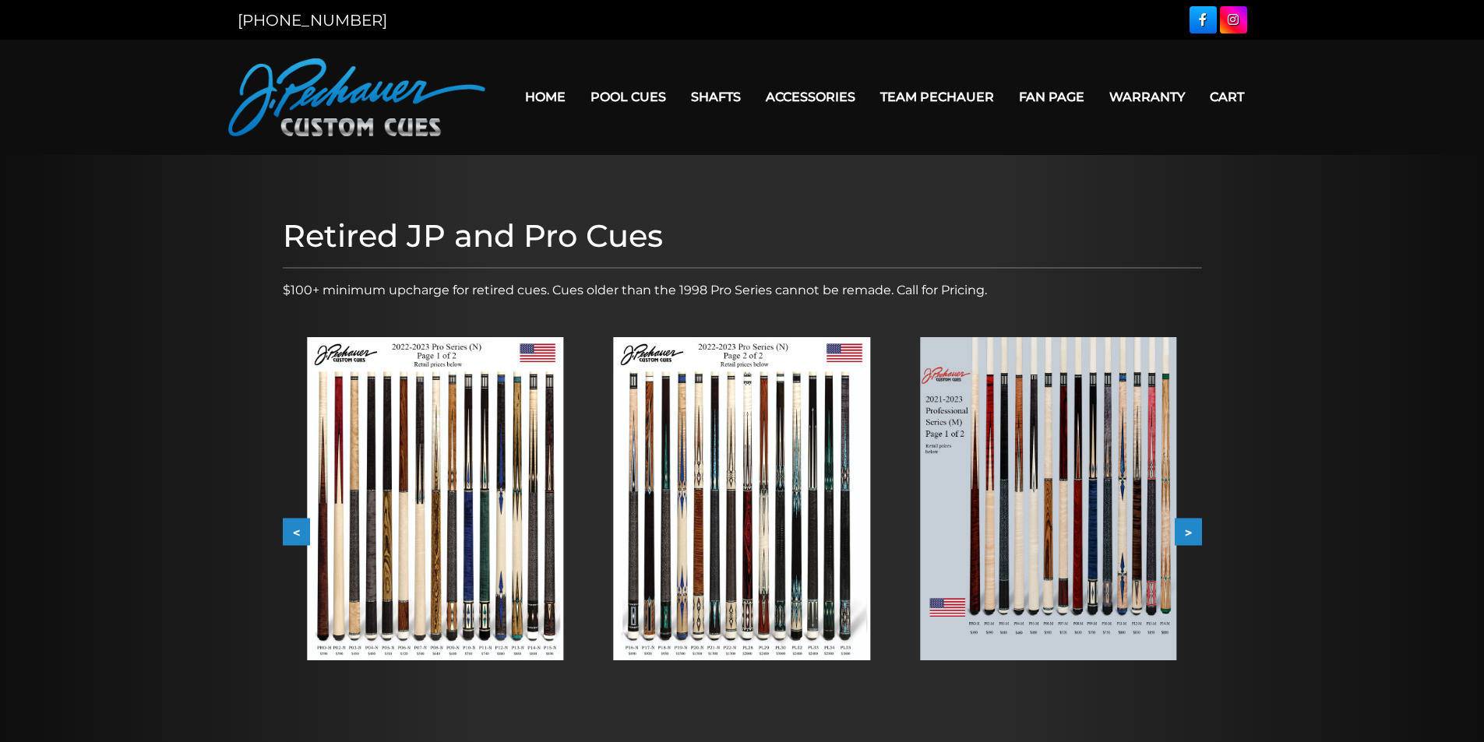
click at [1199, 531] on button ">" at bounding box center [1188, 532] width 27 height 27
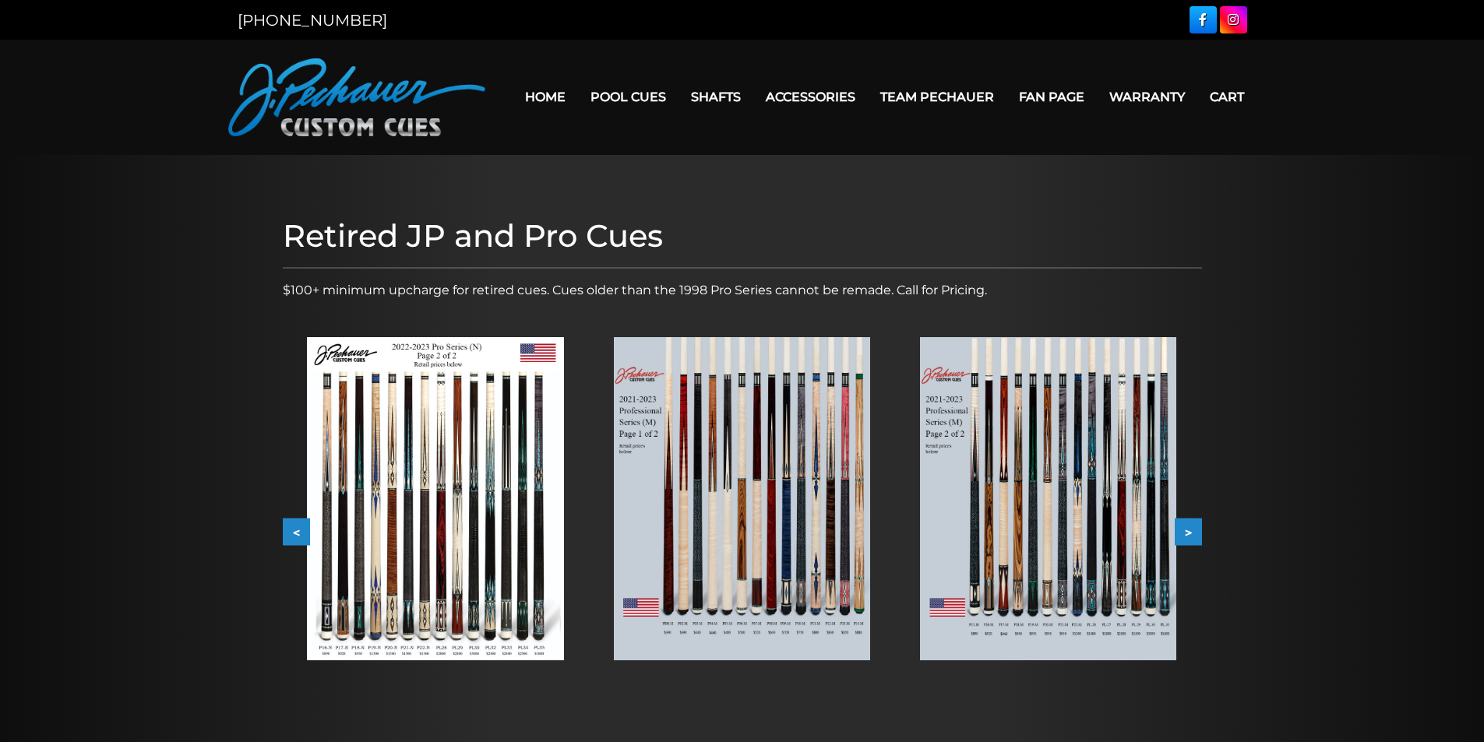
click at [1199, 531] on button ">" at bounding box center [1188, 532] width 27 height 27
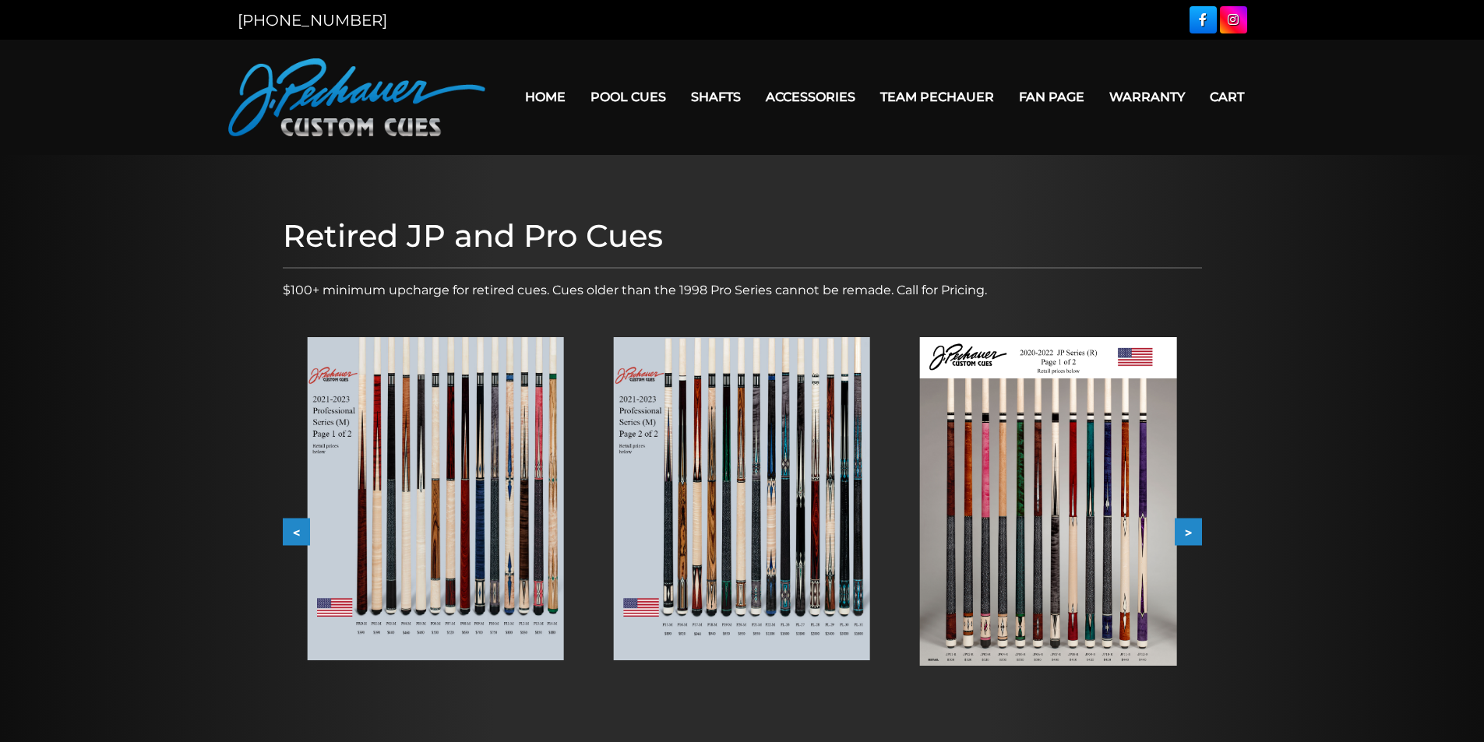
click at [926, 530] on img at bounding box center [1048, 501] width 256 height 329
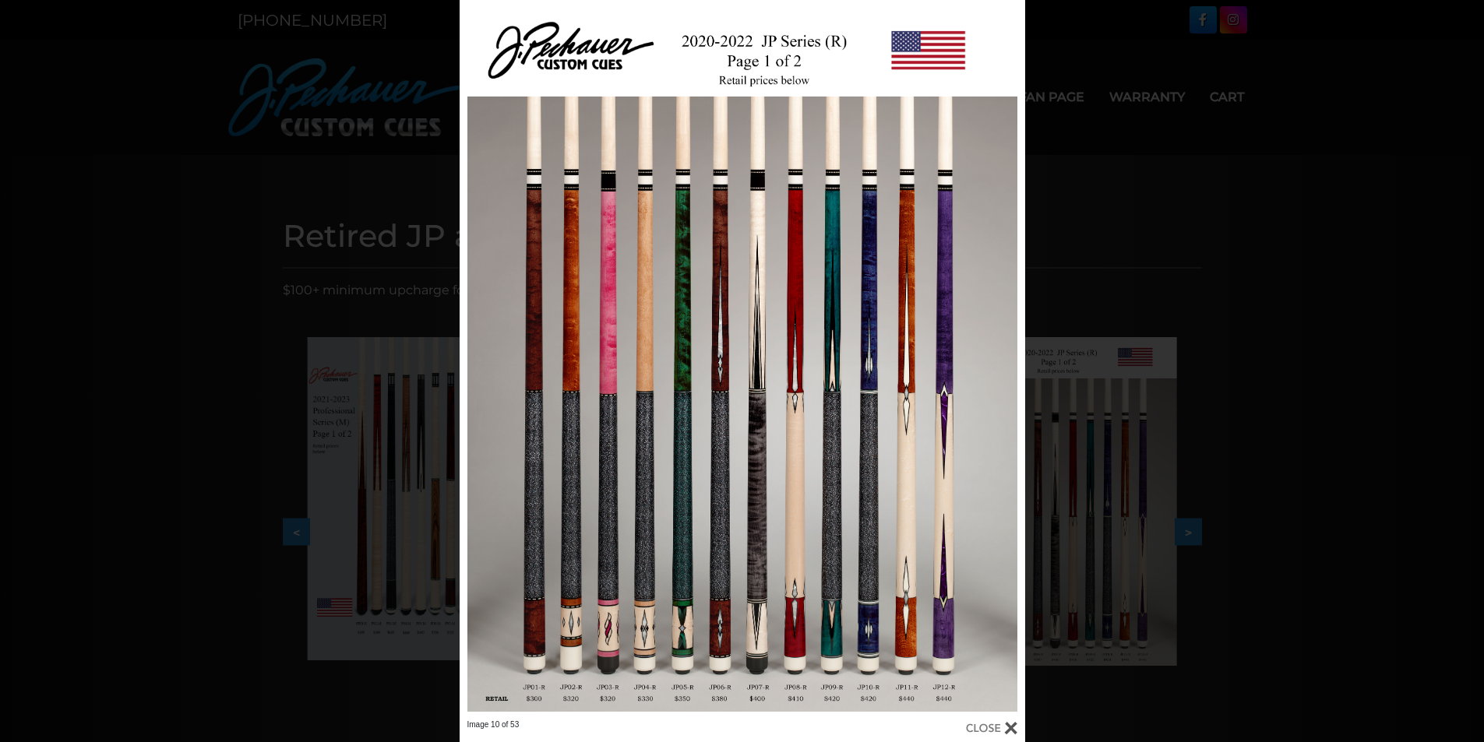
click at [1260, 526] on div "Image 10 of 53" at bounding box center [742, 371] width 1484 height 742
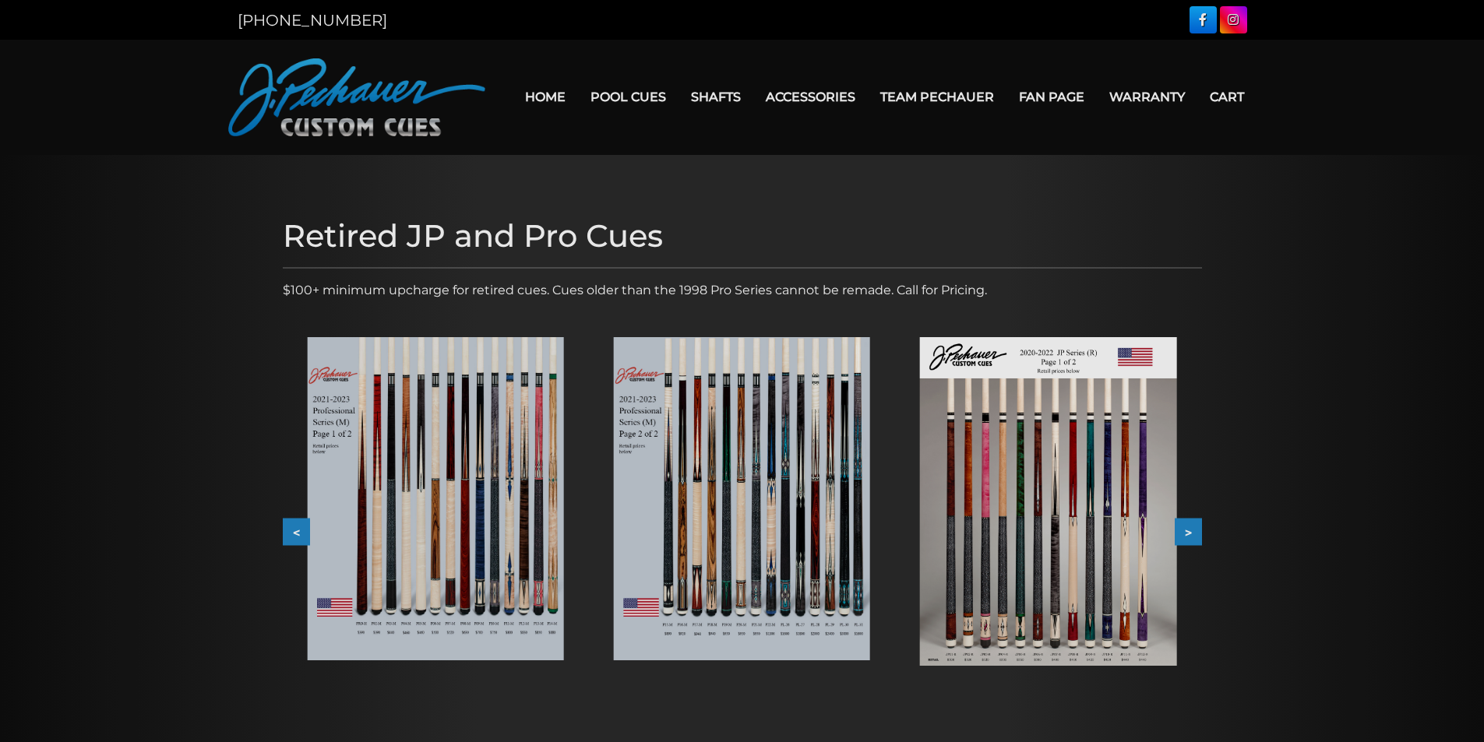
click at [1207, 528] on div "Retired JP and Pro Cues $100+ minimum upcharge for retired cues. Cues older tha…" at bounding box center [742, 485] width 935 height 550
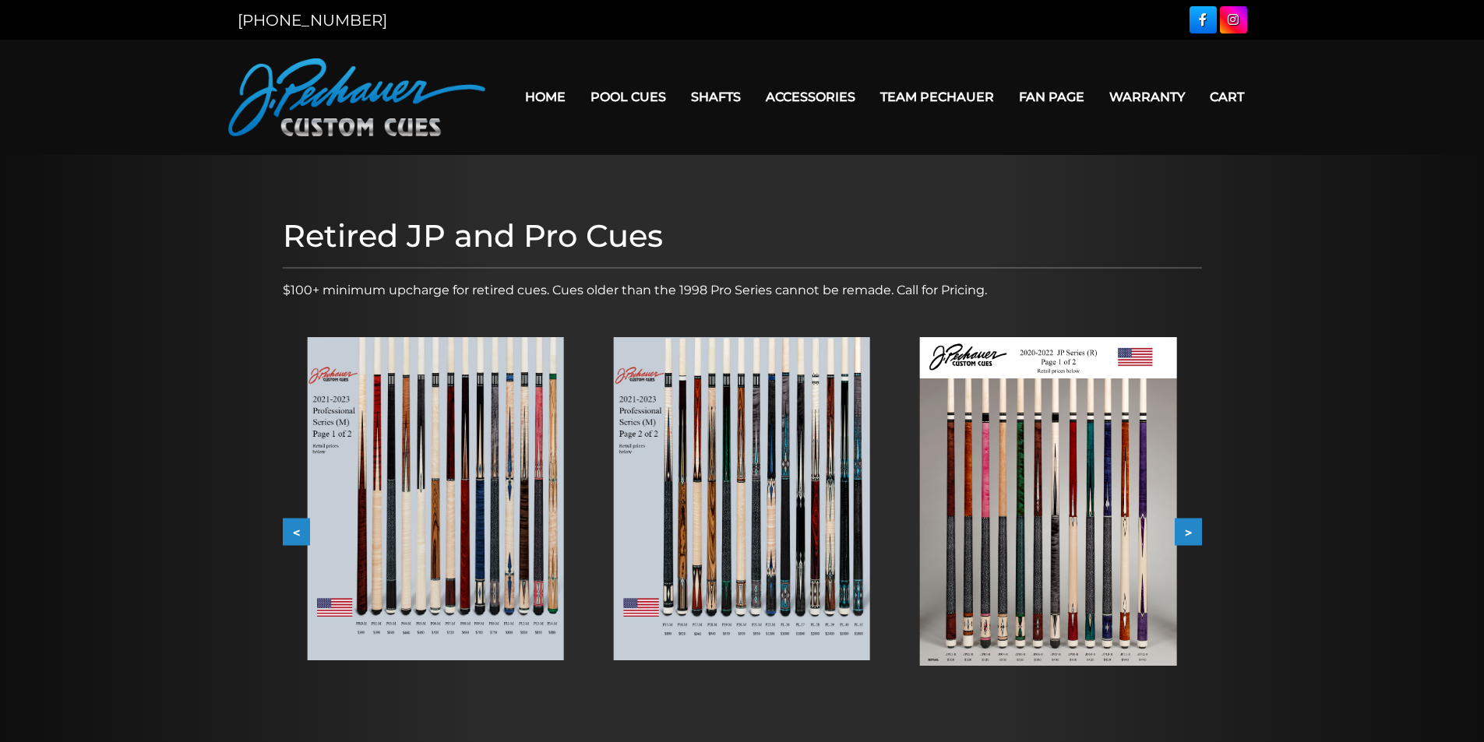
click at [1190, 530] on button ">" at bounding box center [1188, 532] width 27 height 27
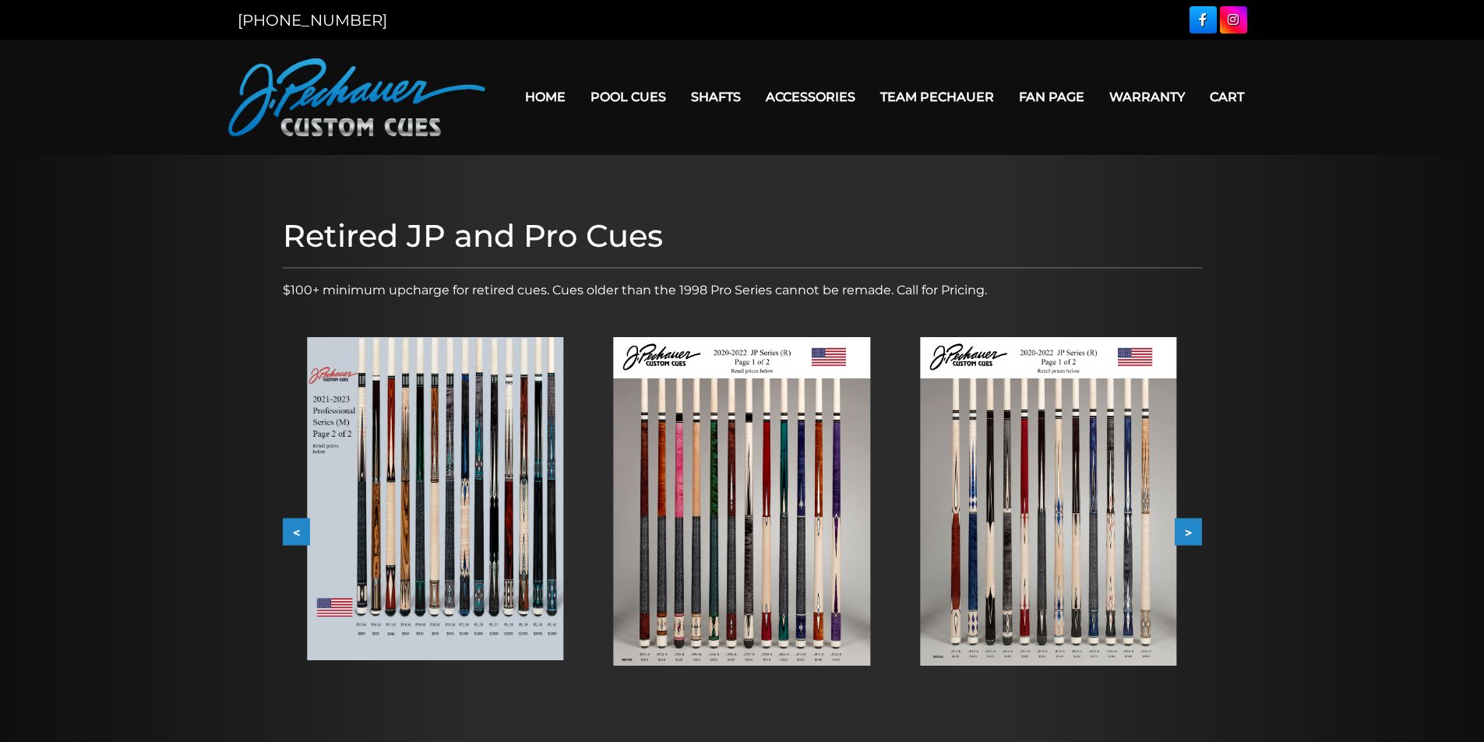
click at [1006, 539] on img at bounding box center [1048, 501] width 256 height 329
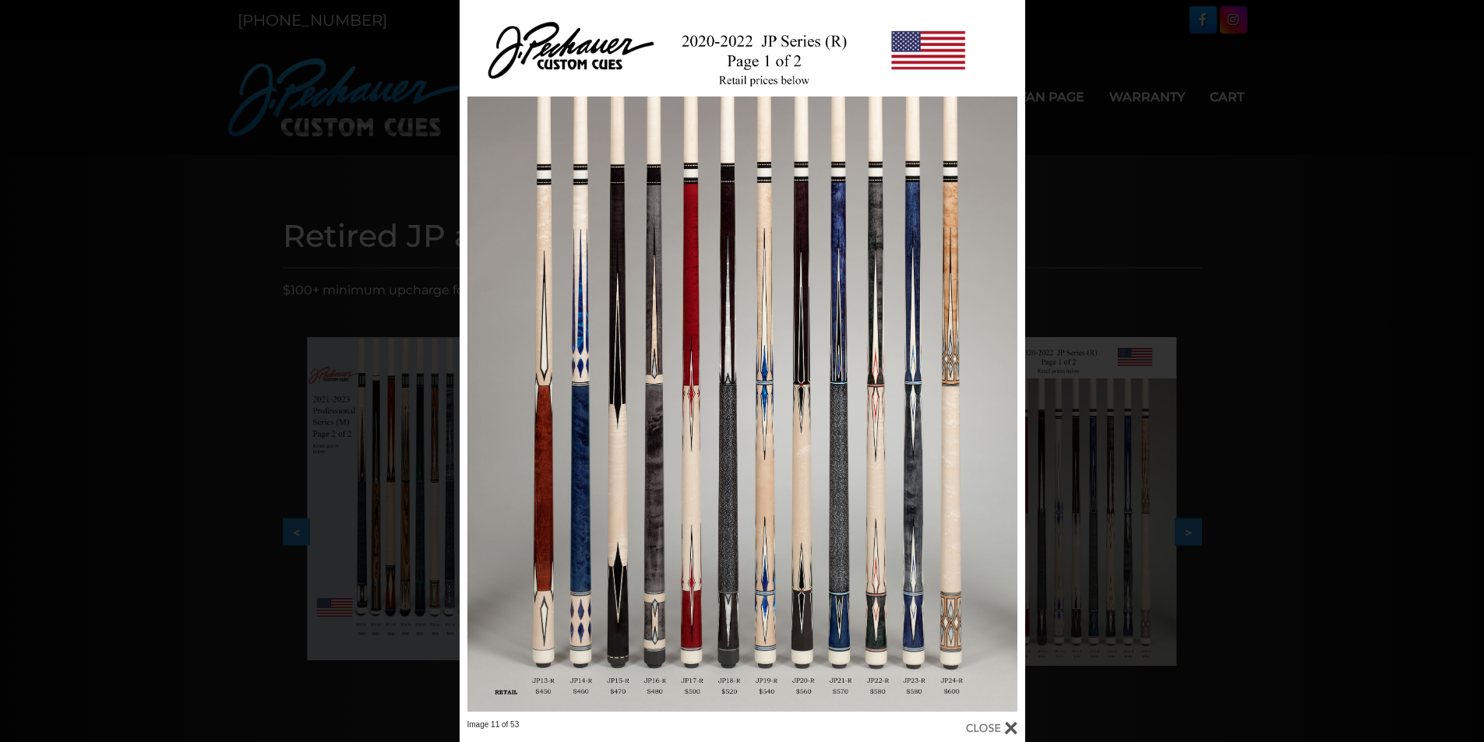
click at [1244, 536] on div "Image 11 of 53" at bounding box center [742, 371] width 1484 height 742
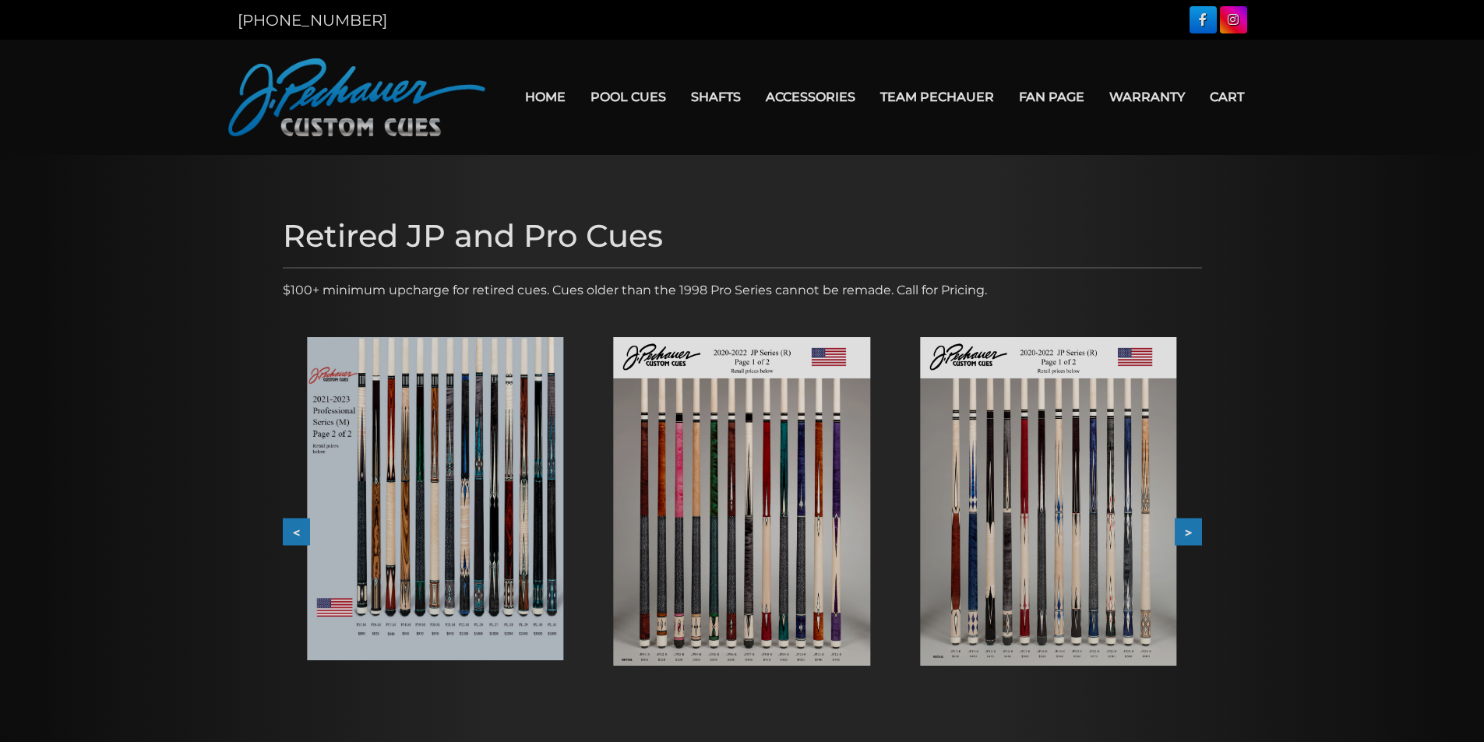
click at [1188, 519] on button ">" at bounding box center [1188, 532] width 27 height 27
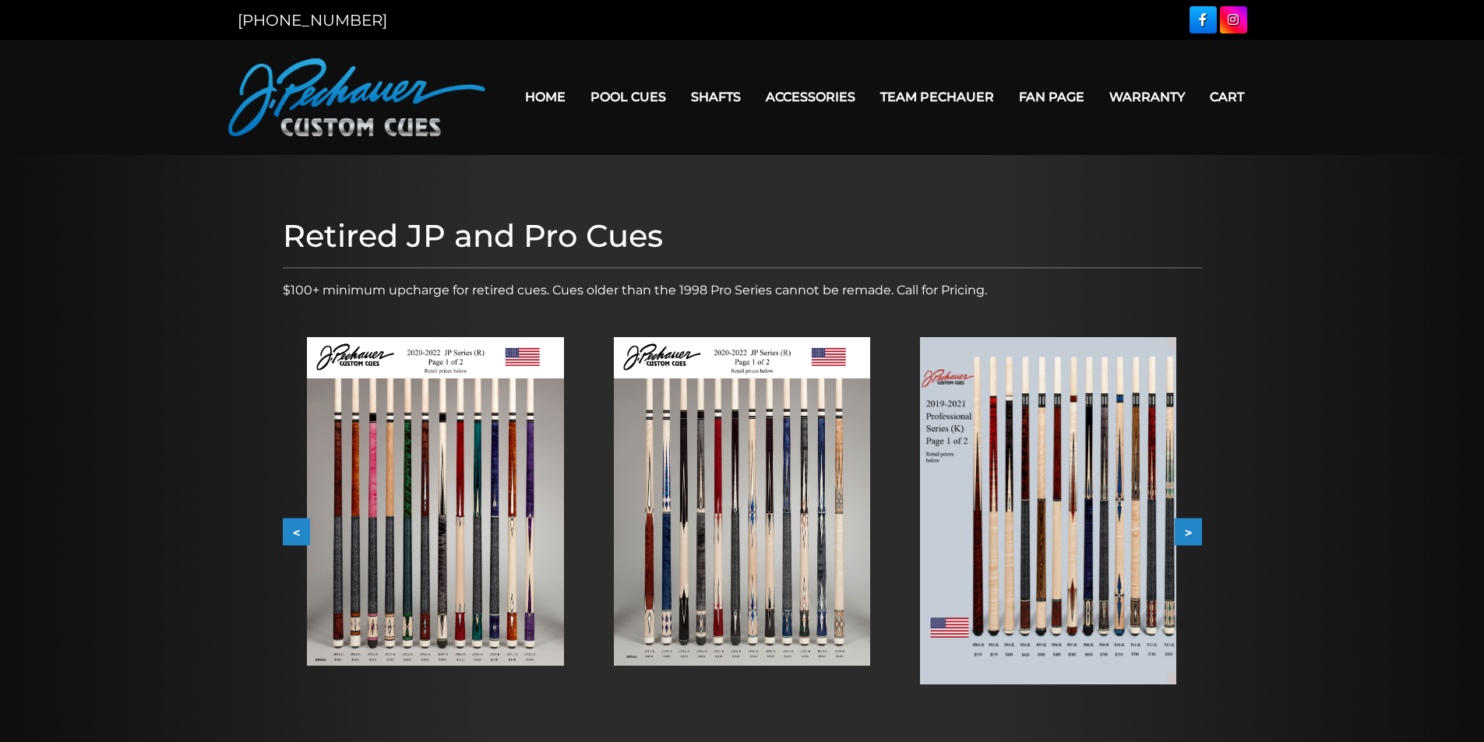
click at [1193, 523] on button ">" at bounding box center [1188, 532] width 27 height 27
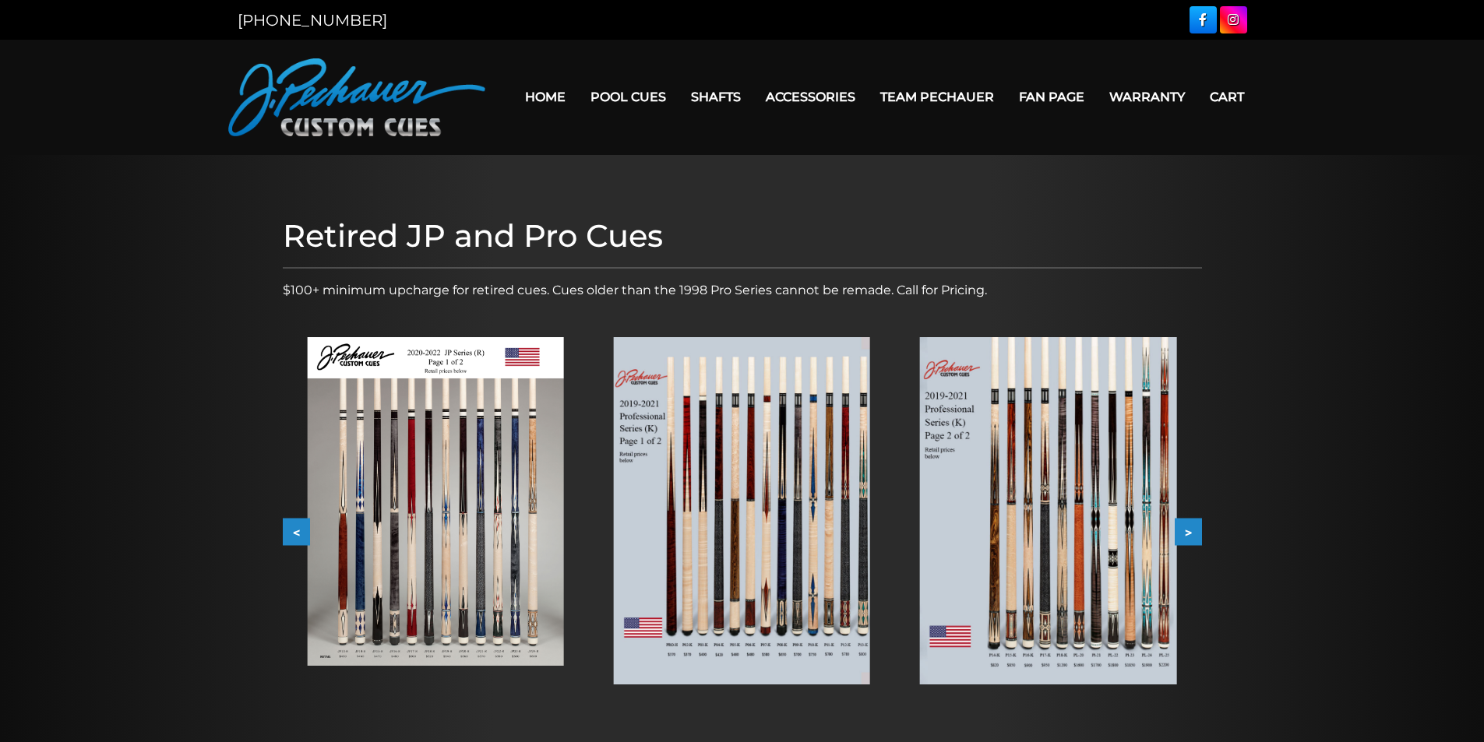
click at [1193, 523] on button ">" at bounding box center [1188, 532] width 27 height 27
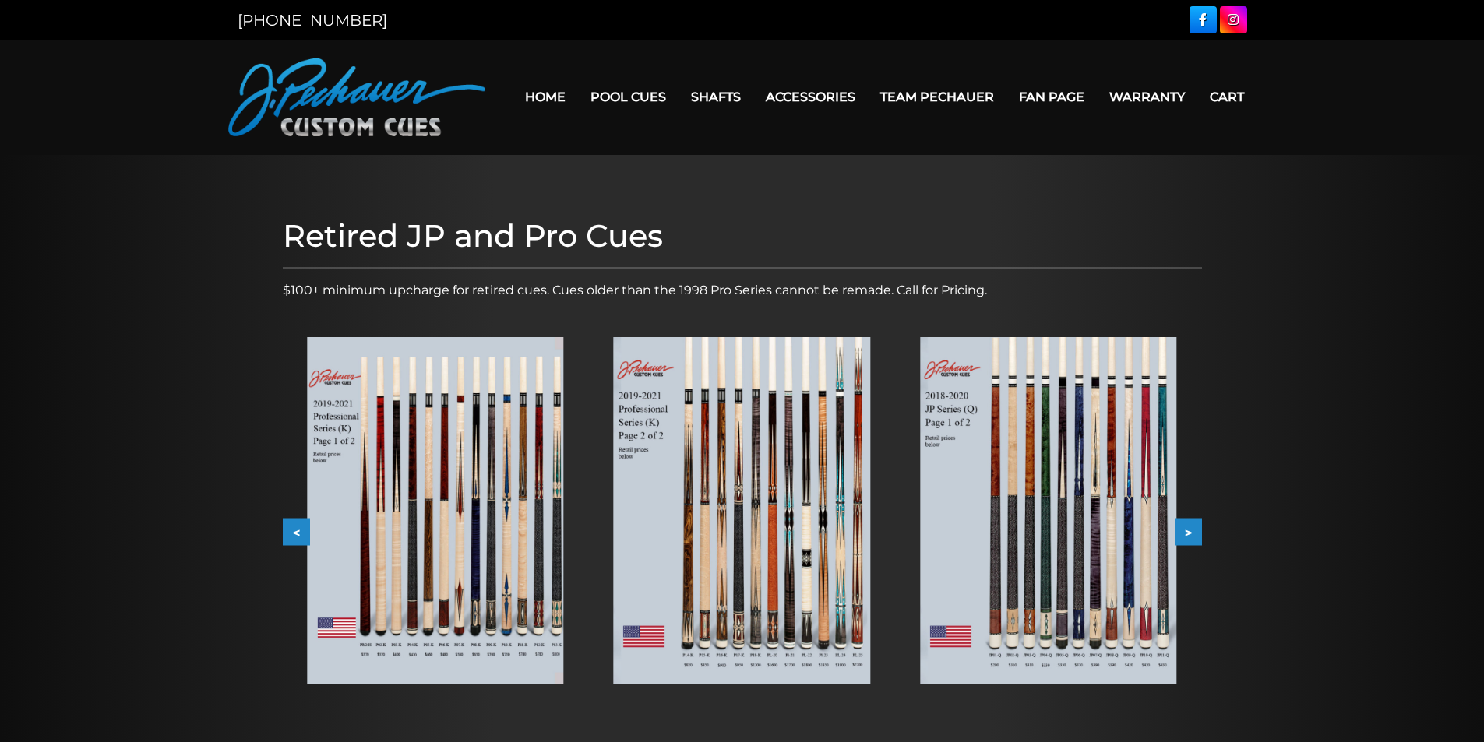
click at [1193, 523] on button ">" at bounding box center [1188, 532] width 27 height 27
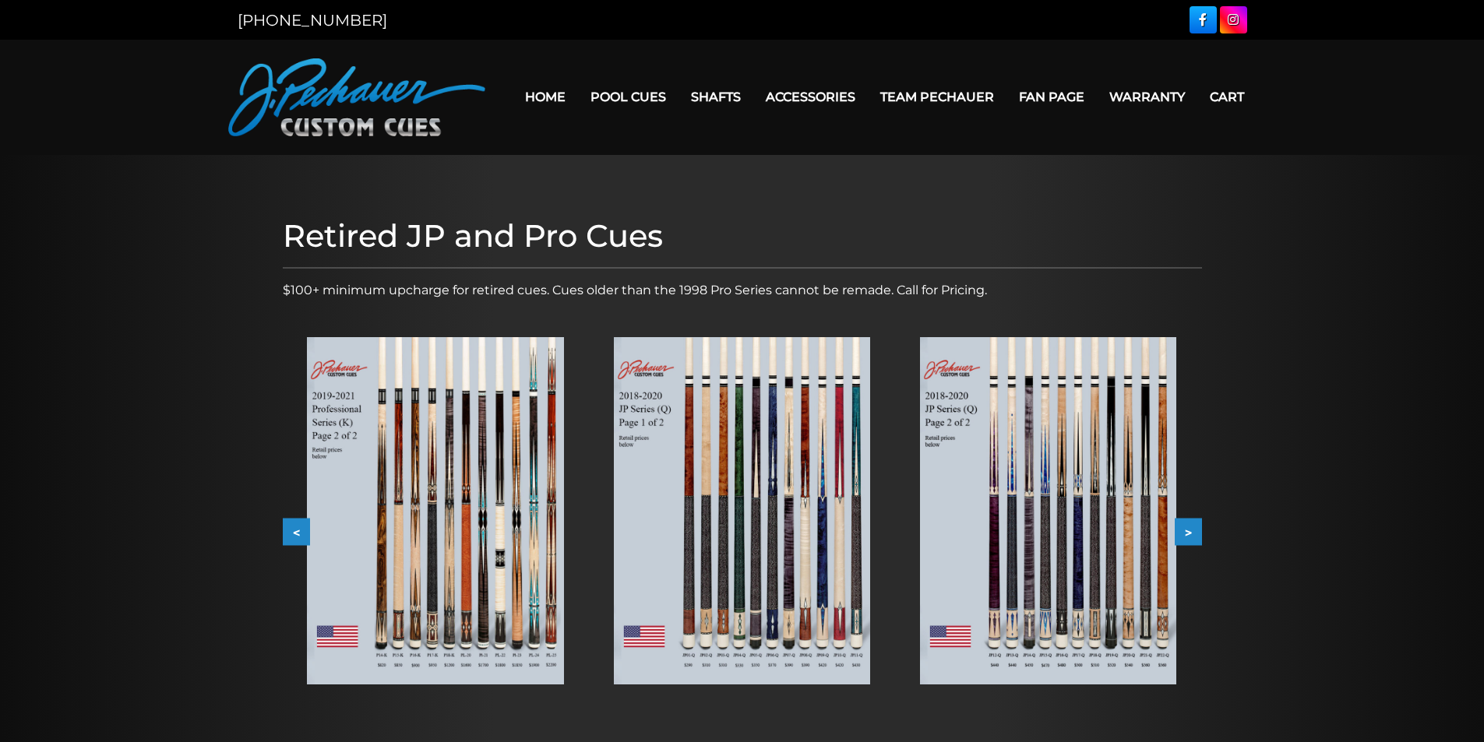
click at [1193, 523] on button ">" at bounding box center [1188, 532] width 27 height 27
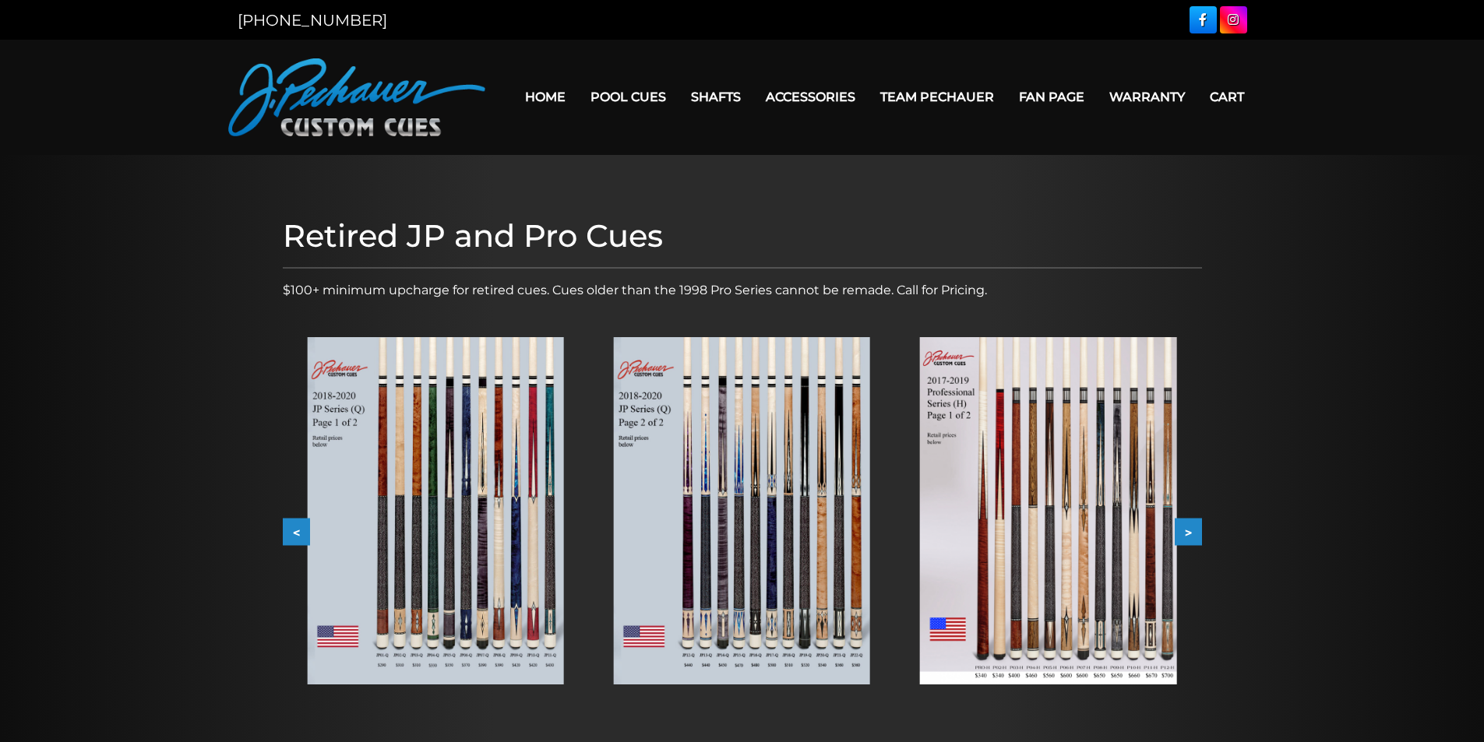
click at [983, 518] on img at bounding box center [1048, 510] width 256 height 347
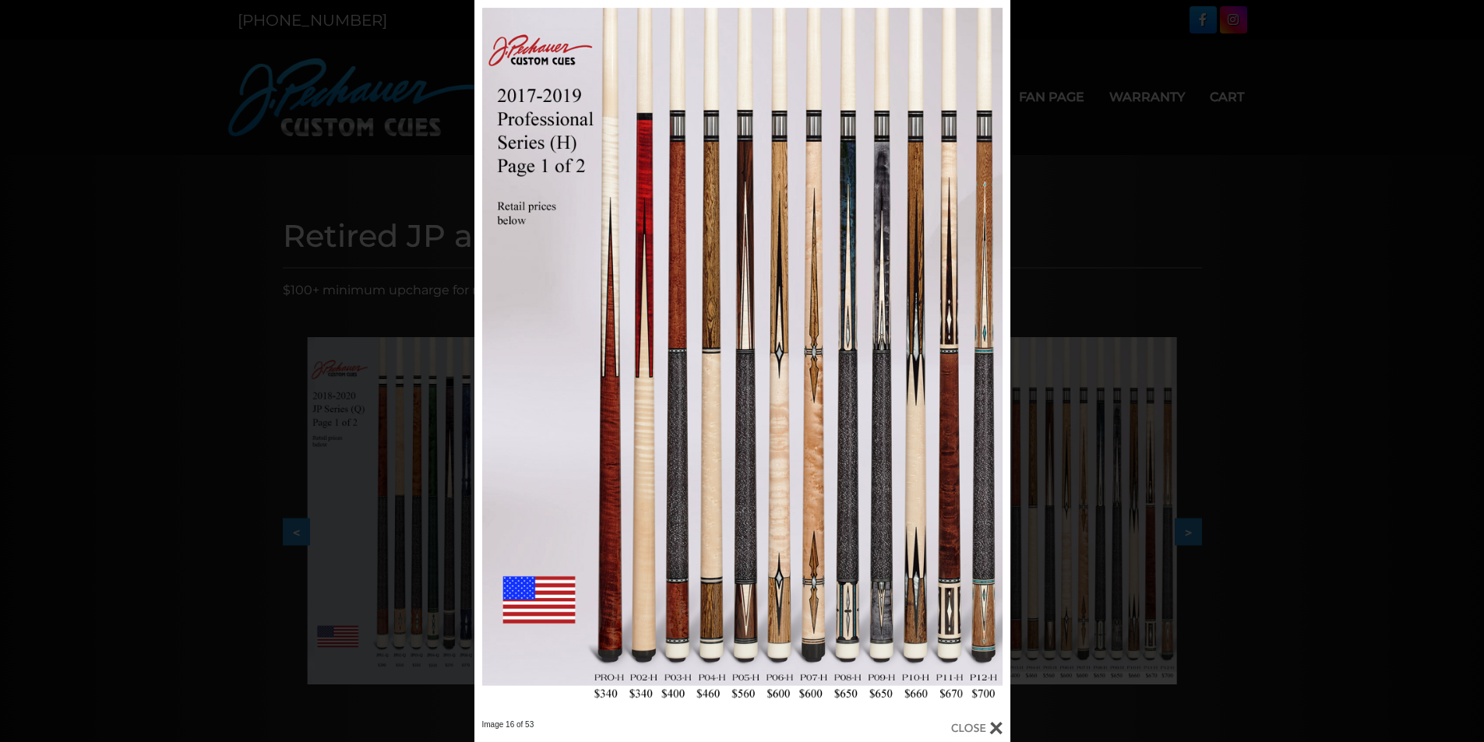
click at [1156, 513] on div "Image 16 of 53" at bounding box center [742, 371] width 1484 height 742
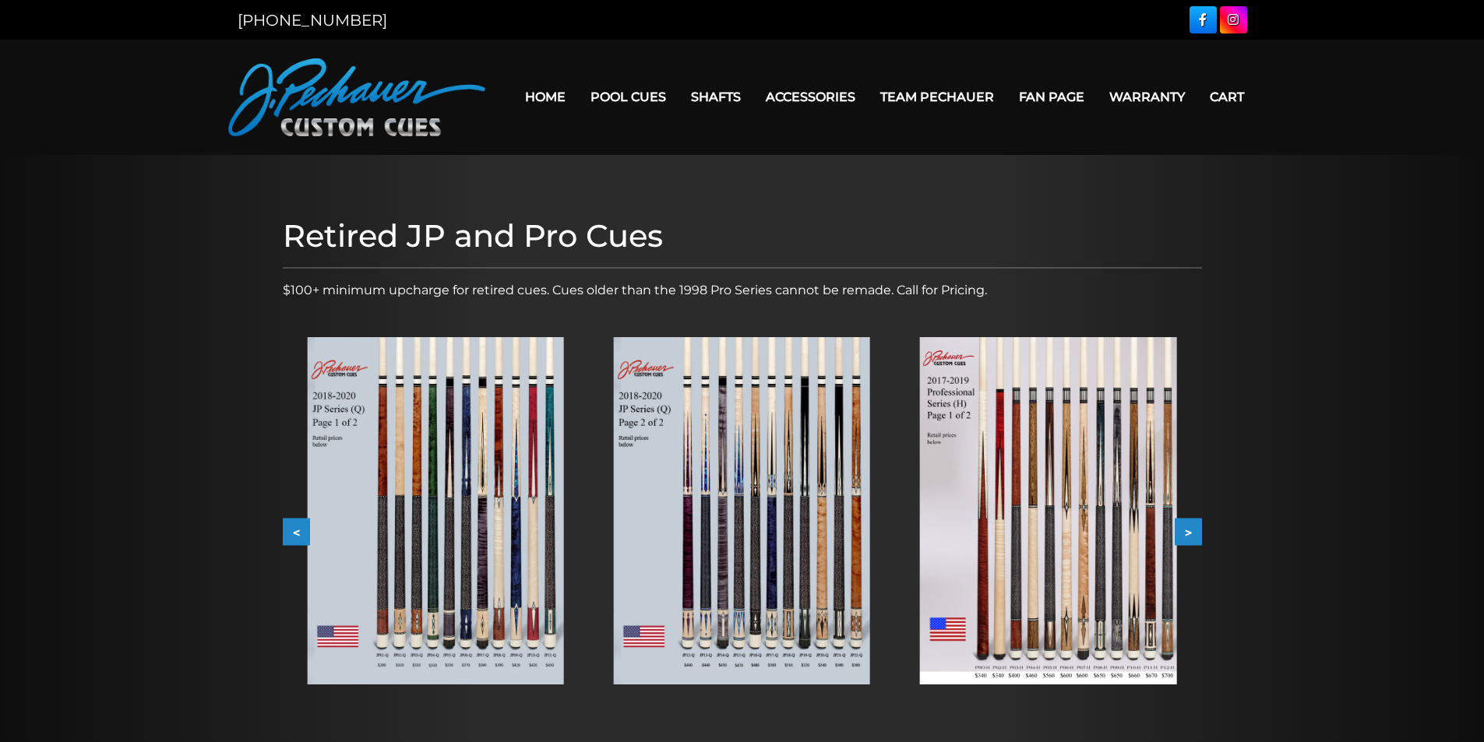
click at [1191, 534] on button ">" at bounding box center [1188, 532] width 27 height 27
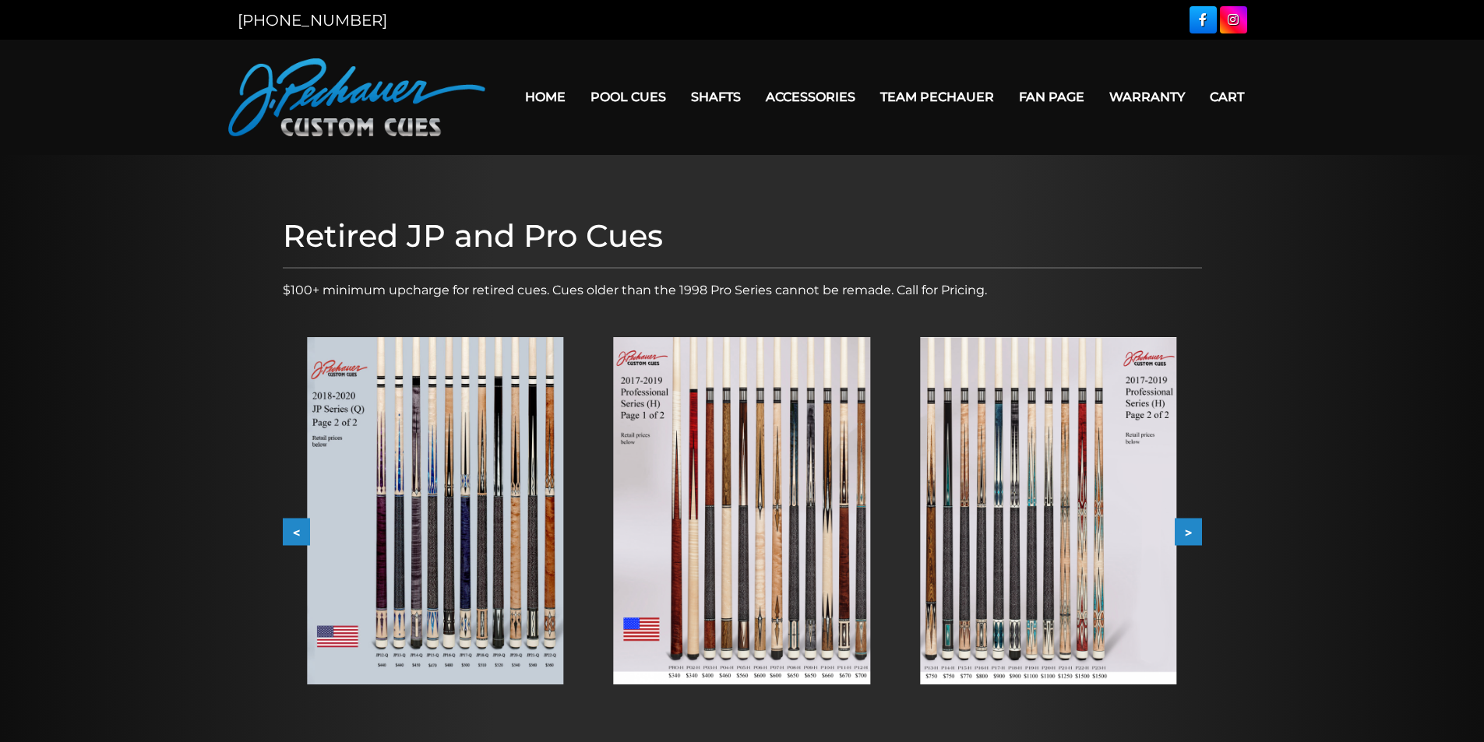
click at [1196, 533] on button ">" at bounding box center [1188, 532] width 27 height 27
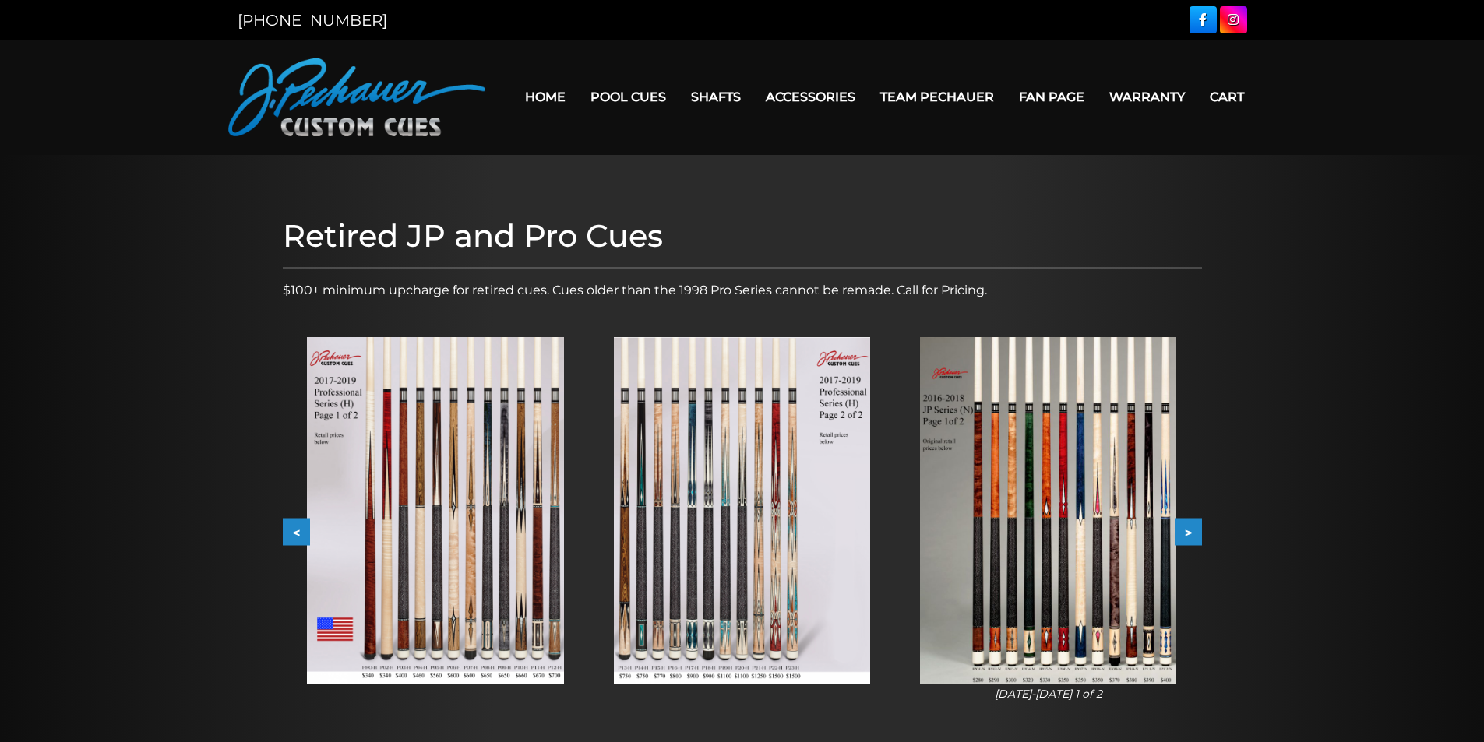
click at [1093, 541] on img at bounding box center [1048, 510] width 256 height 347
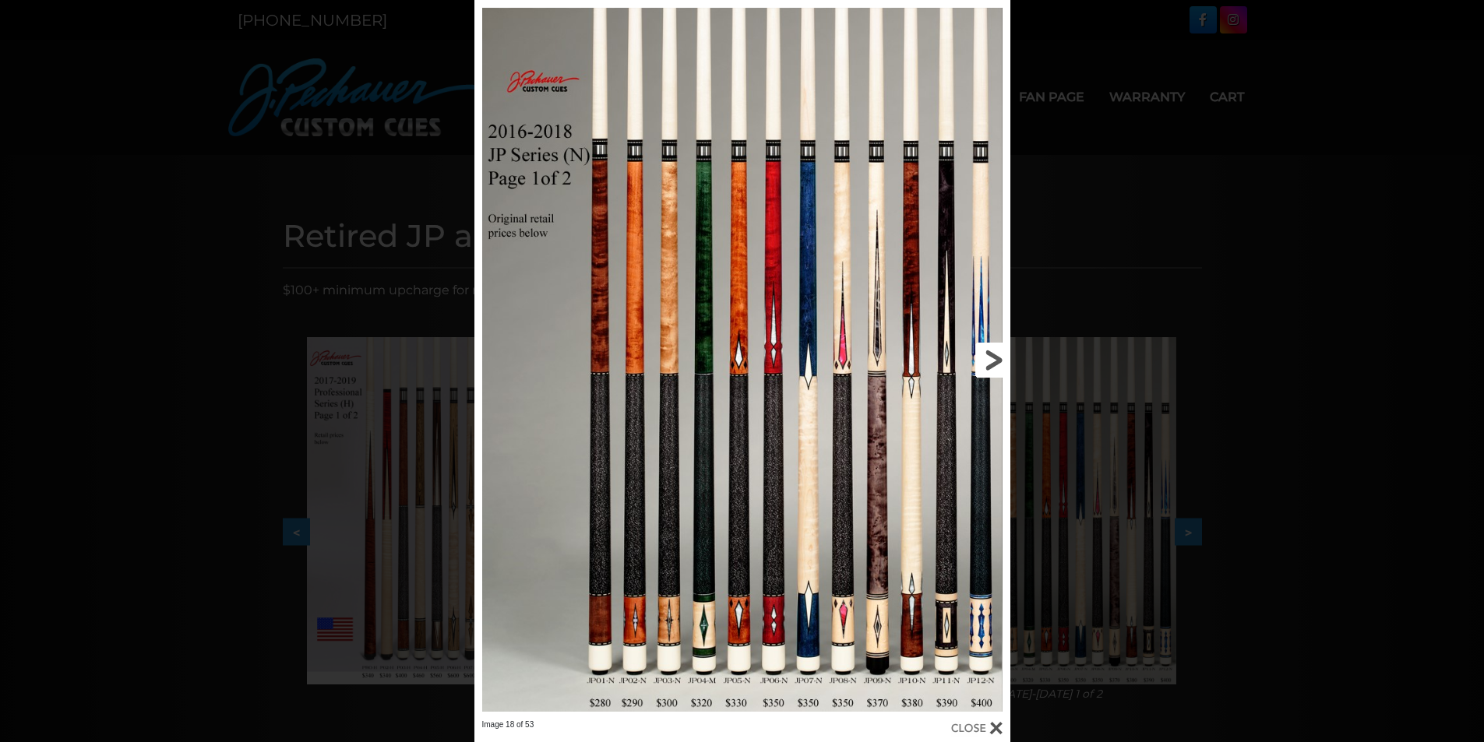
click at [980, 359] on link at bounding box center [889, 360] width 241 height 720
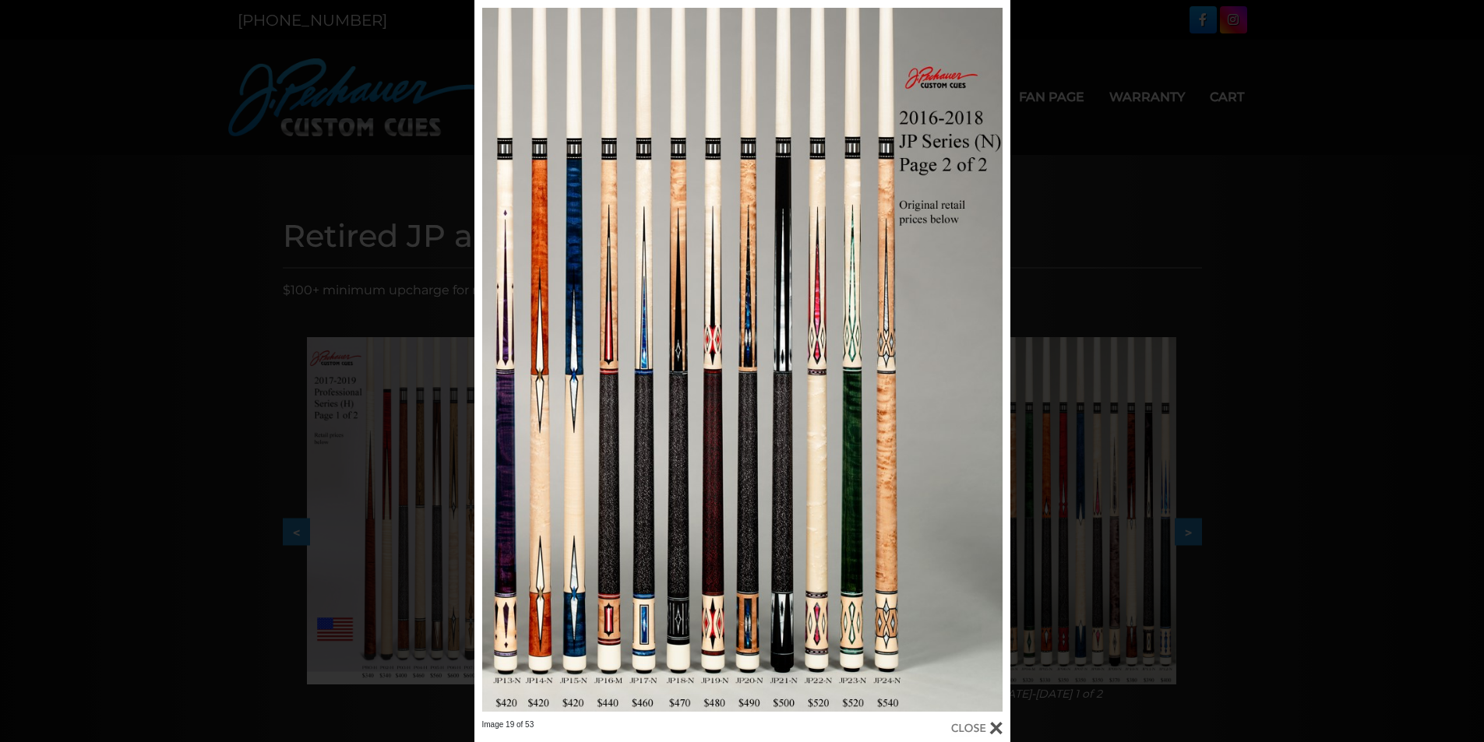
click at [225, 412] on div "Image 19 of 53" at bounding box center [742, 371] width 1484 height 742
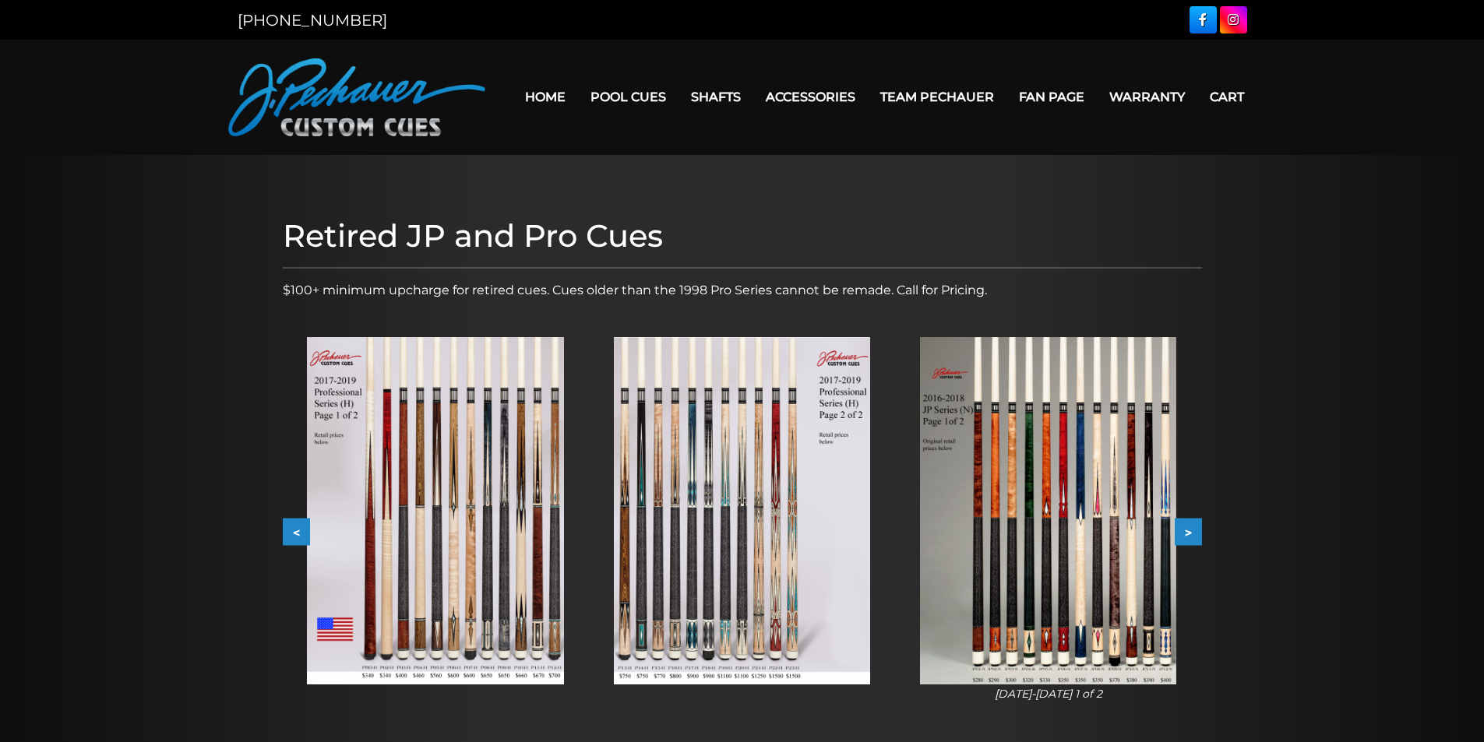
click at [287, 528] on button "<" at bounding box center [296, 532] width 27 height 27
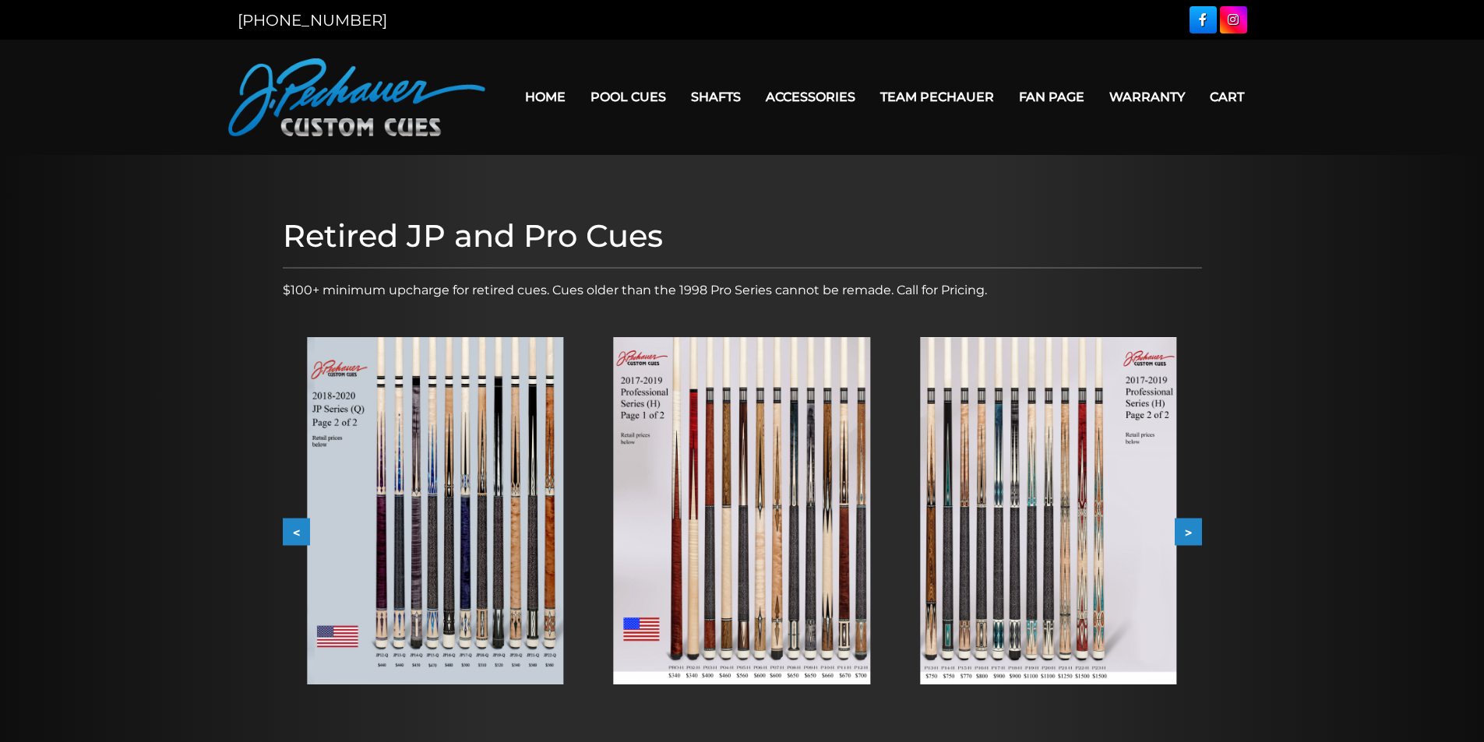
click at [289, 531] on button "<" at bounding box center [296, 532] width 27 height 27
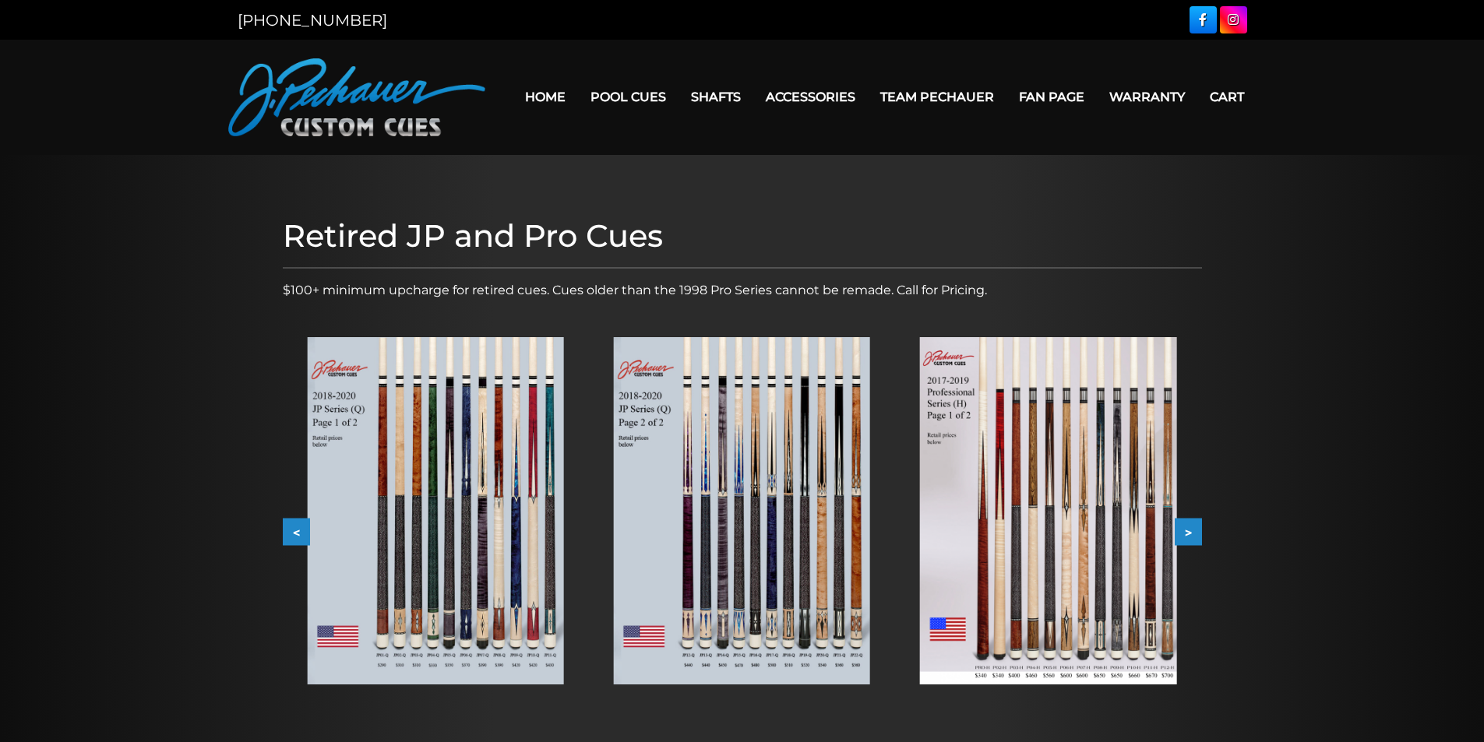
click at [288, 533] on button "<" at bounding box center [296, 532] width 27 height 27
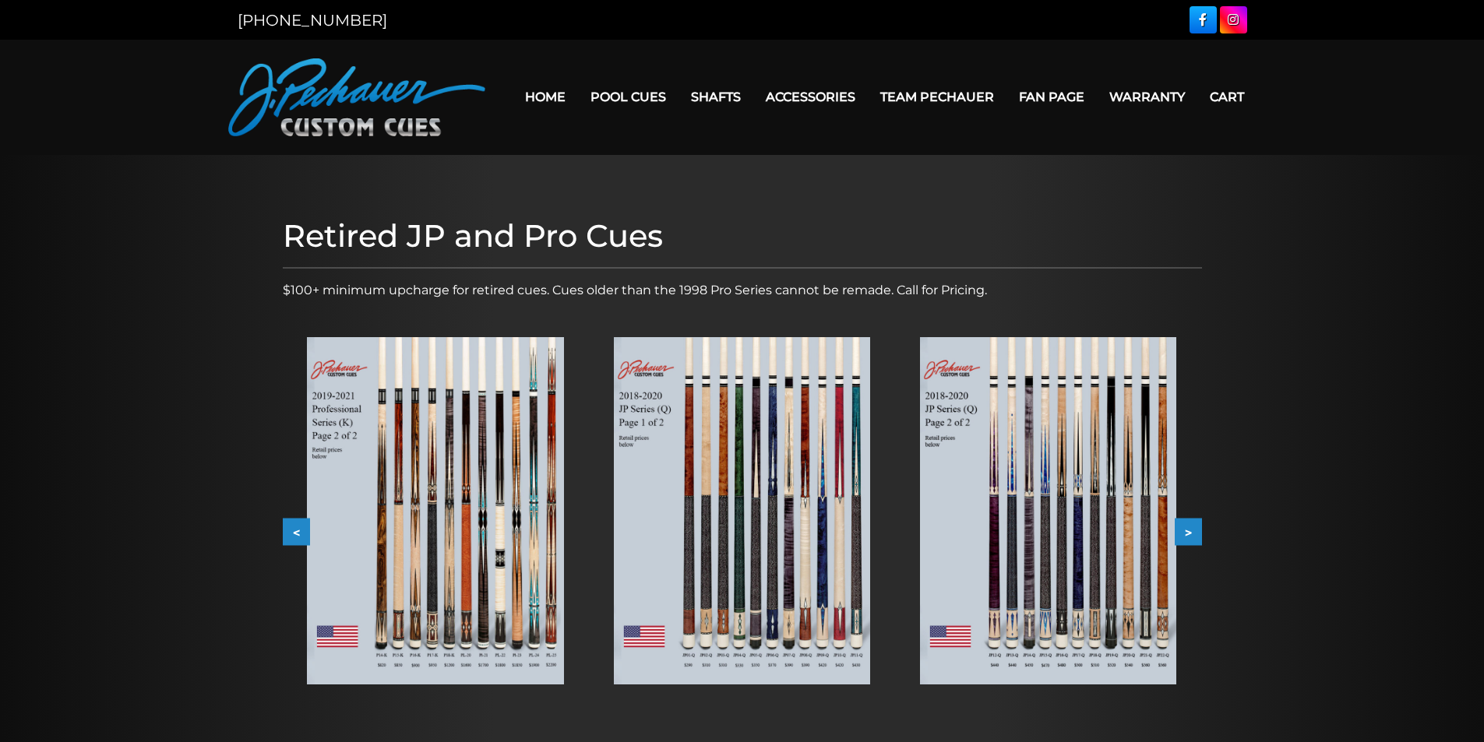
click at [288, 533] on button "<" at bounding box center [296, 532] width 27 height 27
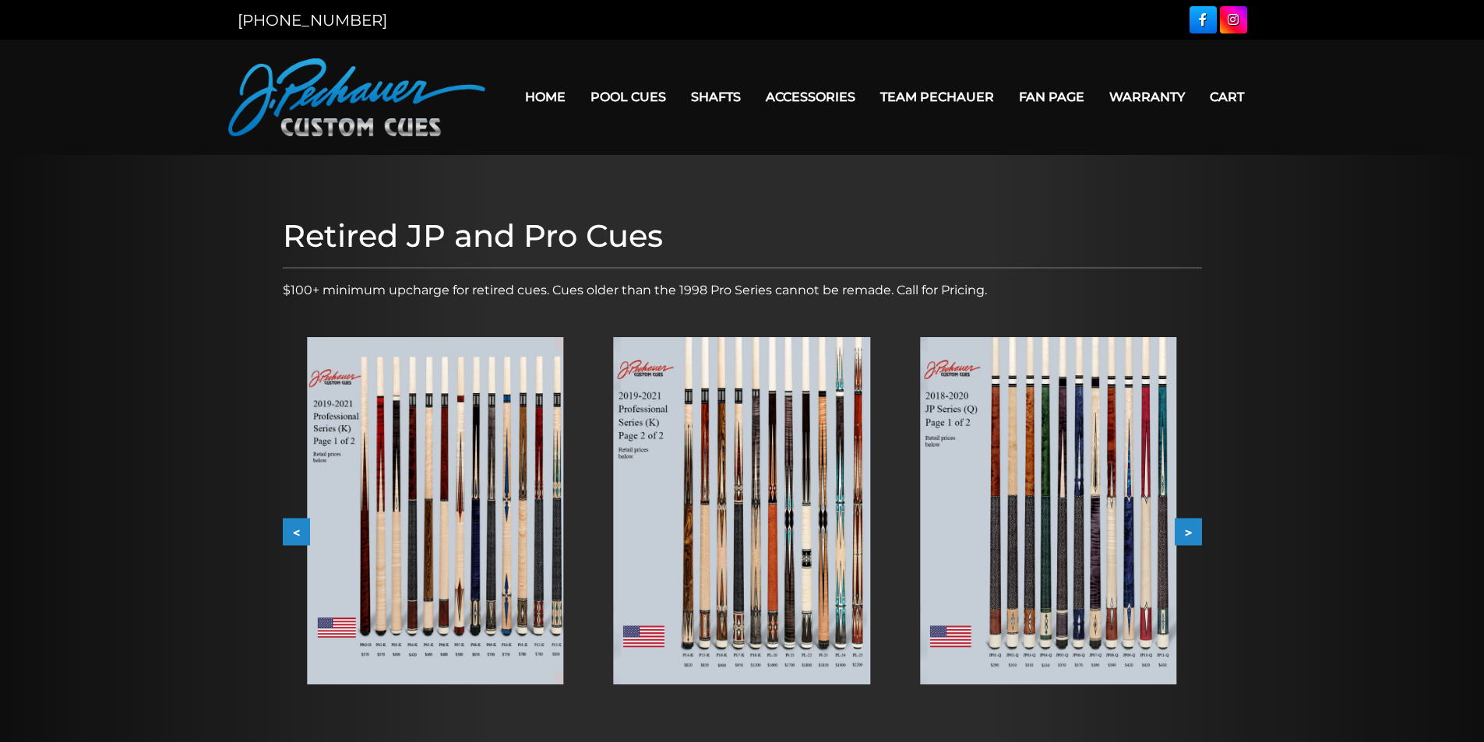
click at [288, 536] on button "<" at bounding box center [296, 532] width 27 height 27
